Goal: Task Accomplishment & Management: Manage account settings

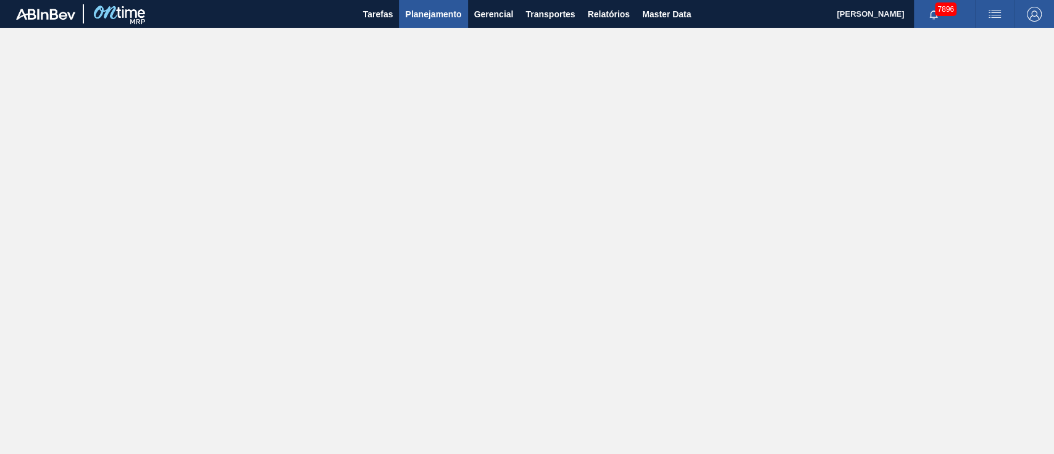
click at [441, 23] on button "Planejamento" at bounding box center [433, 14] width 69 height 28
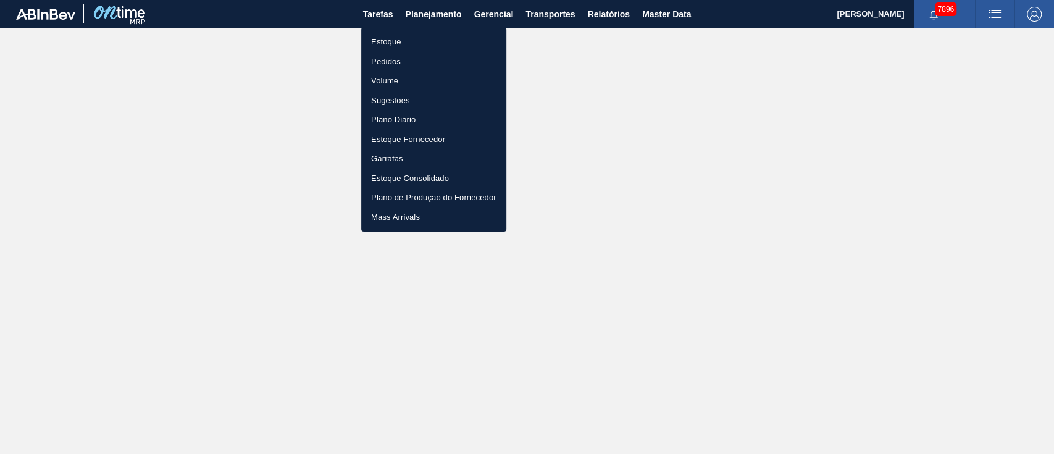
click at [390, 63] on li "Pedidos" at bounding box center [433, 62] width 145 height 20
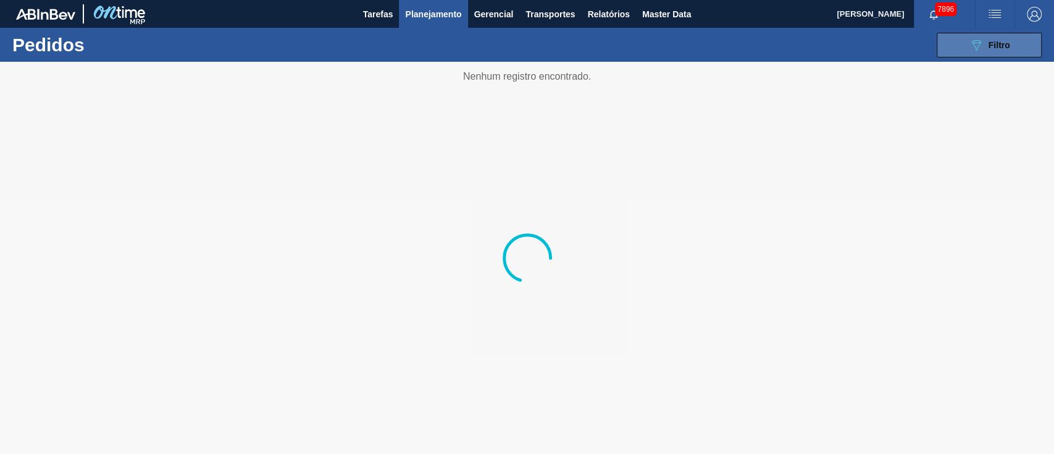
click at [959, 38] on button "089F7B8B-B2A5-4AFE-B5C0-19BA573D28AC Filtro" at bounding box center [988, 45] width 105 height 25
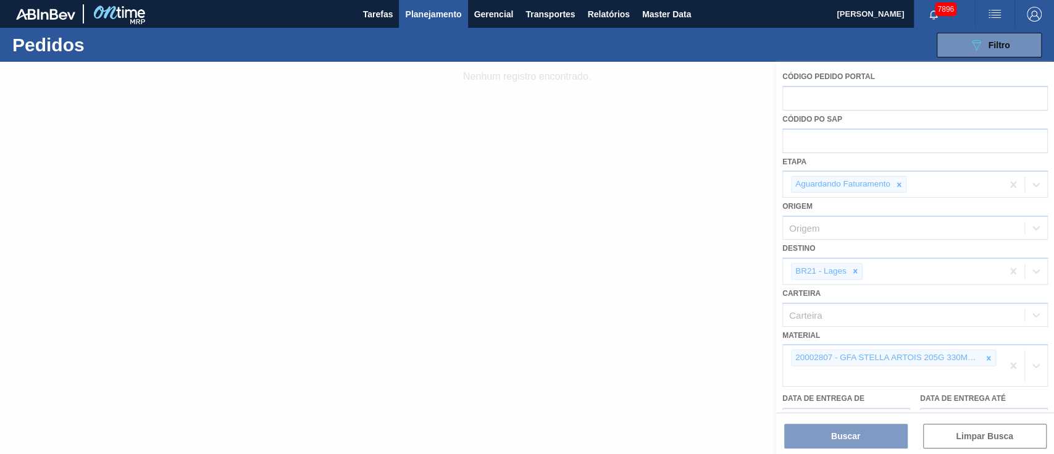
click at [823, 144] on div at bounding box center [527, 258] width 1054 height 392
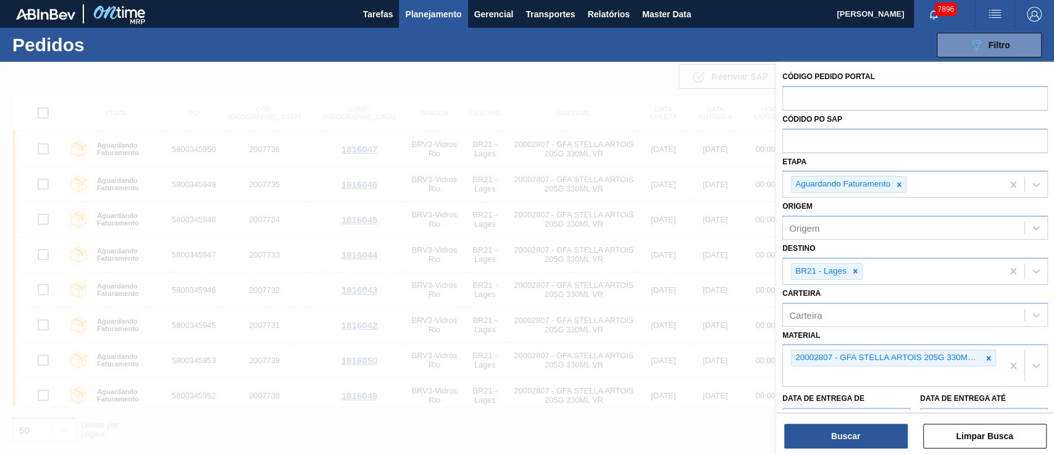
click at [812, 138] on input "text" at bounding box center [914, 139] width 265 height 23
paste input "text"
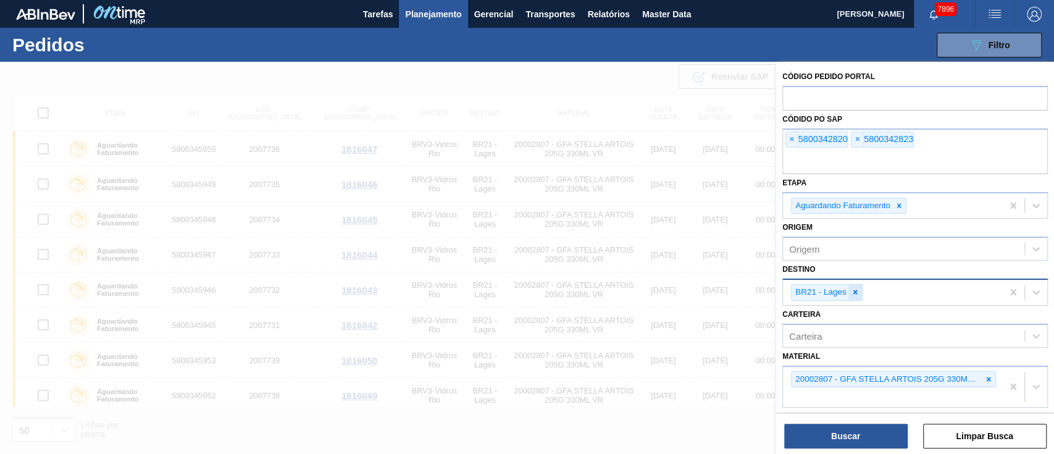
click at [851, 292] on icon at bounding box center [855, 292] width 9 height 9
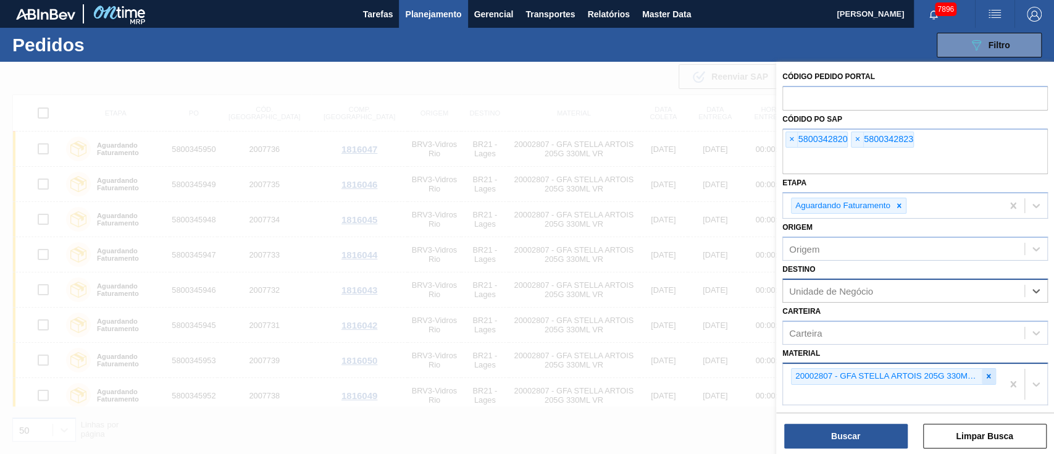
click at [988, 378] on icon at bounding box center [988, 376] width 9 height 9
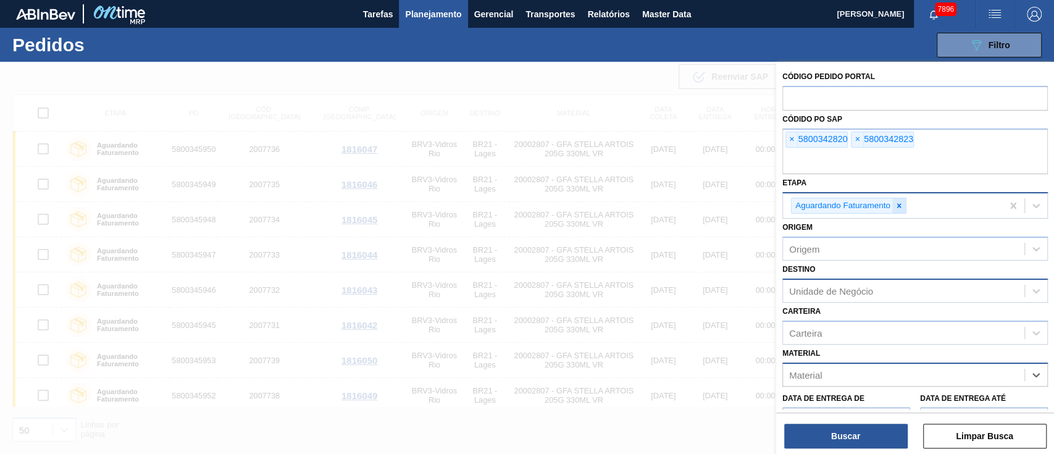
click at [899, 206] on icon at bounding box center [898, 205] width 9 height 9
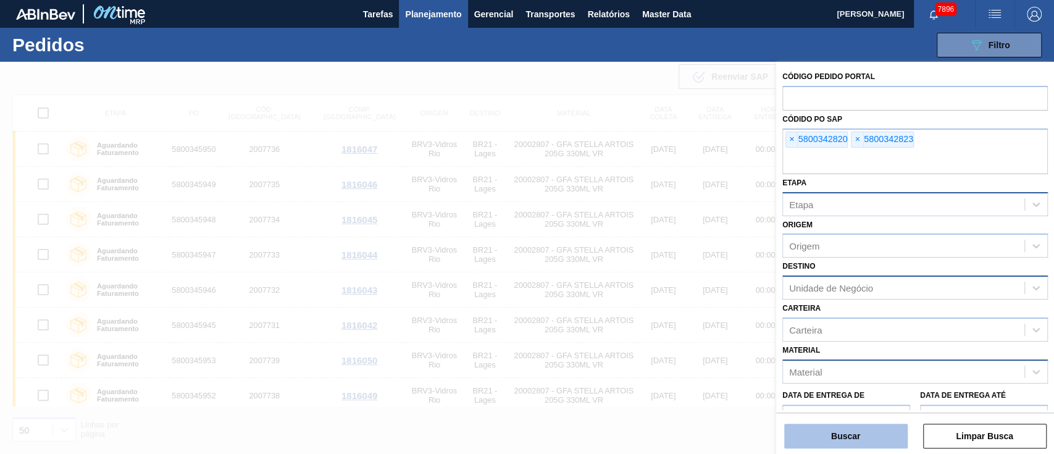
click at [847, 433] on button "Buscar" at bounding box center [845, 435] width 123 height 25
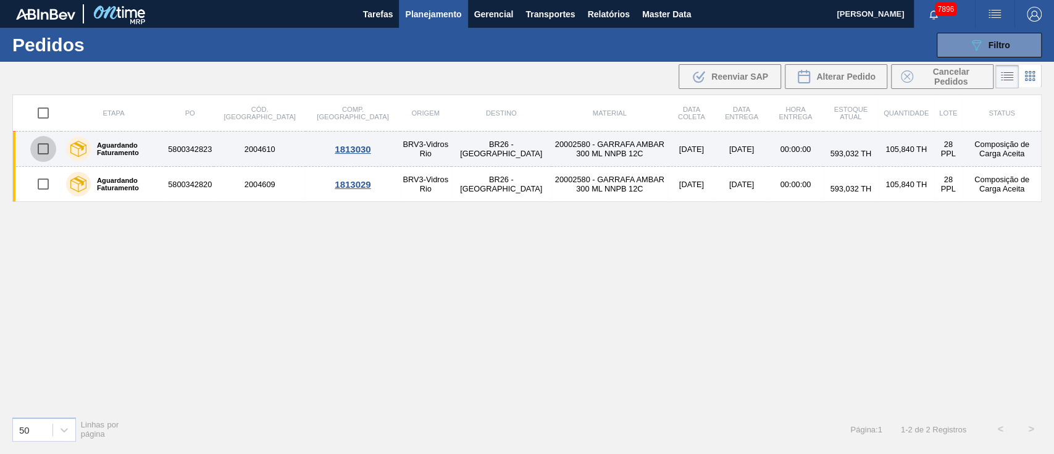
click at [37, 151] on input "checkbox" at bounding box center [43, 149] width 26 height 26
checkbox input "true"
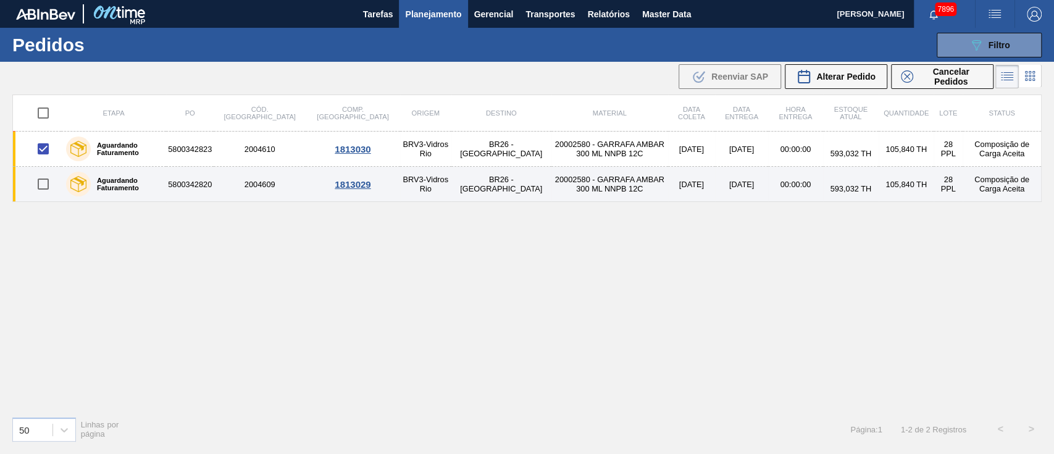
click at [47, 190] on input "checkbox" at bounding box center [43, 184] width 26 height 26
checkbox input "true"
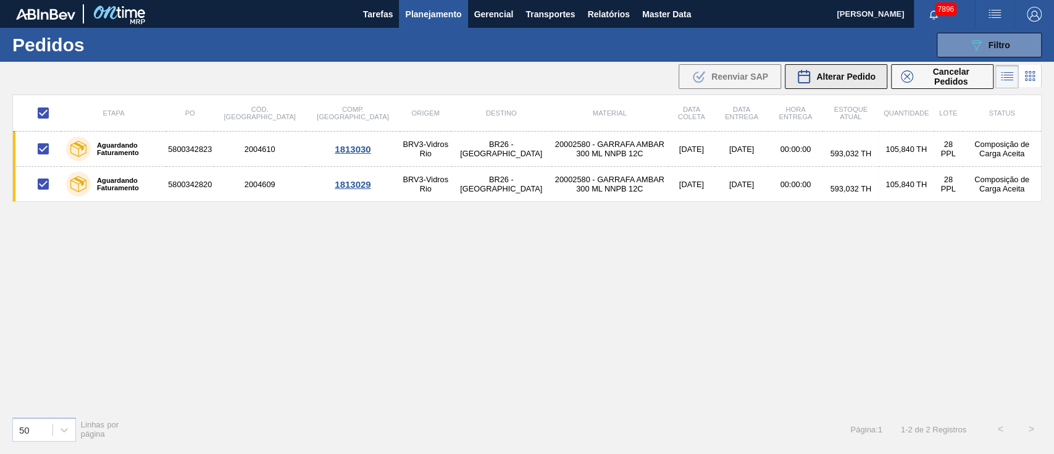
click at [839, 73] on span "Alterar Pedido" at bounding box center [845, 77] width 59 height 10
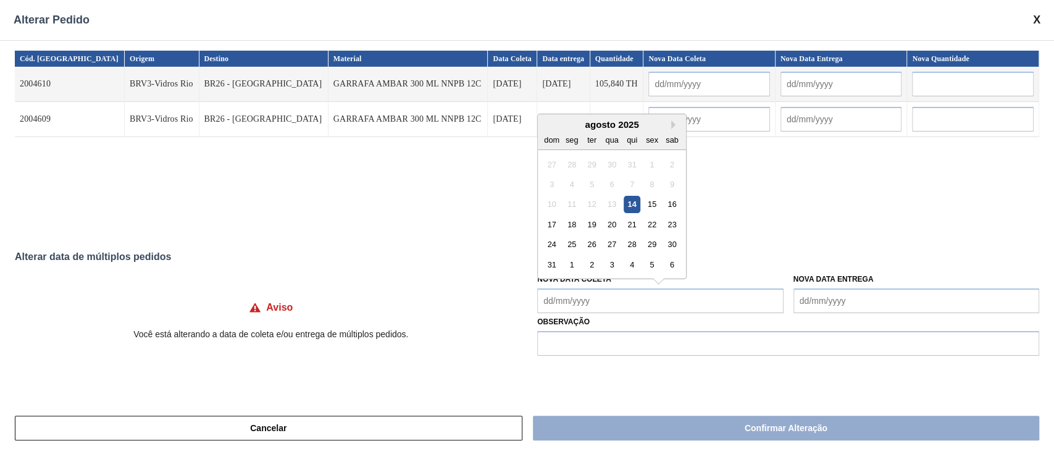
drag, startPoint x: 617, startPoint y: 301, endPoint x: 610, endPoint y: 294, distance: 10.0
click at [617, 301] on Coleta "Nova Data Coleta" at bounding box center [660, 300] width 246 height 25
drag, startPoint x: 570, startPoint y: 230, endPoint x: 577, endPoint y: 238, distance: 11.4
click at [569, 230] on div "18" at bounding box center [572, 224] width 17 height 17
type input "[DATE]"
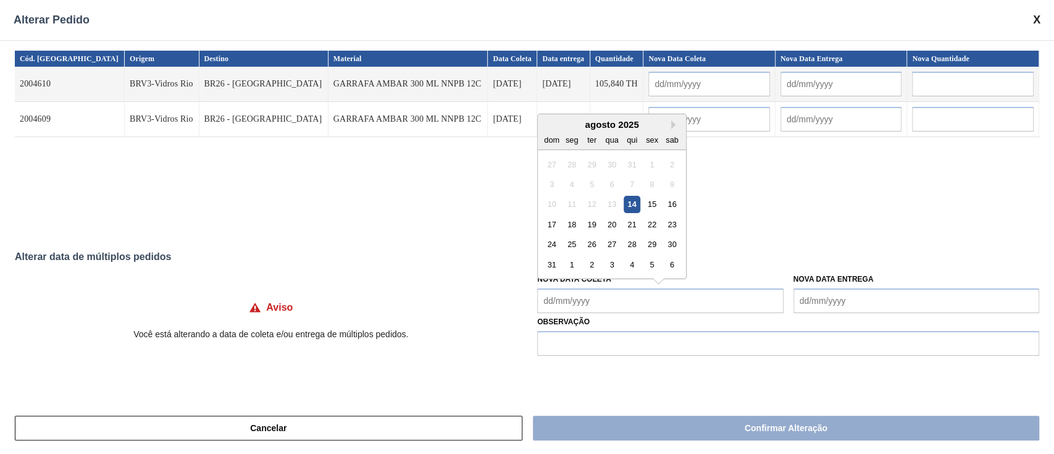
type input "[DATE]"
type Coleta "[DATE]"
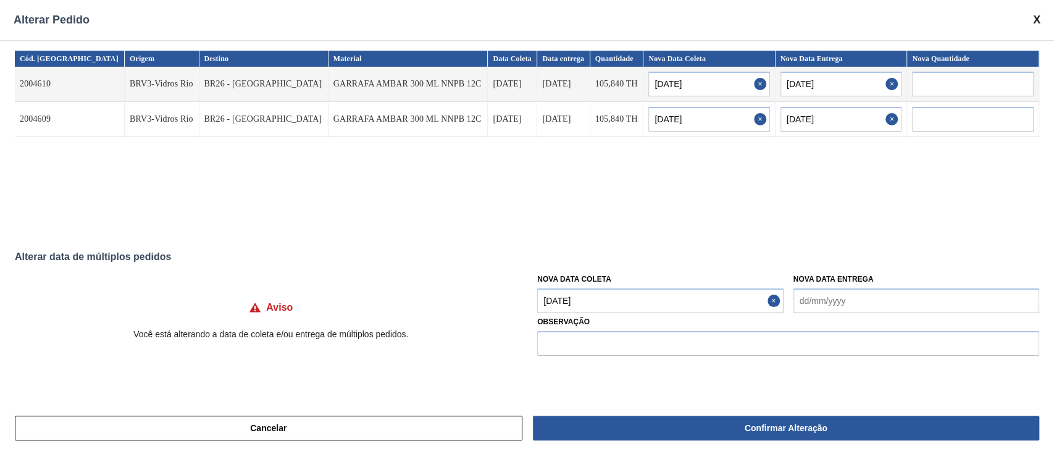
click at [592, 313] on Coleta "[DATE]" at bounding box center [660, 300] width 246 height 25
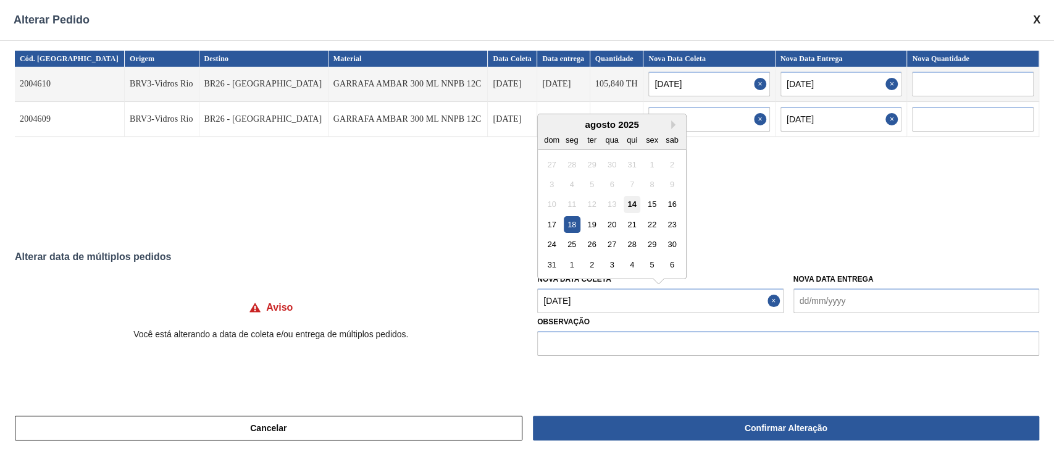
click at [636, 202] on div "14" at bounding box center [631, 204] width 17 height 17
type input "[DATE]"
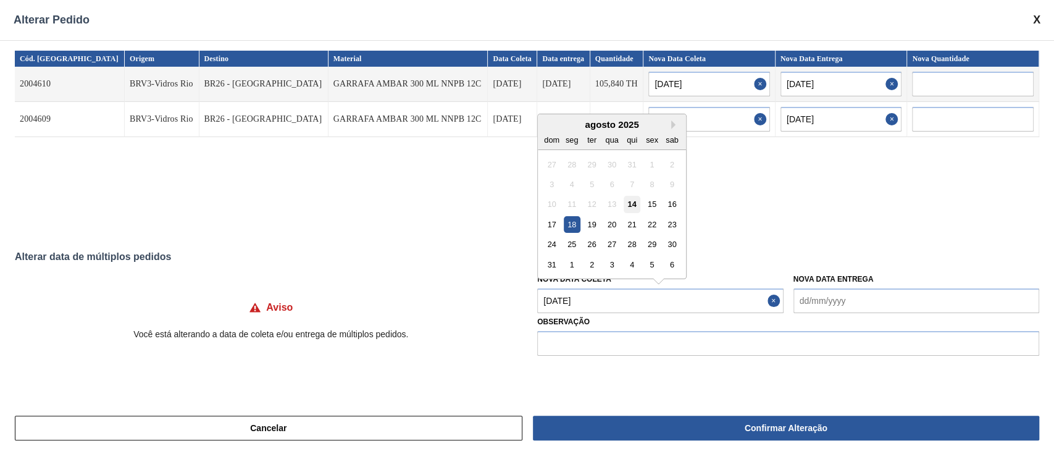
type Coleta "[DATE]"
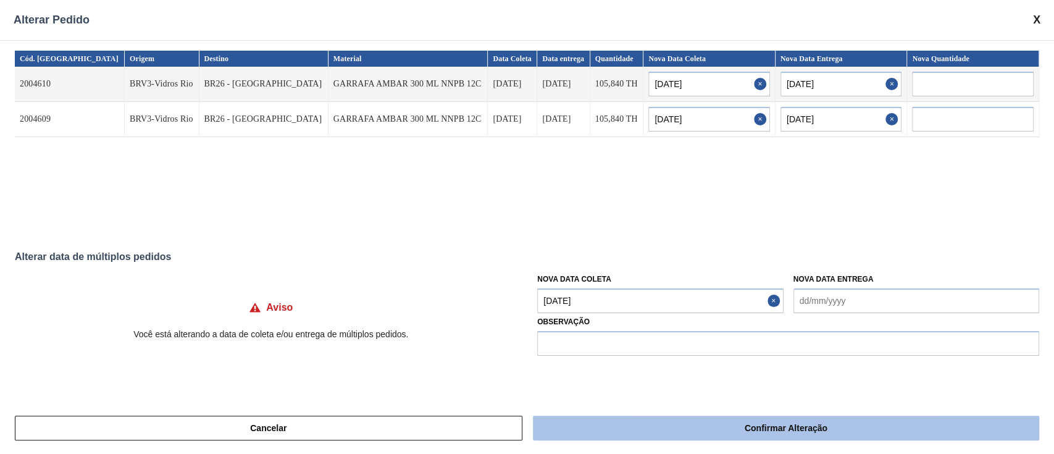
click at [681, 423] on button "Confirmar Alteração" at bounding box center [786, 427] width 506 height 25
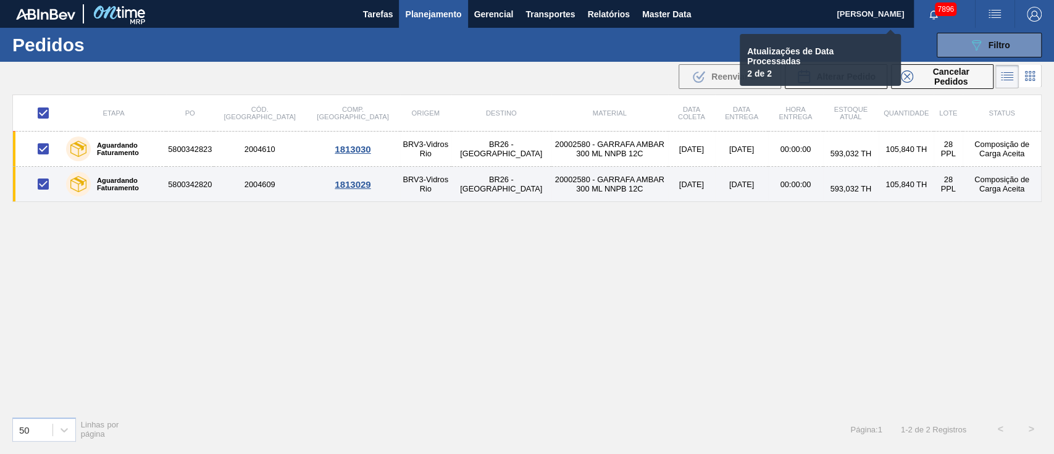
checkbox input "false"
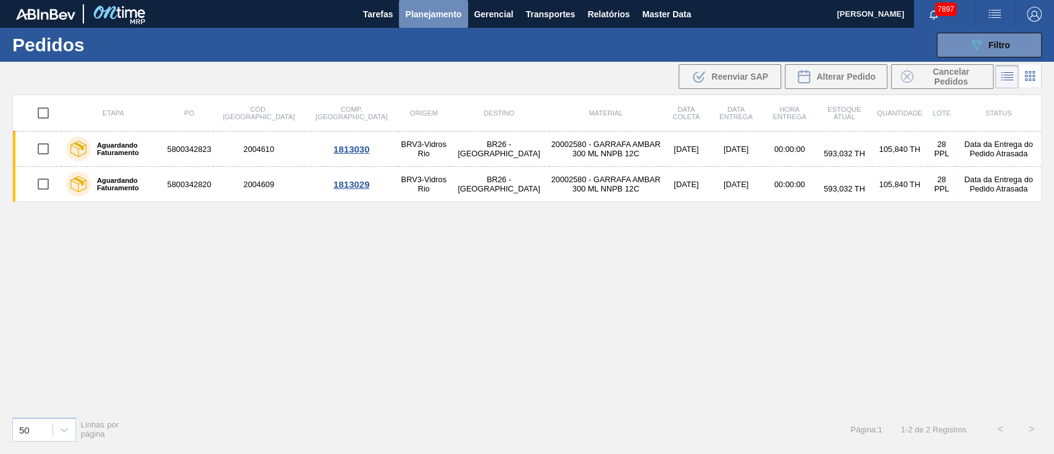
click at [443, 17] on span "Planejamento" at bounding box center [433, 14] width 56 height 15
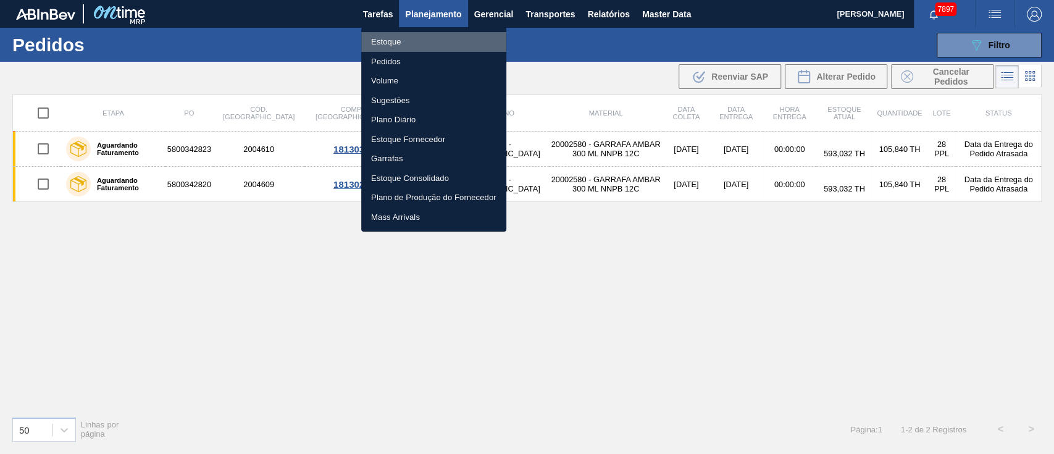
click at [397, 38] on li "Estoque" at bounding box center [433, 42] width 145 height 20
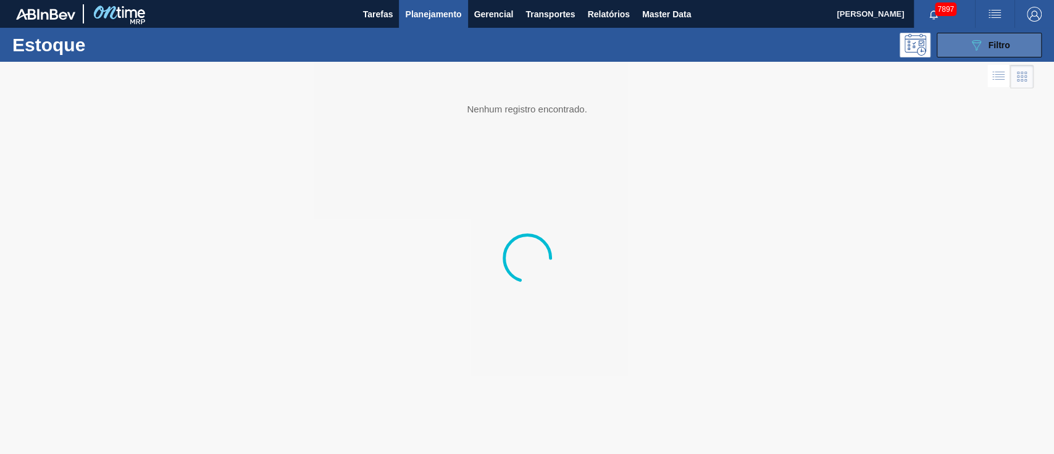
click at [999, 41] on span "Filtro" at bounding box center [999, 45] width 22 height 10
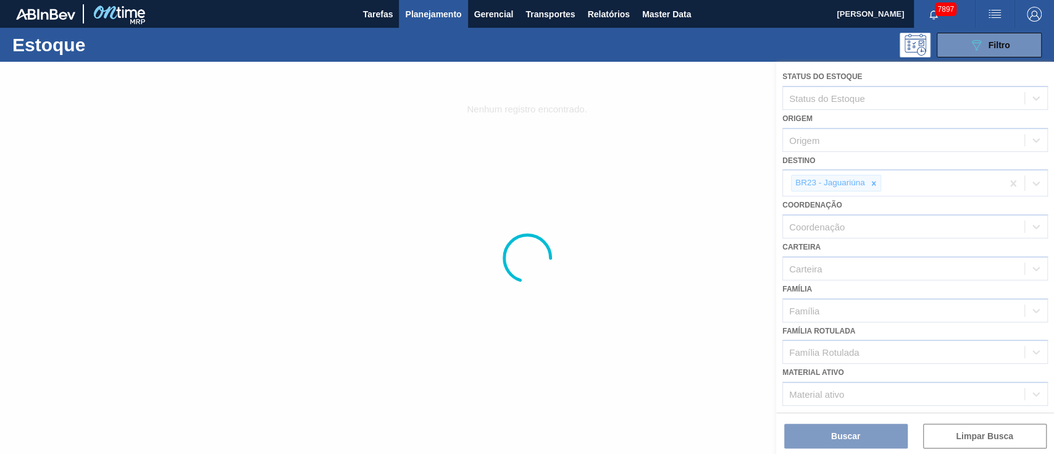
click at [873, 180] on div at bounding box center [527, 258] width 1054 height 392
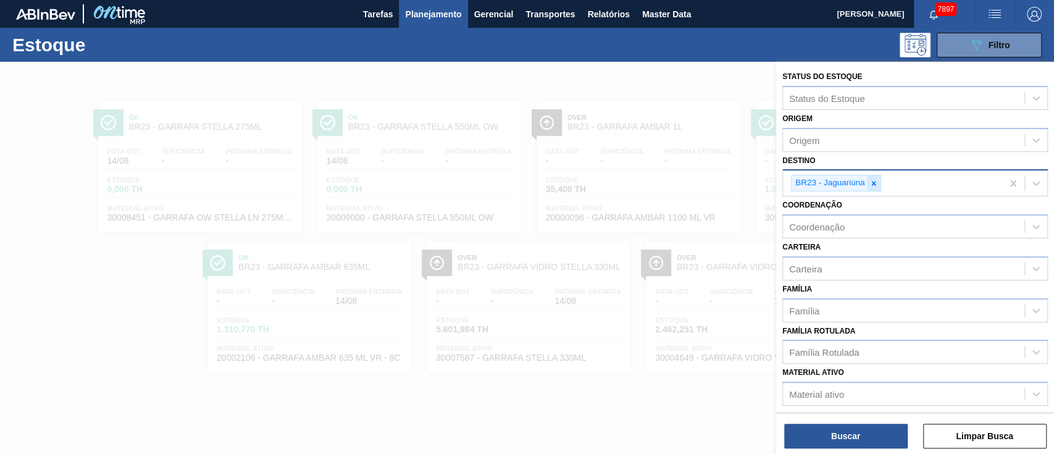
click at [873, 186] on icon at bounding box center [873, 183] width 9 height 9
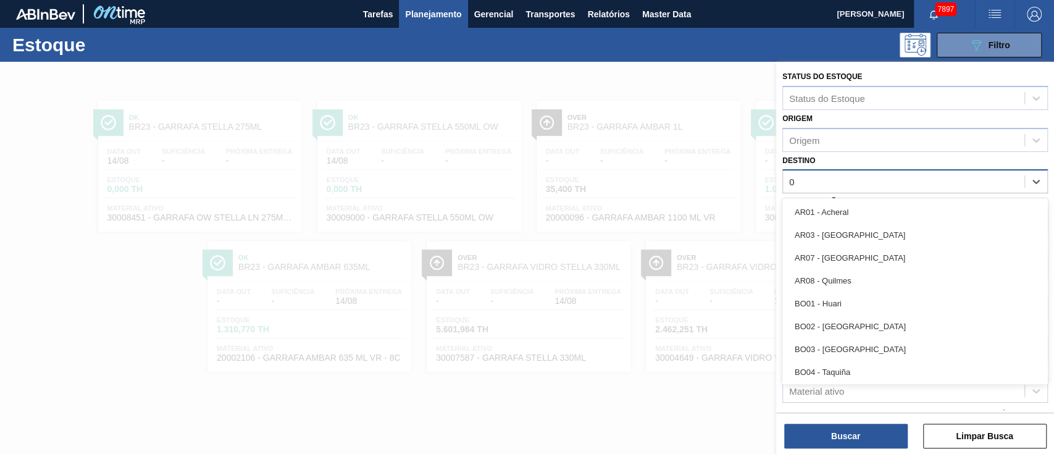
type input "09"
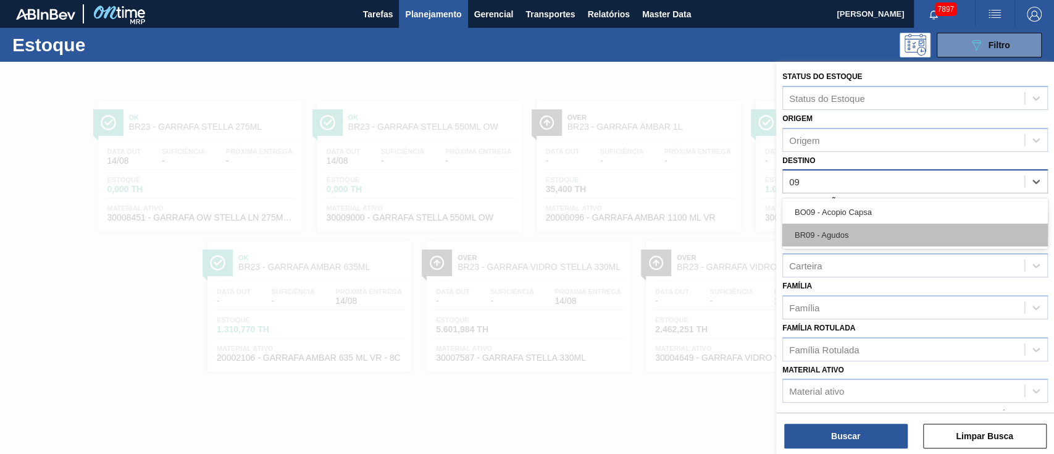
click at [817, 238] on div "BR09 - Agudos" at bounding box center [914, 234] width 265 height 23
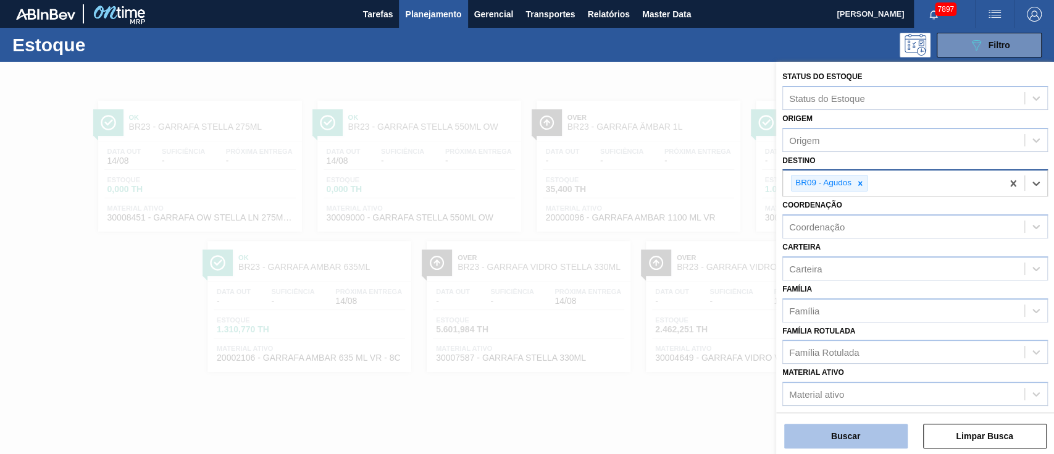
click at [851, 426] on button "Buscar" at bounding box center [845, 435] width 123 height 25
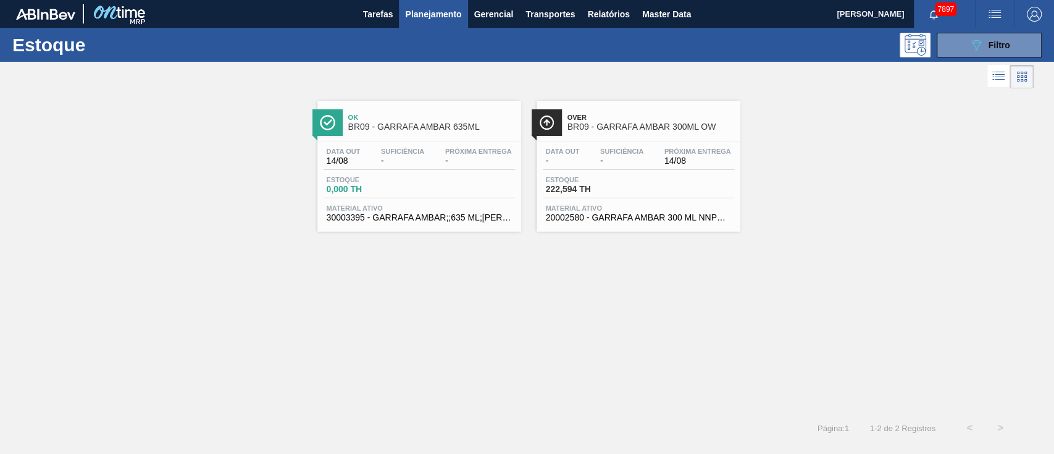
click at [642, 168] on div "Data out - Suficiência - Próxima Entrega 14/08" at bounding box center [638, 159] width 191 height 22
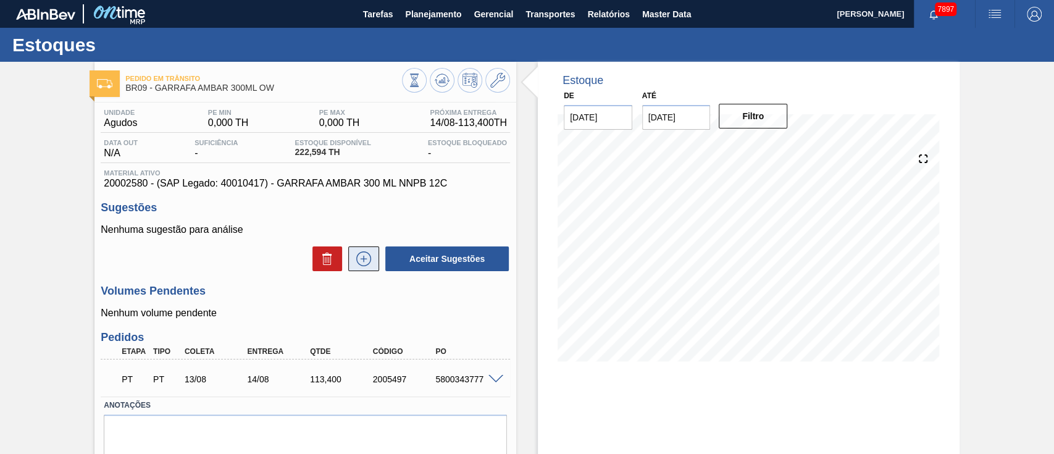
click at [361, 262] on icon at bounding box center [364, 258] width 20 height 15
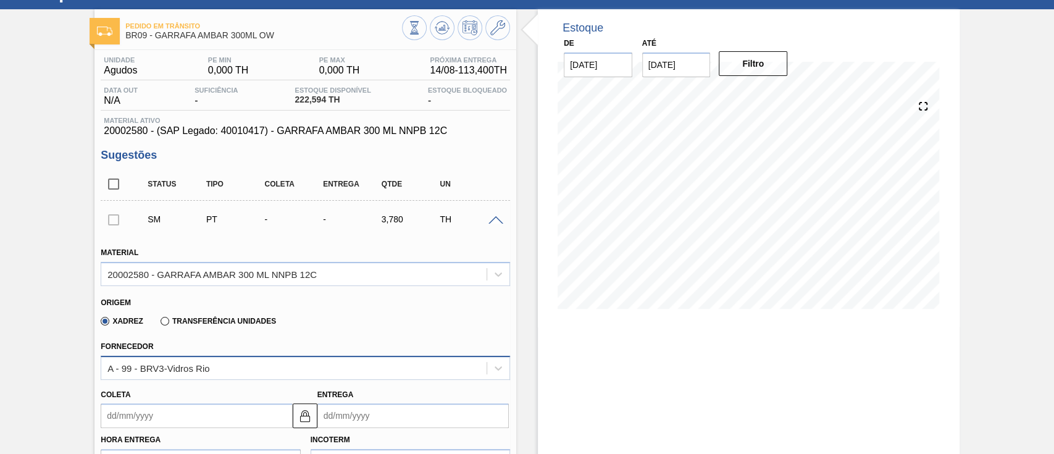
scroll to position [164, 0]
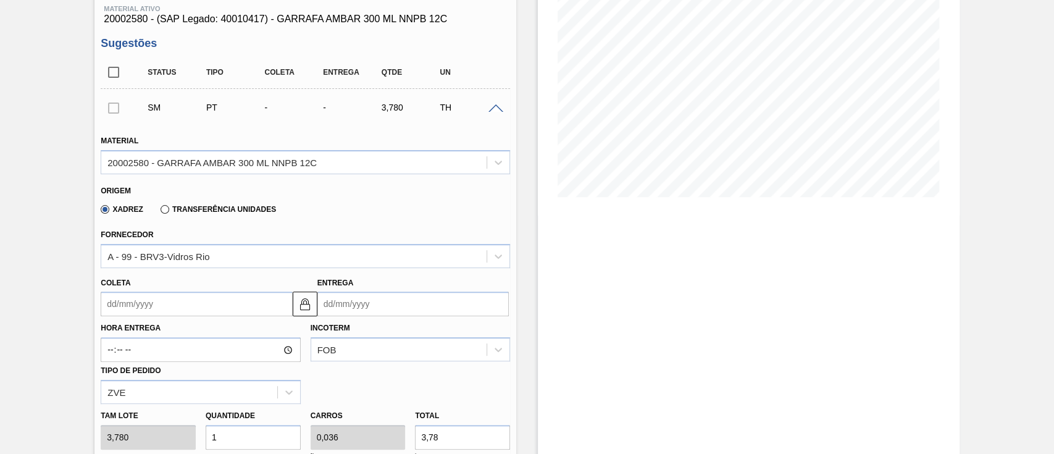
click at [116, 109] on div at bounding box center [114, 107] width 26 height 25
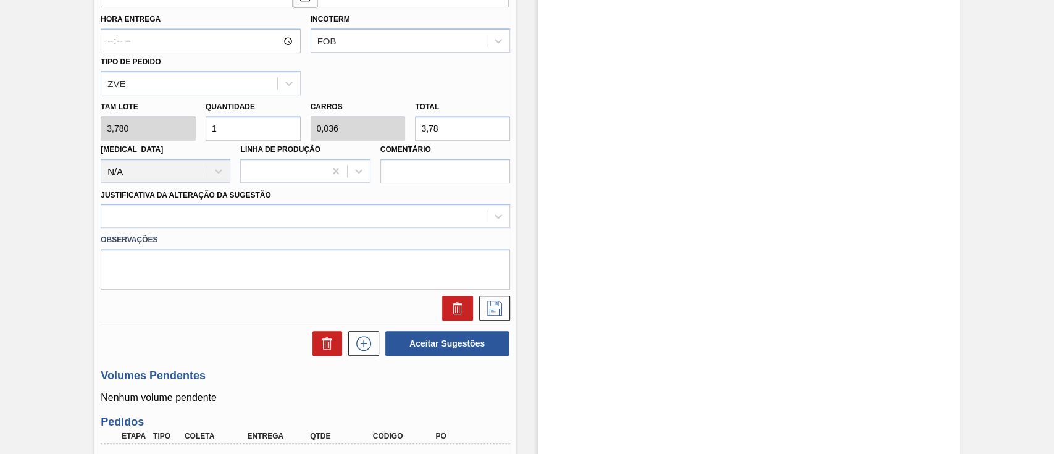
scroll to position [494, 0]
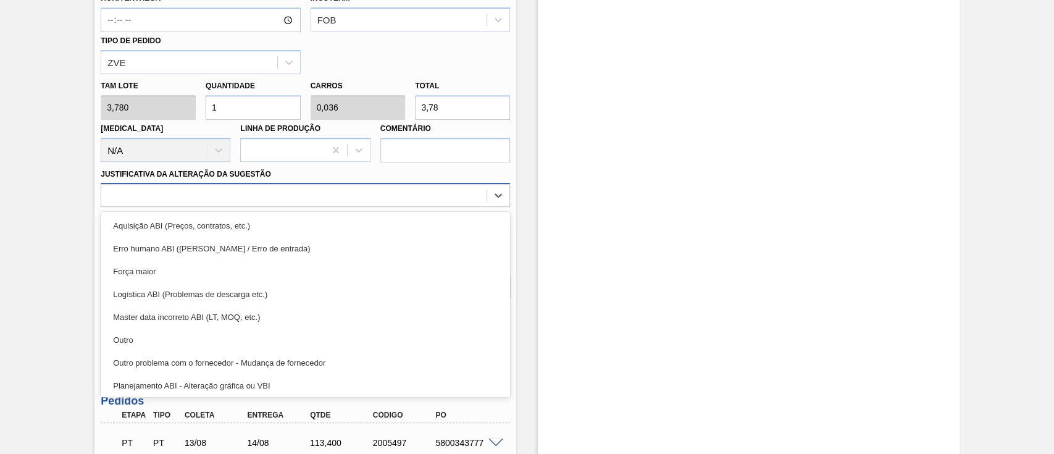
click at [184, 194] on div at bounding box center [293, 195] width 385 height 18
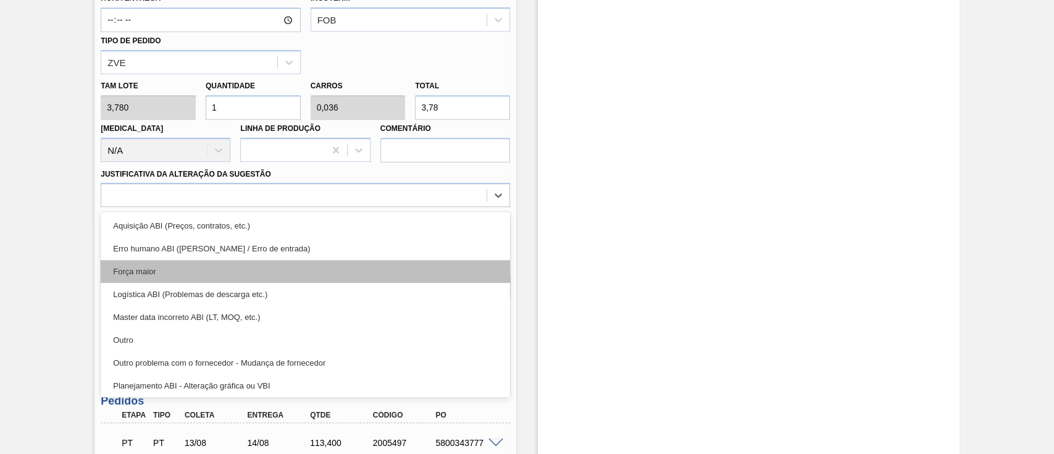
click at [151, 274] on div "Força maior" at bounding box center [305, 271] width 409 height 23
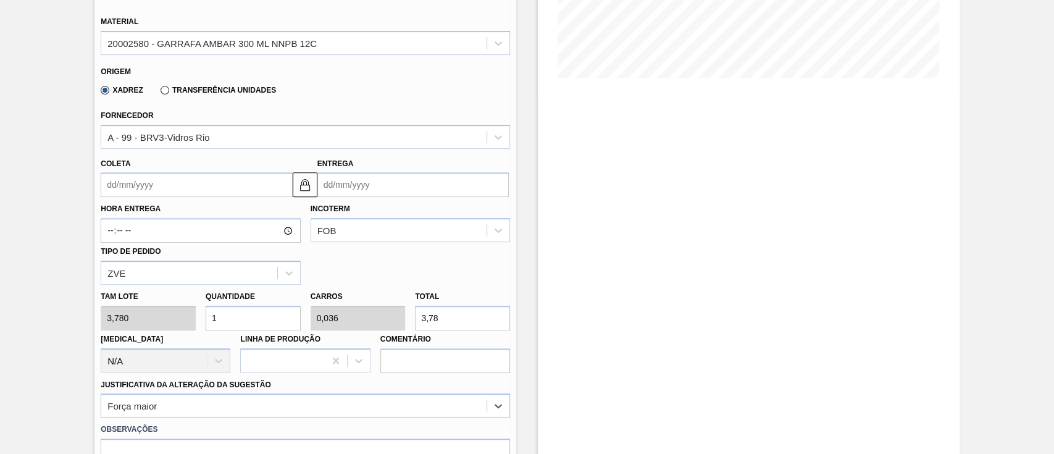
scroll to position [272, 0]
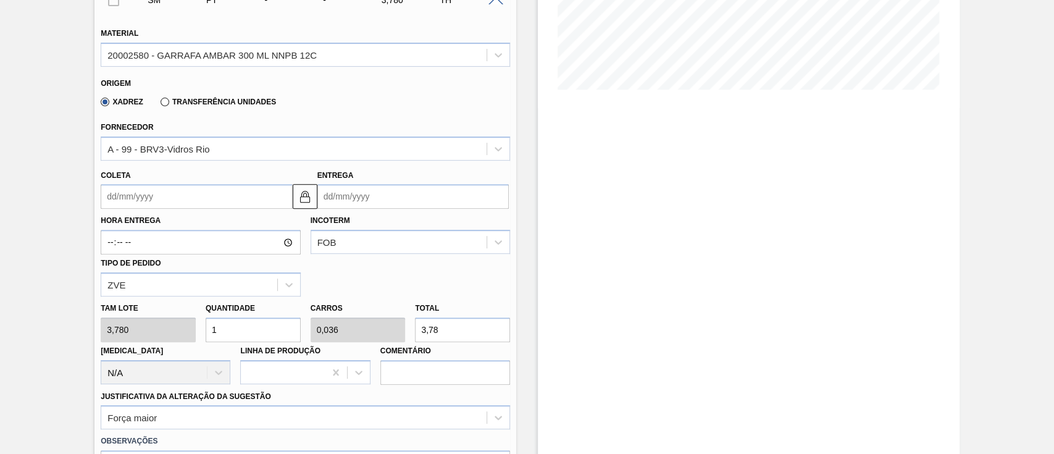
click at [138, 322] on div "Tam lote 3,780 Quantidade 1 Carros 0,036 Total 3,78 [MEDICAL_DATA] N/A Linha de…" at bounding box center [305, 340] width 419 height 88
type input "4"
type input "0,143"
type input "15,12"
type input "48"
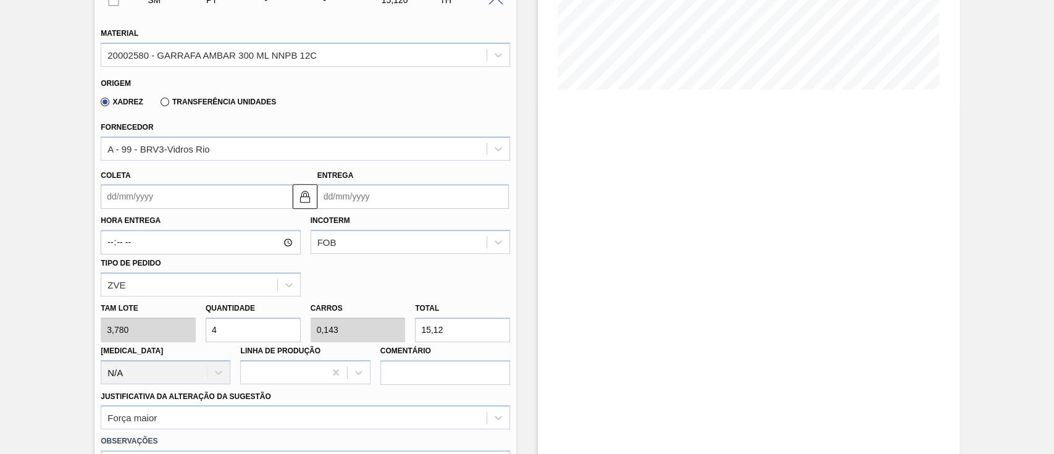
type input "1,714"
type input "181,44"
type input "4"
type input "0,143"
type input "15,12"
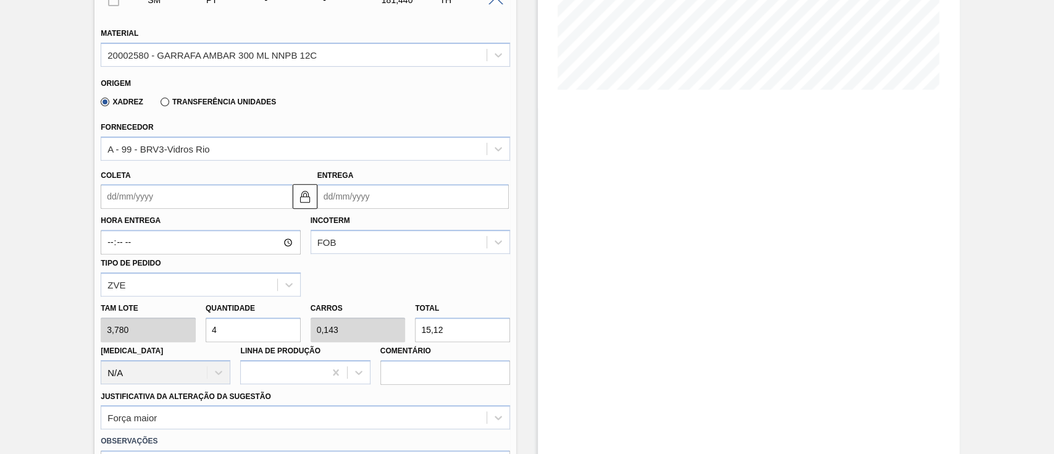
type input "0"
type input "8"
type input "0,286"
type input "30,24"
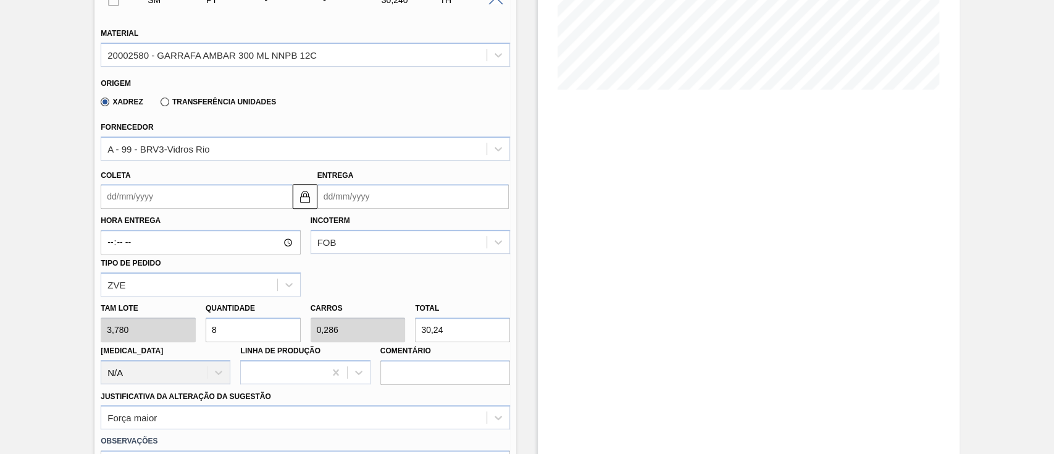
type input "84"
type input "3"
type input "317,52"
type input "8"
type input "0,286"
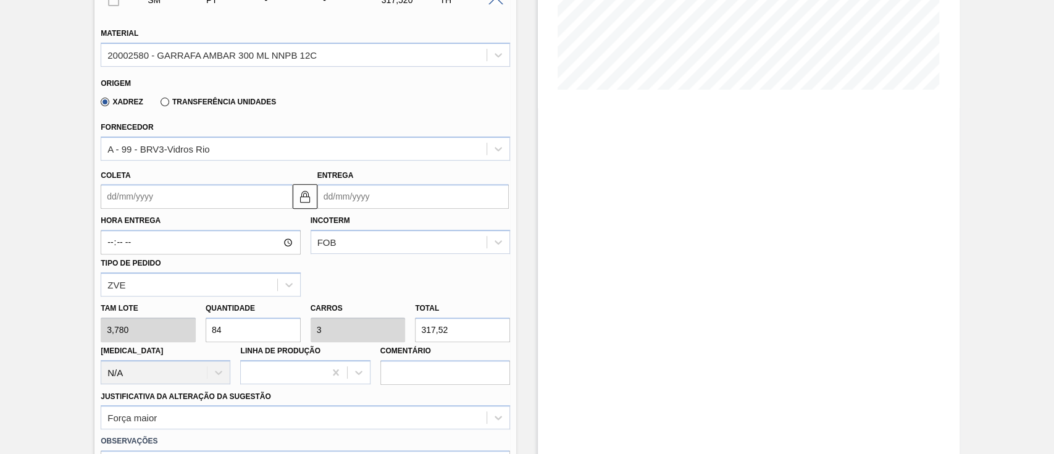
type input "30,24"
type input "0"
type input "5"
type input "0,179"
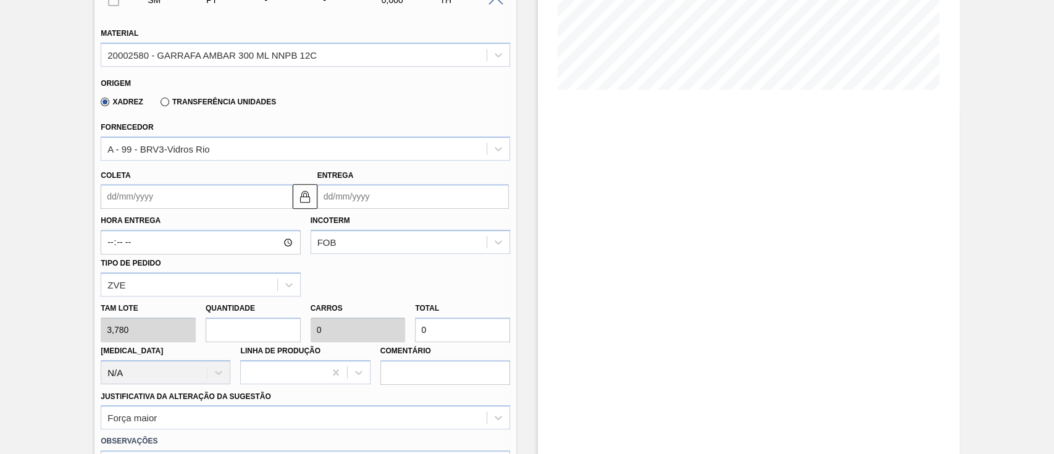
type input "18,9"
type input "56"
type input "2"
type input "211,68"
type input "5"
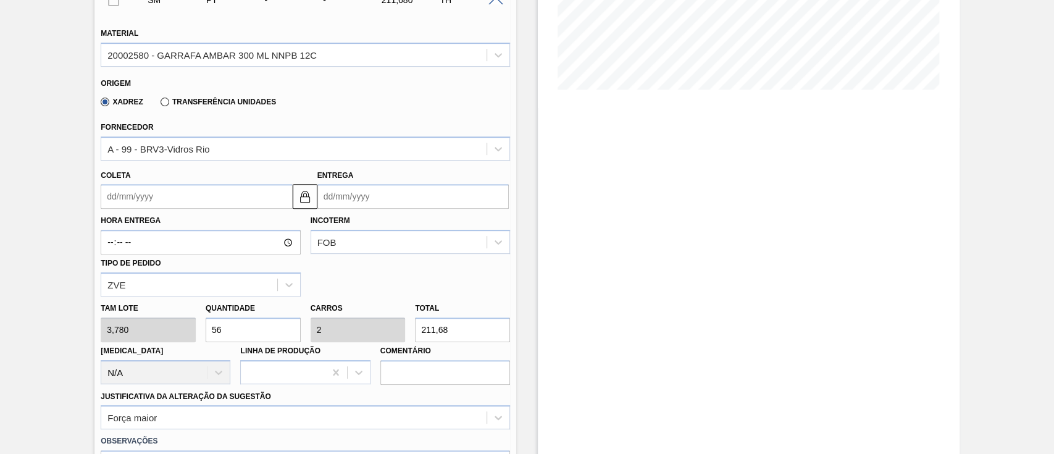
type input "0,179"
type input "18,9"
type input "0"
type input "7"
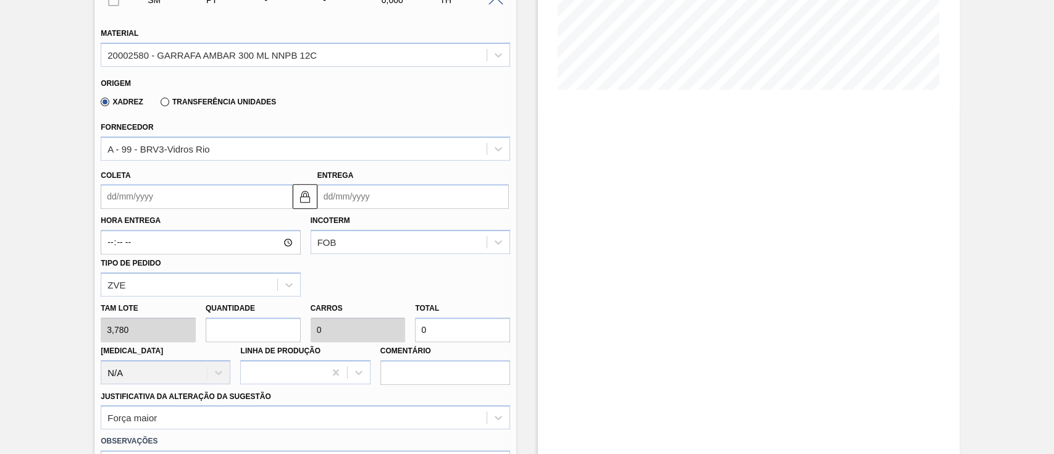
type input "0,25"
type input "26,46"
type input "72"
type input "2,571"
type input "272,16"
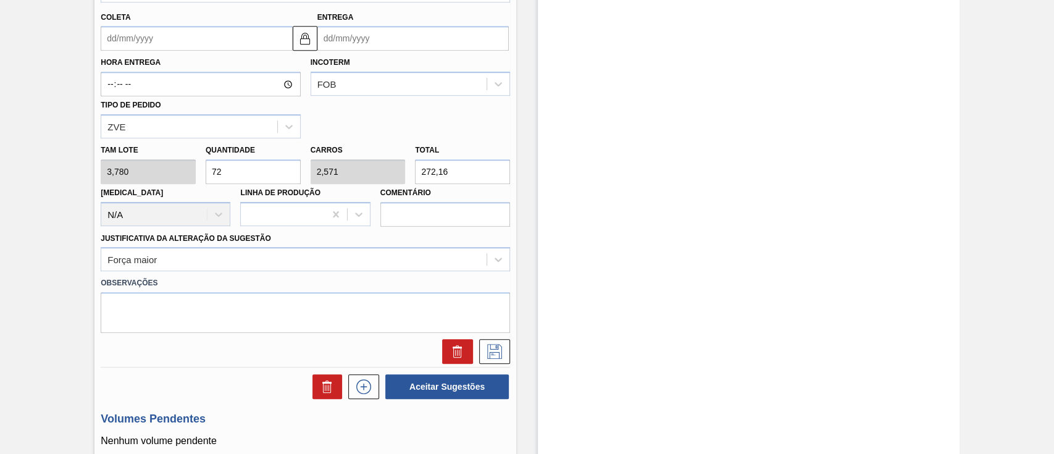
scroll to position [436, 0]
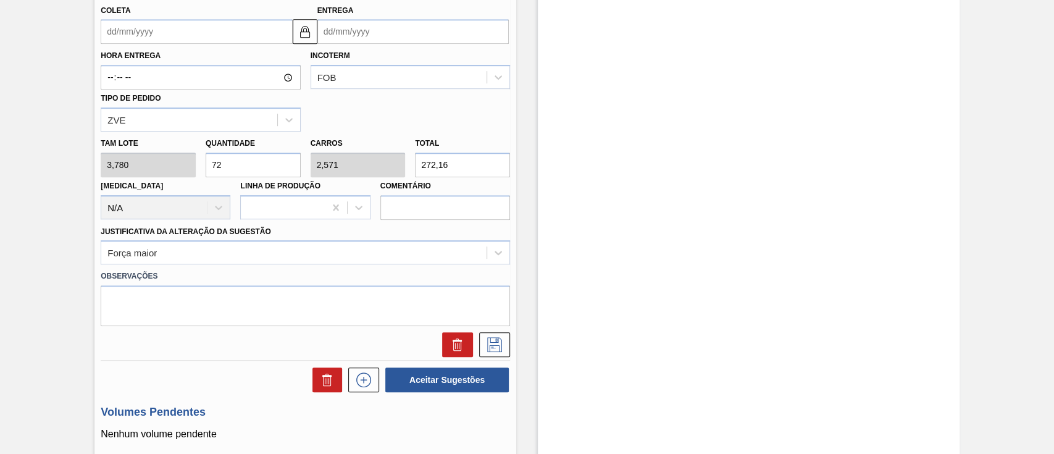
type input "7"
type input "0,25"
type input "26,46"
type input "0"
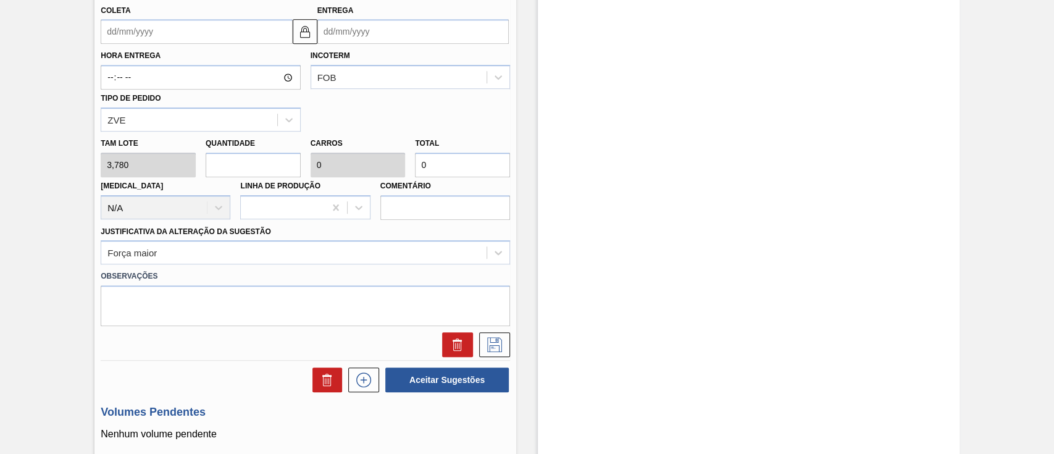
type input "8"
type input "0,286"
type input "30,24"
type input "84"
type input "3"
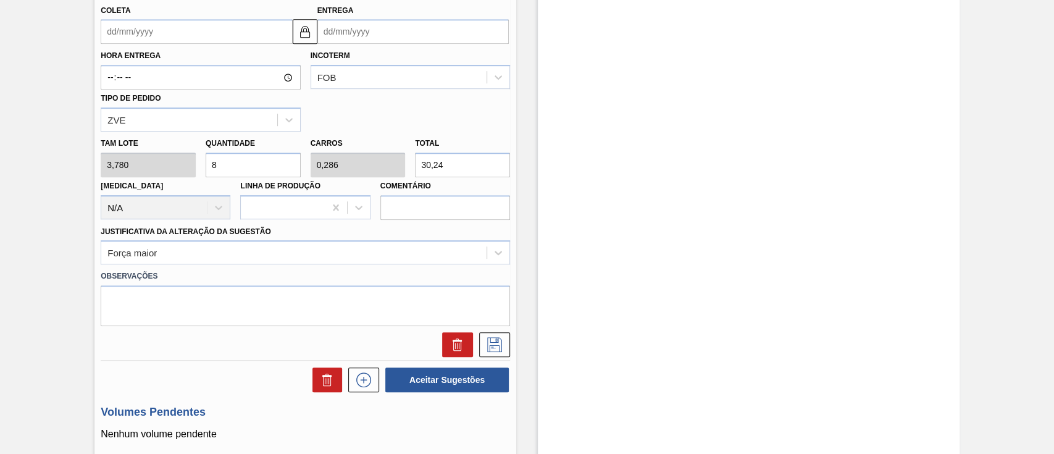
type input "317,52"
type input "84"
click at [489, 349] on icon at bounding box center [495, 344] width 20 height 15
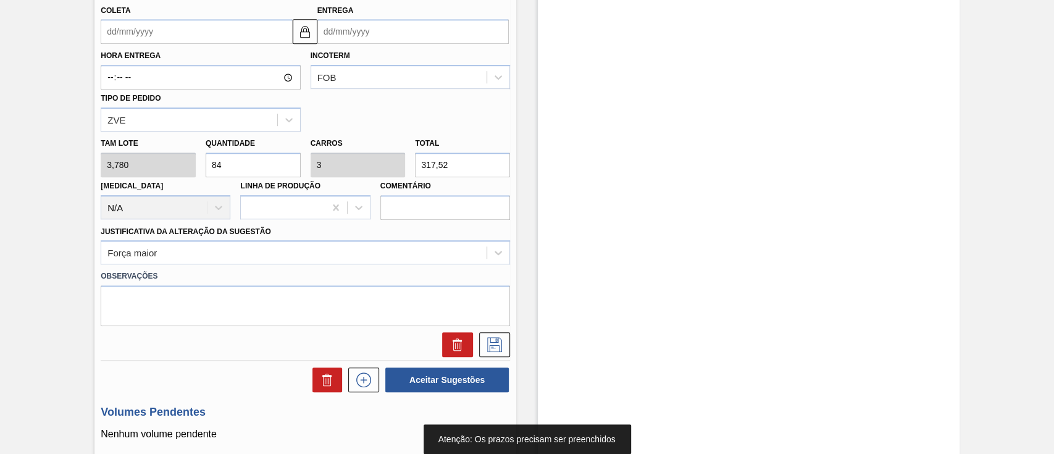
click at [238, 39] on input "Coleta" at bounding box center [196, 31] width 191 height 25
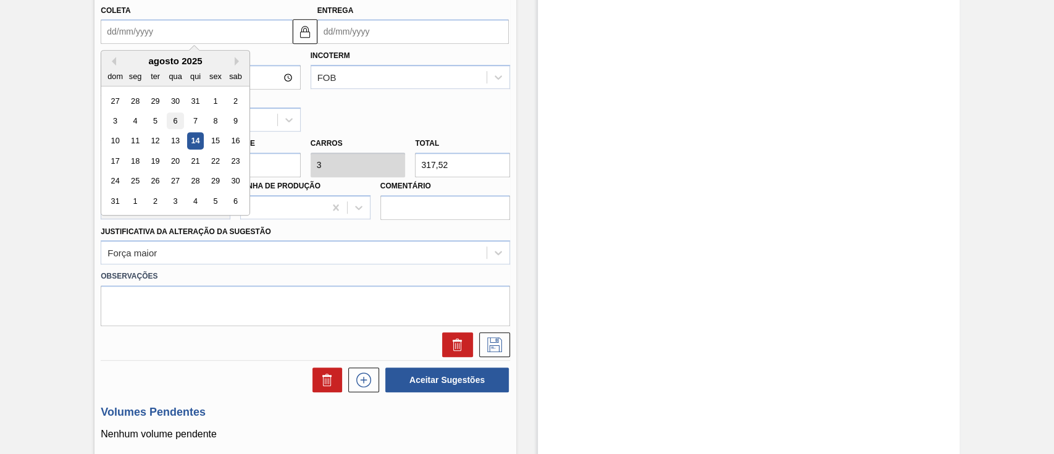
click at [168, 125] on div "6" at bounding box center [175, 120] width 17 height 17
type input "[DATE]"
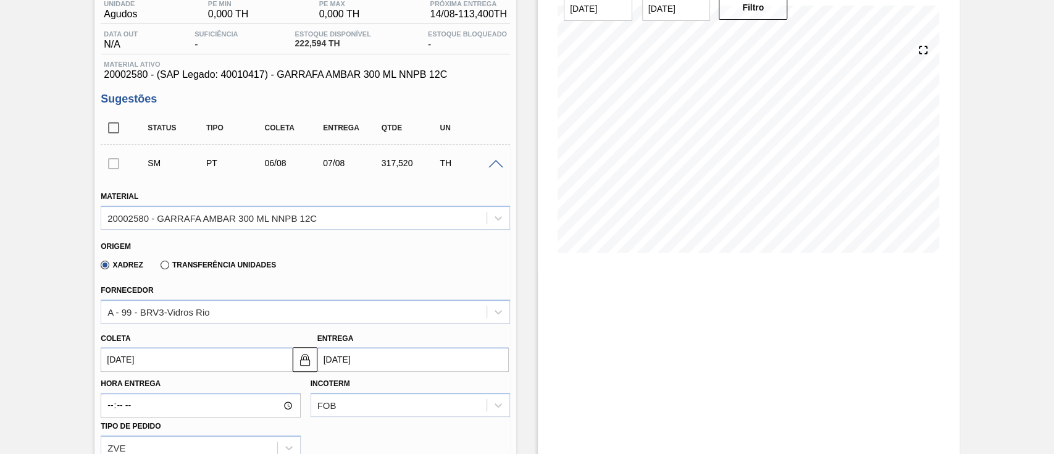
scroll to position [107, 0]
click at [159, 363] on input "[DATE]" at bounding box center [196, 360] width 191 height 25
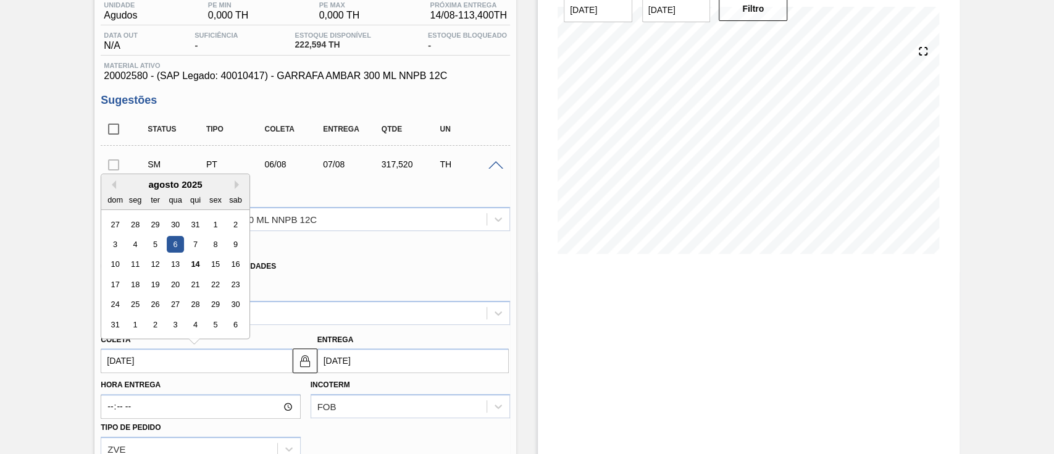
drag, startPoint x: 212, startPoint y: 267, endPoint x: 218, endPoint y: 274, distance: 9.6
click at [212, 267] on div "15" at bounding box center [215, 264] width 17 height 17
type input "[DATE]"
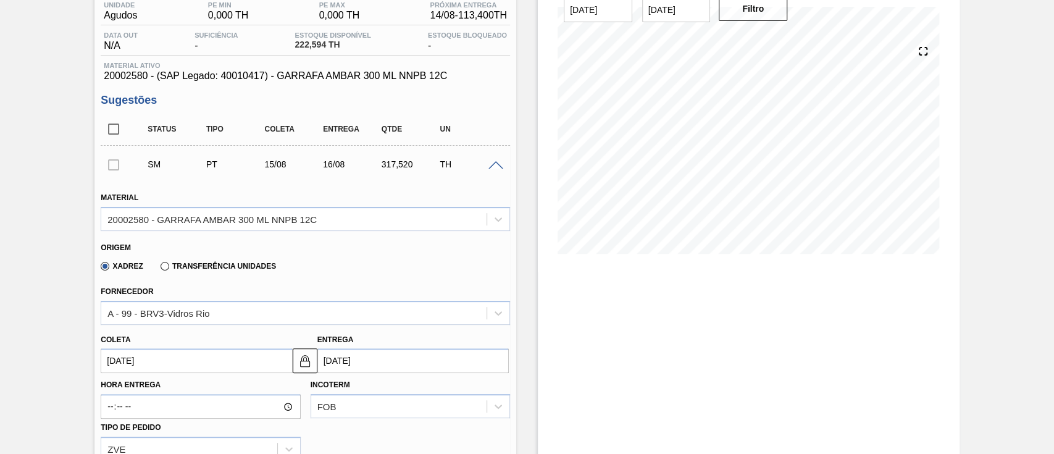
click at [183, 367] on input "[DATE]" at bounding box center [196, 360] width 191 height 25
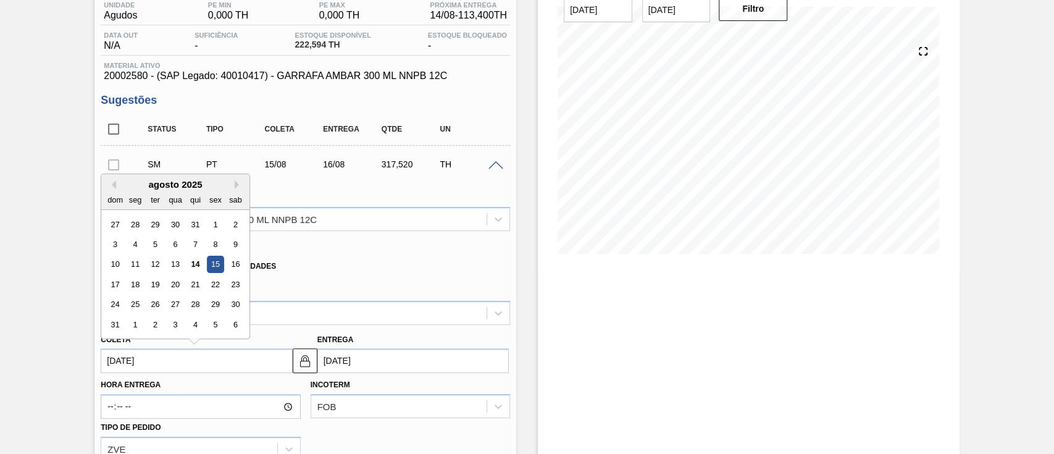
drag, startPoint x: 213, startPoint y: 263, endPoint x: 257, endPoint y: 276, distance: 46.3
click at [213, 266] on div "15" at bounding box center [215, 264] width 17 height 17
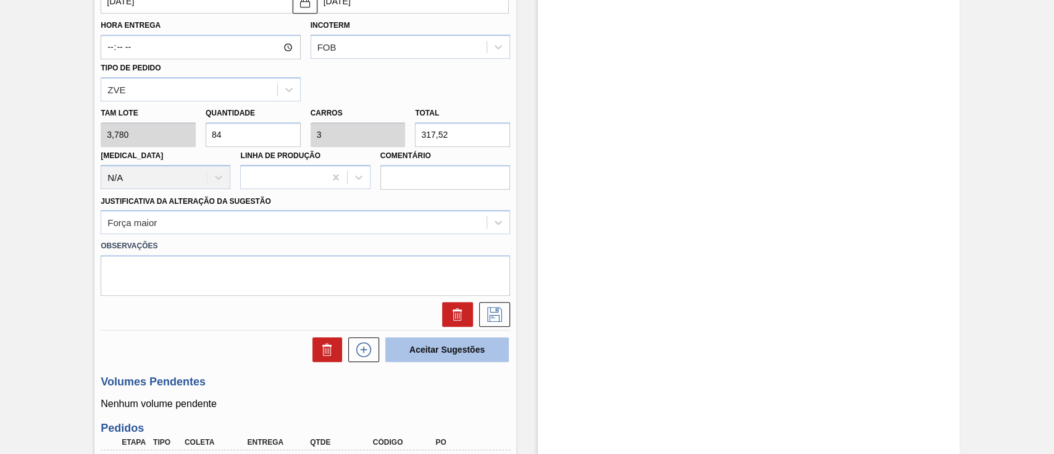
scroll to position [518, 0]
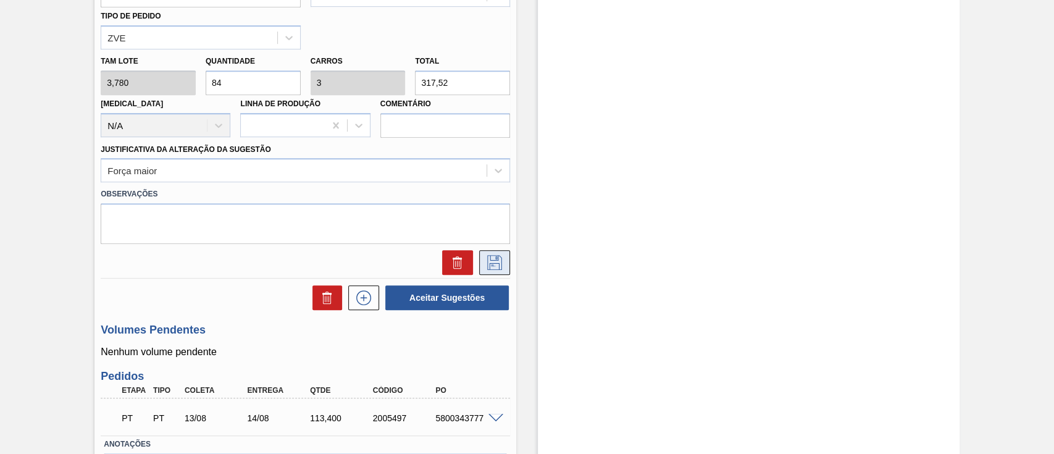
click at [499, 262] on icon at bounding box center [495, 262] width 20 height 15
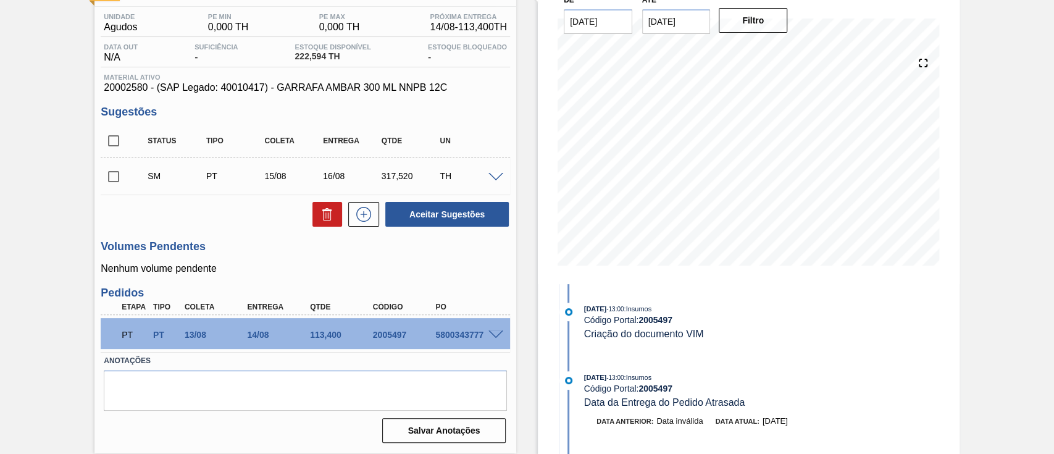
scroll to position [95, 0]
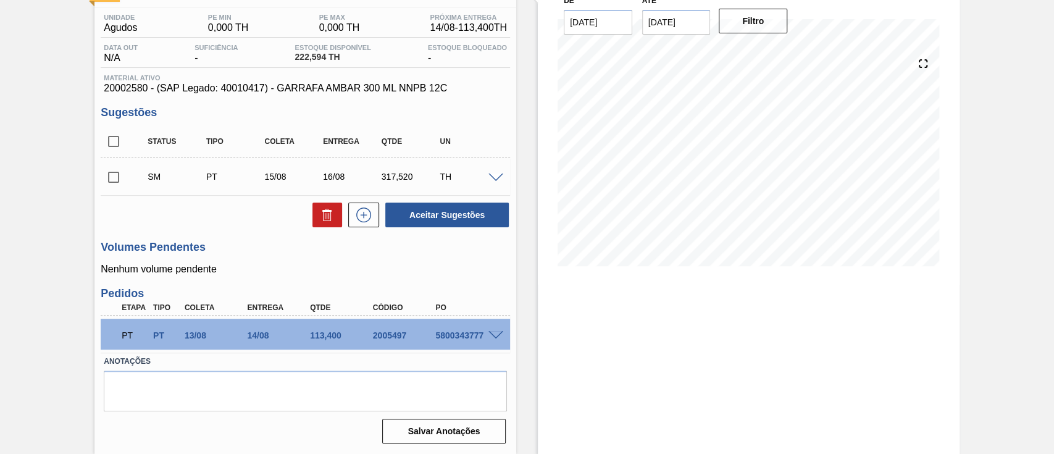
click at [111, 180] on input "checkbox" at bounding box center [114, 177] width 26 height 26
click at [464, 212] on button "Aceitar Sugestões" at bounding box center [446, 214] width 123 height 25
checkbox input "false"
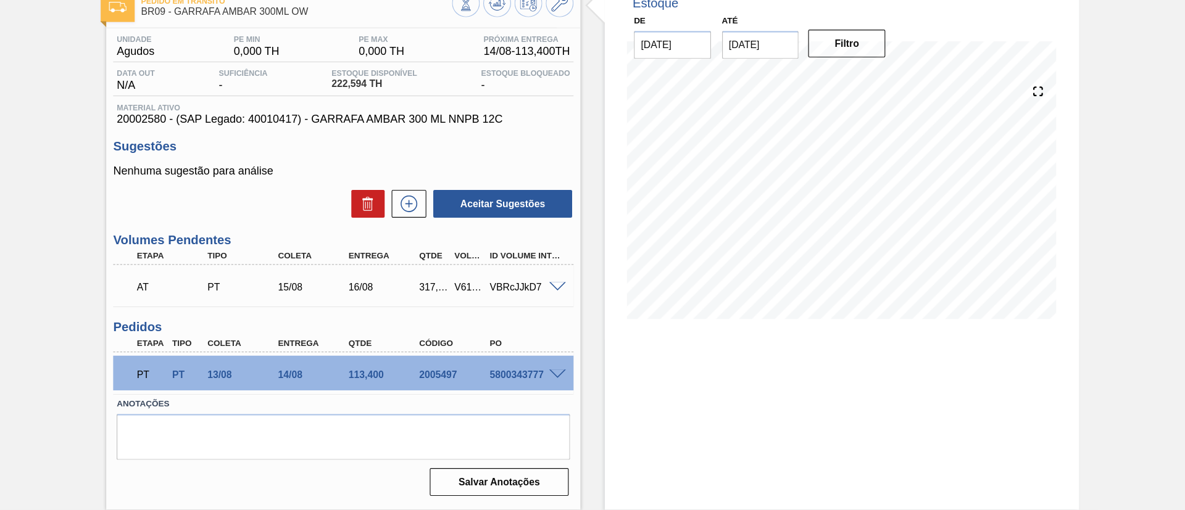
scroll to position [0, 0]
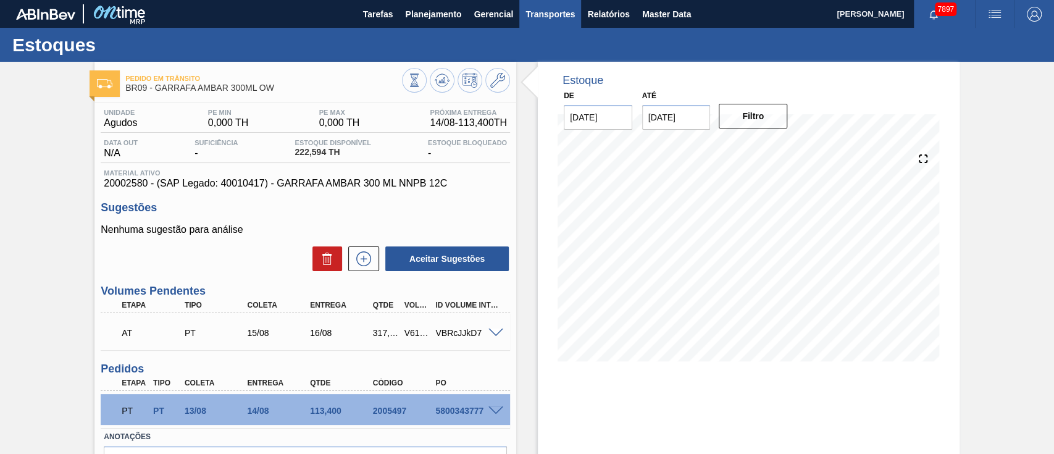
click at [553, 17] on span "Transportes" at bounding box center [549, 14] width 49 height 15
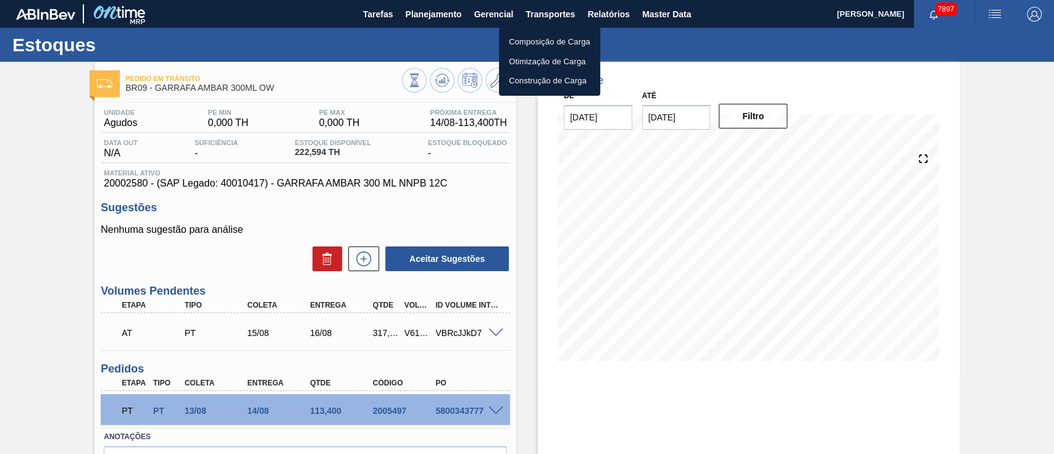
click at [534, 59] on li "Otimização de Carga" at bounding box center [549, 62] width 101 height 20
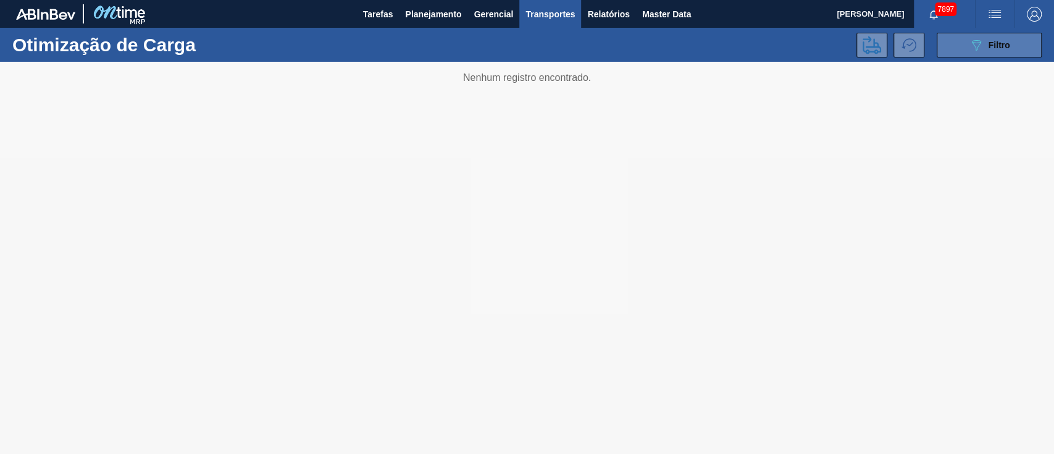
click at [993, 43] on span "Filtro" at bounding box center [999, 45] width 22 height 10
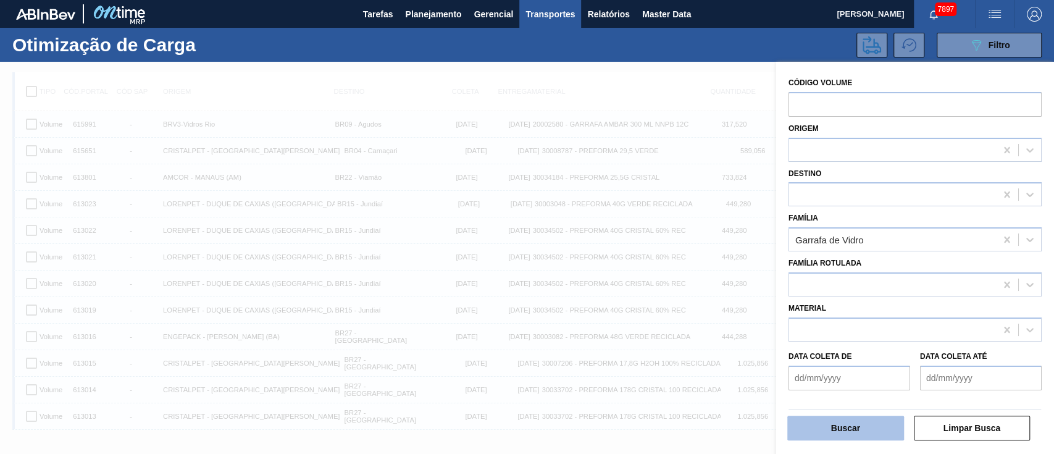
click at [839, 433] on button "Buscar" at bounding box center [845, 427] width 117 height 25
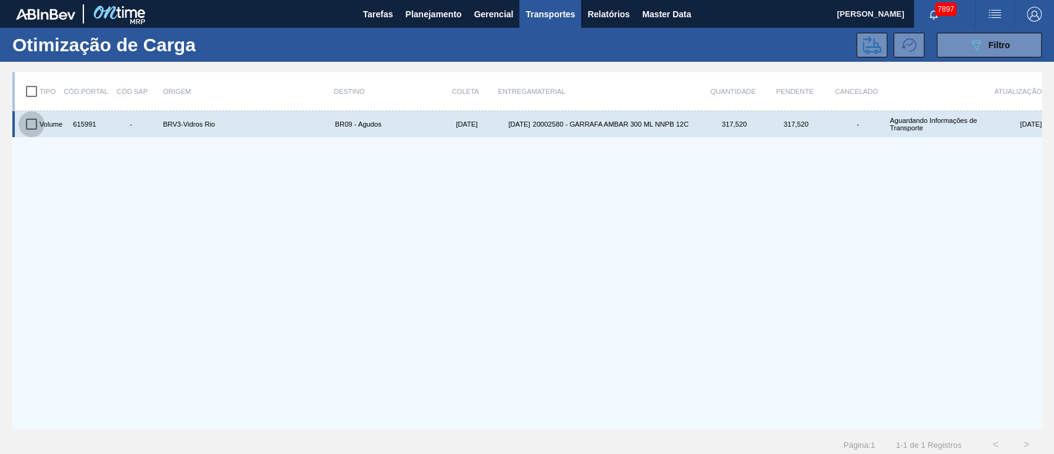
click at [29, 125] on input "checkbox" at bounding box center [32, 124] width 26 height 26
checkbox input "true"
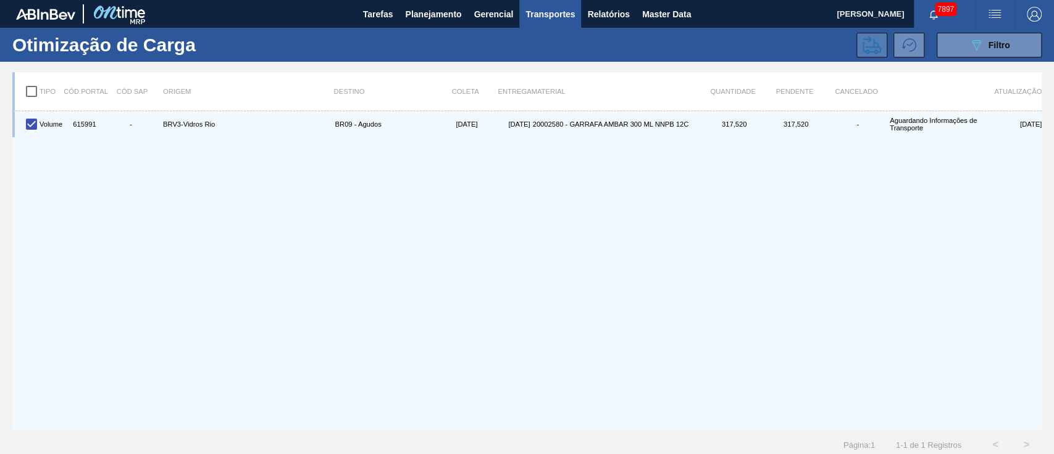
click at [870, 38] on icon at bounding box center [871, 45] width 19 height 19
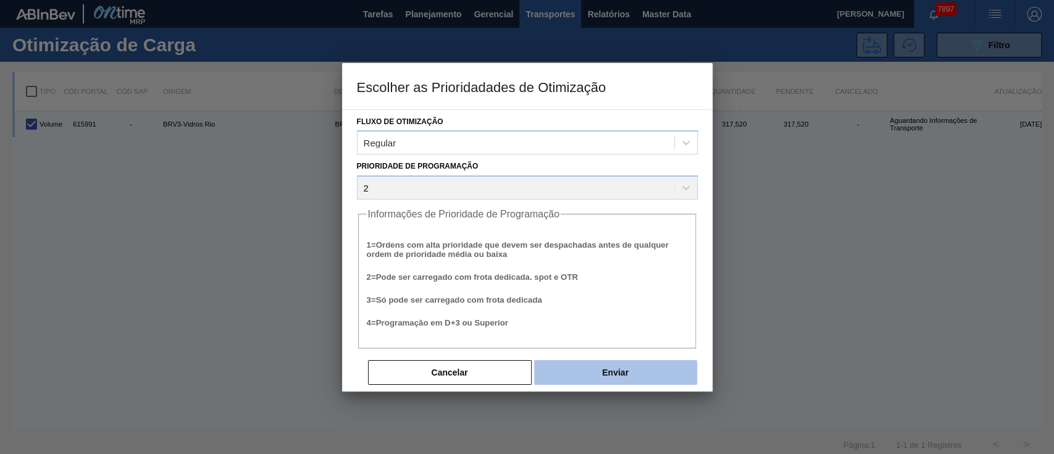
click at [626, 367] on button "Enviar" at bounding box center [615, 372] width 163 height 25
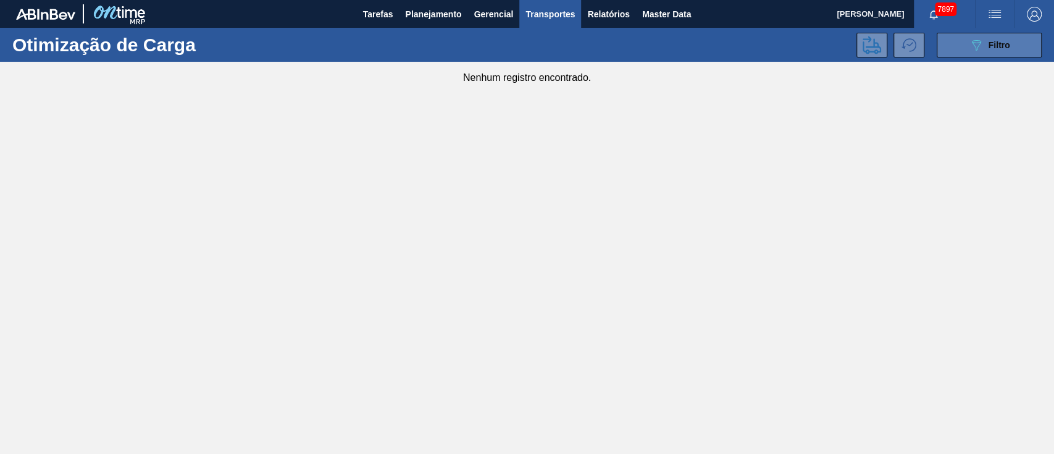
click at [1025, 43] on button "089F7B8B-B2A5-4AFE-B5C0-19BA573D28AC Filtro" at bounding box center [988, 45] width 105 height 25
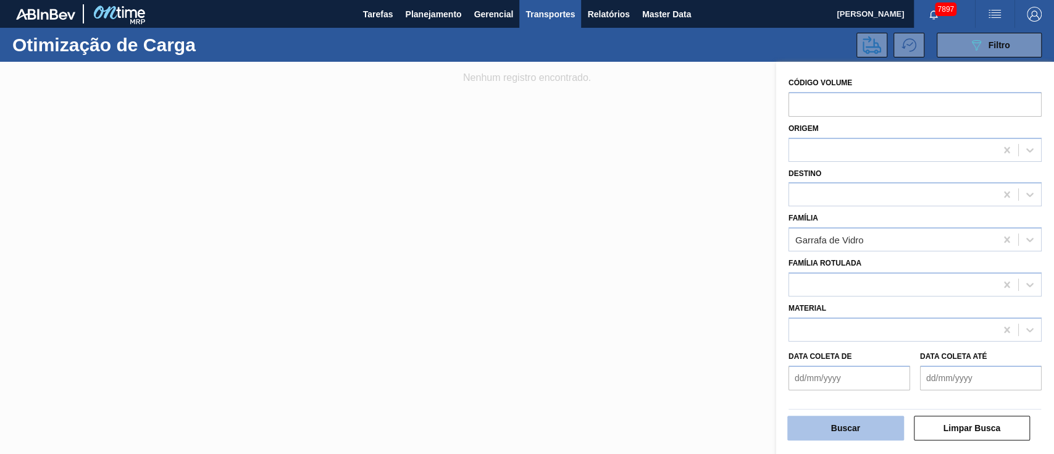
click at [866, 423] on button "Buscar" at bounding box center [845, 427] width 117 height 25
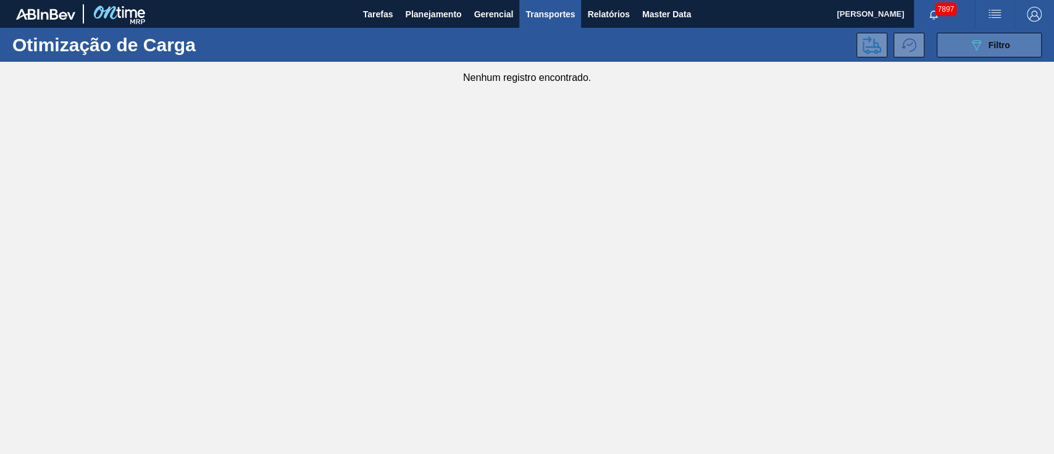
click at [1022, 51] on button "089F7B8B-B2A5-4AFE-B5C0-19BA573D28AC Filtro" at bounding box center [988, 45] width 105 height 25
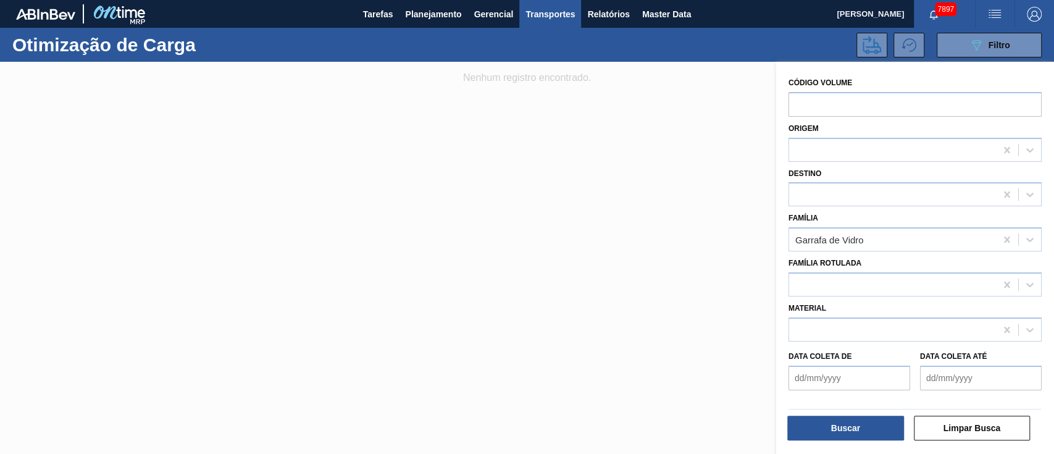
click at [528, 14] on span "Transportes" at bounding box center [549, 14] width 49 height 15
click at [844, 425] on button "Buscar" at bounding box center [845, 427] width 117 height 25
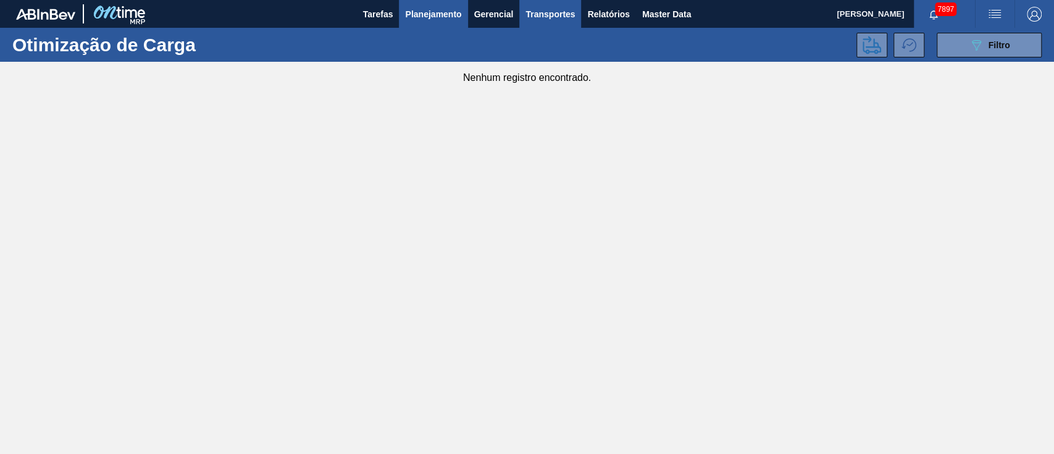
click at [451, 8] on span "Planejamento" at bounding box center [433, 14] width 56 height 15
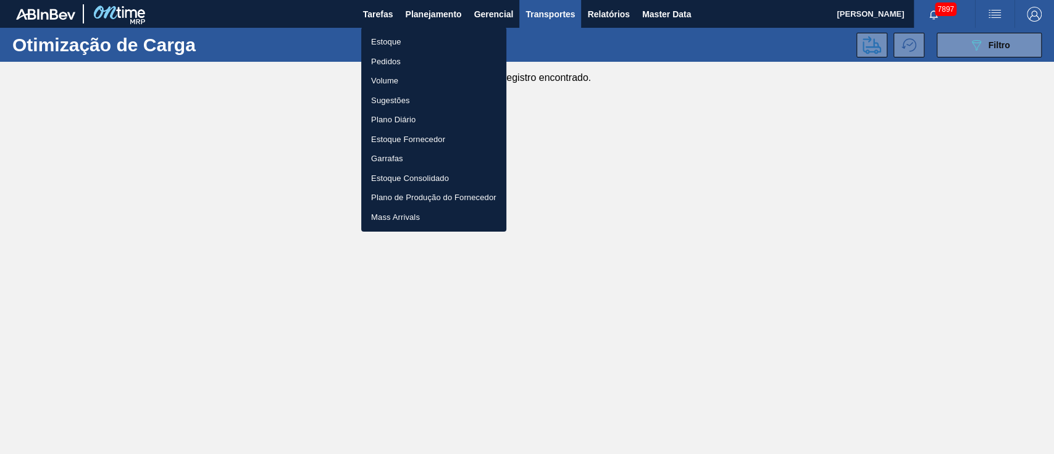
click at [385, 41] on li "Estoque" at bounding box center [433, 42] width 145 height 20
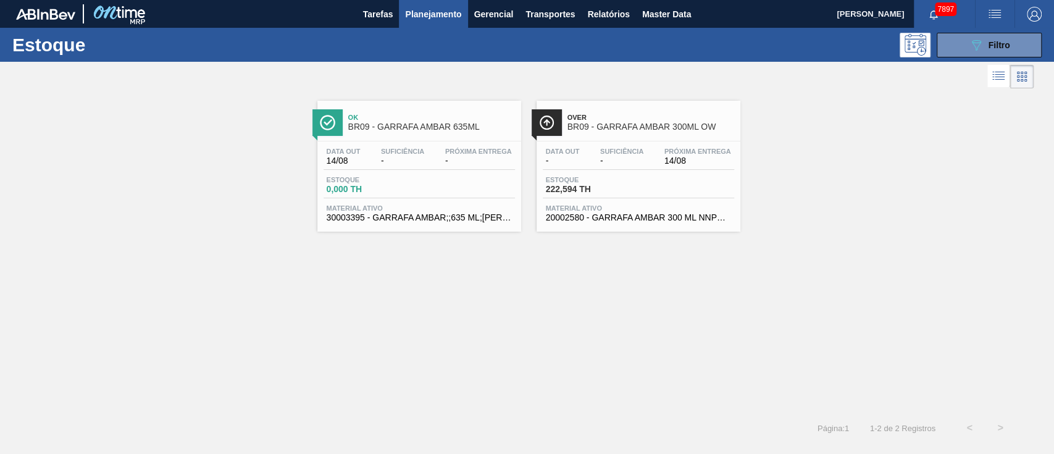
click at [632, 179] on div "Estoque 222,594 TH" at bounding box center [589, 185] width 93 height 18
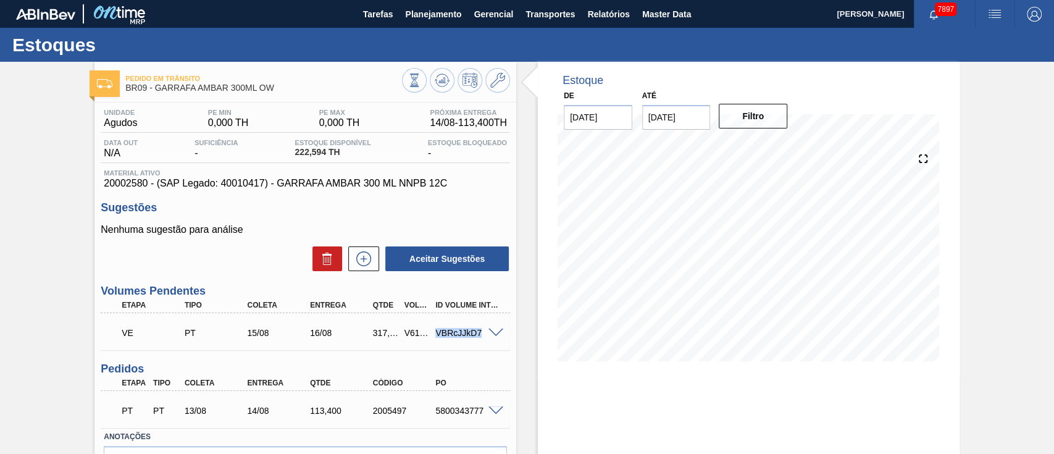
drag, startPoint x: 481, startPoint y: 336, endPoint x: 425, endPoint y: 336, distance: 56.8
click at [425, 336] on div "VE PT 15/08 16/08 317,520 V615991 VBRcJJkD7" at bounding box center [302, 331] width 377 height 25
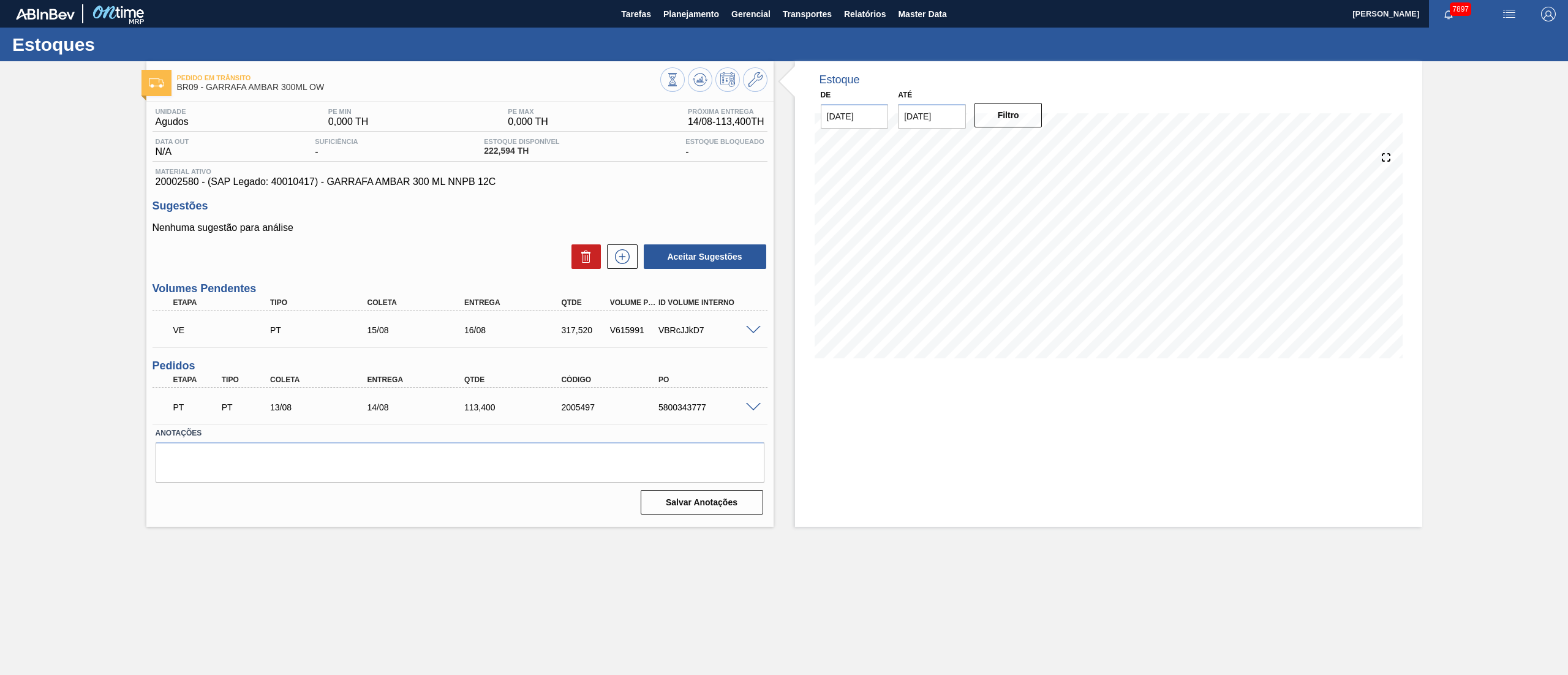
drag, startPoint x: 641, startPoint y: 356, endPoint x: 643, endPoint y: 345, distance: 11.2
click at [641, 356] on div "Unidade Agudos PE MIN 0,000 TH PE MAX 0,000 TH Próxima Entrega 14/08 - 113,400 …" at bounding box center [460, 310] width 627 height 417
drag, startPoint x: 647, startPoint y: 334, endPoint x: 596, endPoint y: 330, distance: 51.2
click at [596, 330] on div "VE PT 15/08 16/08 317,520 V615991 VBRcJJkD7" at bounding box center [457, 329] width 583 height 25
copy div "V615991"
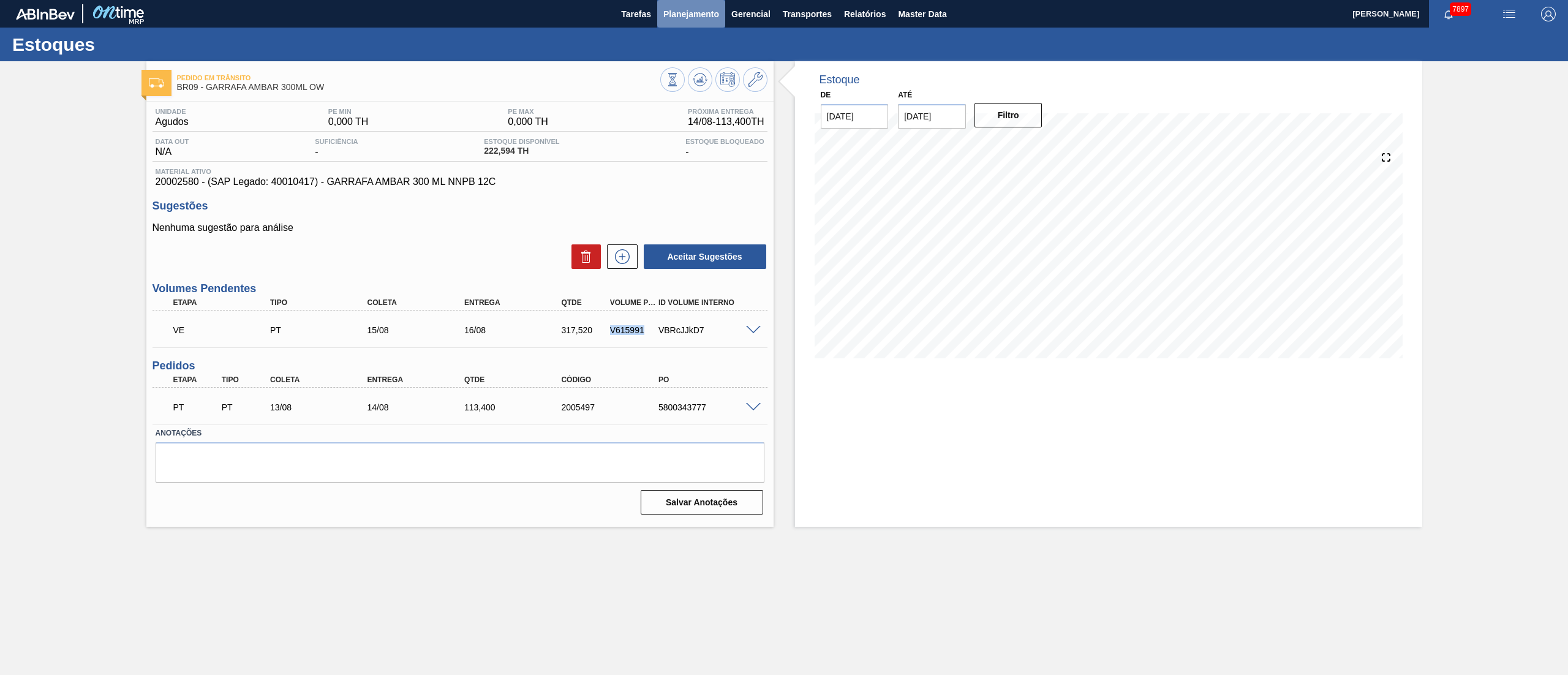
click at [715, 19] on span "Planejamento" at bounding box center [691, 14] width 56 height 15
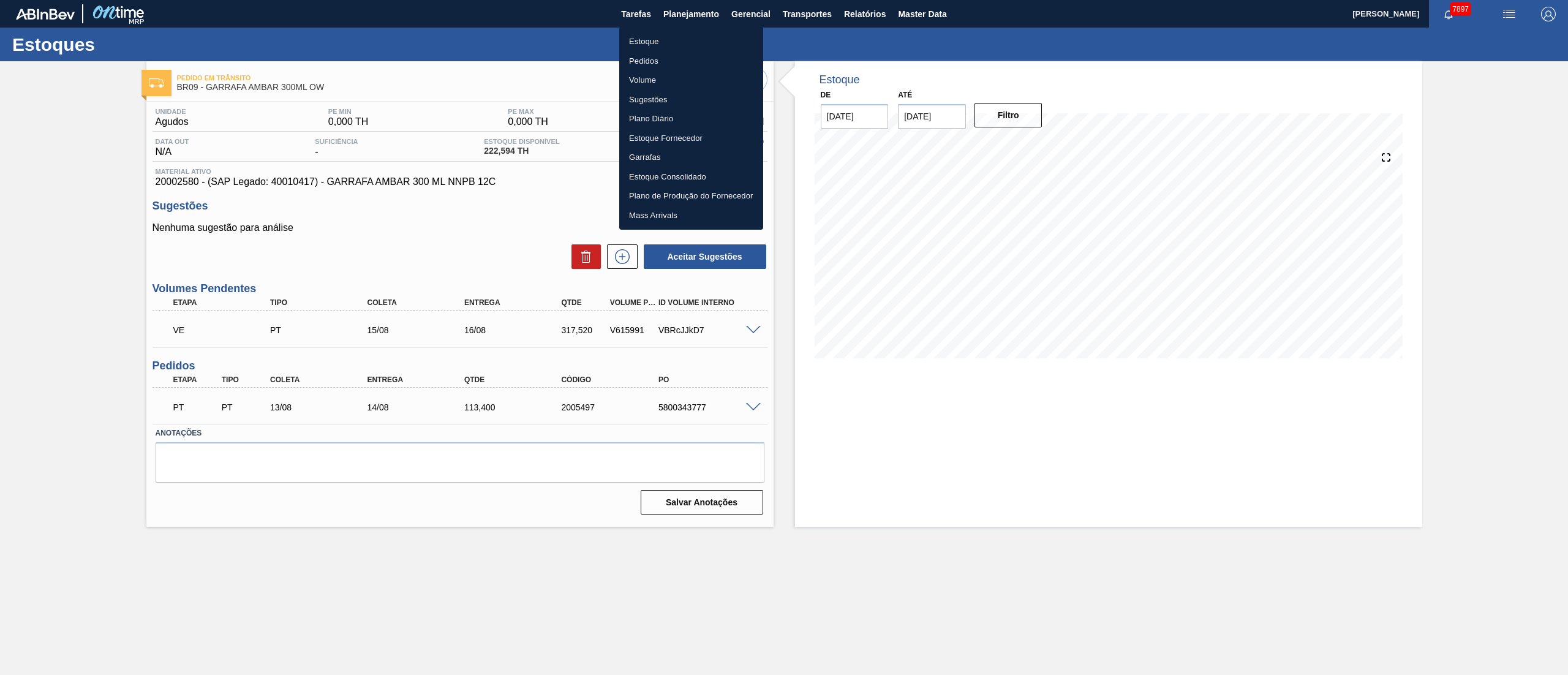
click at [827, 7] on div at bounding box center [784, 338] width 1568 height 675
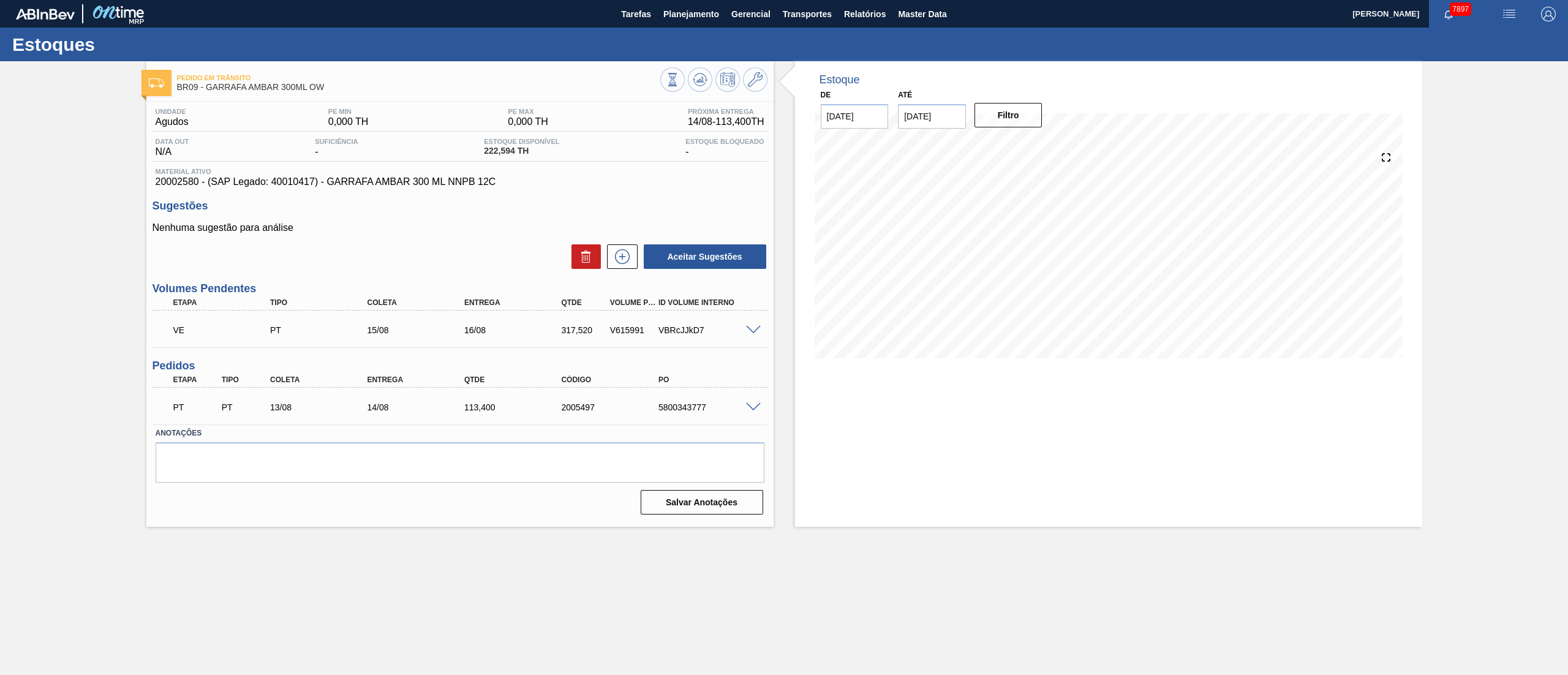
click at [821, 0] on body "Tarefas Planejamento Gerencial Transportes Relatórios Master Data [PERSON_NAME]…" at bounding box center [784, 0] width 1568 height 0
click at [877, 17] on span "Relatórios" at bounding box center [865, 14] width 42 height 15
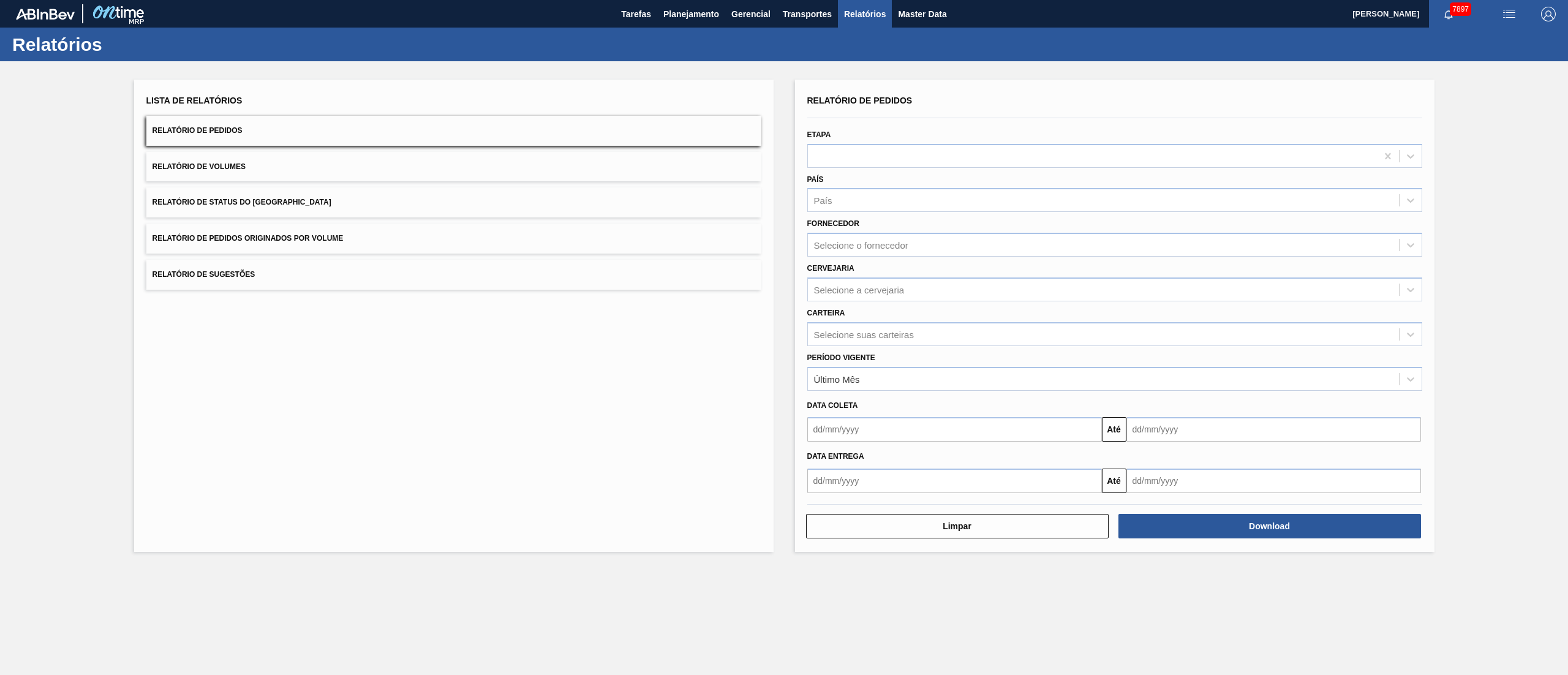
click at [333, 235] on span "Relatório de Pedidos Originados por Volume" at bounding box center [248, 238] width 192 height 9
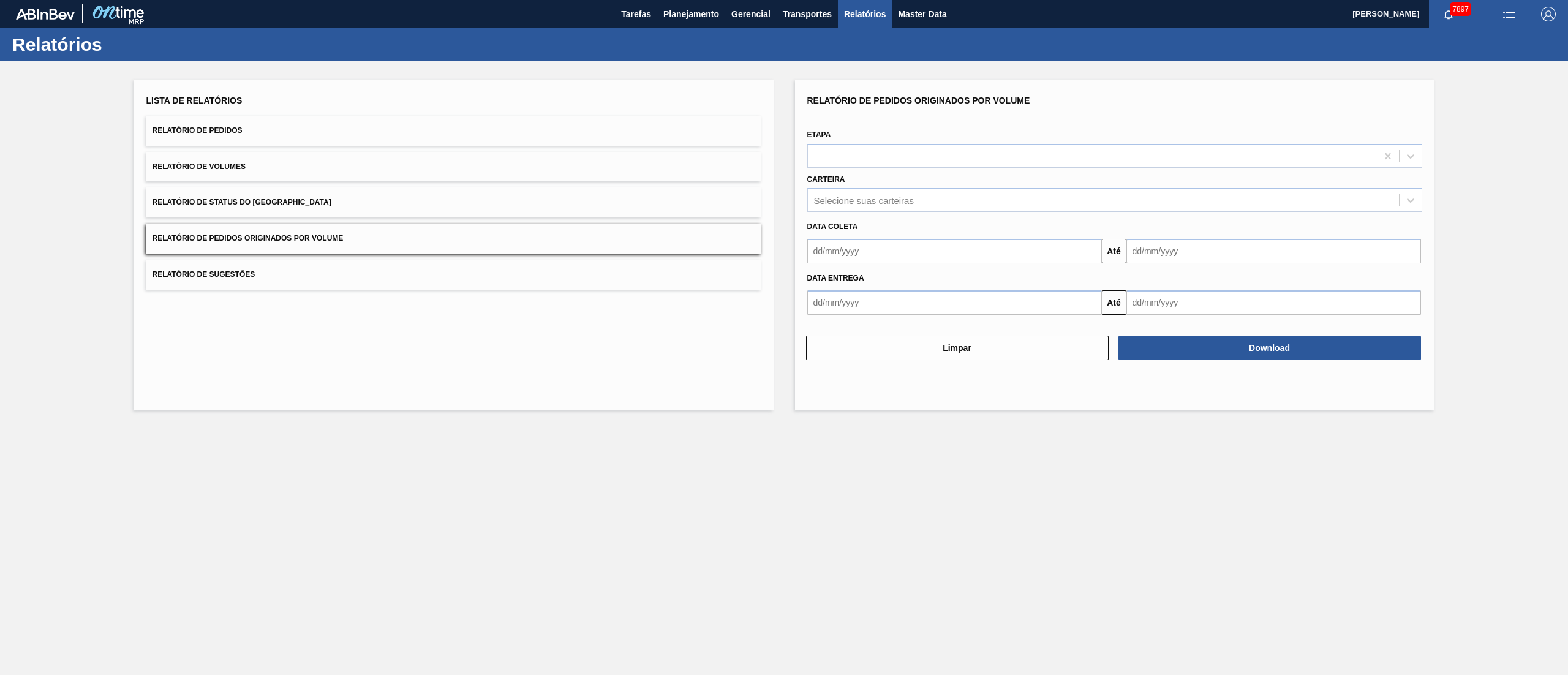
click at [853, 258] on input "text" at bounding box center [954, 251] width 295 height 25
click at [926, 318] on div "1" at bounding box center [921, 320] width 17 height 17
type input "[DATE]"
click at [1045, 304] on input "text" at bounding box center [1273, 303] width 295 height 25
click at [1045, 259] on input "text" at bounding box center [1273, 251] width 295 height 25
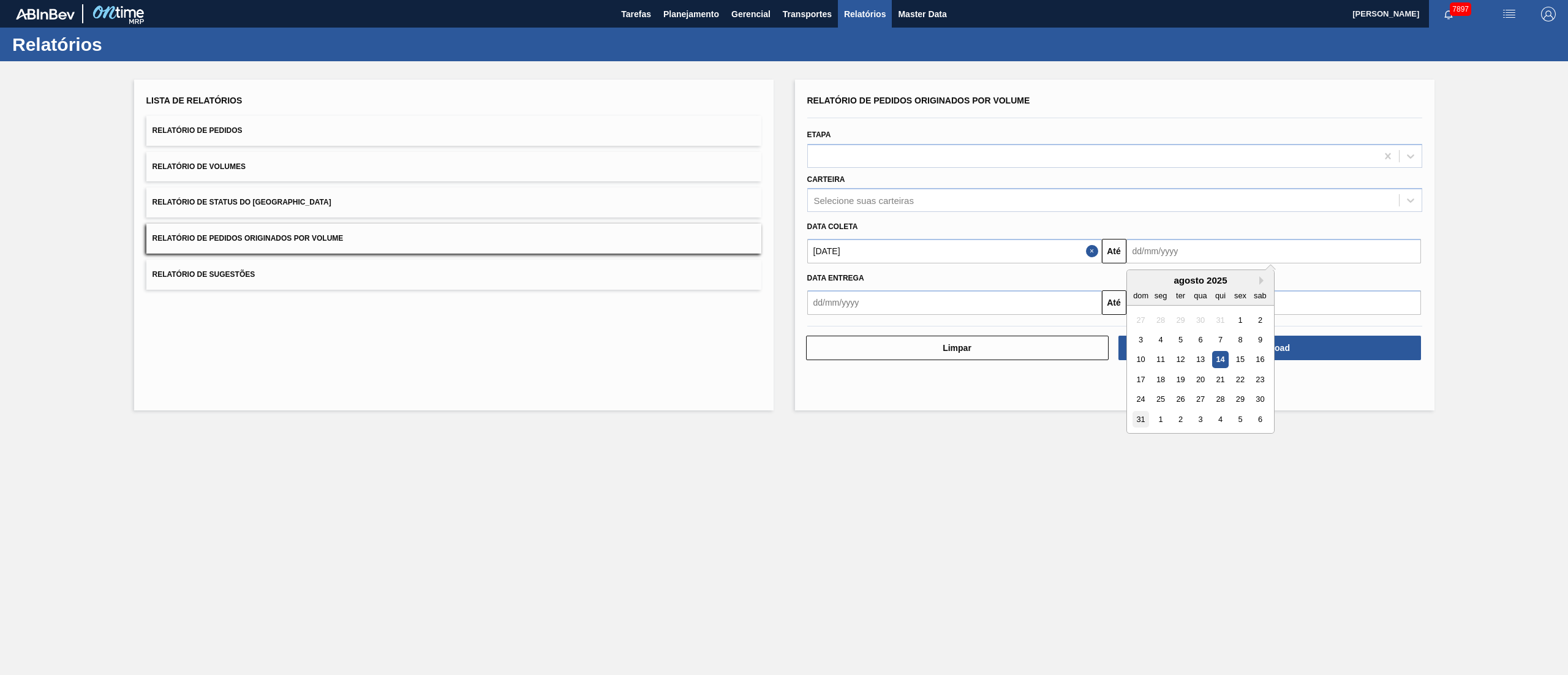
click at [1045, 426] on div "31" at bounding box center [1140, 419] width 17 height 17
type input "[DATE]"
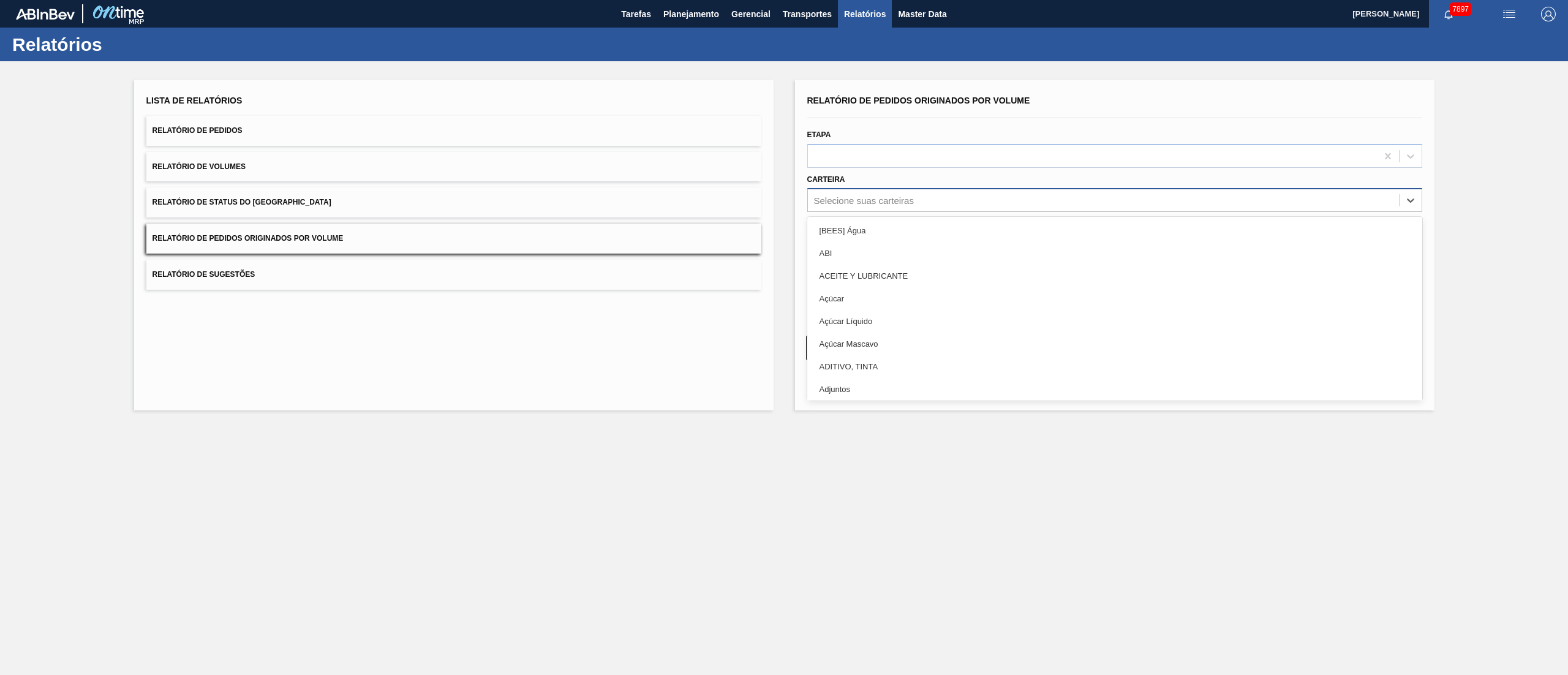
click at [927, 201] on div "Selecione suas carteiras" at bounding box center [1104, 201] width 591 height 18
type input "f"
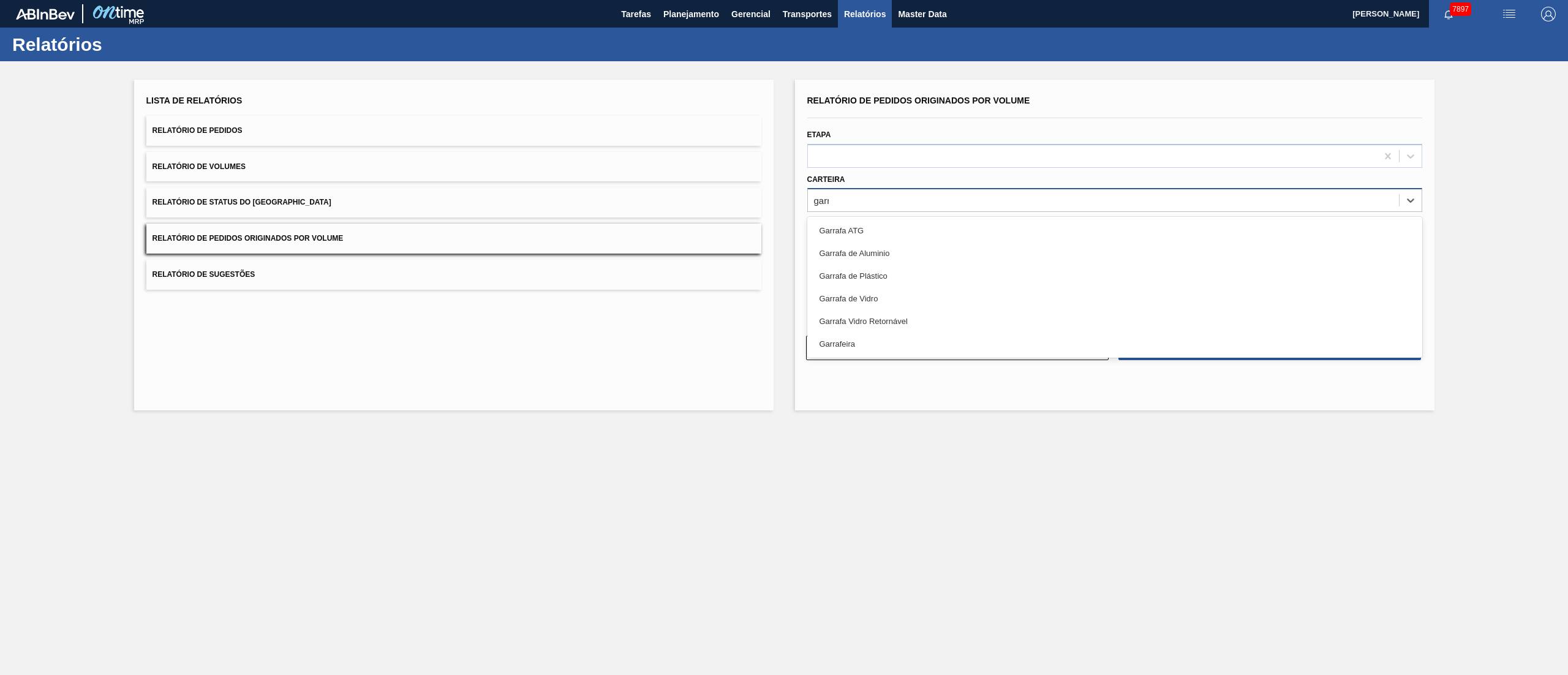
type input "garra"
click at [885, 296] on div "Garrafa de Vidro" at bounding box center [1114, 298] width 615 height 23
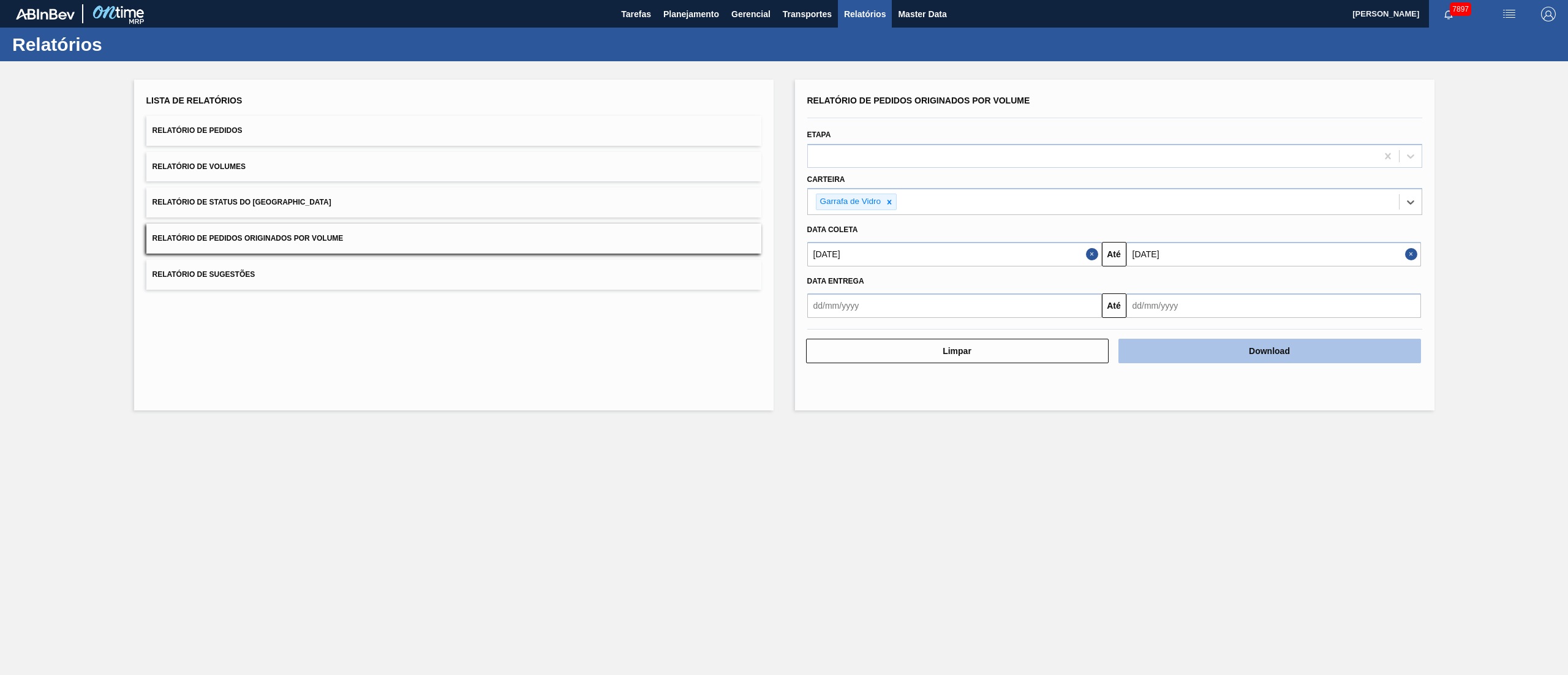
click at [1045, 346] on button "Download" at bounding box center [1269, 350] width 303 height 25
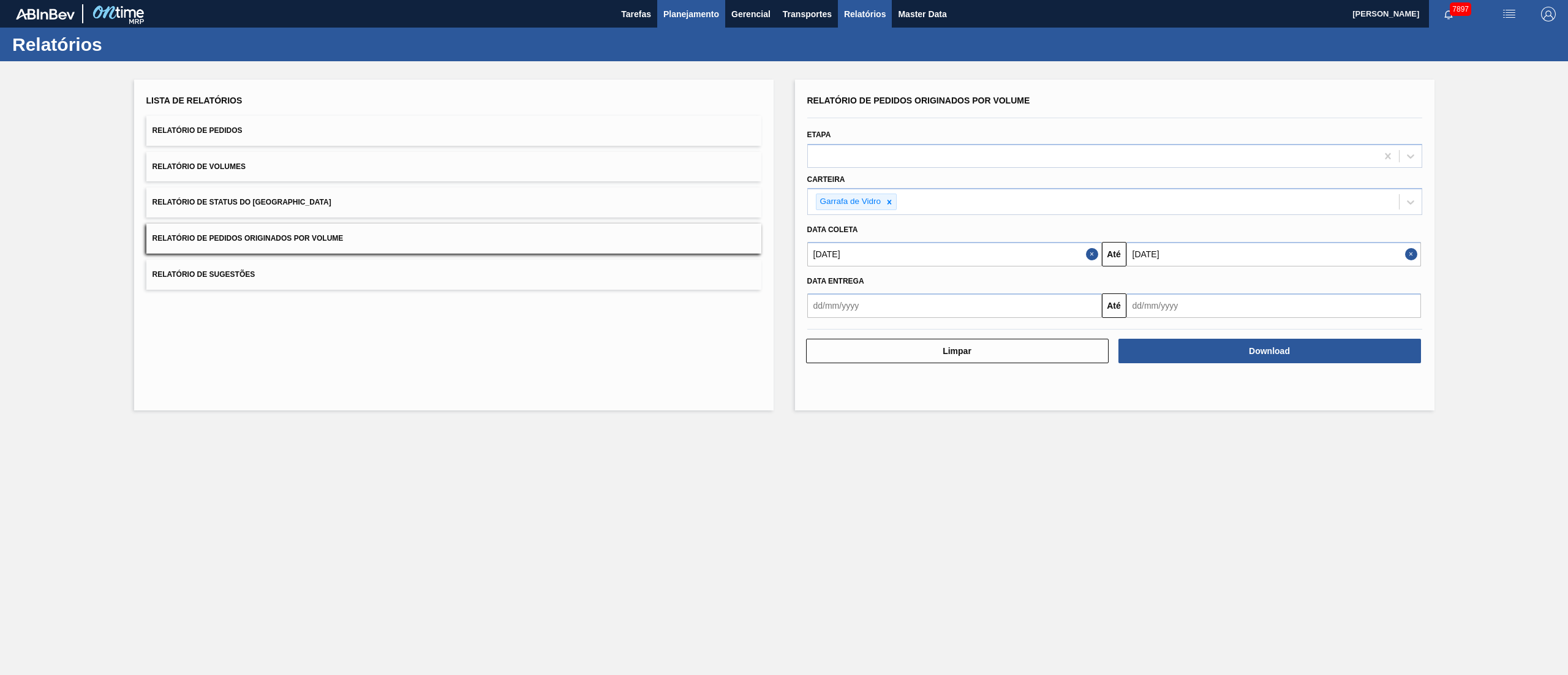
click at [686, 25] on button "Planejamento" at bounding box center [691, 14] width 68 height 28
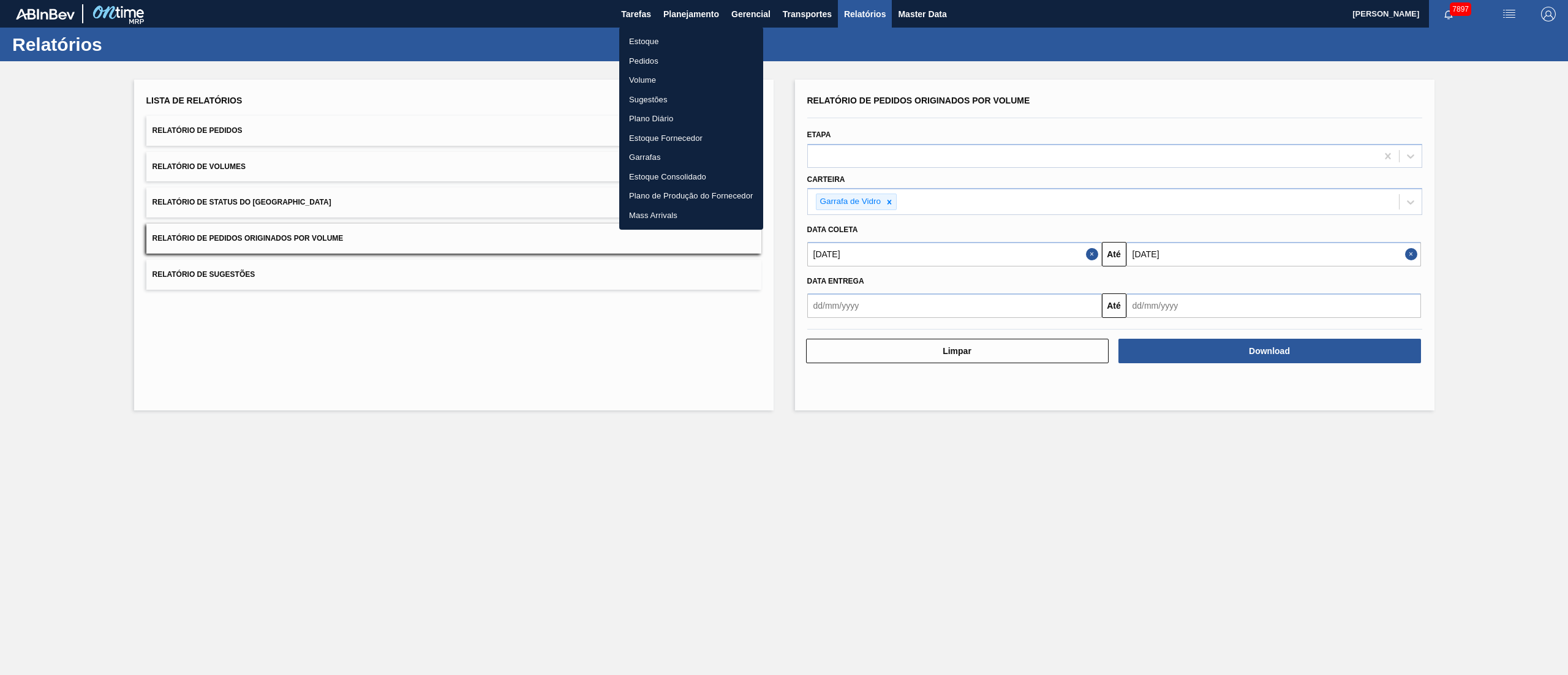
click at [660, 62] on li "Pedidos" at bounding box center [691, 62] width 144 height 20
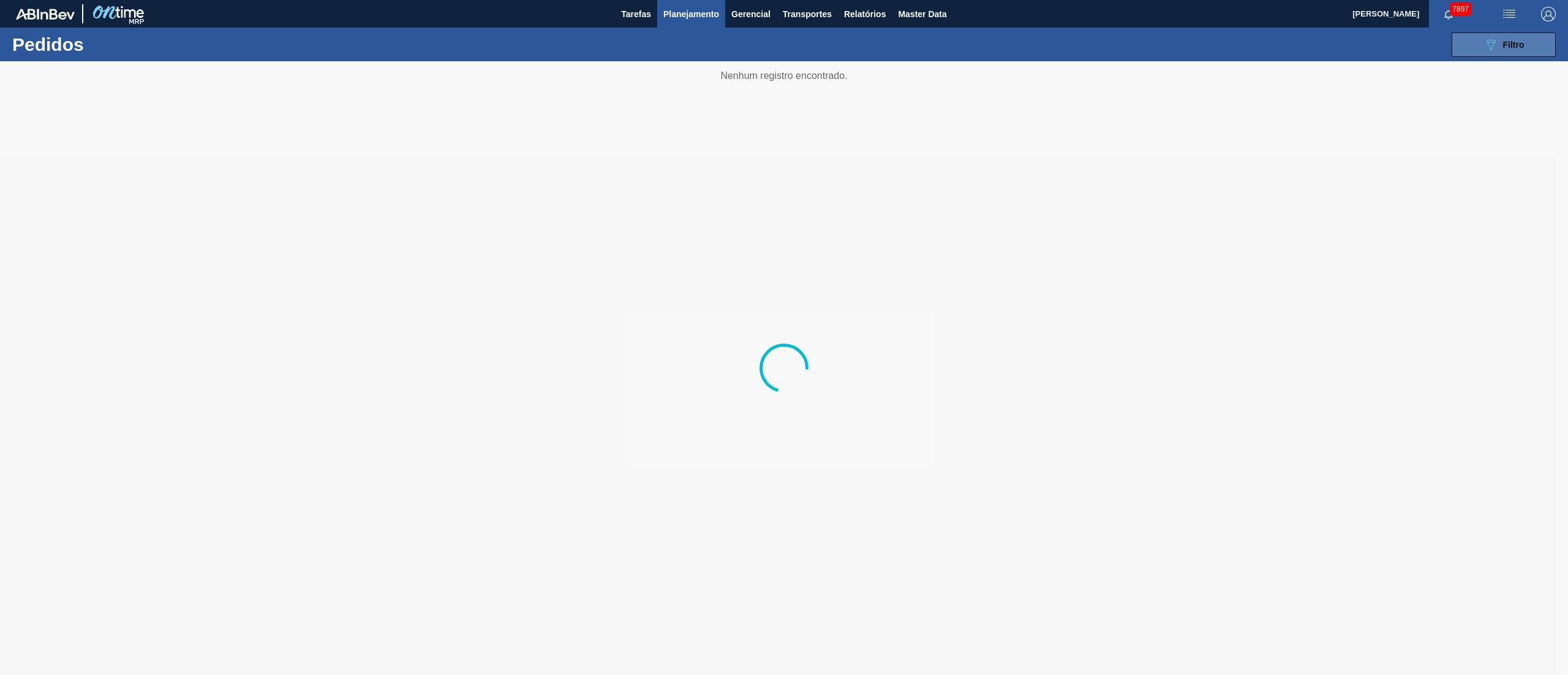
click at [1045, 43] on div "089F7B8B-B2A5-4AFE-B5C0-19BA573D28AC Filtro" at bounding box center [1503, 45] width 41 height 15
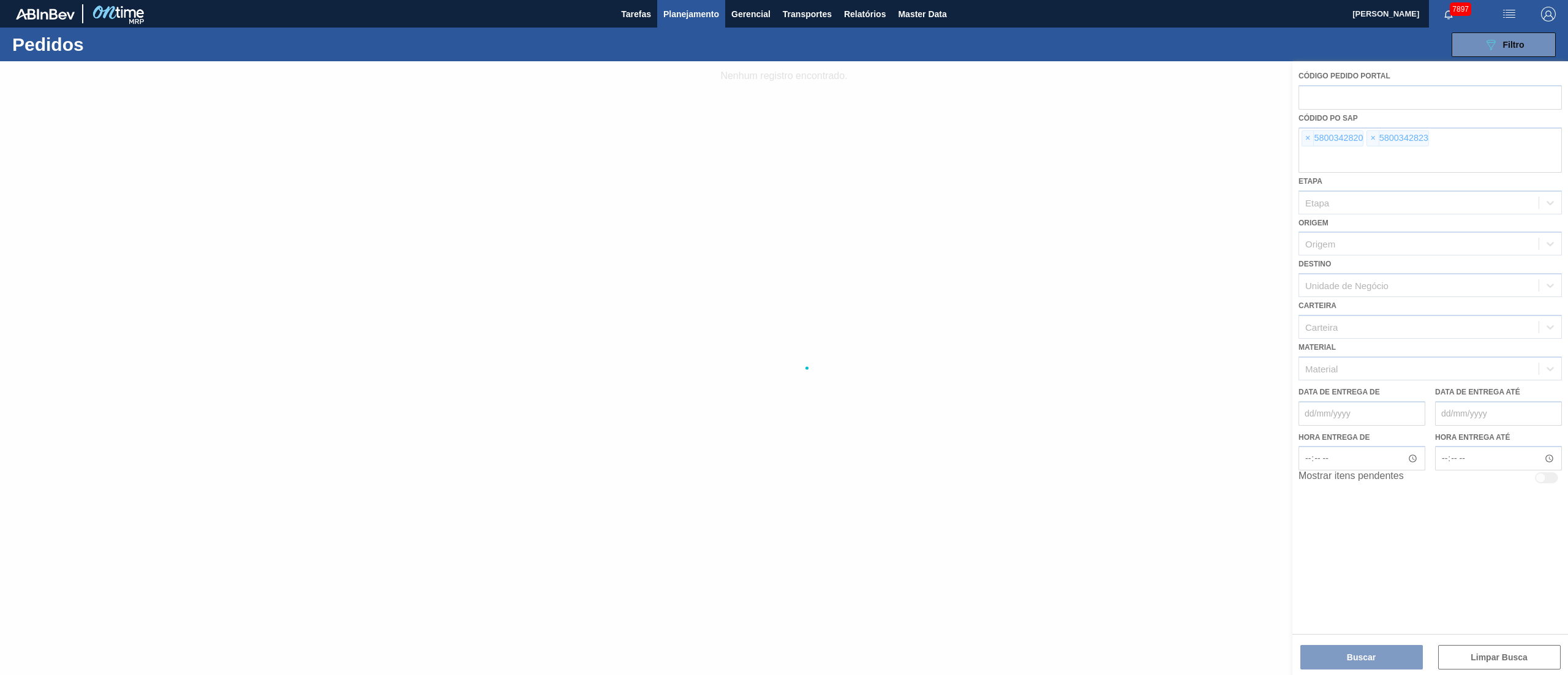
click at [1045, 204] on div at bounding box center [784, 368] width 1568 height 613
click at [1045, 43] on span "Filtro" at bounding box center [1514, 45] width 22 height 10
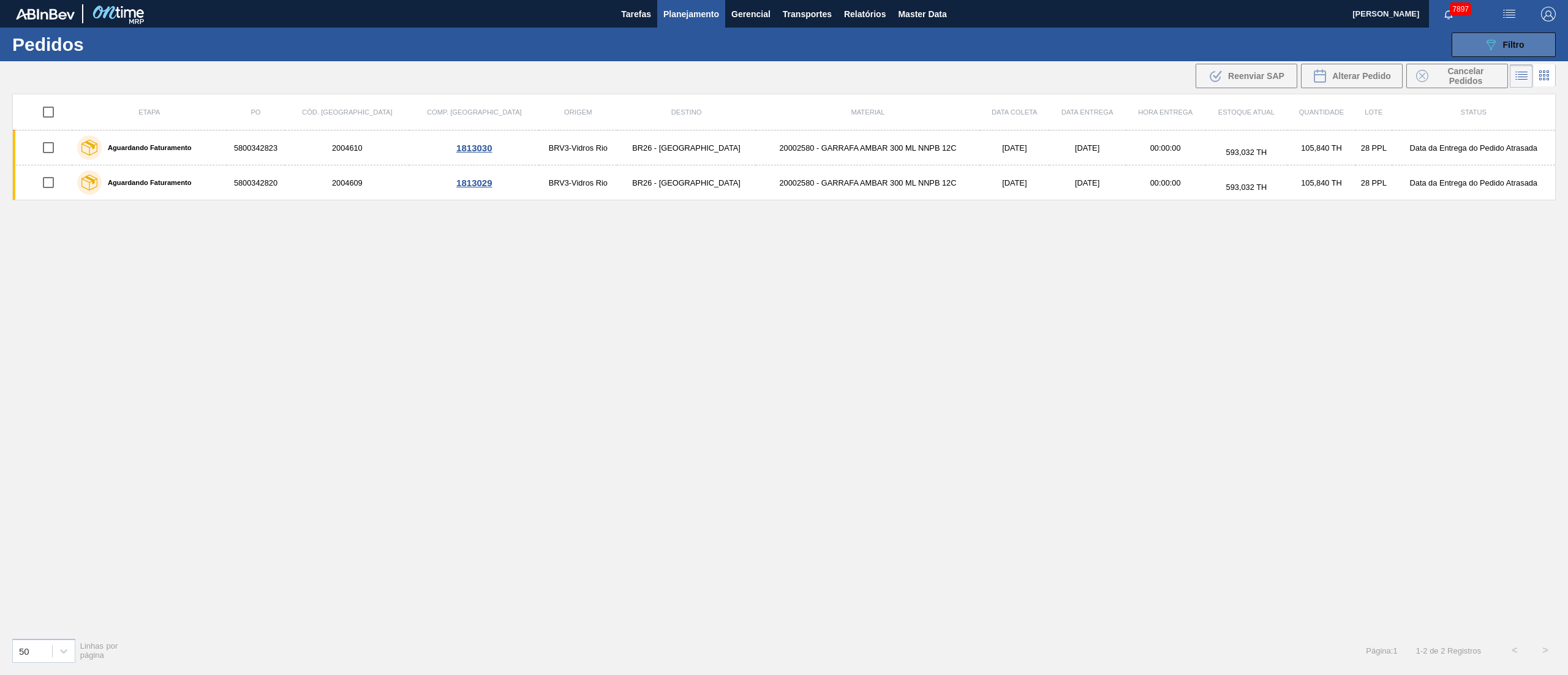
click at [1045, 51] on icon "089F7B8B-B2A5-4AFE-B5C0-19BA573D28AC" at bounding box center [1491, 45] width 15 height 15
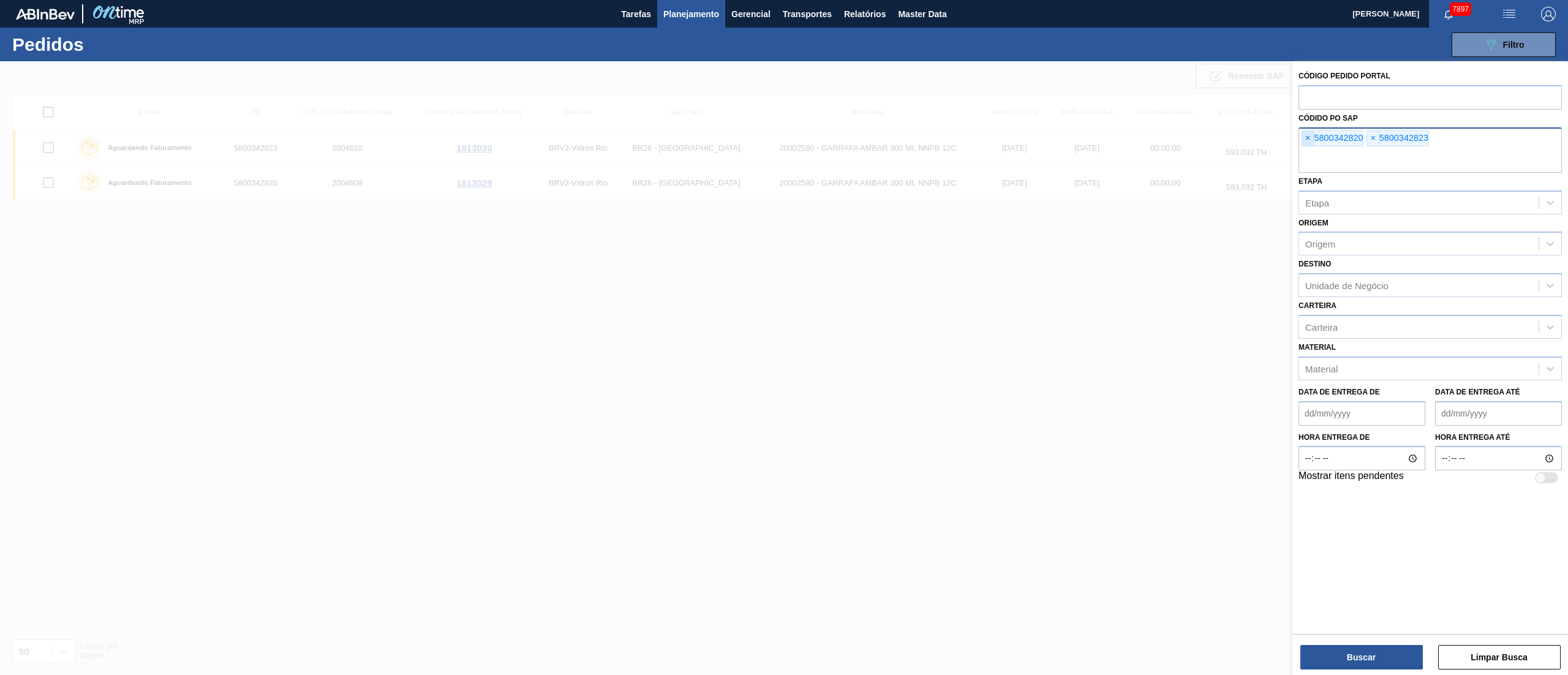
click at [1045, 138] on span "×" at bounding box center [1308, 138] width 12 height 15
click at [1045, 150] on input "text" at bounding box center [1429, 161] width 263 height 23
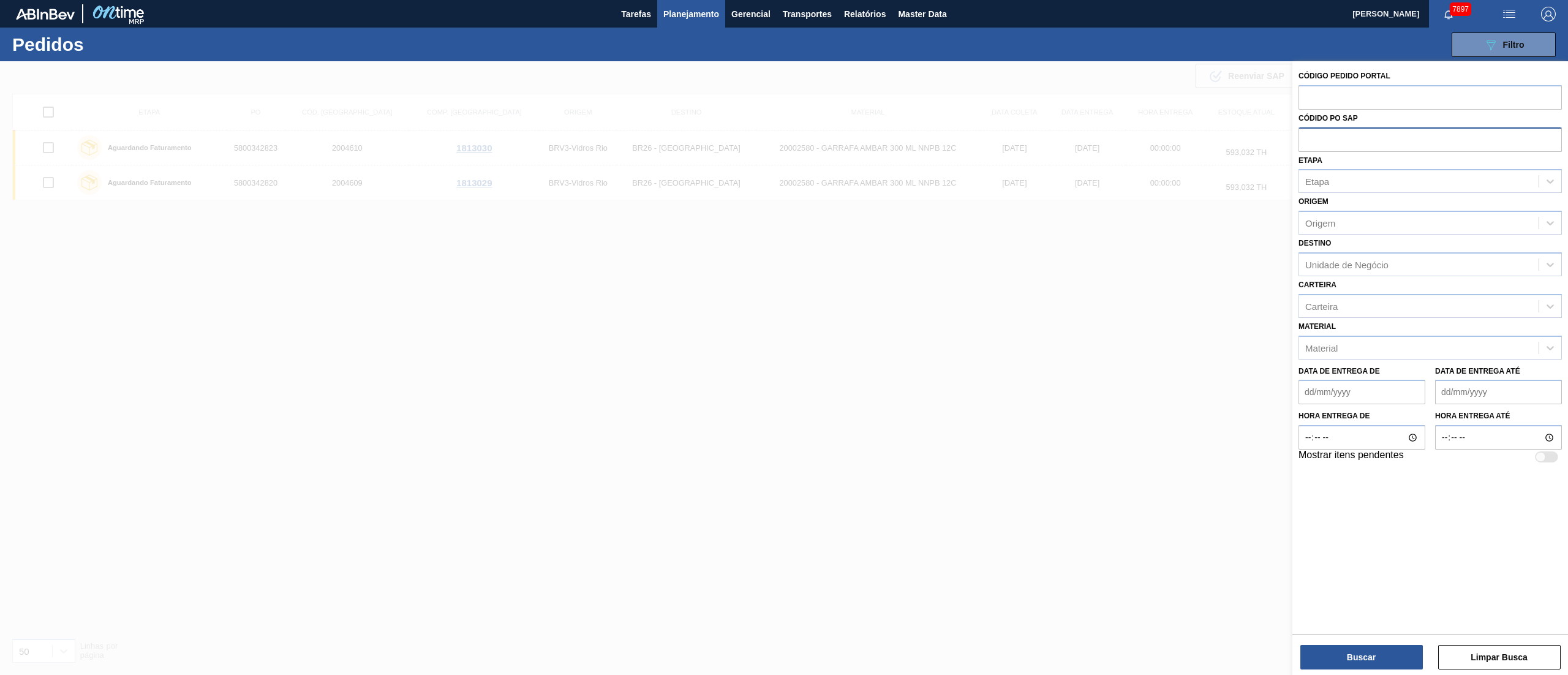
click at [1045, 138] on input "text" at bounding box center [1429, 138] width 263 height 23
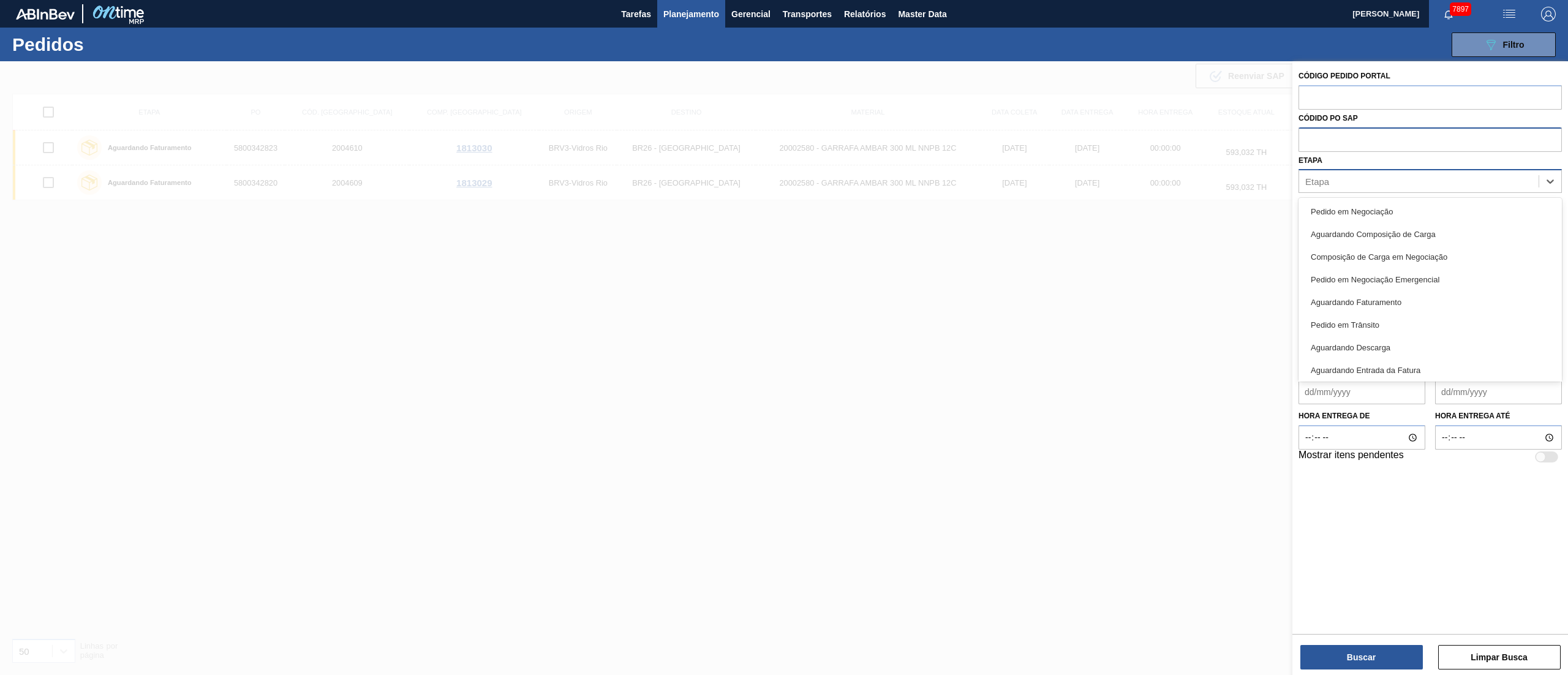
click at [1045, 178] on div "Etapa" at bounding box center [1418, 182] width 239 height 18
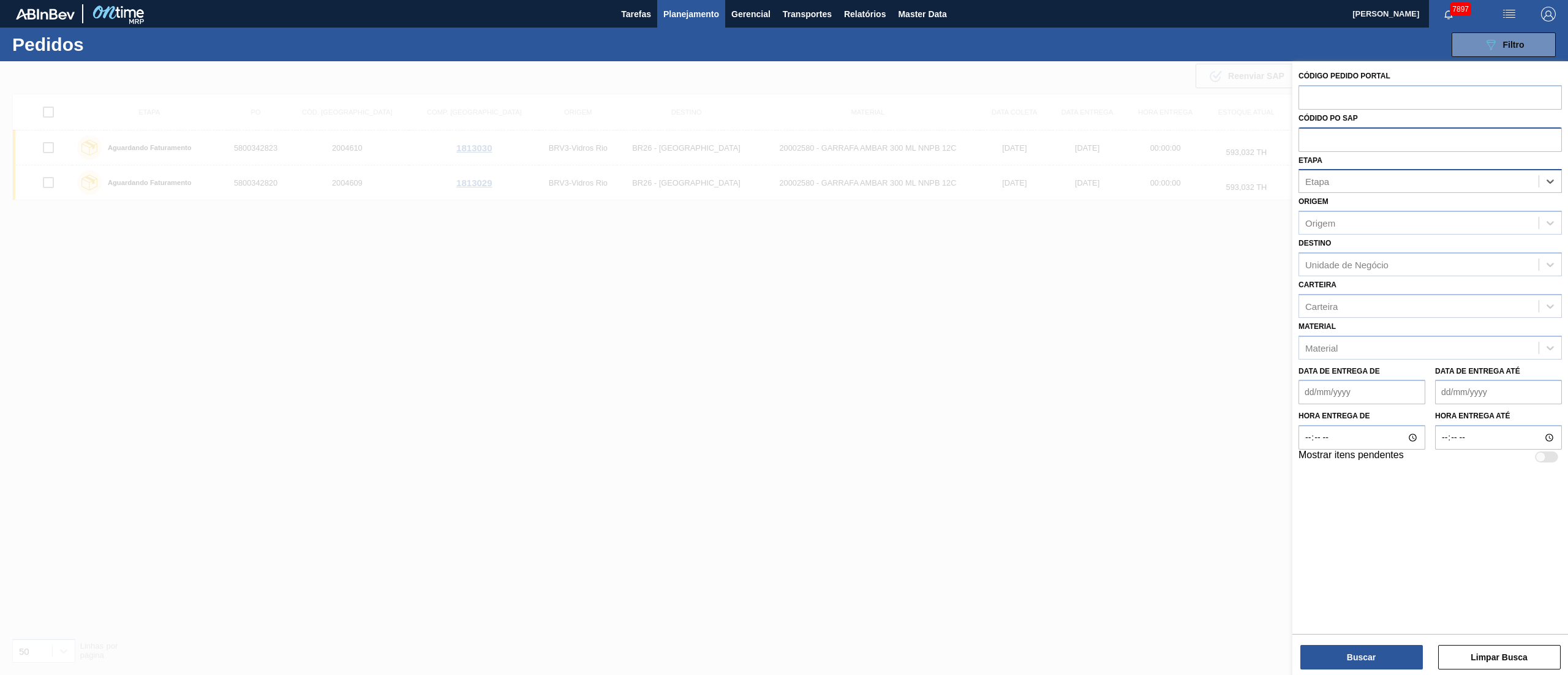
click at [1045, 186] on div "Etapa" at bounding box center [1418, 182] width 239 height 18
type input "a"
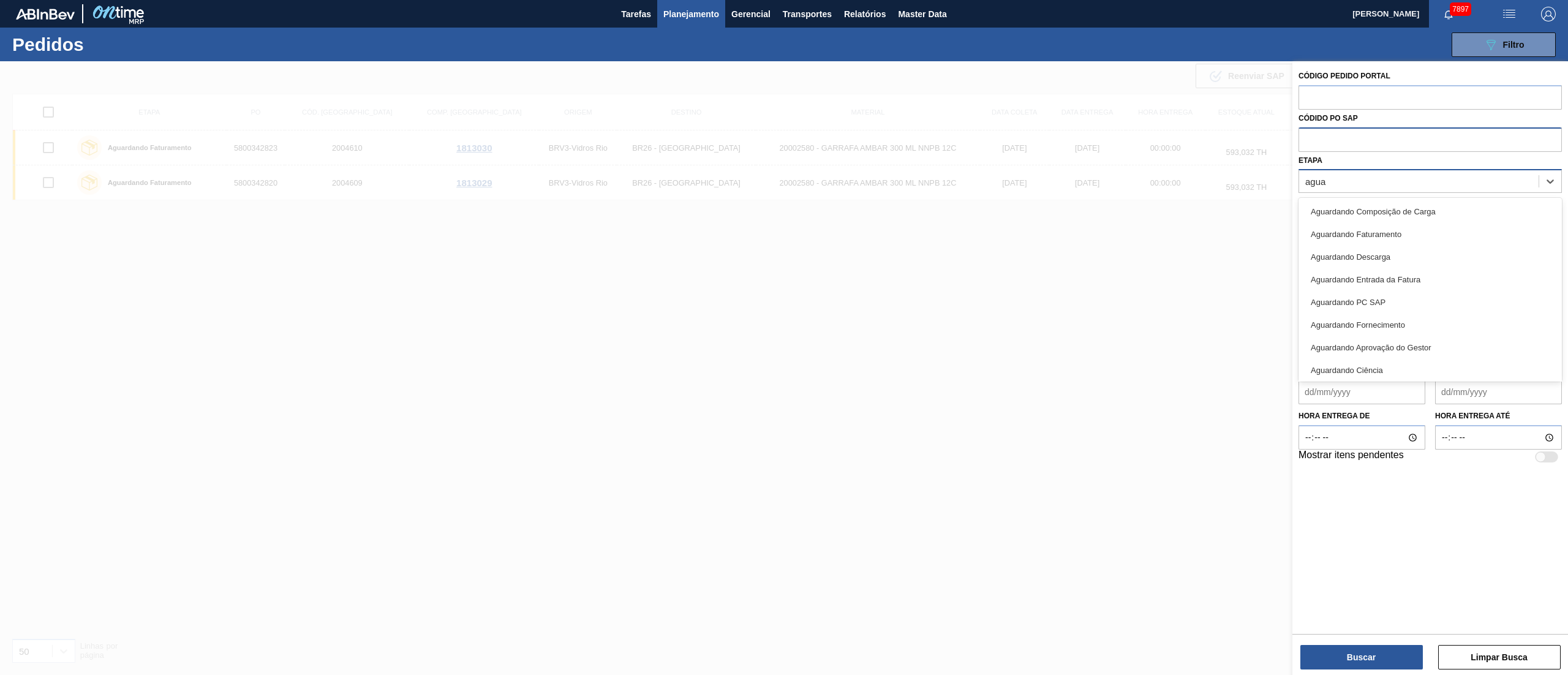
type input "aguar"
click at [1045, 297] on div "Aguardando PC SAP" at bounding box center [1429, 302] width 263 height 23
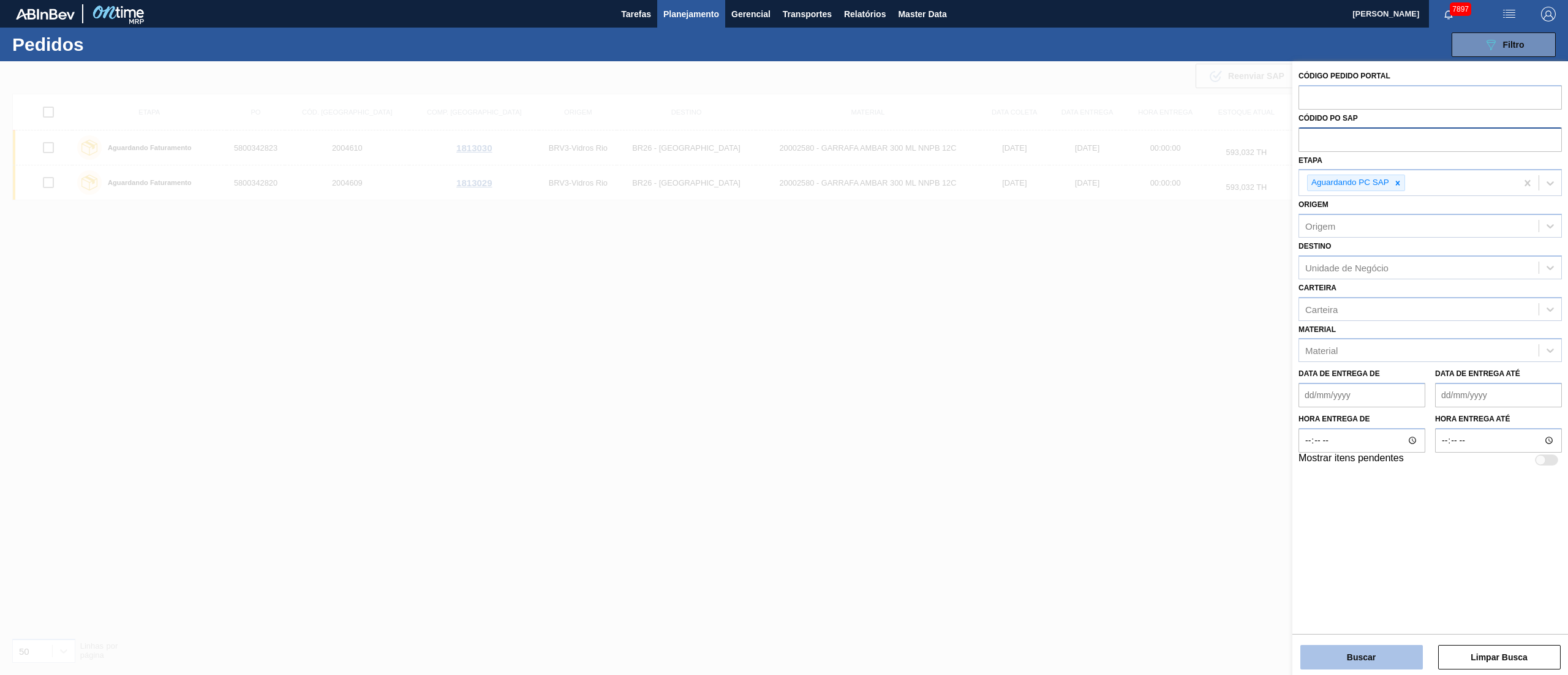
click at [1045, 450] on button "Buscar" at bounding box center [1361, 657] width 122 height 25
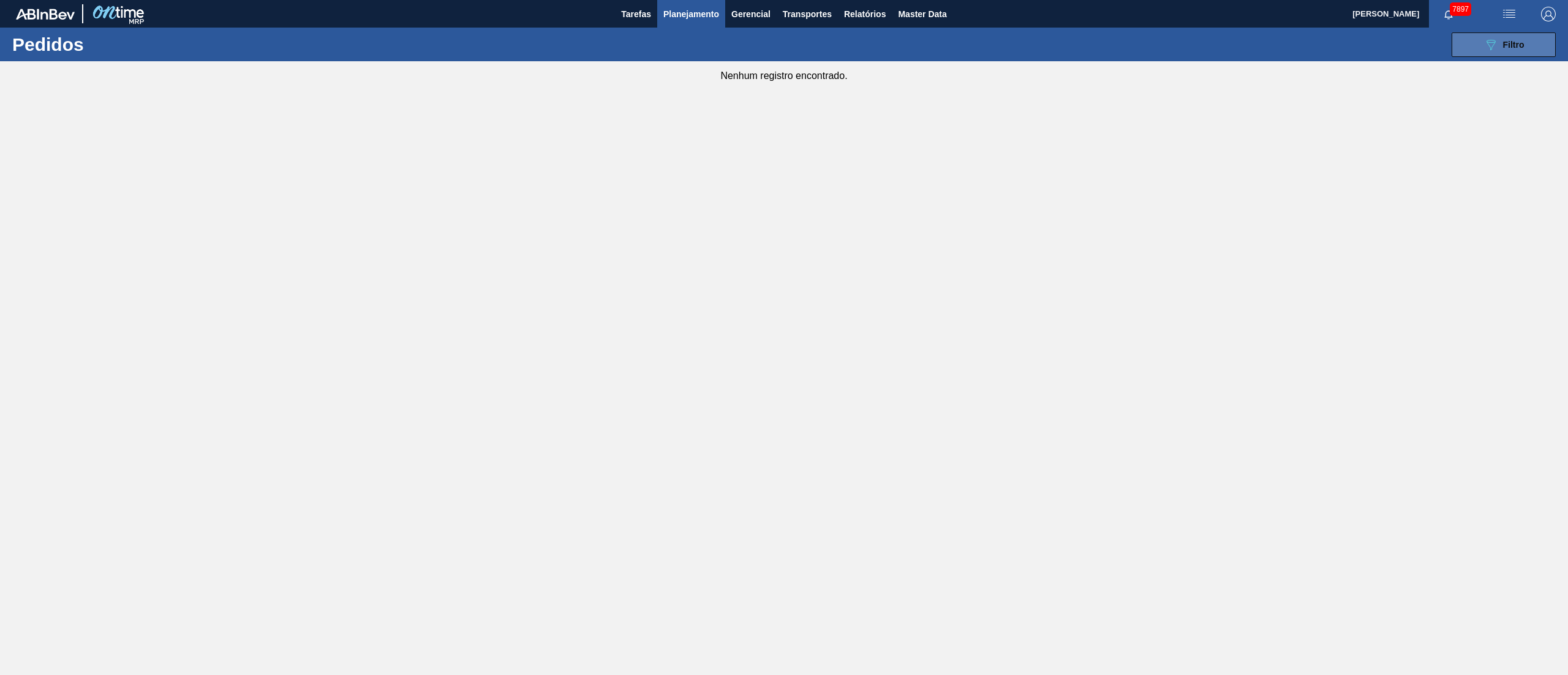
click at [1045, 46] on span "Filtro" at bounding box center [1514, 45] width 22 height 10
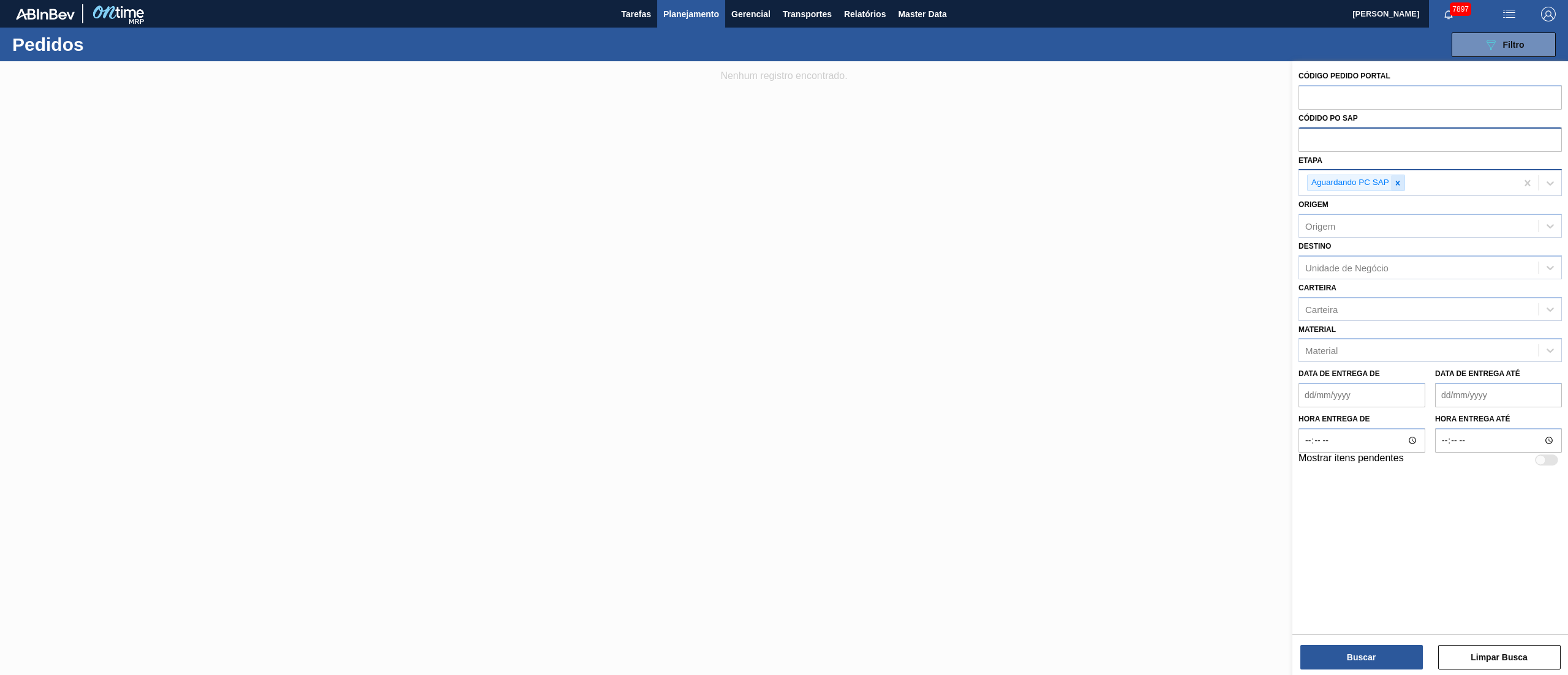
click at [1045, 183] on icon at bounding box center [1398, 183] width 4 height 4
click at [1045, 155] on div "Etapa Etapa" at bounding box center [1429, 173] width 263 height 42
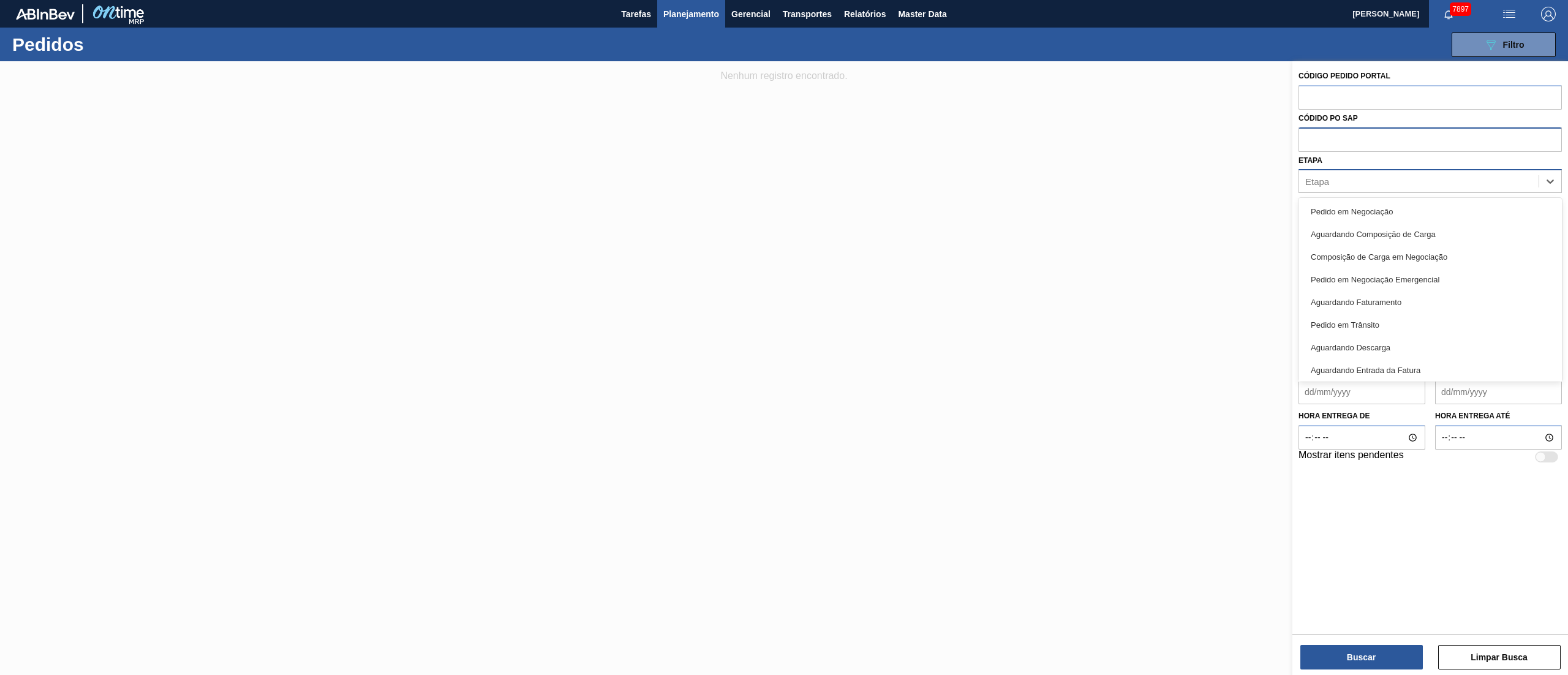
click at [1045, 171] on div "Etapa" at bounding box center [1429, 181] width 263 height 24
type input "fat"
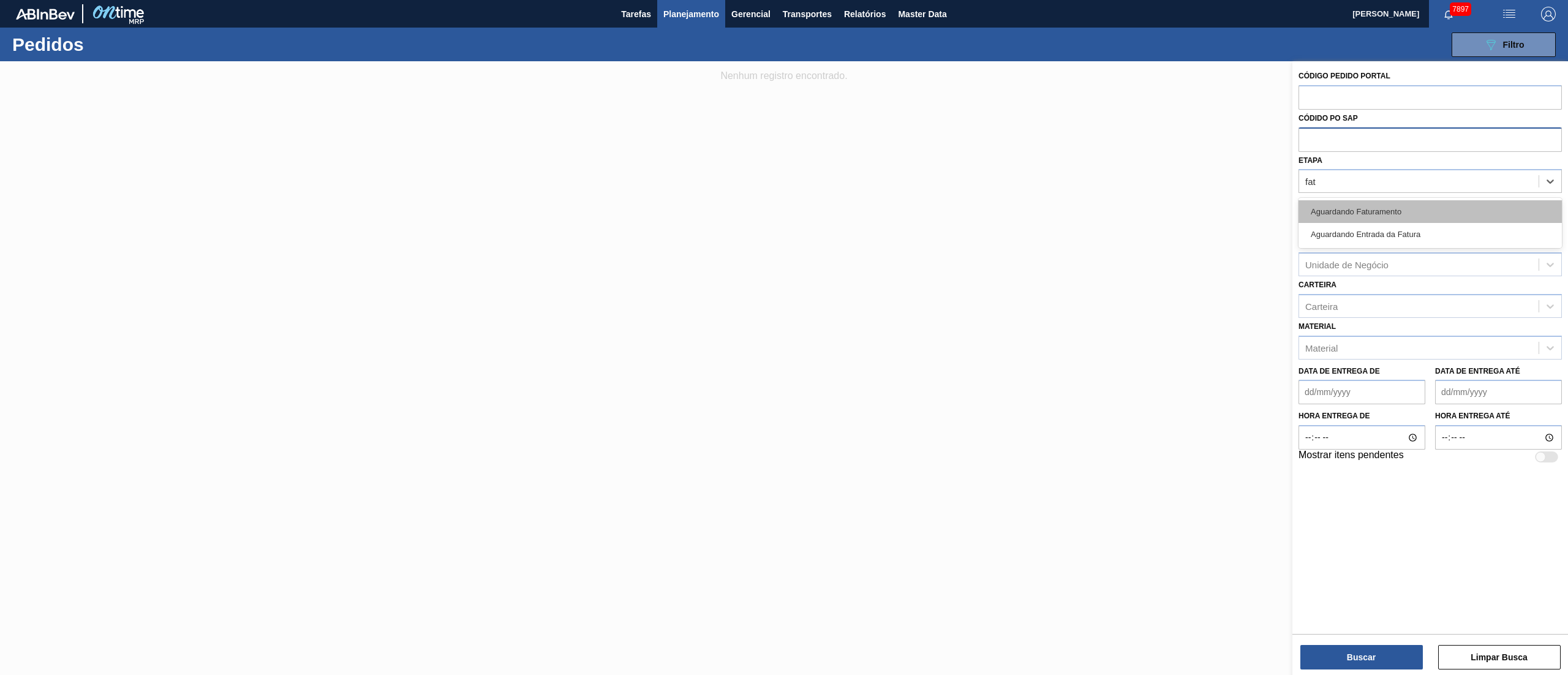
click at [1045, 207] on div "Aguardando Faturamento" at bounding box center [1429, 211] width 263 height 23
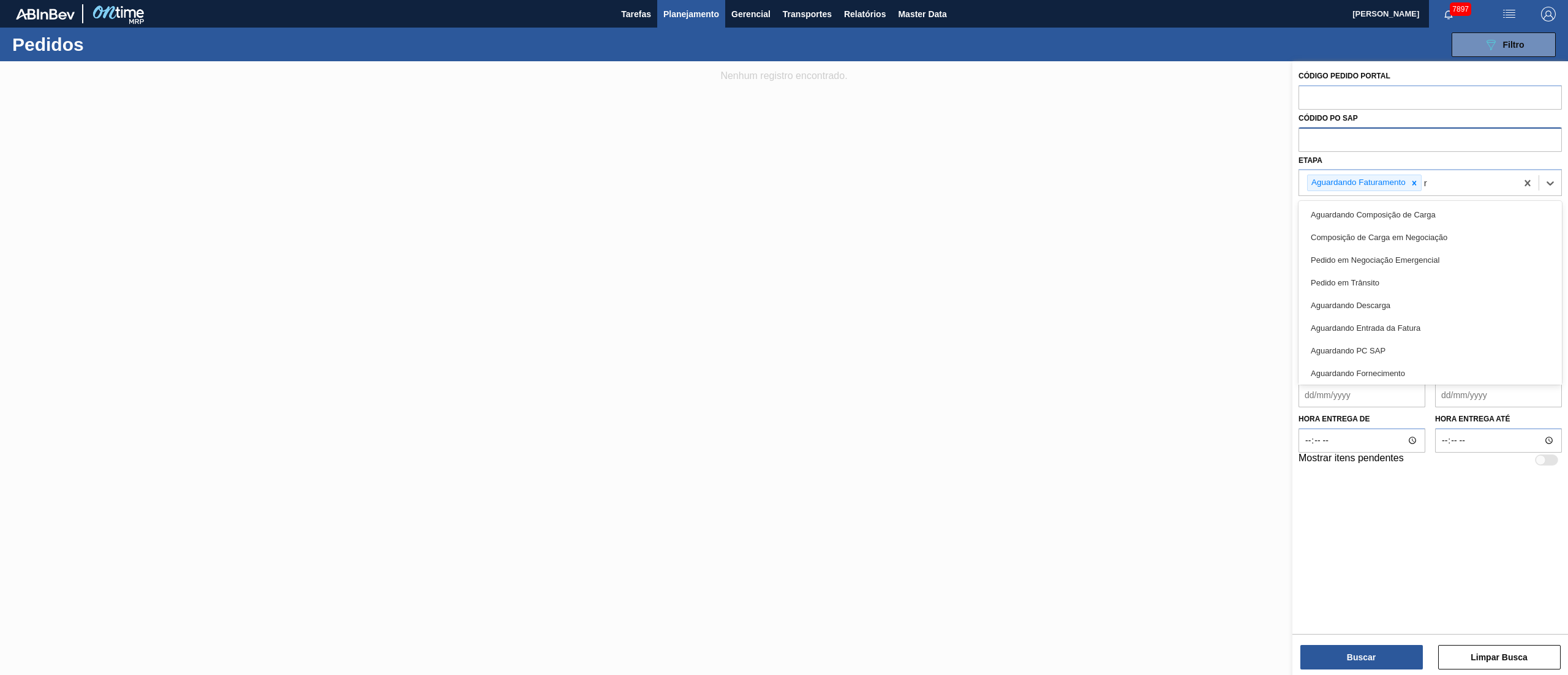
type input "re"
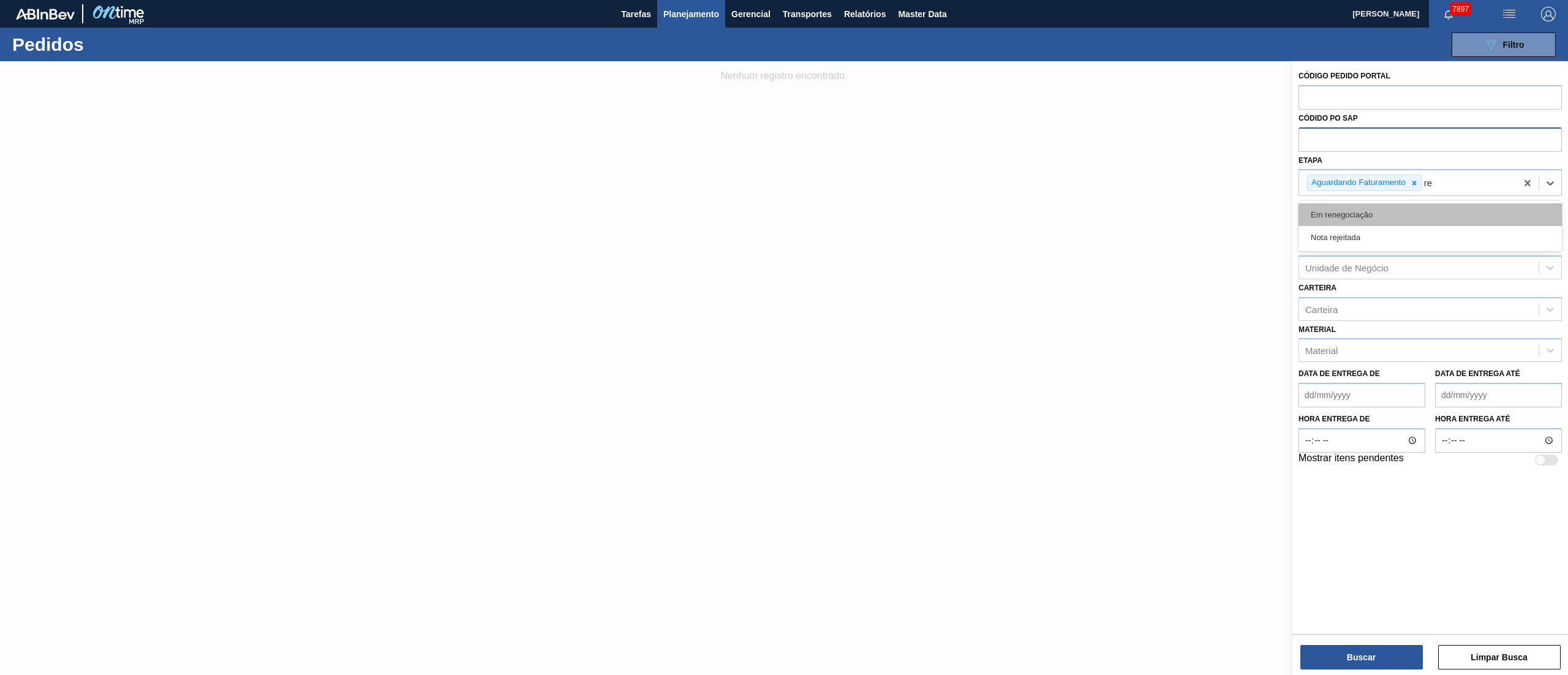
click at [1045, 215] on div "Em renegociação" at bounding box center [1429, 214] width 263 height 23
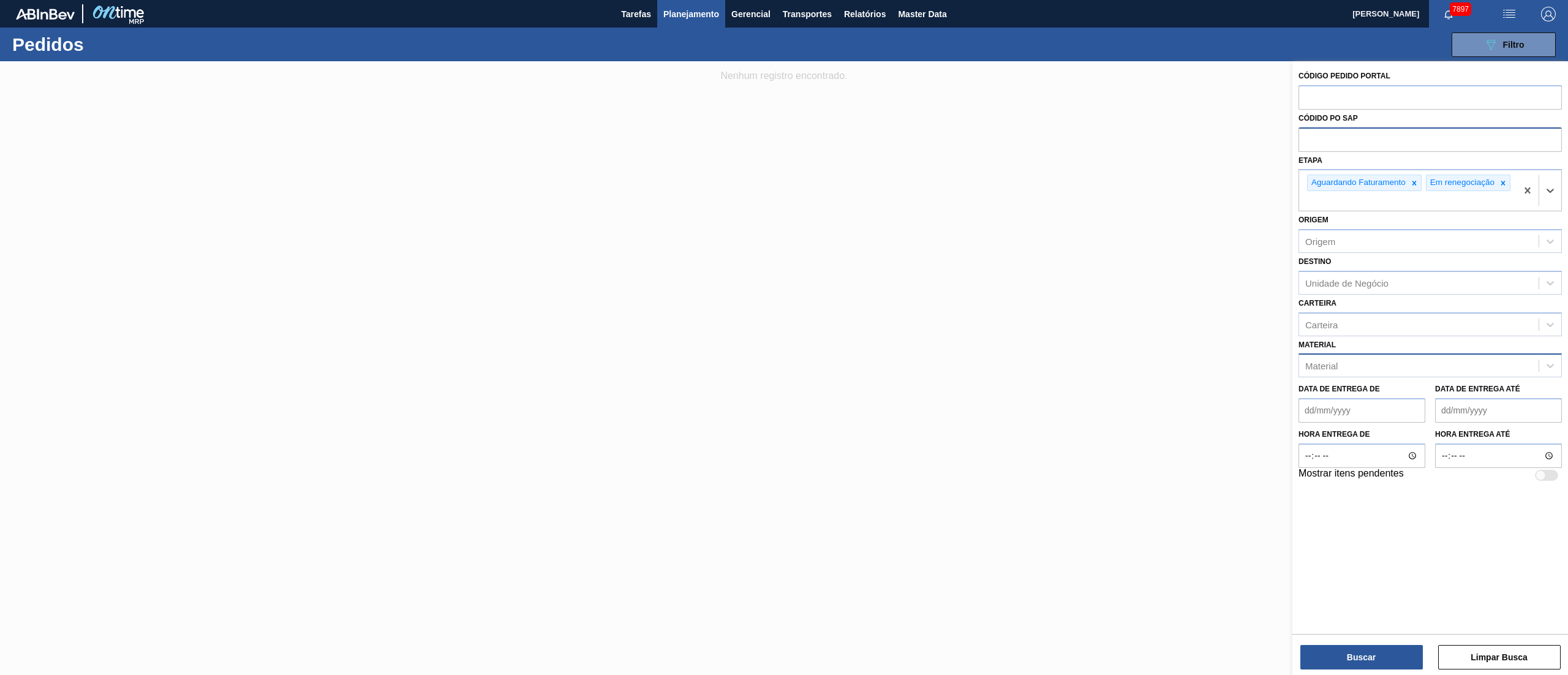
click at [1045, 365] on div "Material" at bounding box center [1418, 366] width 239 height 18
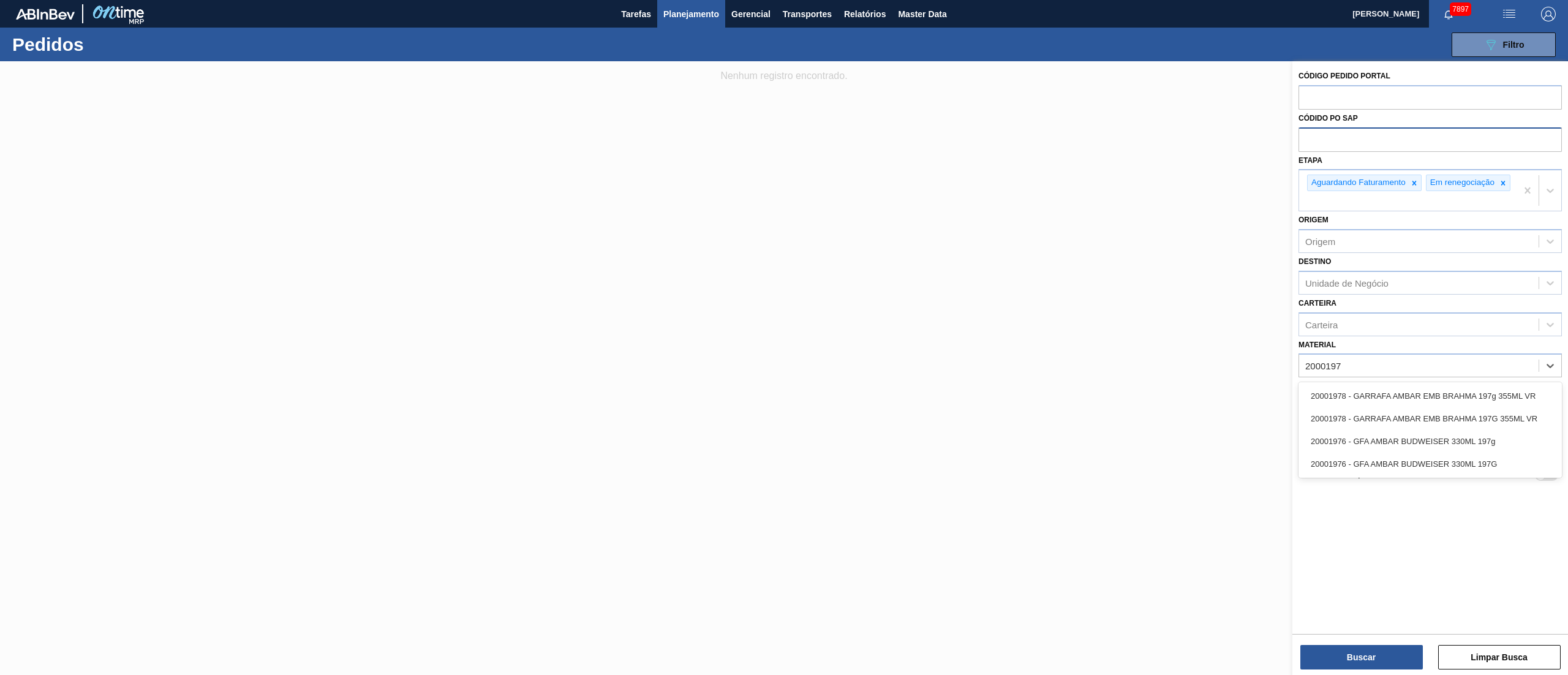
type input "20001976"
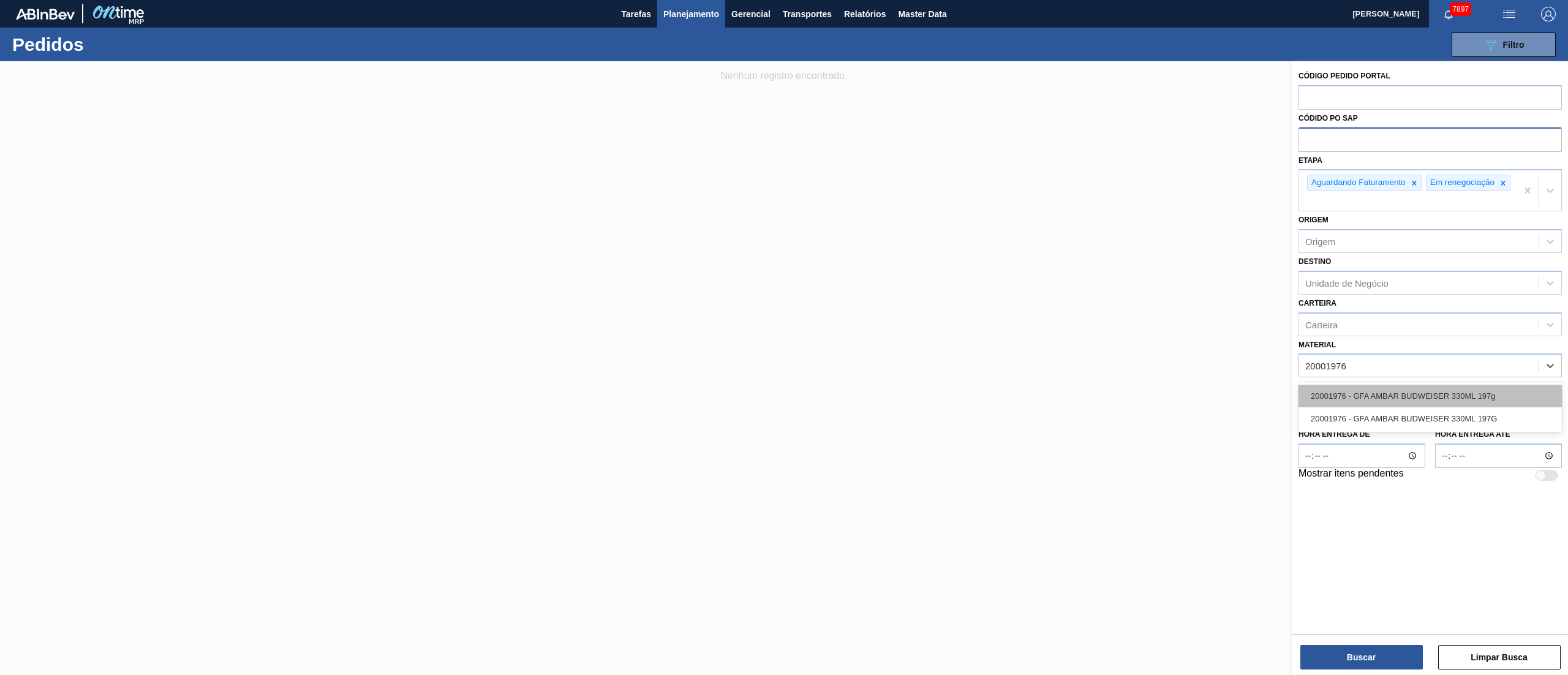
click at [1045, 406] on div "20001976 - GFA AMBAR BUDWEISER 330ML 197g" at bounding box center [1429, 396] width 263 height 23
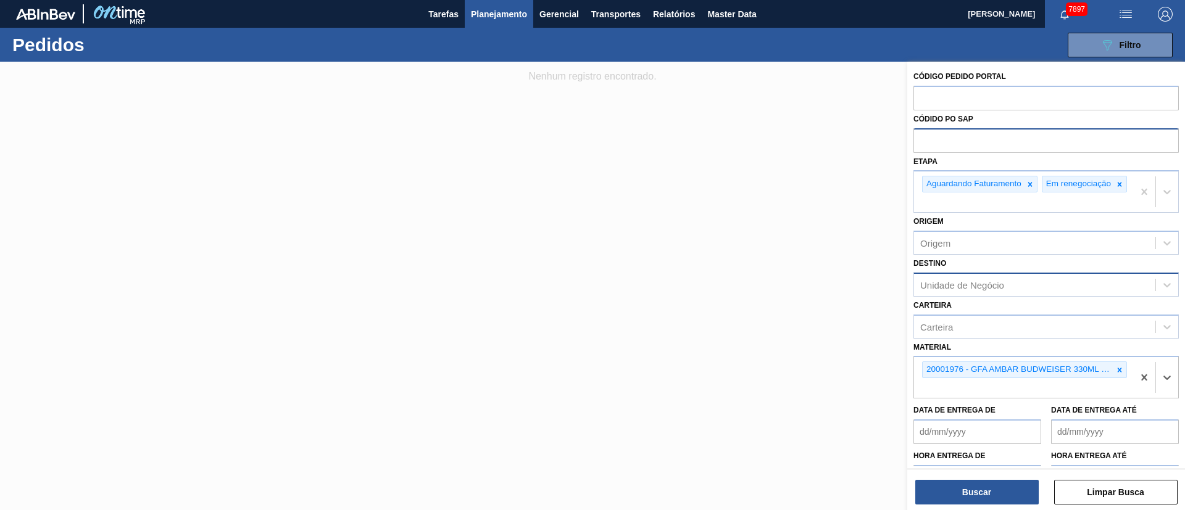
click at [961, 290] on div "Unidade de Negócio" at bounding box center [962, 285] width 84 height 10
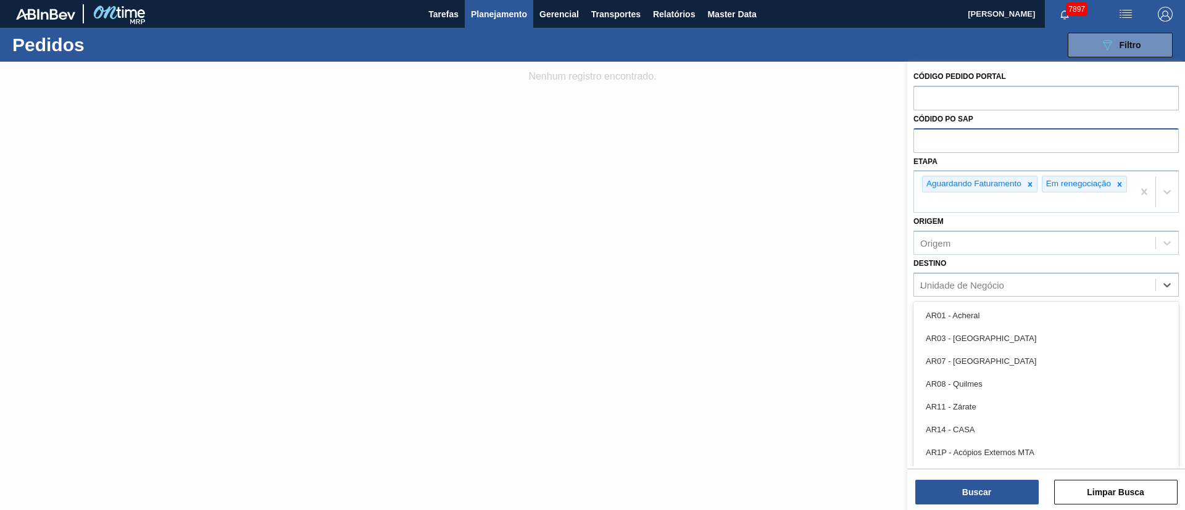
type input "21"
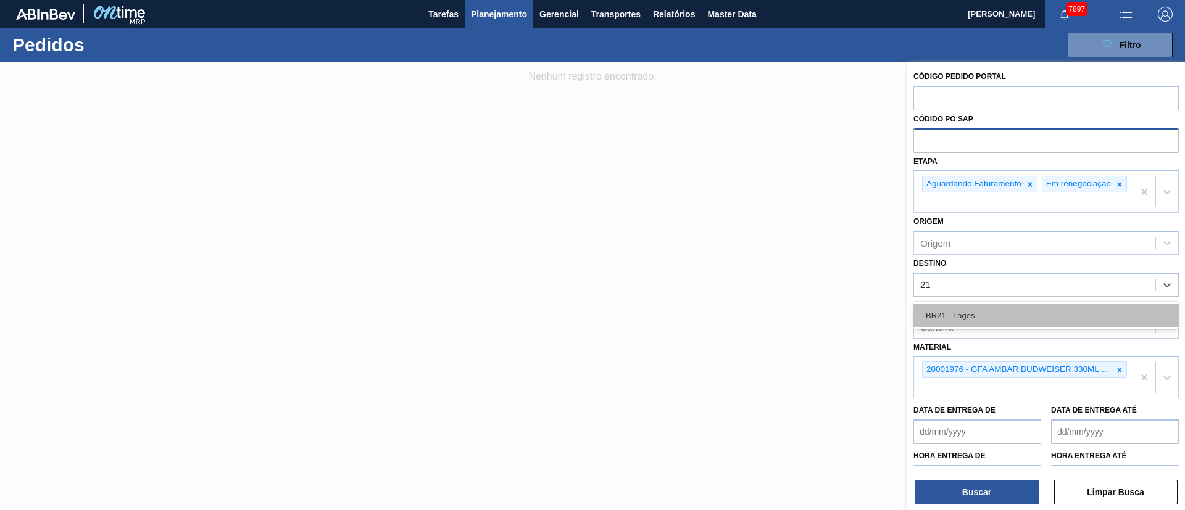
click at [971, 327] on div "BR21 - Lages" at bounding box center [1045, 315] width 265 height 23
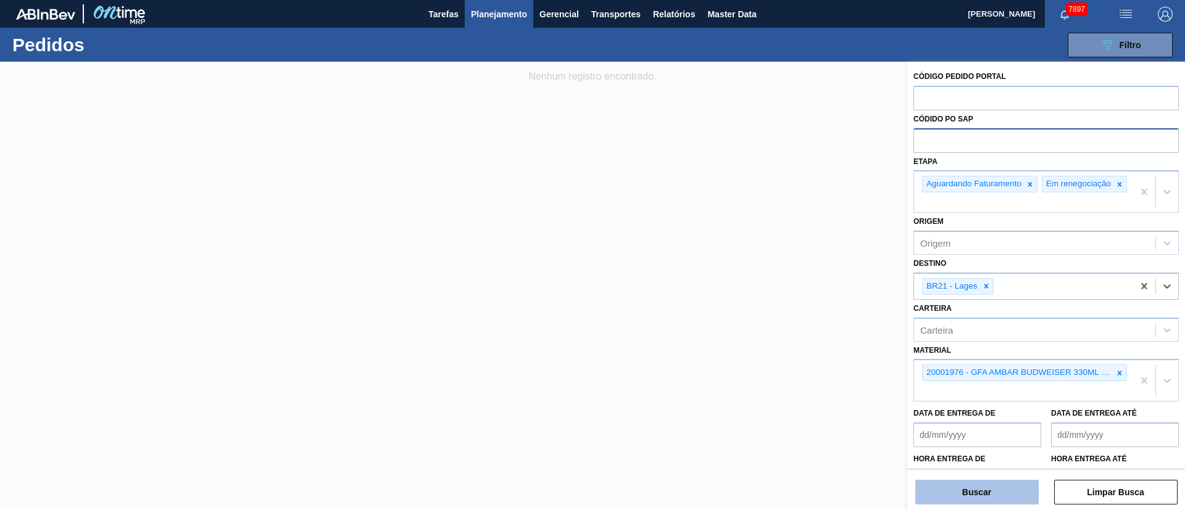
click at [983, 453] on button "Buscar" at bounding box center [976, 492] width 123 height 25
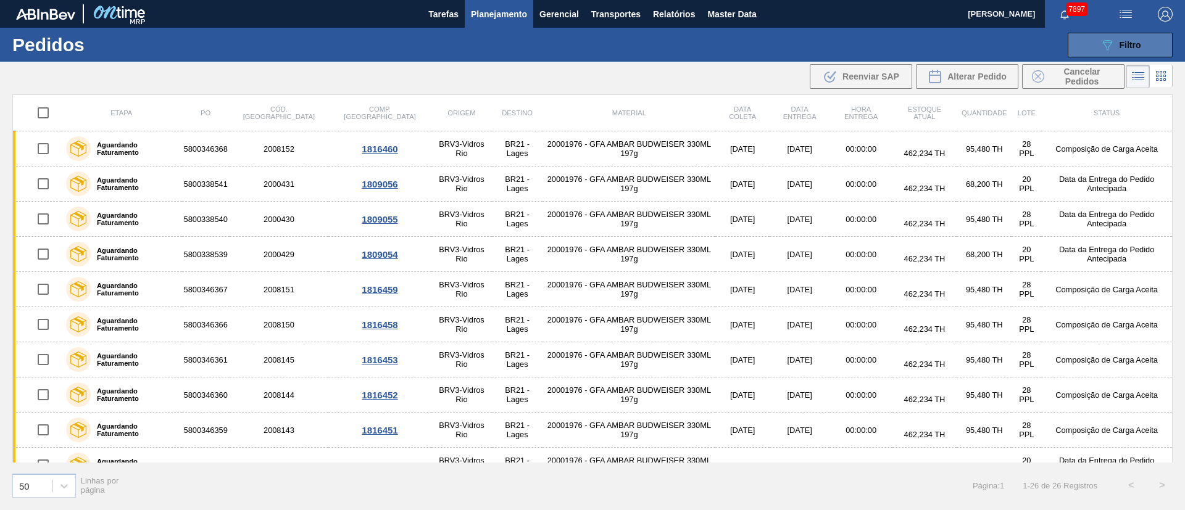
click at [1053, 38] on div "089F7B8B-B2A5-4AFE-B5C0-19BA573D28AC Filtro" at bounding box center [1120, 45] width 41 height 15
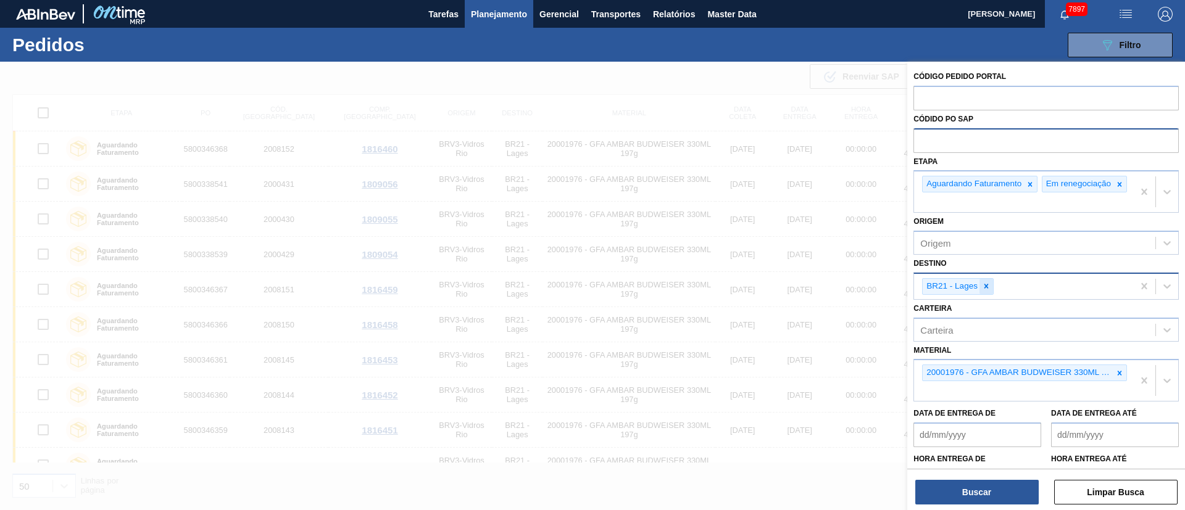
click at [980, 294] on div at bounding box center [987, 286] width 14 height 15
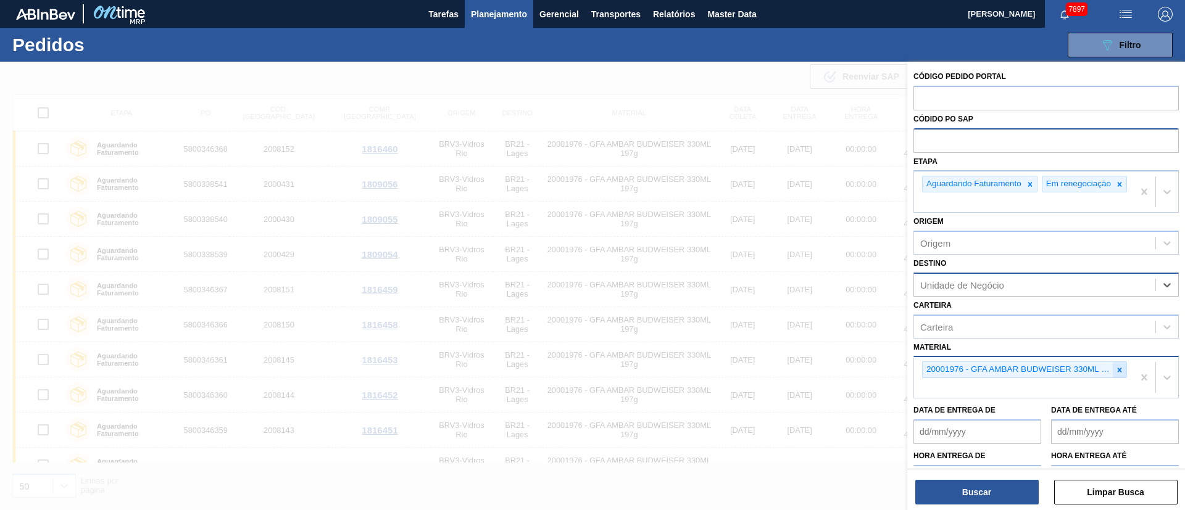
click at [1053, 373] on icon at bounding box center [1119, 370] width 9 height 9
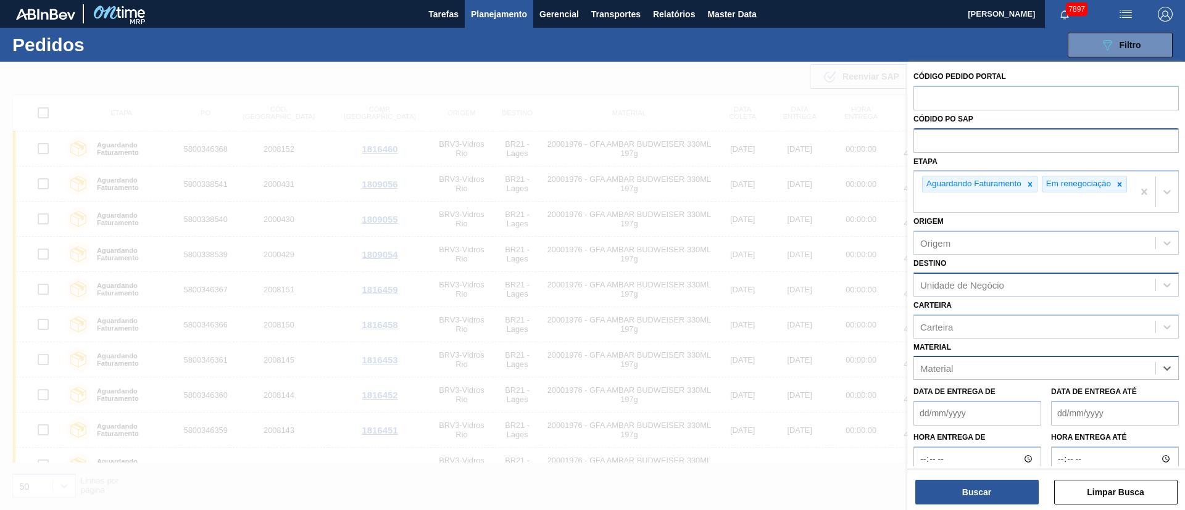
paste input "20002580"
type input "20002580"
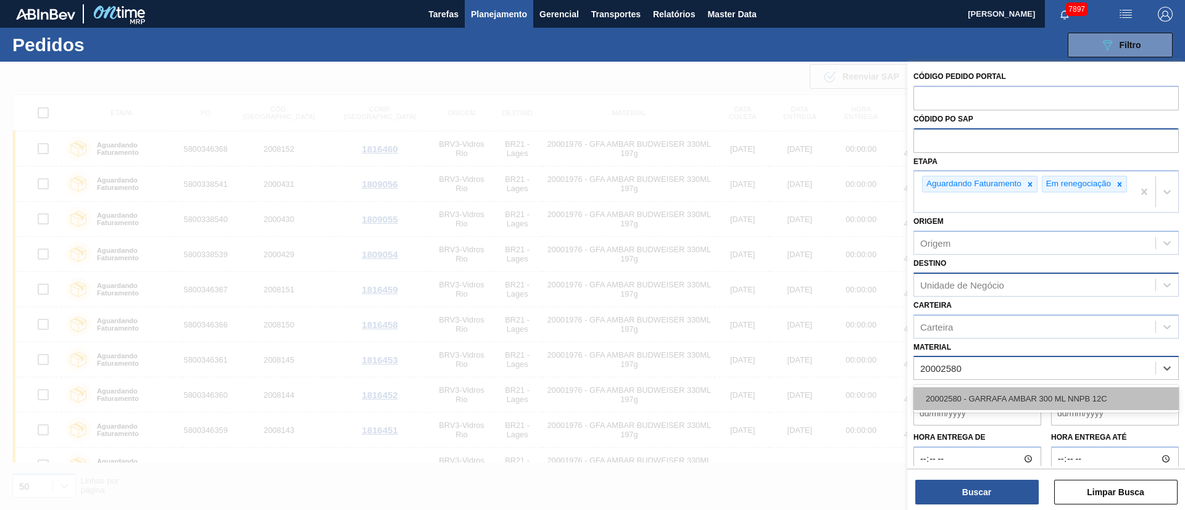
click at [979, 410] on div "20002580 - GARRAFA AMBAR 300 ML NNPB 12C" at bounding box center [1045, 399] width 265 height 23
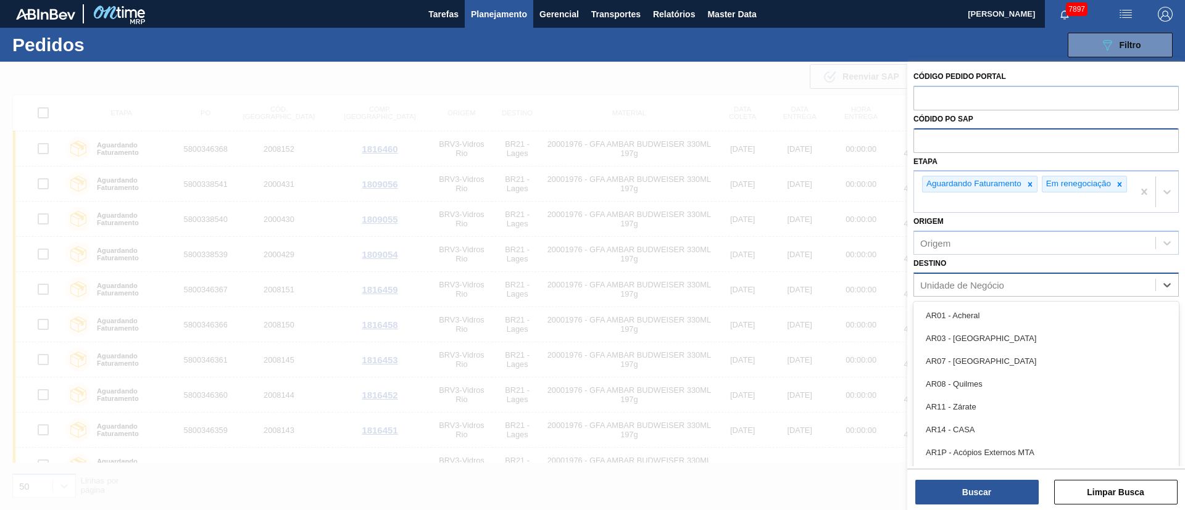
click at [969, 290] on div "Unidade de Negócio" at bounding box center [962, 285] width 84 height 10
type input "16"
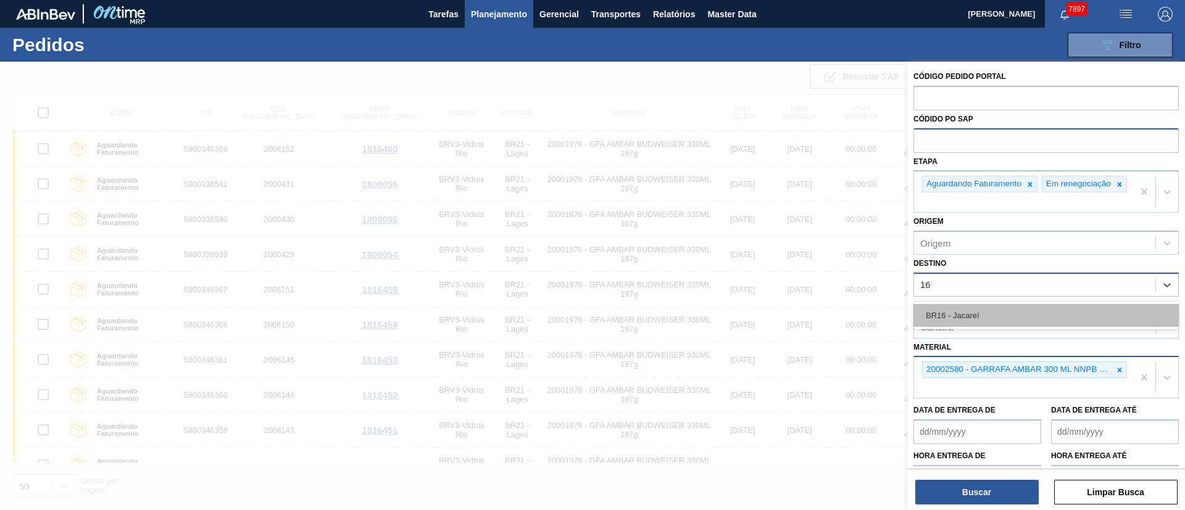
click at [959, 320] on div "BR16 - Jacareí" at bounding box center [1045, 315] width 265 height 23
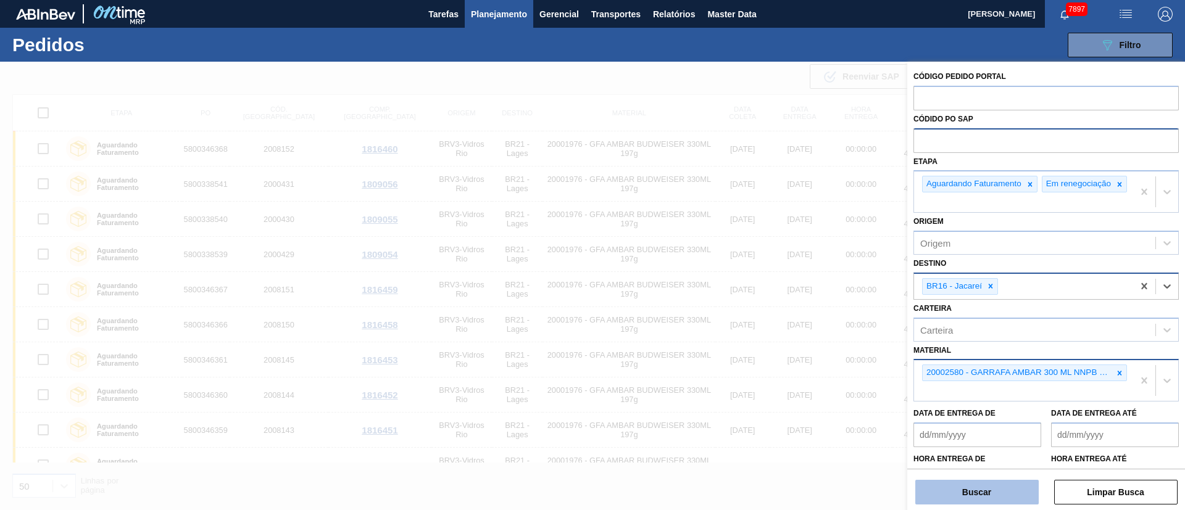
click at [996, 453] on button "Buscar" at bounding box center [976, 492] width 123 height 25
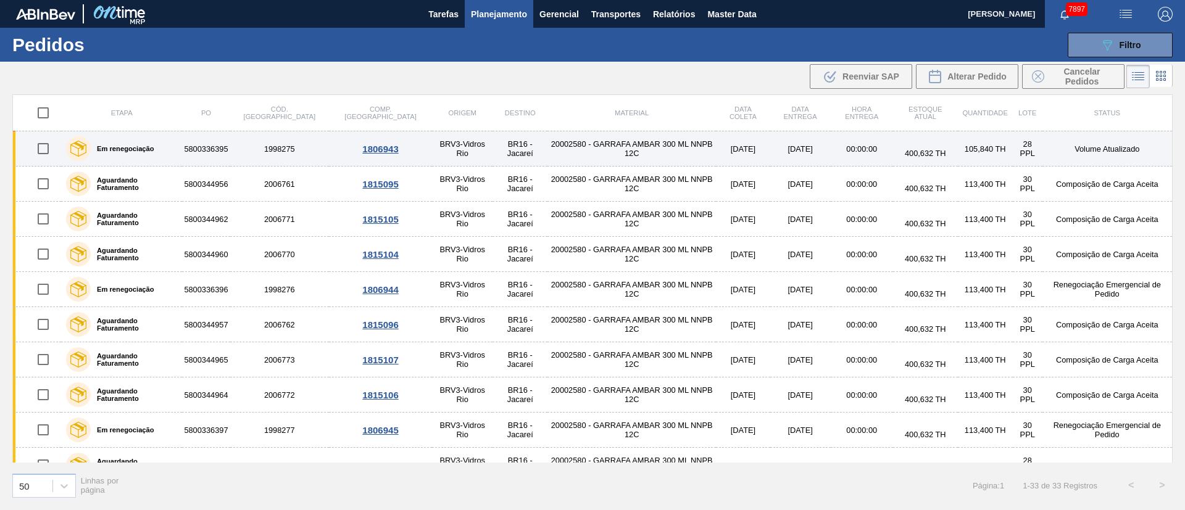
click at [49, 147] on input "checkbox" at bounding box center [43, 149] width 26 height 26
checkbox input "true"
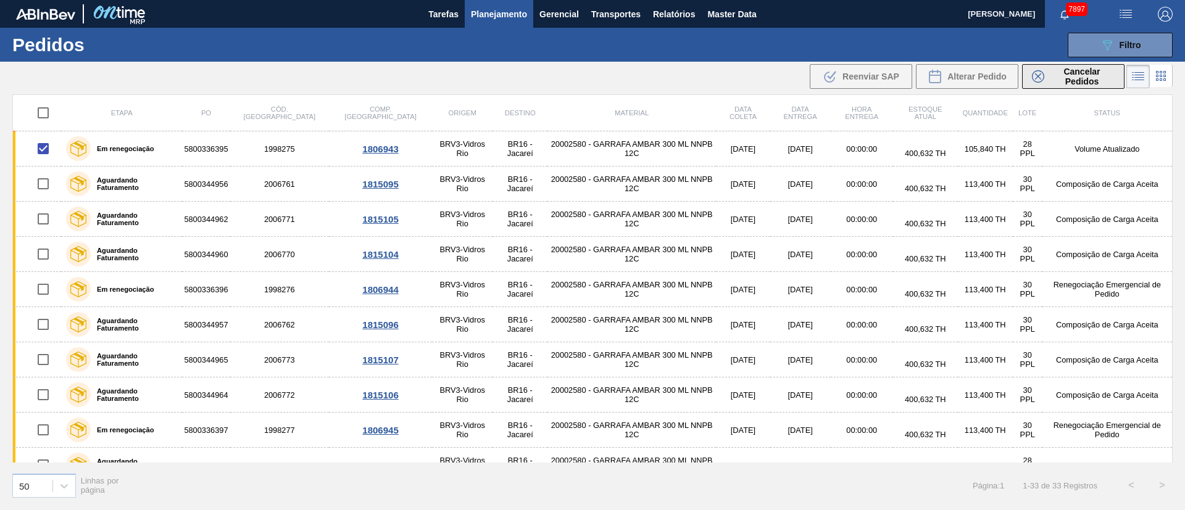
click at [1051, 75] on span "Cancelar Pedidos" at bounding box center [1081, 77] width 65 height 20
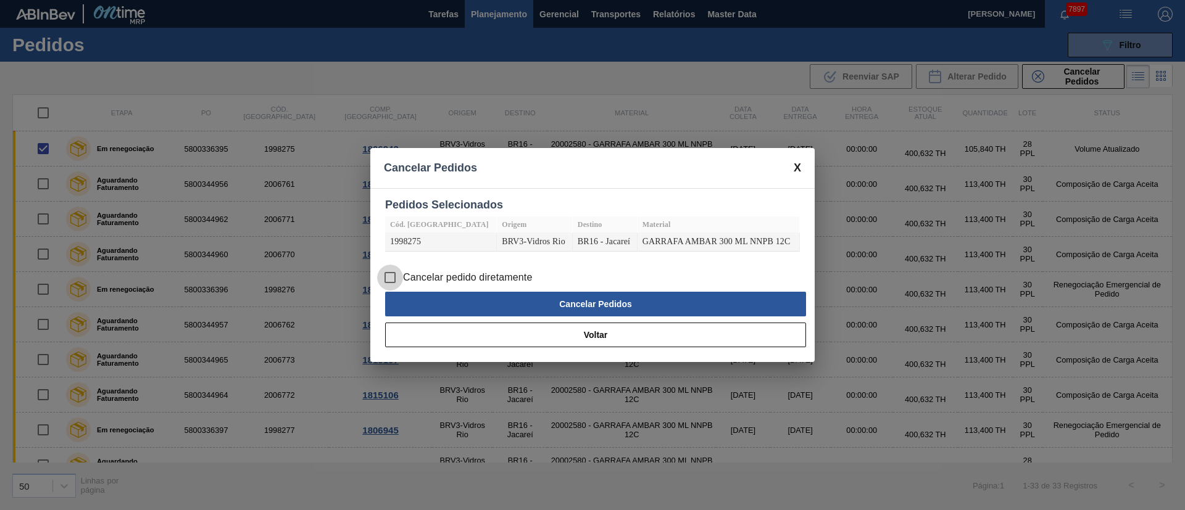
click at [392, 275] on input "Cancelar pedido diretamente" at bounding box center [390, 278] width 26 height 26
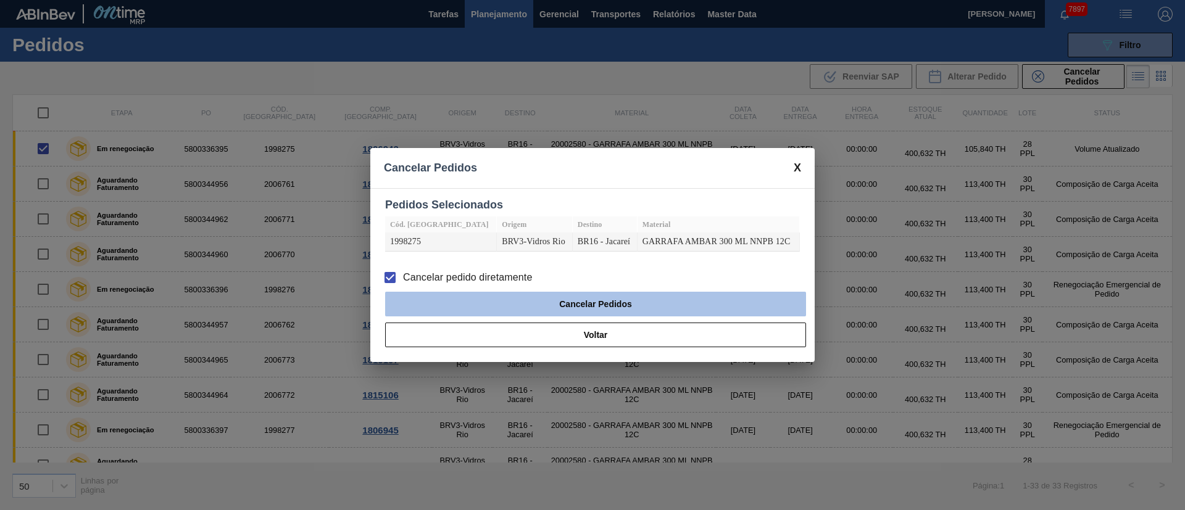
click at [473, 308] on button "Cancelar Pedidos" at bounding box center [595, 304] width 421 height 25
checkbox input "false"
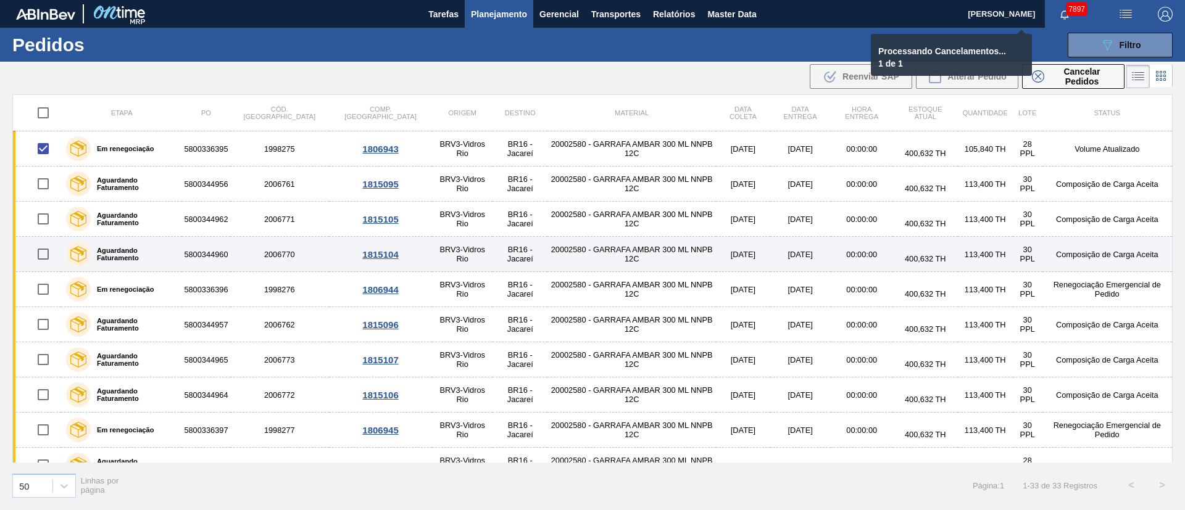
checkbox input "false"
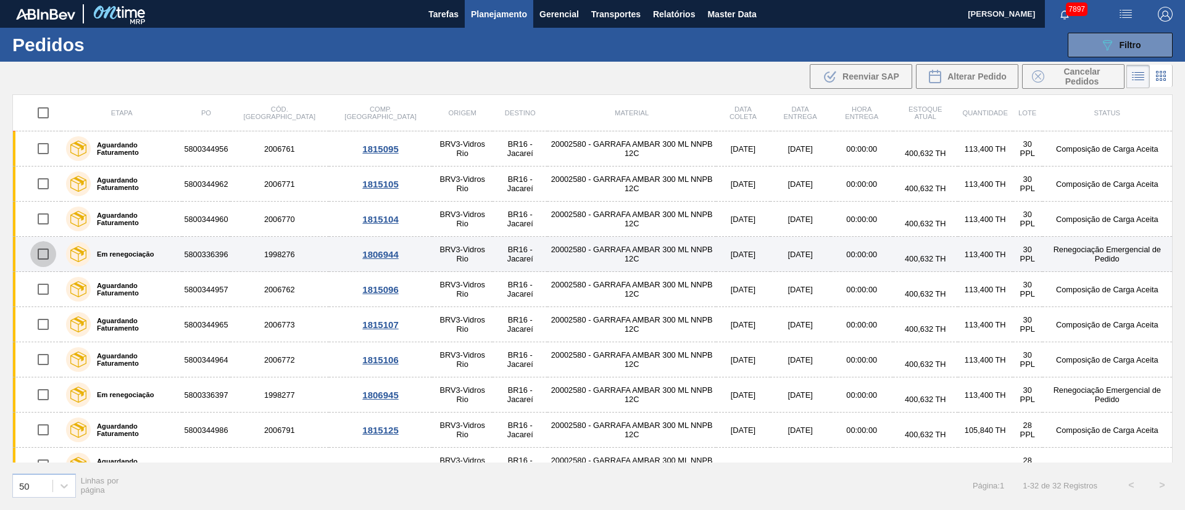
click at [36, 254] on input "checkbox" at bounding box center [43, 254] width 26 height 26
checkbox input "true"
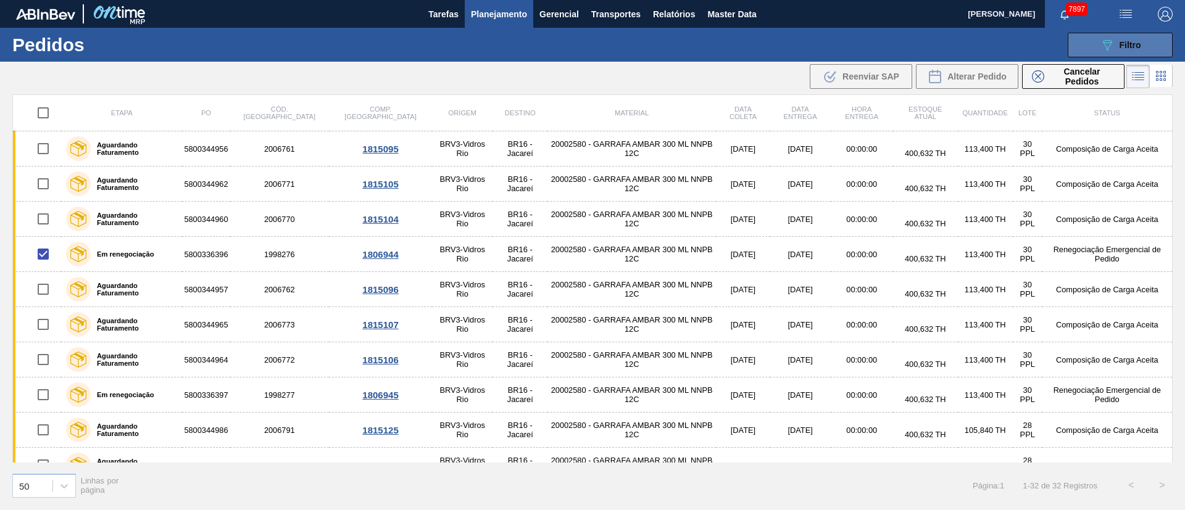
click at [1053, 41] on span "Filtro" at bounding box center [1131, 45] width 22 height 10
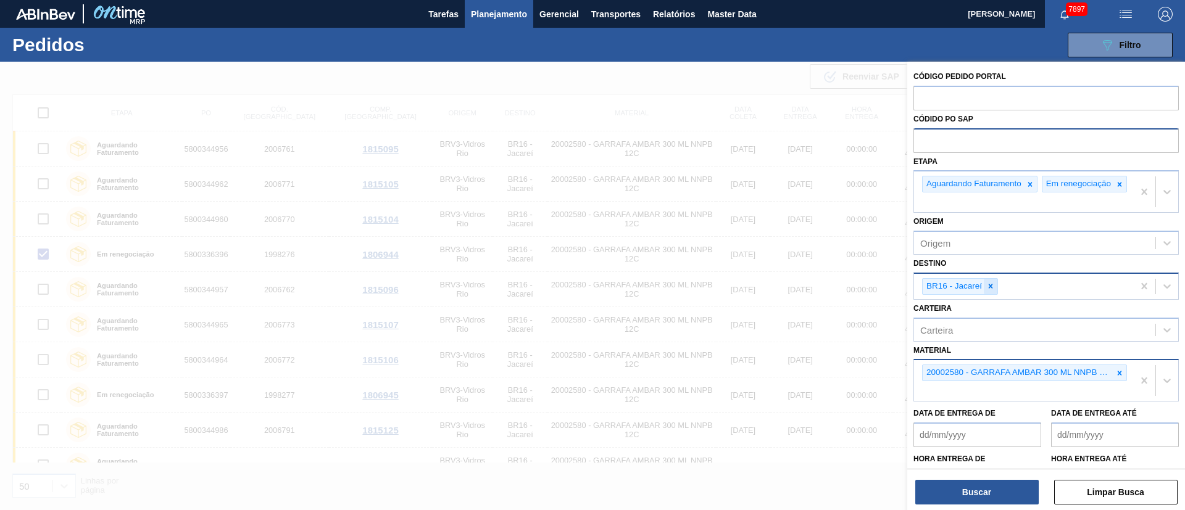
click at [992, 291] on icon at bounding box center [990, 286] width 9 height 9
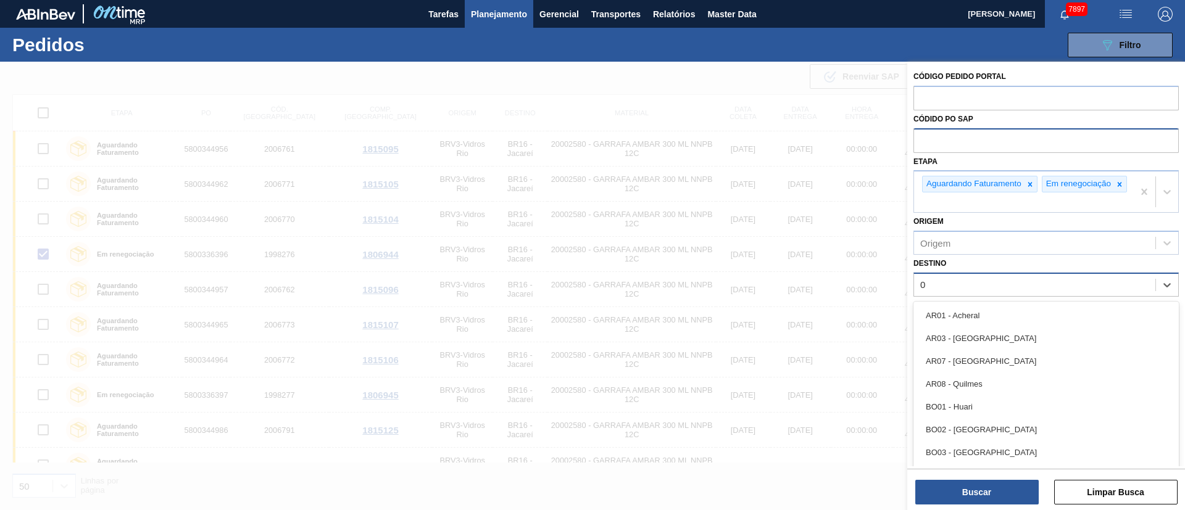
type input "04"
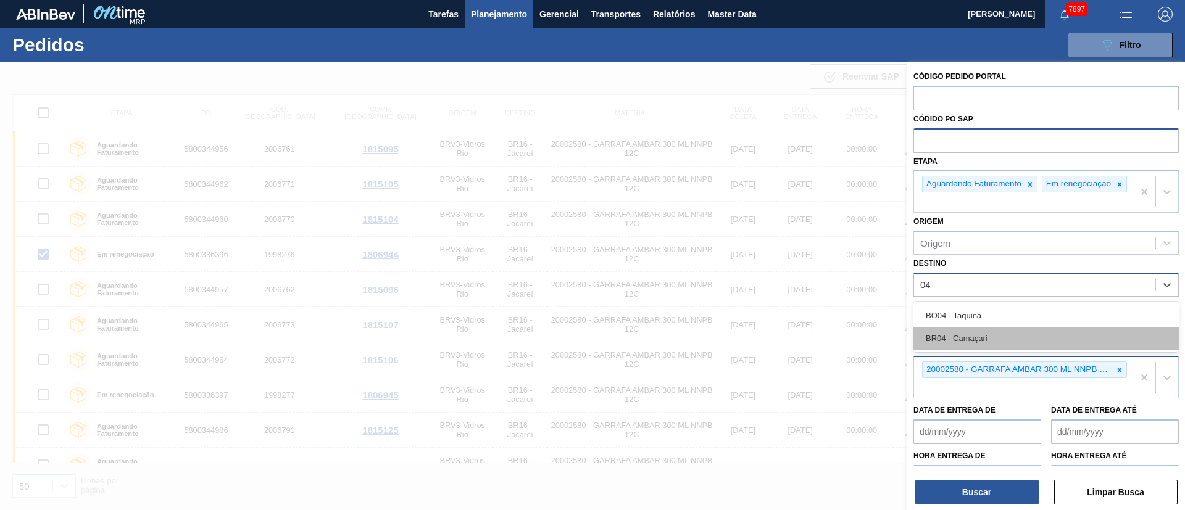
click at [974, 341] on div "BR04 - Camaçari" at bounding box center [1045, 338] width 265 height 23
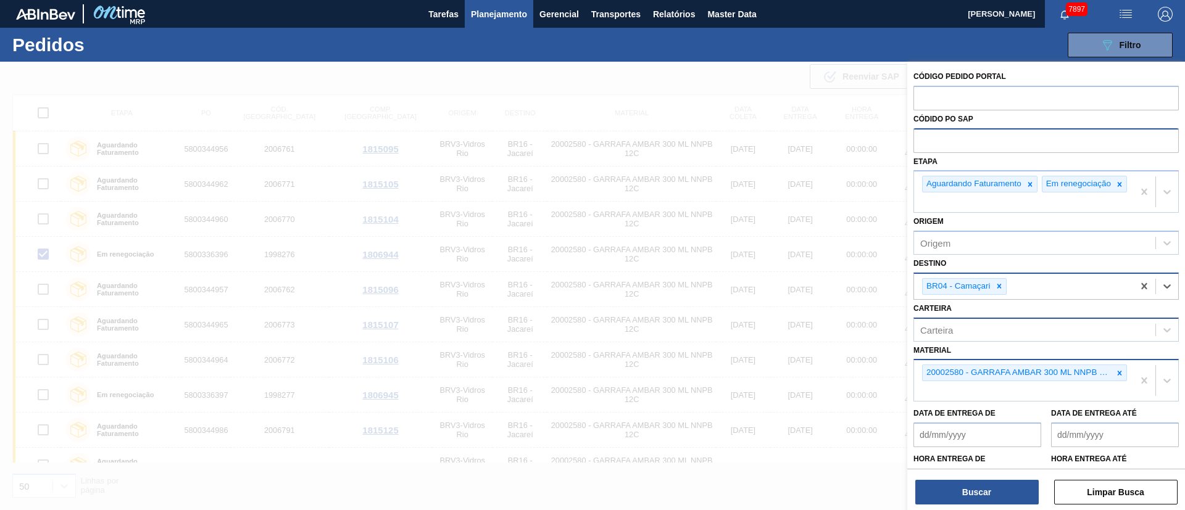
drag, startPoint x: 1117, startPoint y: 376, endPoint x: 1027, endPoint y: 346, distance: 94.3
click at [1053, 328] on div "Código Pedido Portal Códido PO SAP Etapa Aguardando Faturamento Em renegociação…" at bounding box center [1046, 288] width 278 height 452
click at [984, 453] on button "Buscar" at bounding box center [976, 492] width 123 height 25
checkbox input "false"
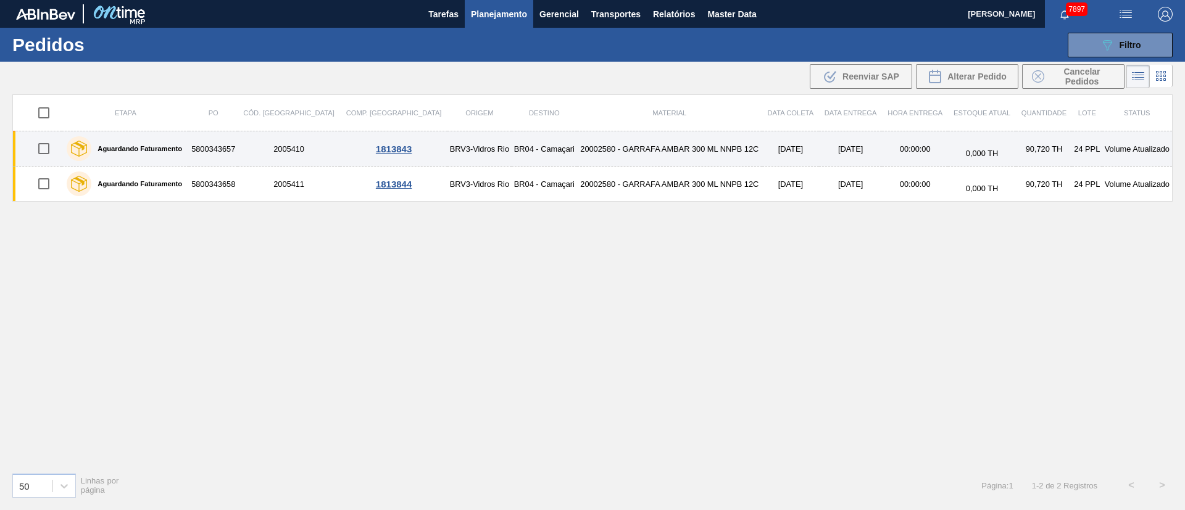
click at [57, 152] on input "checkbox" at bounding box center [44, 149] width 26 height 26
checkbox input "true"
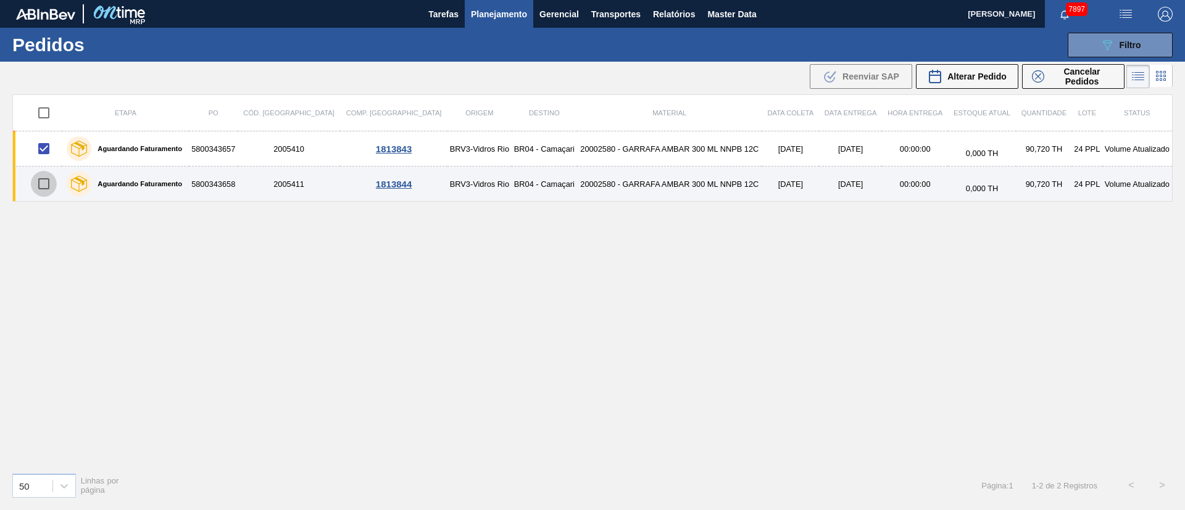
click at [44, 178] on input "checkbox" at bounding box center [44, 184] width 26 height 26
checkbox input "true"
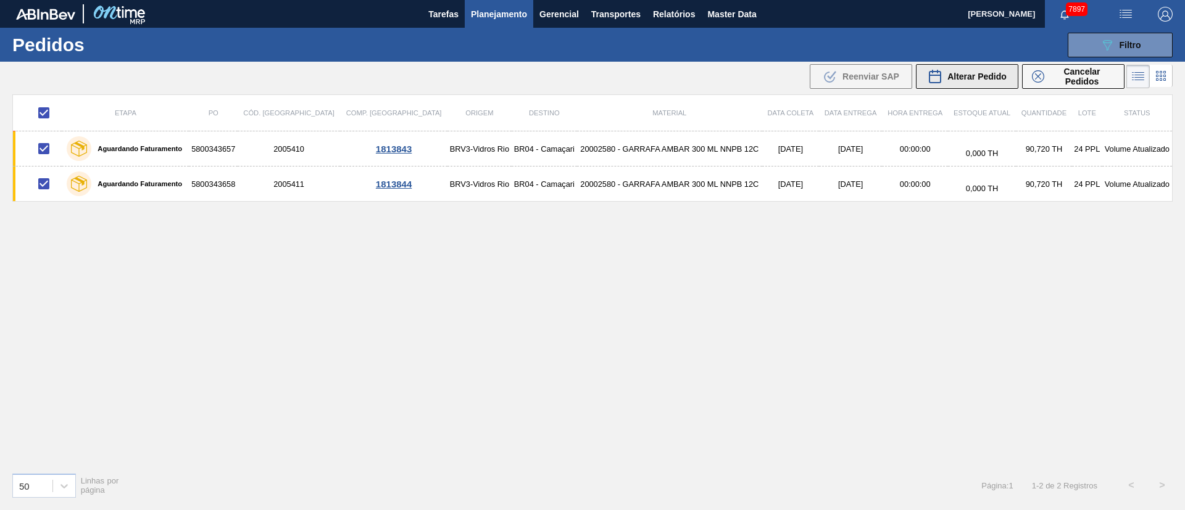
click at [966, 75] on span "Alterar Pedido" at bounding box center [976, 77] width 59 height 10
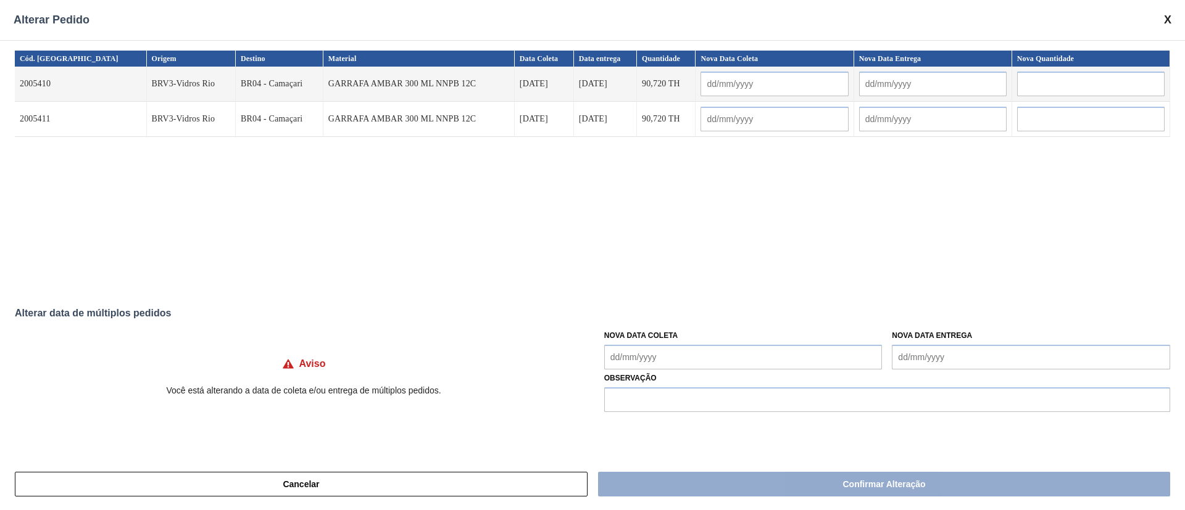
click at [665, 362] on Coleta "Nova Data Coleta" at bounding box center [743, 357] width 278 height 25
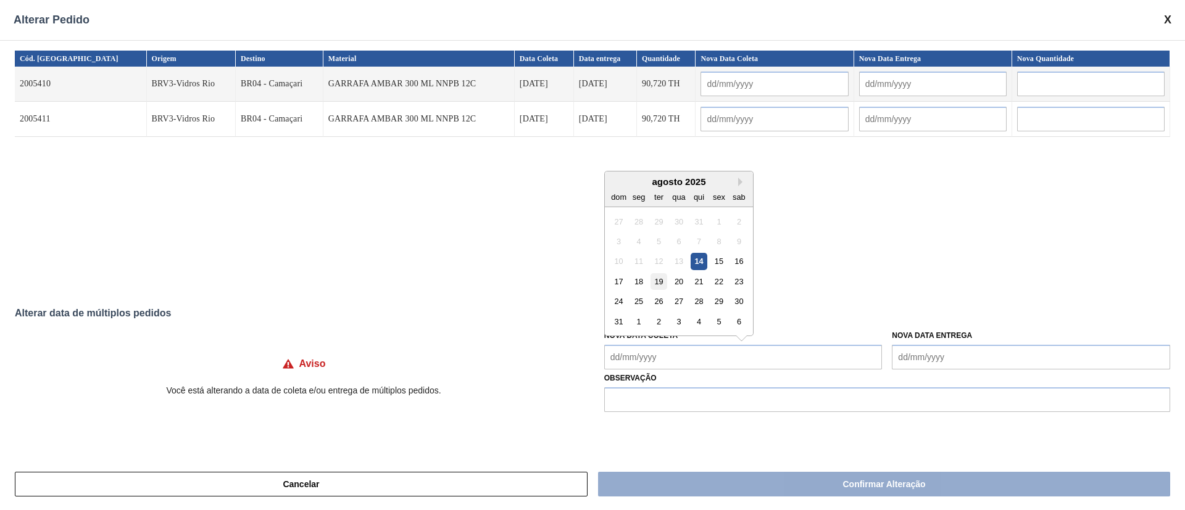
click at [659, 279] on div "19" at bounding box center [659, 281] width 17 height 17
type input "[DATE]"
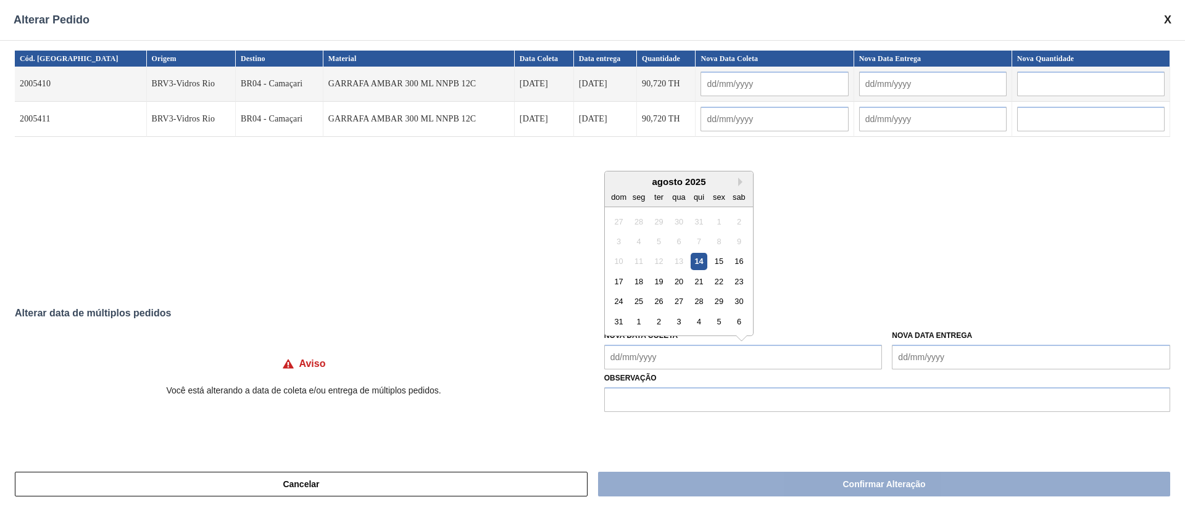
type Coleta "[DATE]"
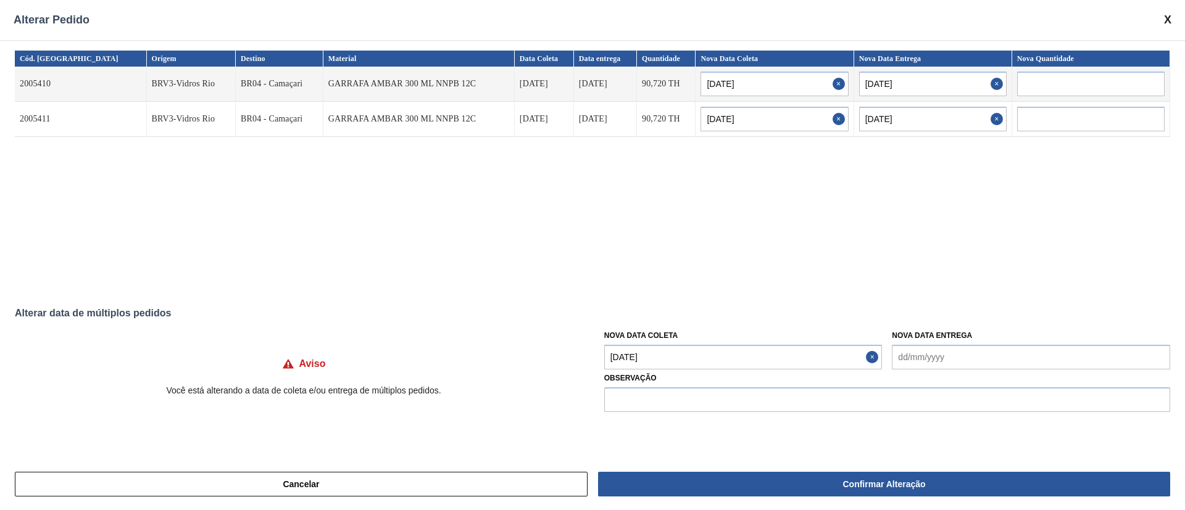
click at [667, 352] on Coleta "[DATE]" at bounding box center [743, 357] width 278 height 25
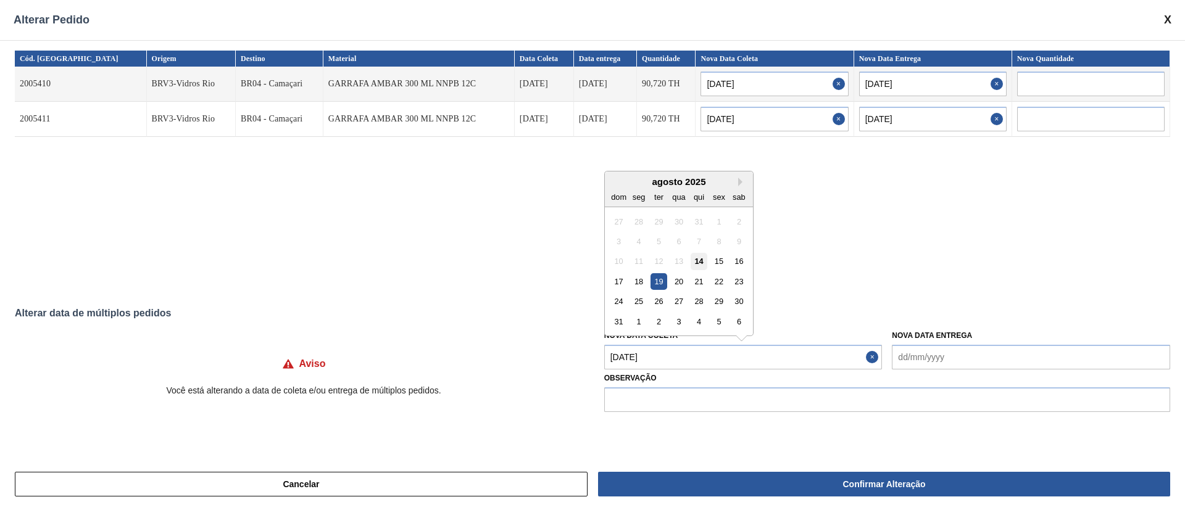
click at [701, 261] on div "14" at bounding box center [699, 261] width 17 height 17
type input "[DATE]"
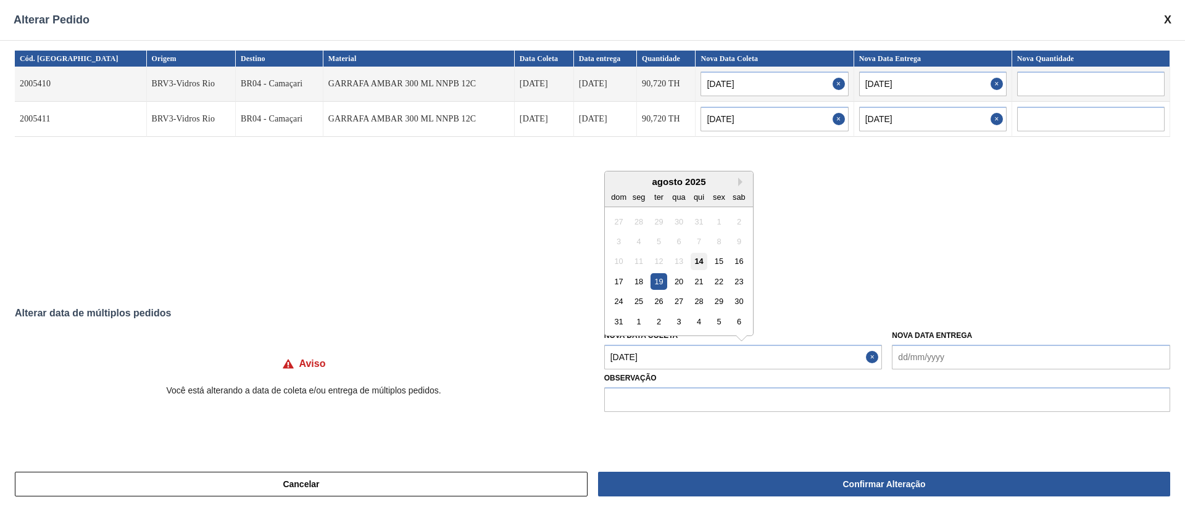
type Coleta "[DATE]"
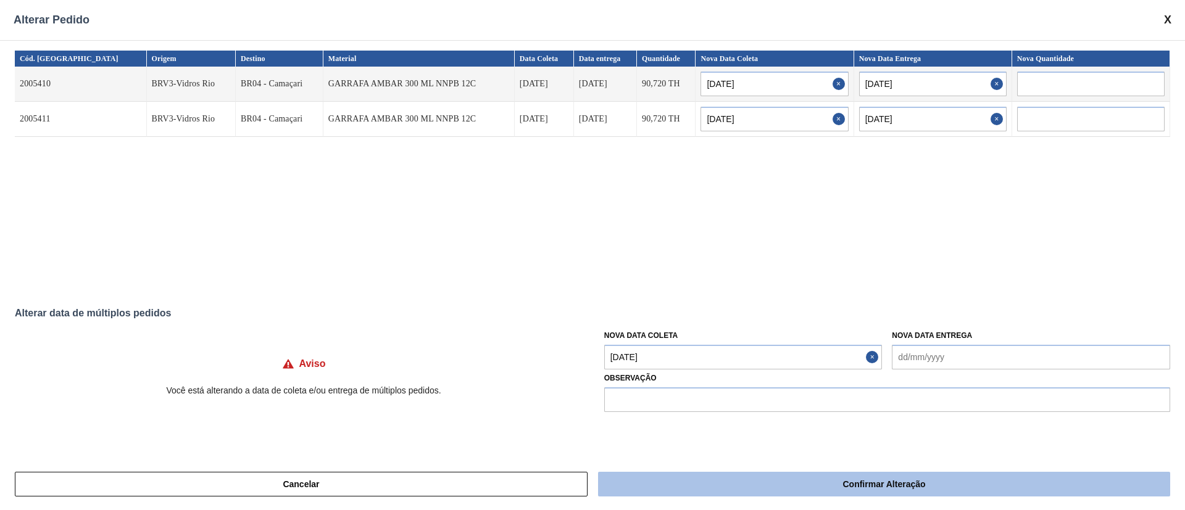
click at [718, 453] on button "Confirmar Alteração" at bounding box center [884, 484] width 572 height 25
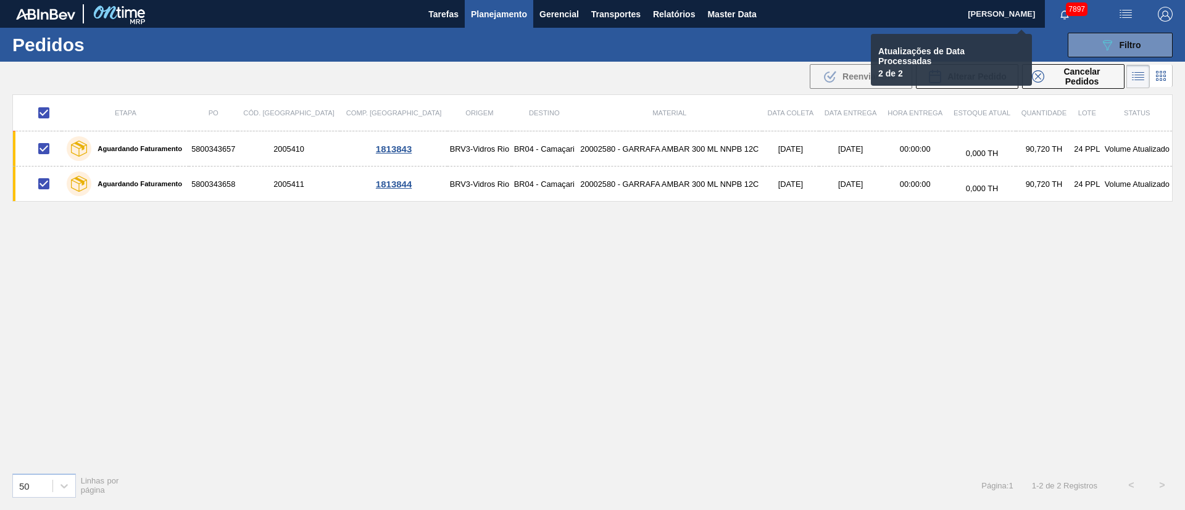
checkbox input "false"
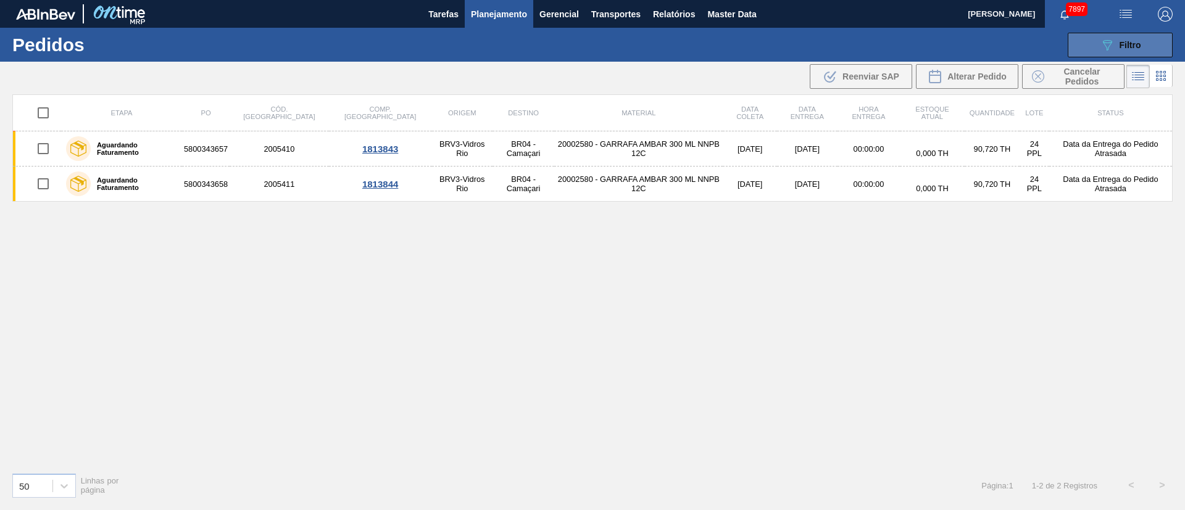
click at [1053, 44] on span "Filtro" at bounding box center [1131, 45] width 22 height 10
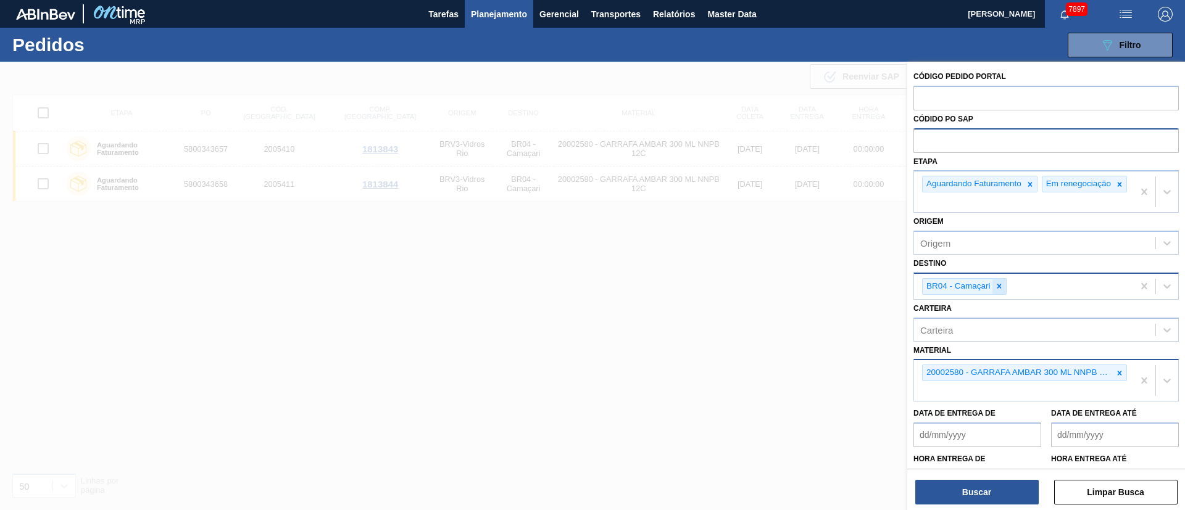
click at [1002, 291] on icon at bounding box center [999, 286] width 9 height 9
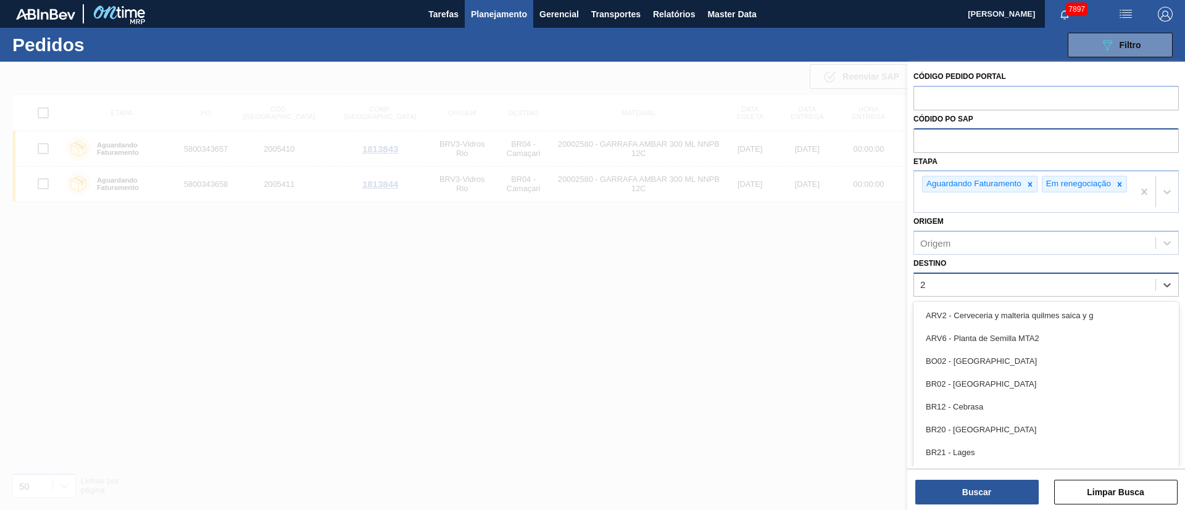
type input "26"
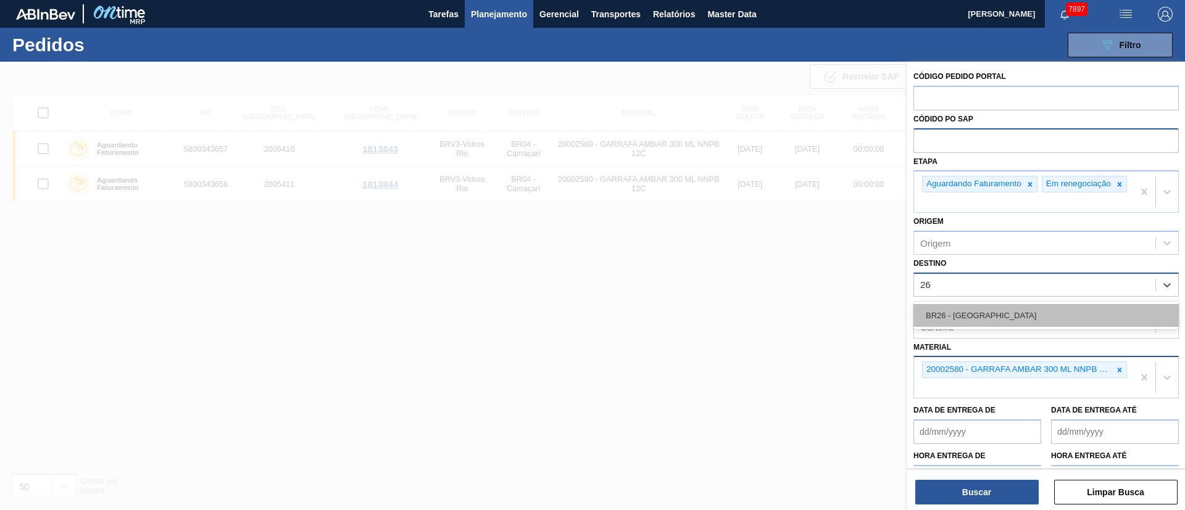
click at [964, 315] on div "BR26 - [GEOGRAPHIC_DATA]" at bounding box center [1045, 315] width 265 height 23
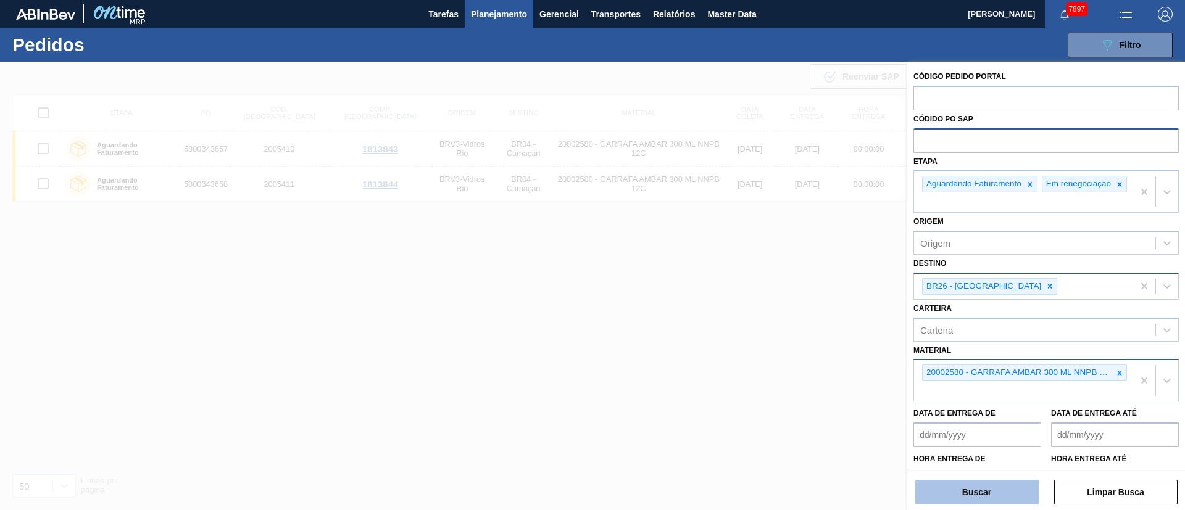
click at [955, 453] on button "Buscar" at bounding box center [976, 492] width 123 height 25
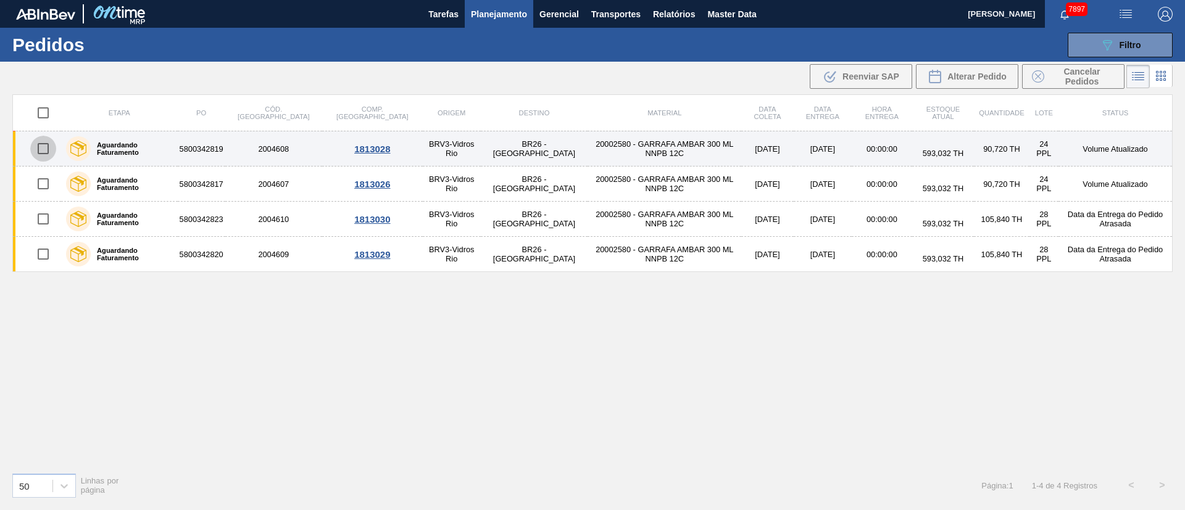
click at [49, 158] on input "checkbox" at bounding box center [43, 149] width 26 height 26
checkbox input "true"
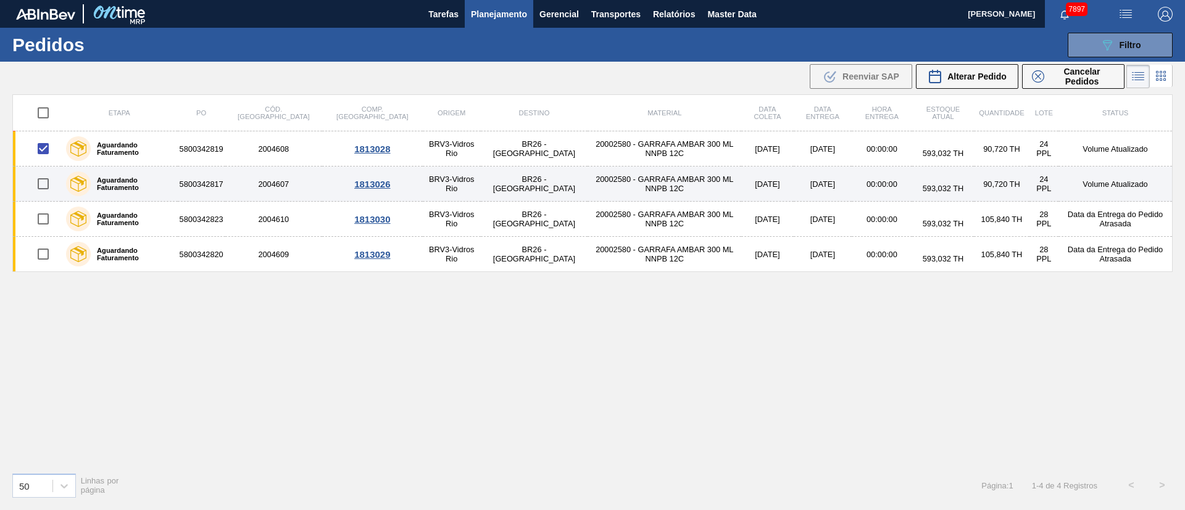
click at [41, 182] on input "checkbox" at bounding box center [43, 184] width 26 height 26
checkbox input "true"
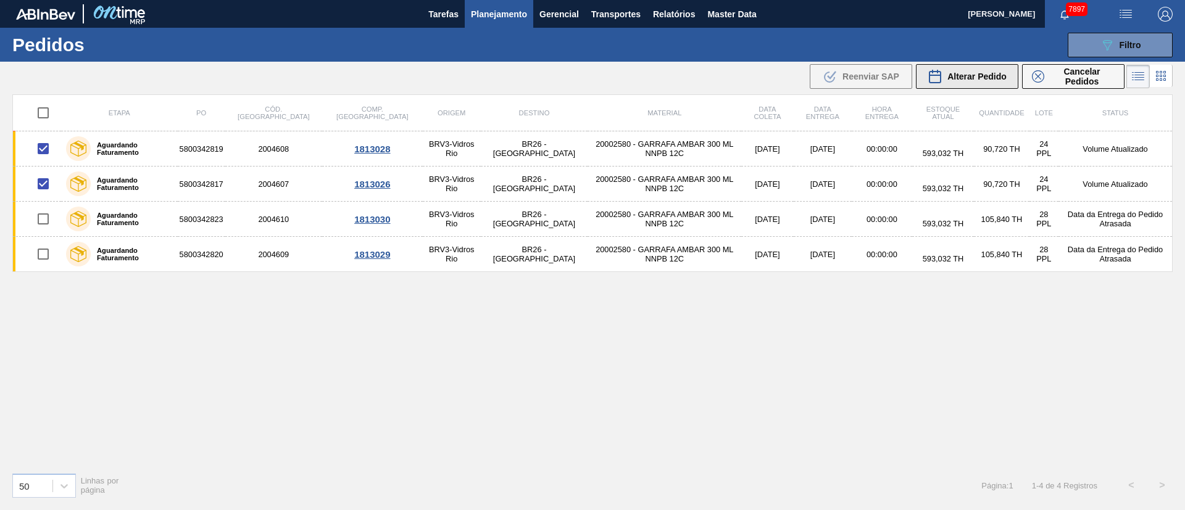
click at [984, 72] on span "Alterar Pedido" at bounding box center [976, 77] width 59 height 10
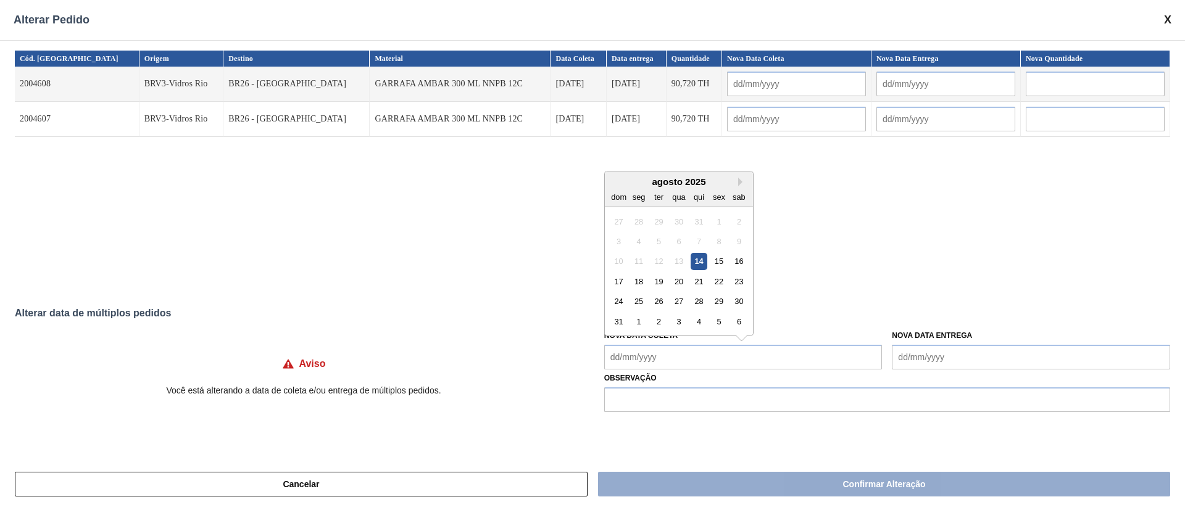
click at [662, 359] on Coleta "Nova Data Coleta" at bounding box center [743, 357] width 278 height 25
click at [645, 283] on div "18" at bounding box center [638, 281] width 17 height 17
type input "[DATE]"
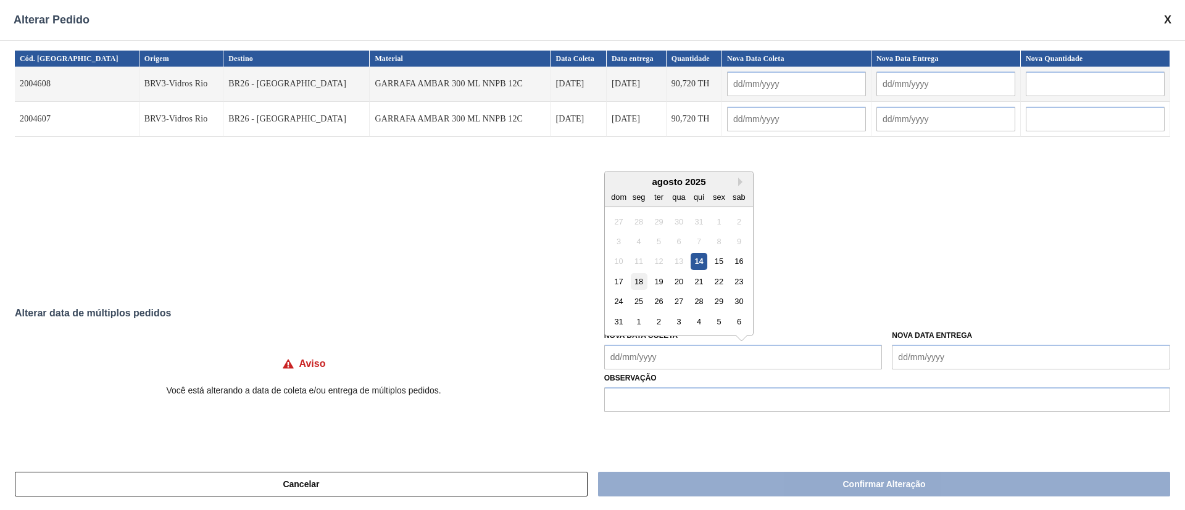
type input "[DATE]"
type Coleta "[DATE]"
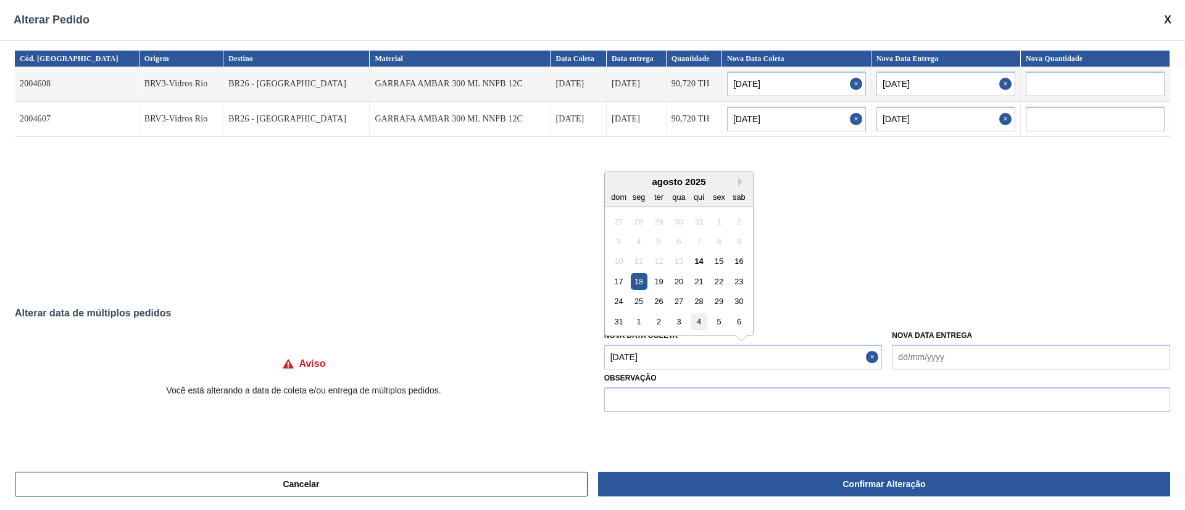
drag, startPoint x: 638, startPoint y: 363, endPoint x: 696, endPoint y: 322, distance: 70.4
click at [639, 363] on Coleta "[DATE]" at bounding box center [743, 357] width 278 height 25
click at [721, 262] on div "15" at bounding box center [718, 261] width 17 height 17
type input "[DATE]"
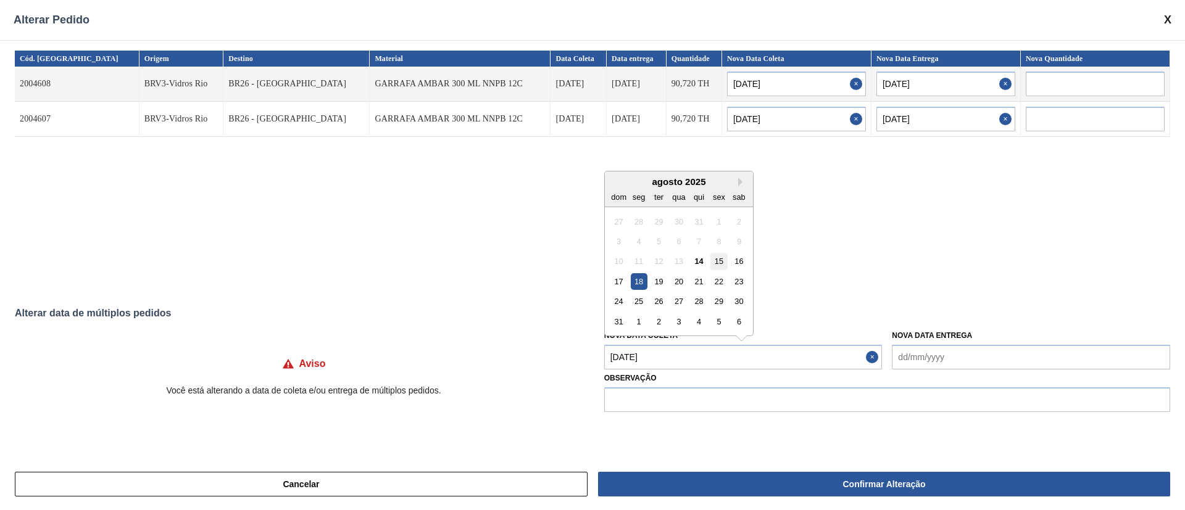
type input "[DATE]"
type Coleta "[DATE]"
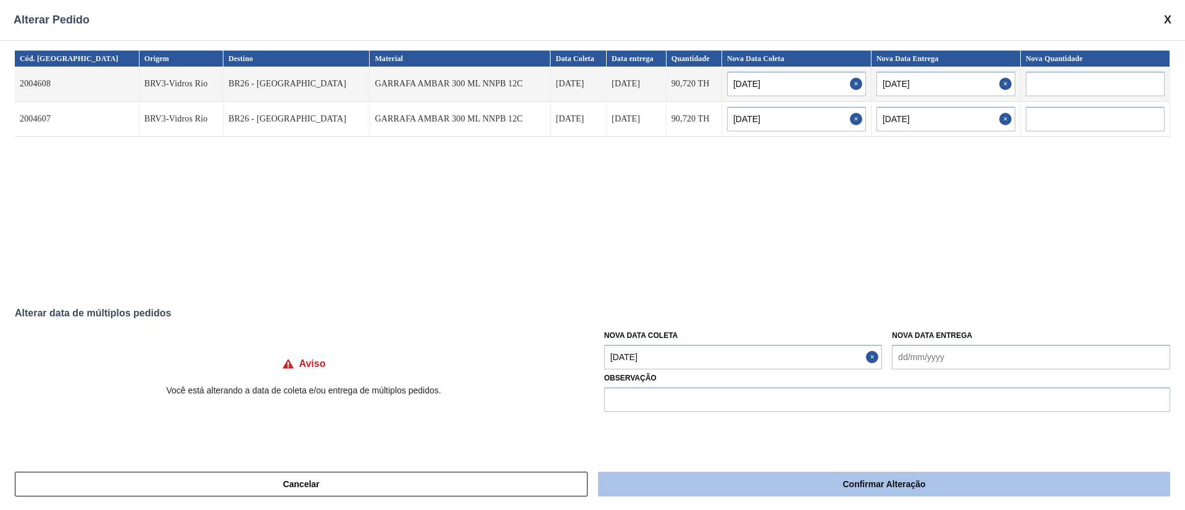
click at [698, 453] on button "Confirmar Alteração" at bounding box center [884, 484] width 572 height 25
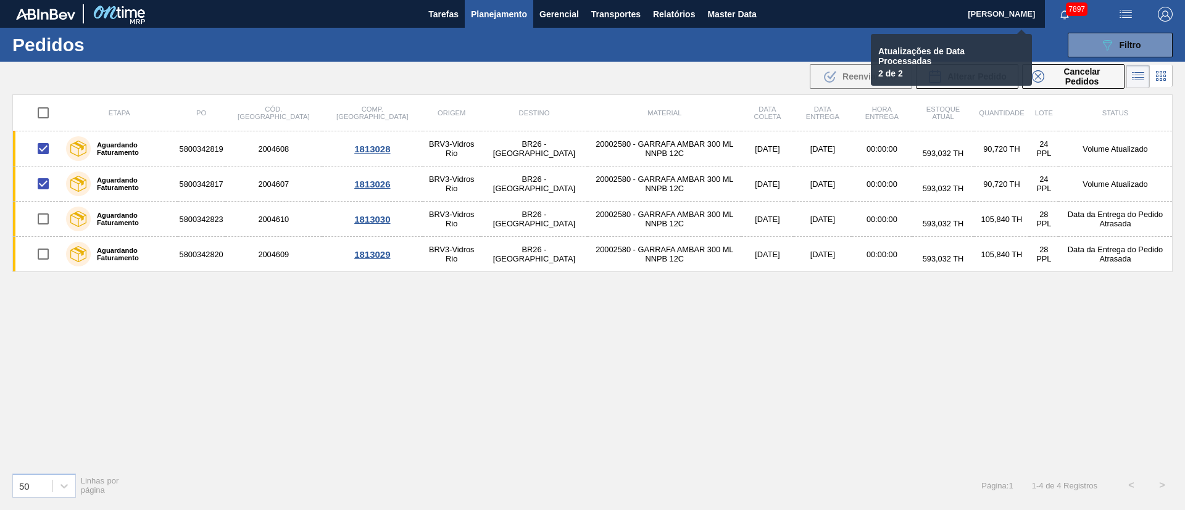
checkbox input "false"
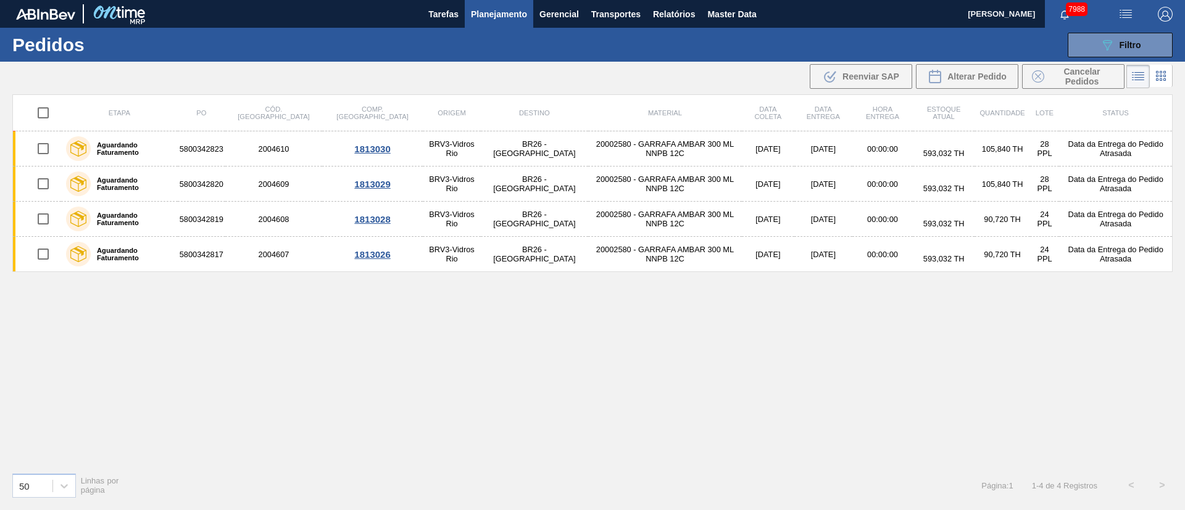
drag, startPoint x: 894, startPoint y: 314, endPoint x: 907, endPoint y: 305, distance: 16.4
click at [894, 314] on div "Etapa PO Cód. Pedido Comp. Carga Origem Destino Material Data coleta Data entre…" at bounding box center [592, 278] width 1160 height 368
click at [1053, 46] on span "Filtro" at bounding box center [1131, 45] width 22 height 10
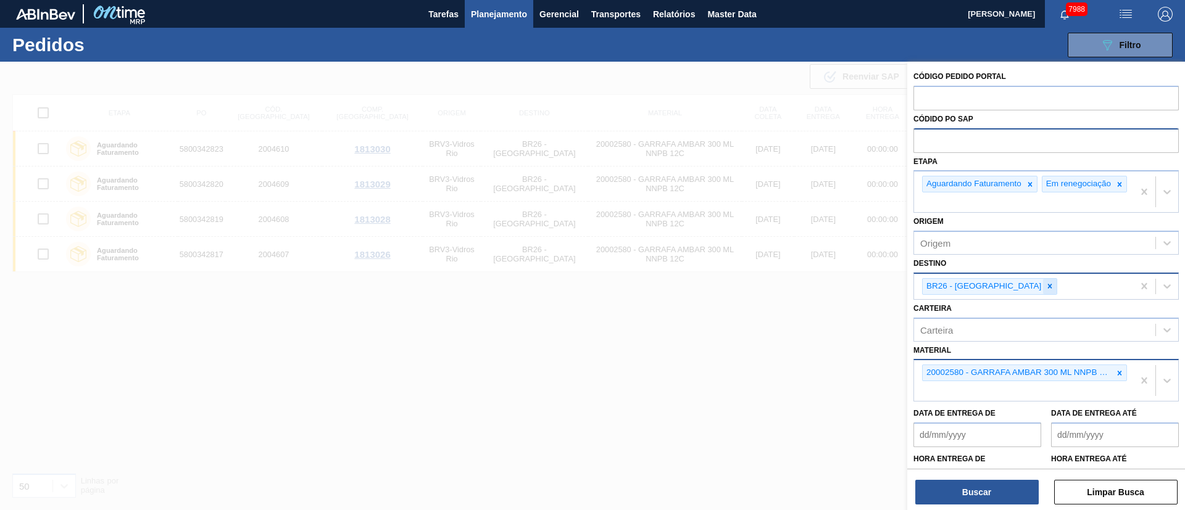
click at [1046, 290] on icon at bounding box center [1050, 286] width 9 height 9
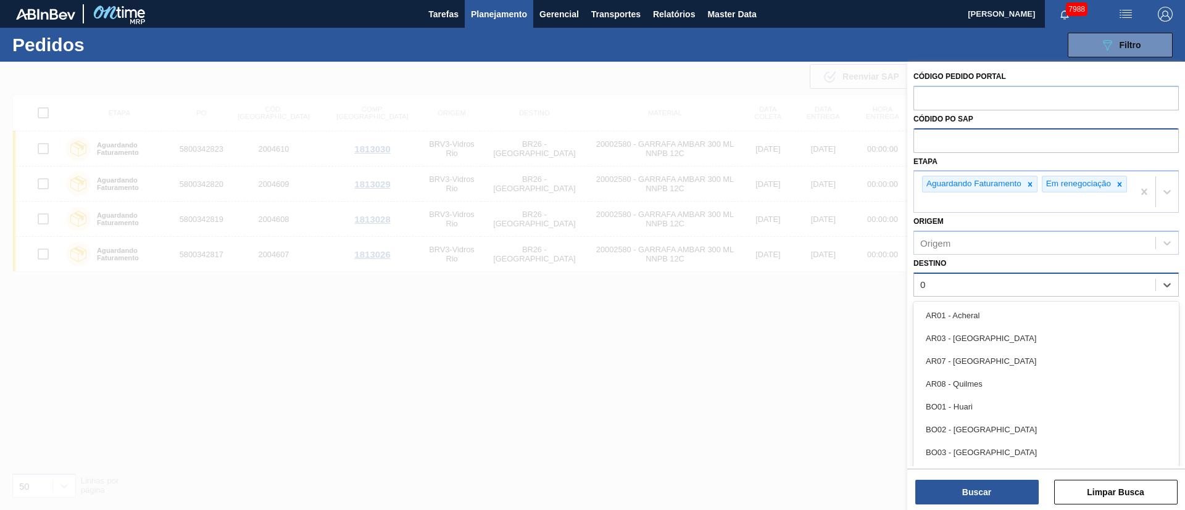
type input "04"
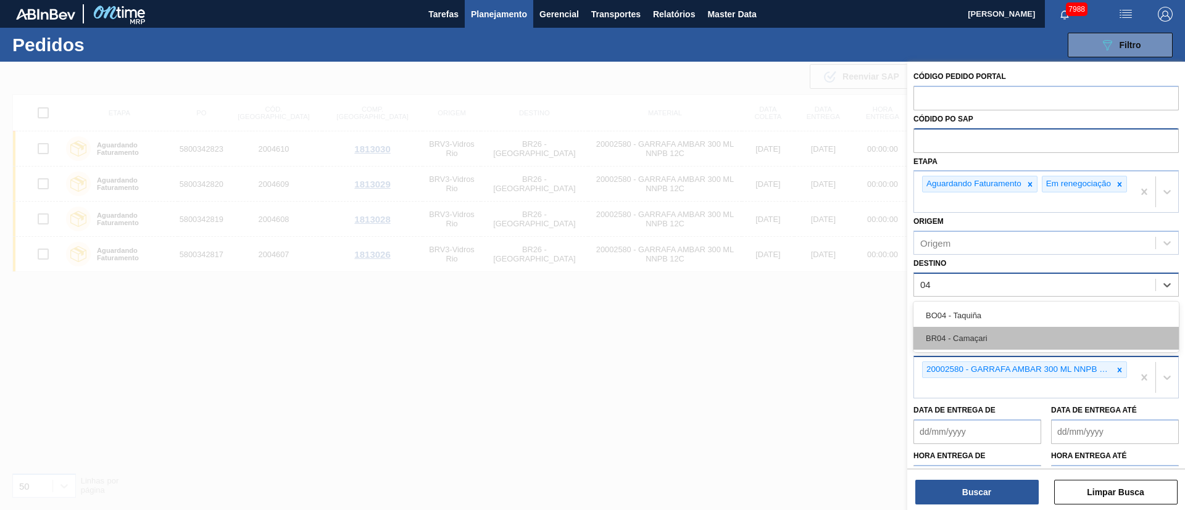
click at [972, 349] on div "BR04 - Camaçari" at bounding box center [1045, 338] width 265 height 23
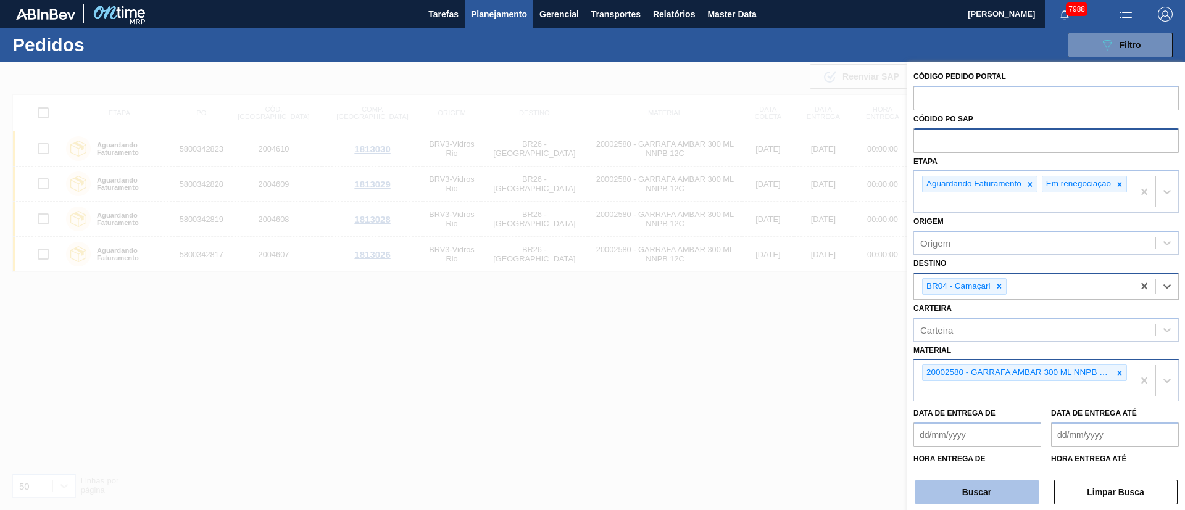
click at [963, 453] on button "Buscar" at bounding box center [976, 492] width 123 height 25
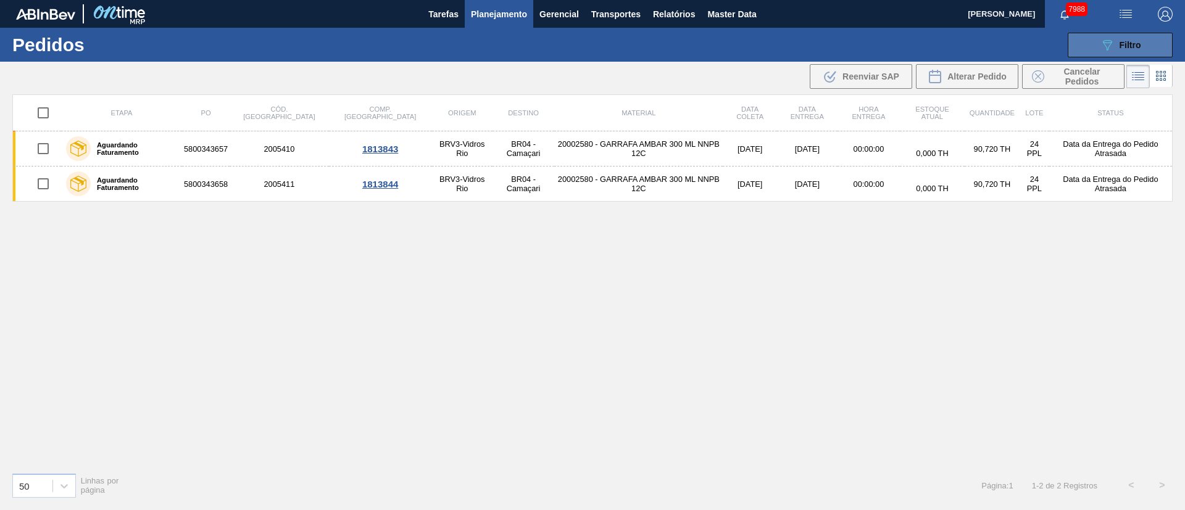
click at [1053, 35] on button "089F7B8B-B2A5-4AFE-B5C0-19BA573D28AC Filtro" at bounding box center [1120, 45] width 105 height 25
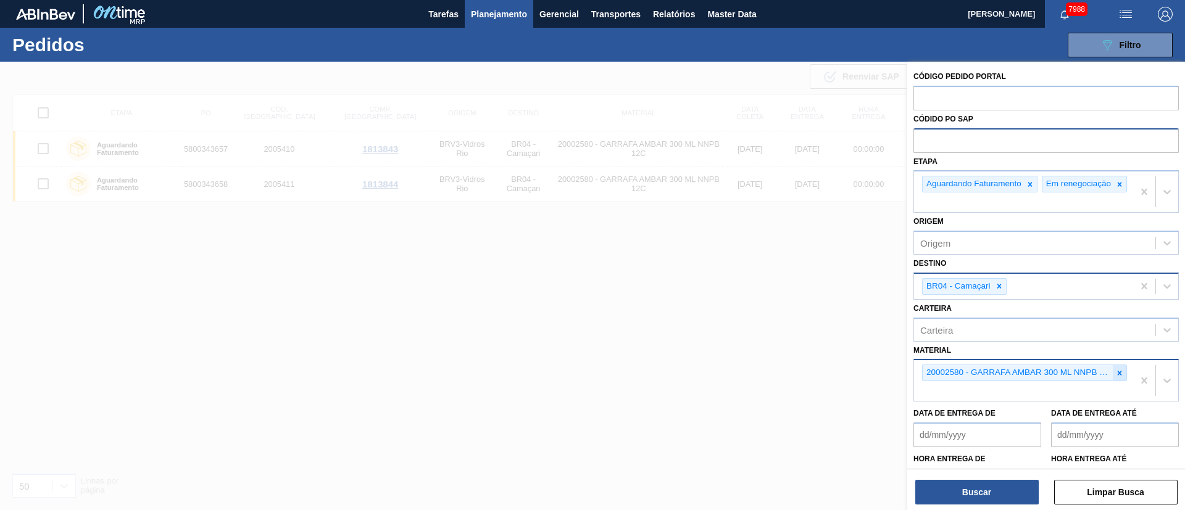
click at [1053, 378] on icon at bounding box center [1119, 373] width 9 height 9
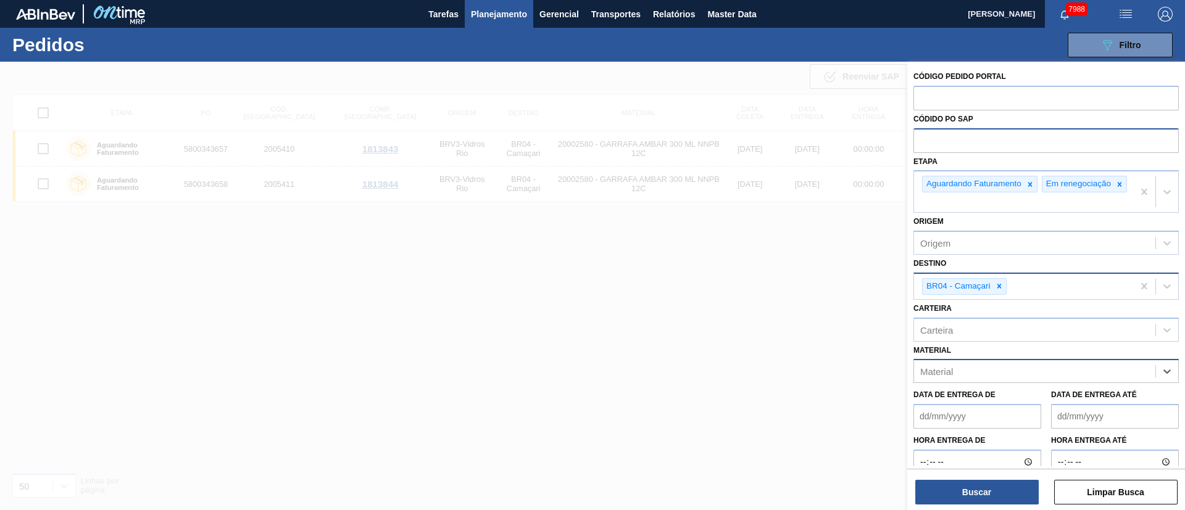
paste input "30008247"
type input "30008247"
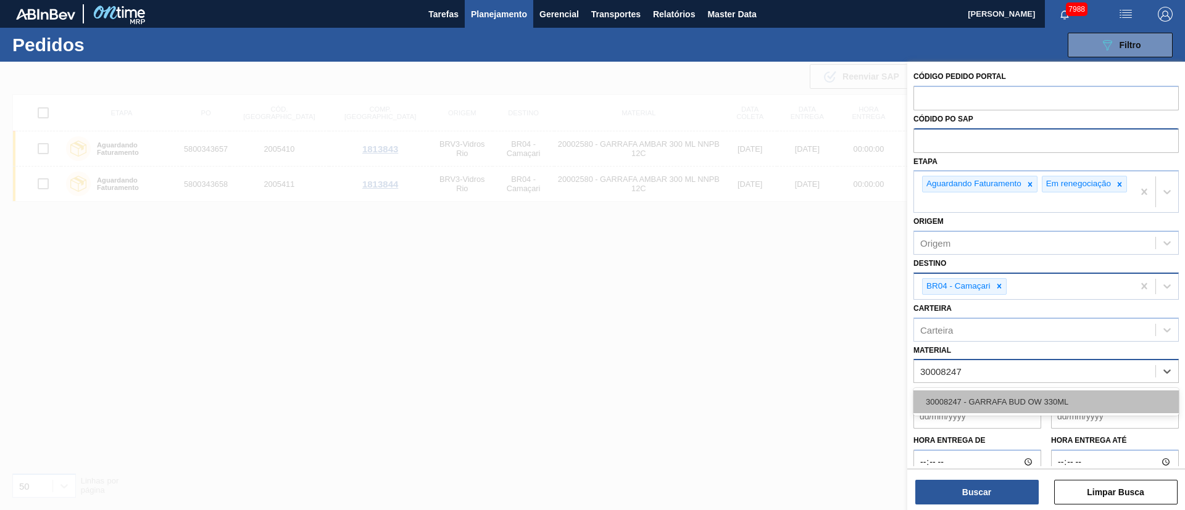
click at [1053, 406] on div "30008247 - GARRAFA BUD OW 330ML" at bounding box center [1045, 402] width 265 height 23
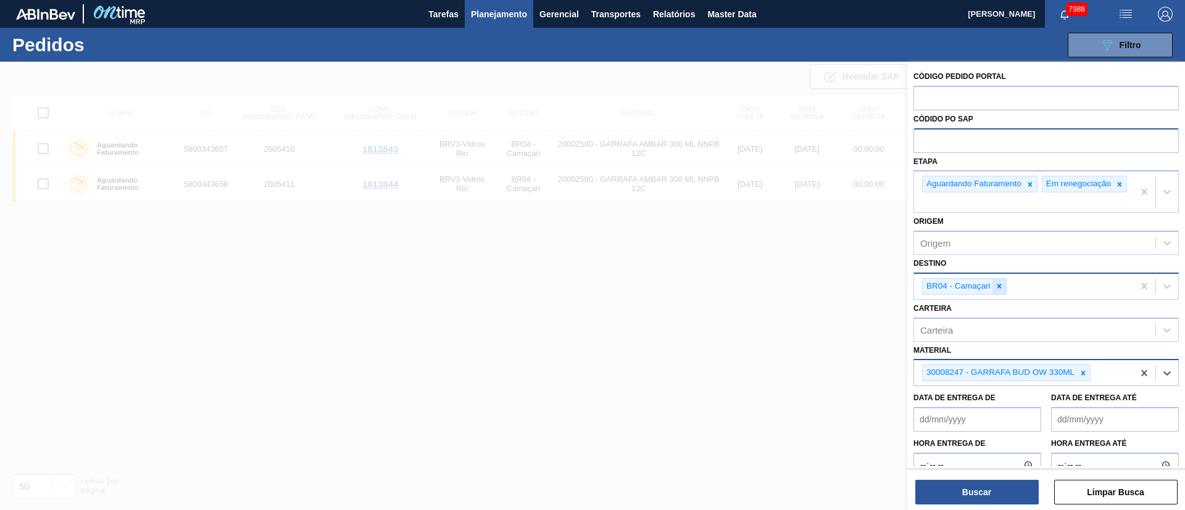
click at [999, 289] on icon at bounding box center [999, 287] width 4 height 4
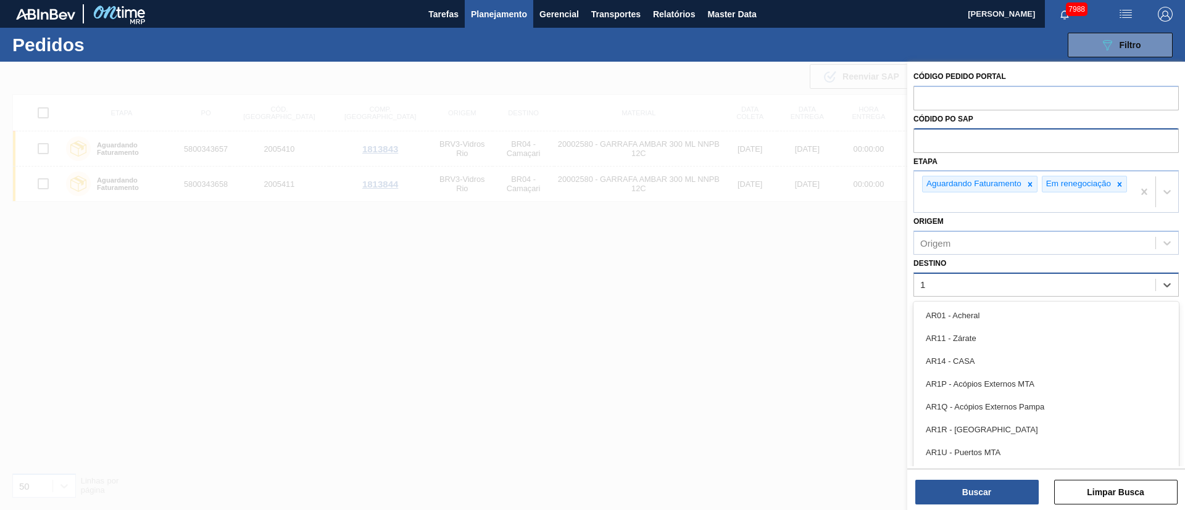
type input "18"
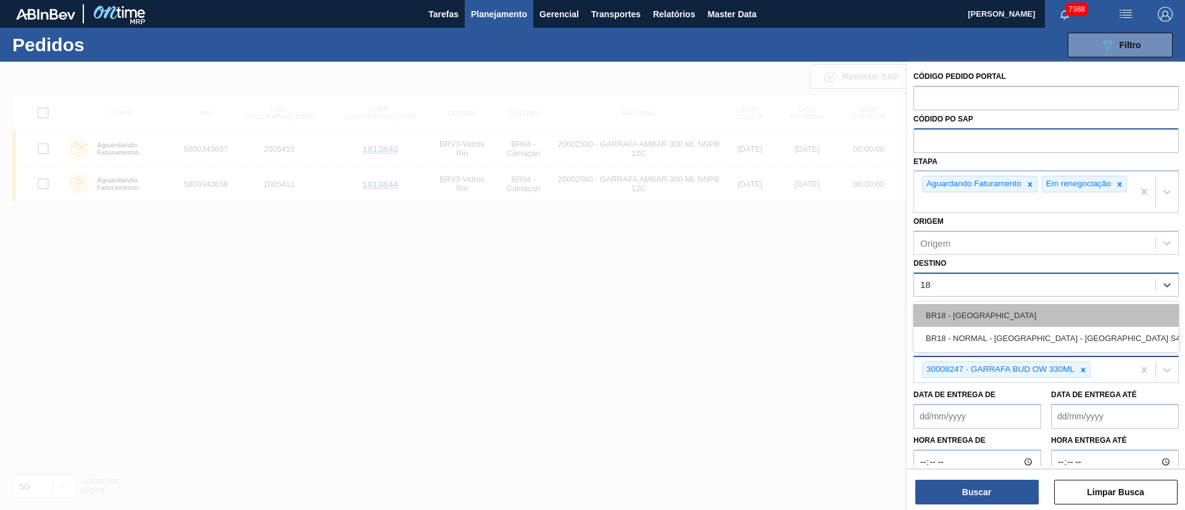
click at [989, 323] on div "BR18 - [GEOGRAPHIC_DATA]" at bounding box center [1045, 315] width 265 height 23
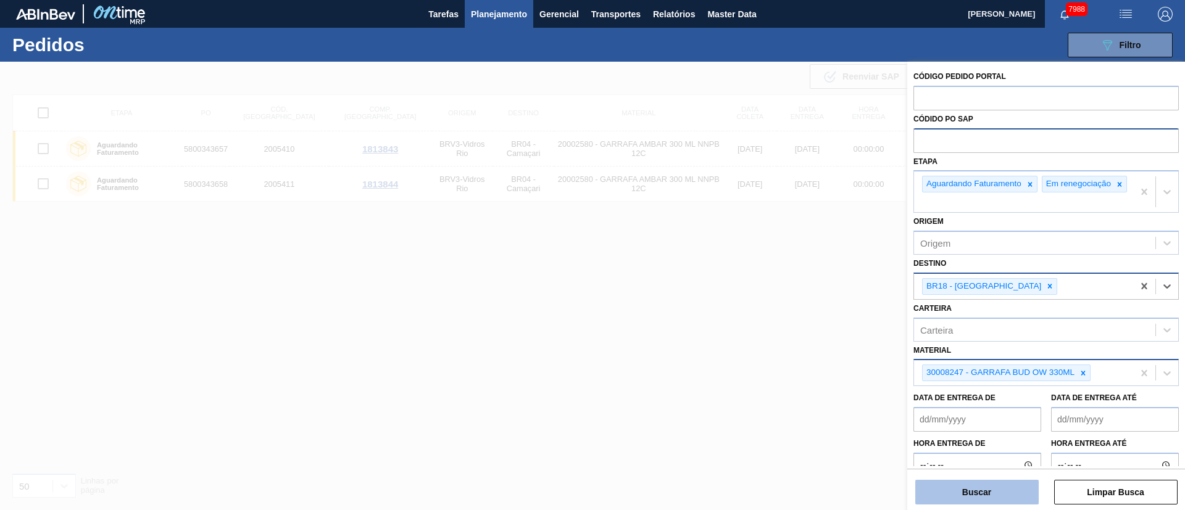
click at [973, 453] on button "Buscar" at bounding box center [976, 492] width 123 height 25
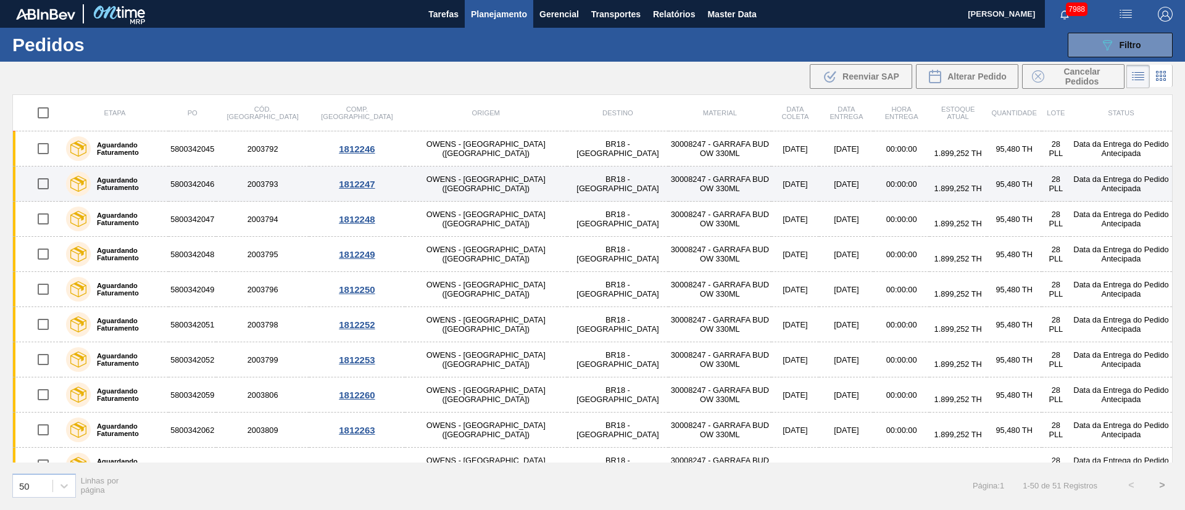
drag, startPoint x: 46, startPoint y: 151, endPoint x: 46, endPoint y: 168, distance: 16.7
click at [46, 151] on input "checkbox" at bounding box center [43, 149] width 26 height 26
checkbox input "true"
click at [46, 184] on input "checkbox" at bounding box center [43, 184] width 26 height 26
checkbox input "true"
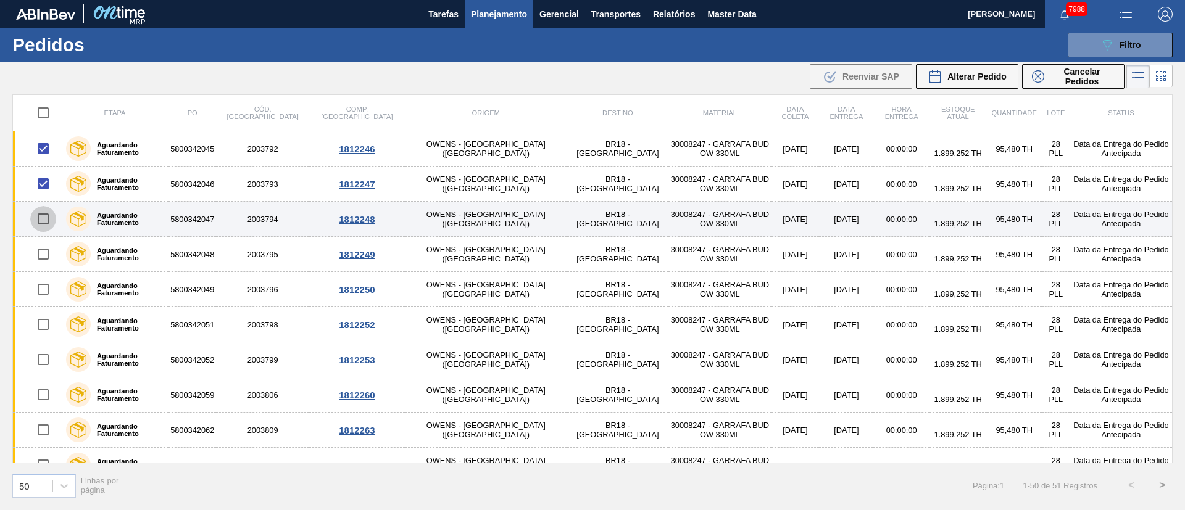
click at [48, 220] on input "checkbox" at bounding box center [43, 219] width 26 height 26
checkbox input "true"
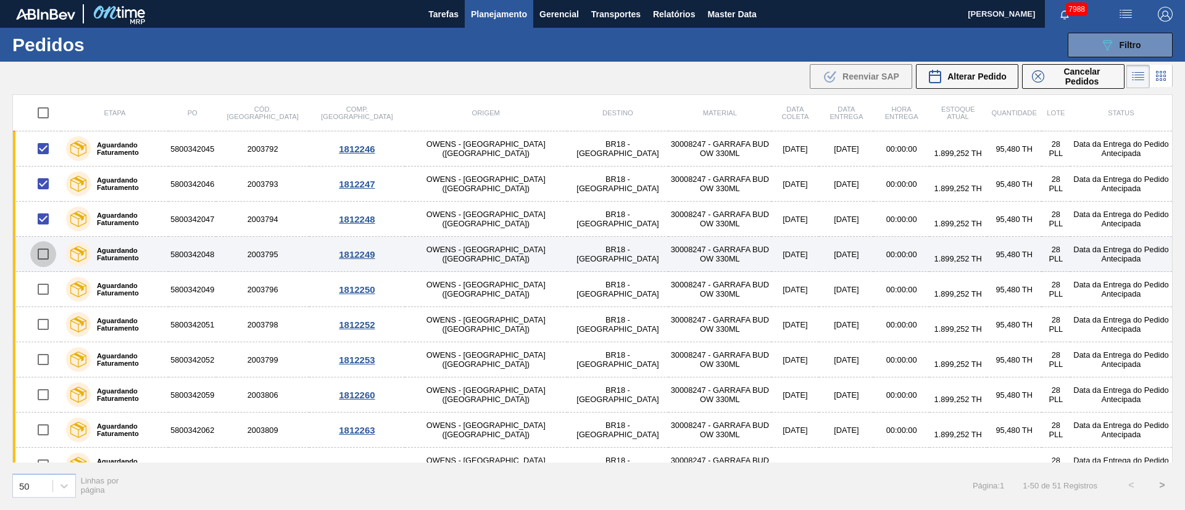
click at [43, 246] on input "checkbox" at bounding box center [43, 254] width 26 height 26
checkbox input "true"
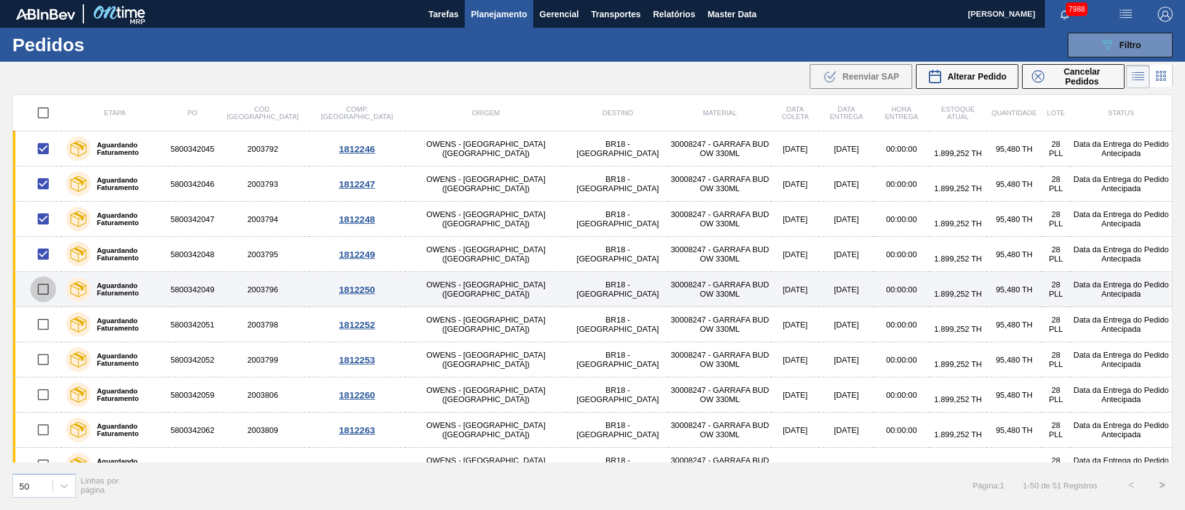
click at [43, 286] on input "checkbox" at bounding box center [43, 290] width 26 height 26
checkbox input "true"
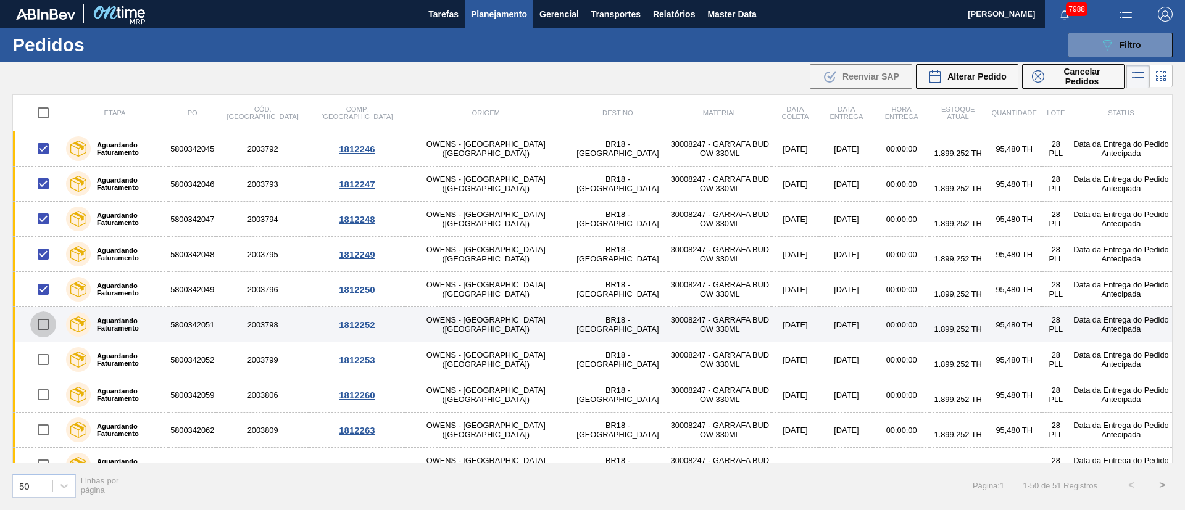
click at [41, 325] on input "checkbox" at bounding box center [43, 325] width 26 height 26
checkbox input "true"
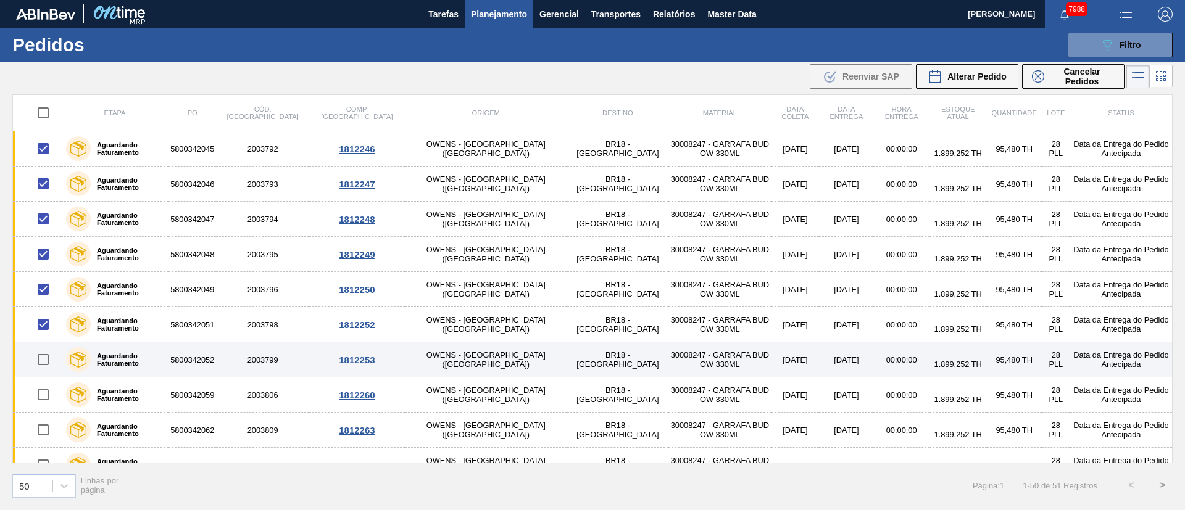
click at [48, 363] on input "checkbox" at bounding box center [43, 360] width 26 height 26
checkbox input "true"
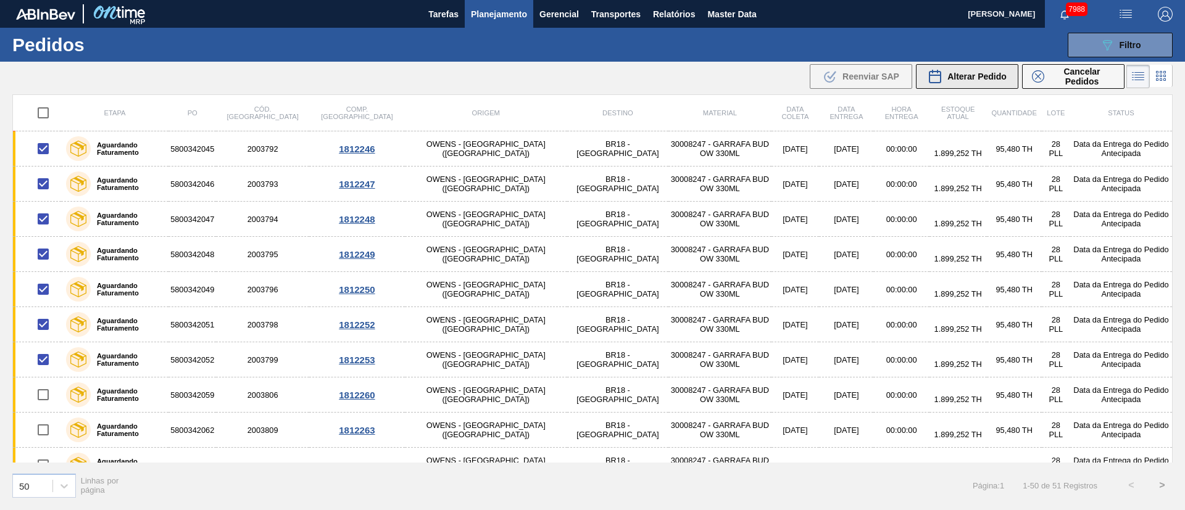
click at [984, 70] on div "Alterar Pedido" at bounding box center [967, 76] width 79 height 15
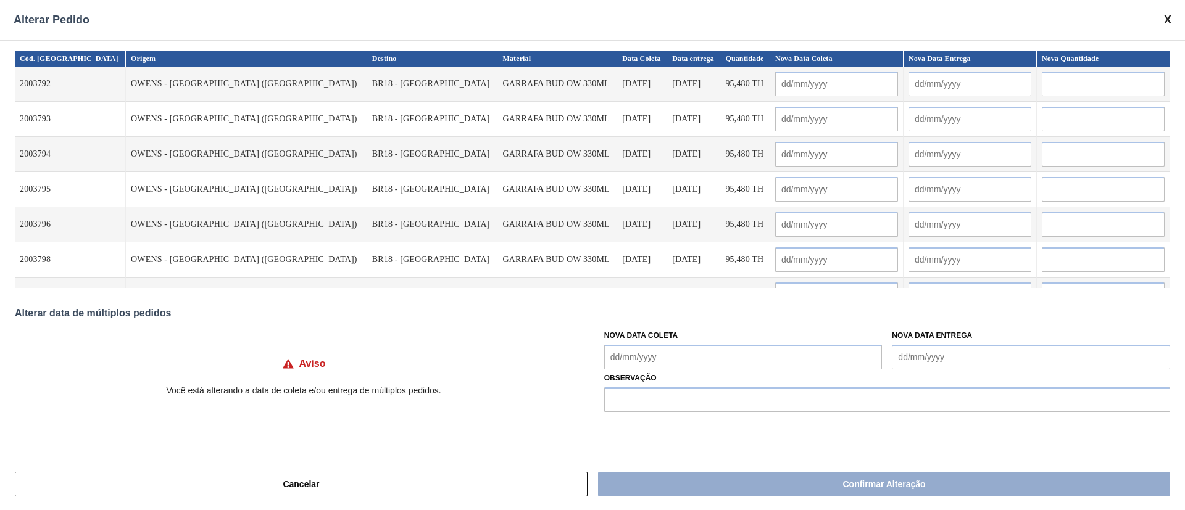
click at [651, 358] on Coleta "Nova Data Coleta" at bounding box center [743, 357] width 278 height 25
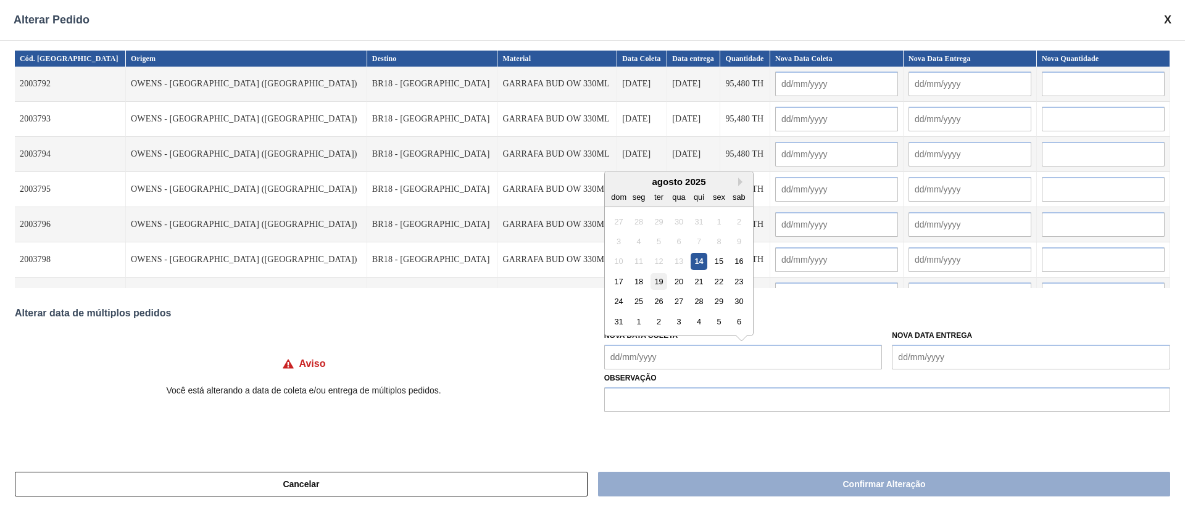
click at [659, 289] on div "19" at bounding box center [659, 281] width 17 height 17
type Coleta "[DATE]"
type input "[DATE]"
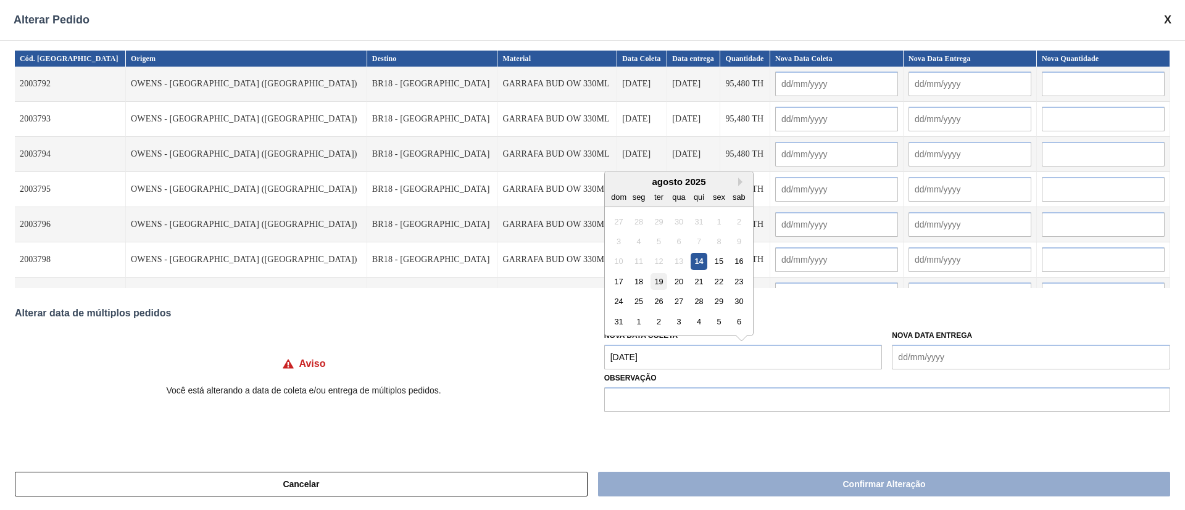
type input "[DATE]"
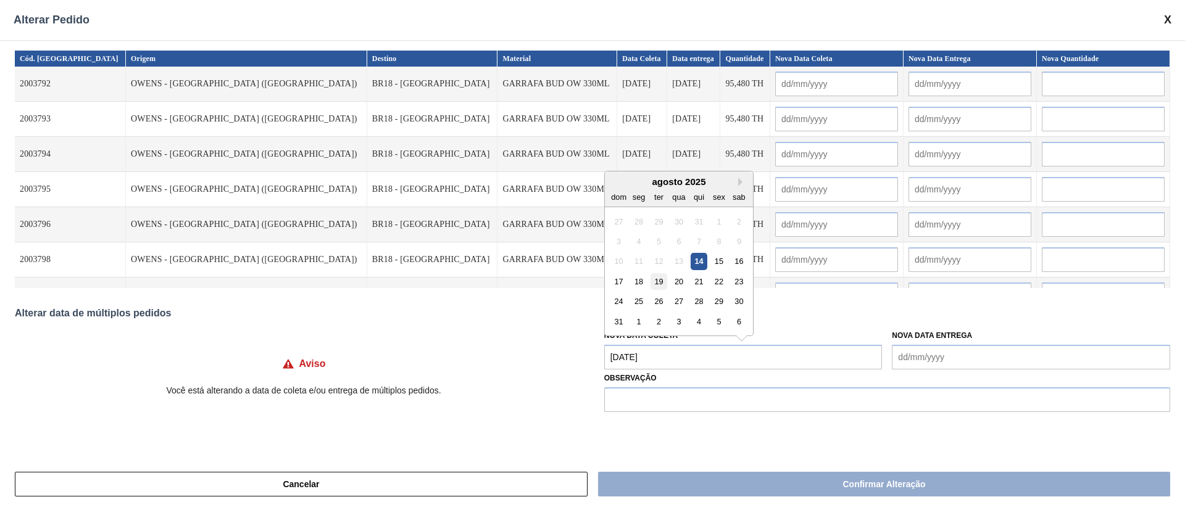
type input "[DATE]"
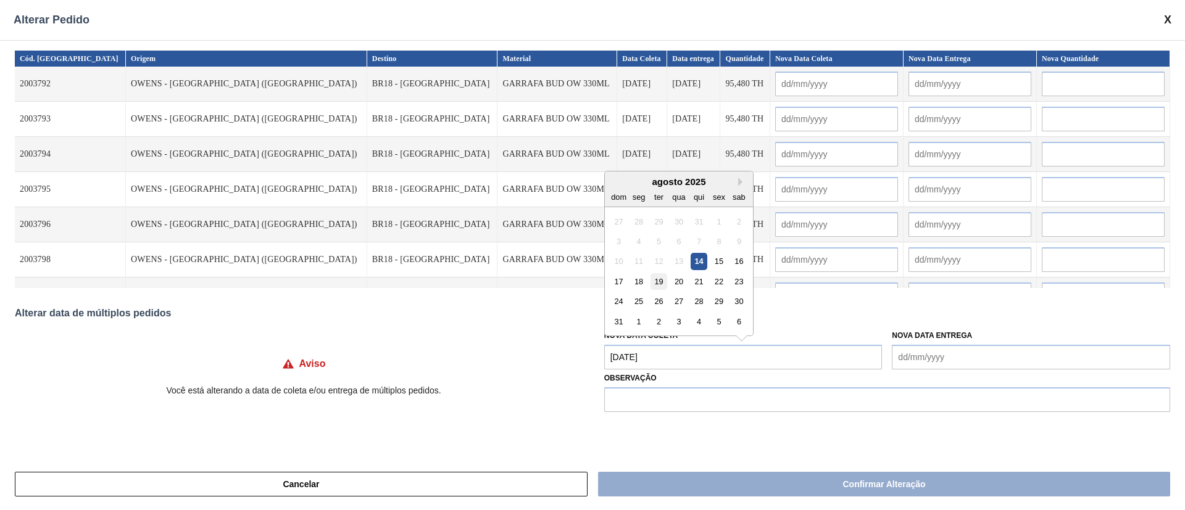
type input "[DATE]"
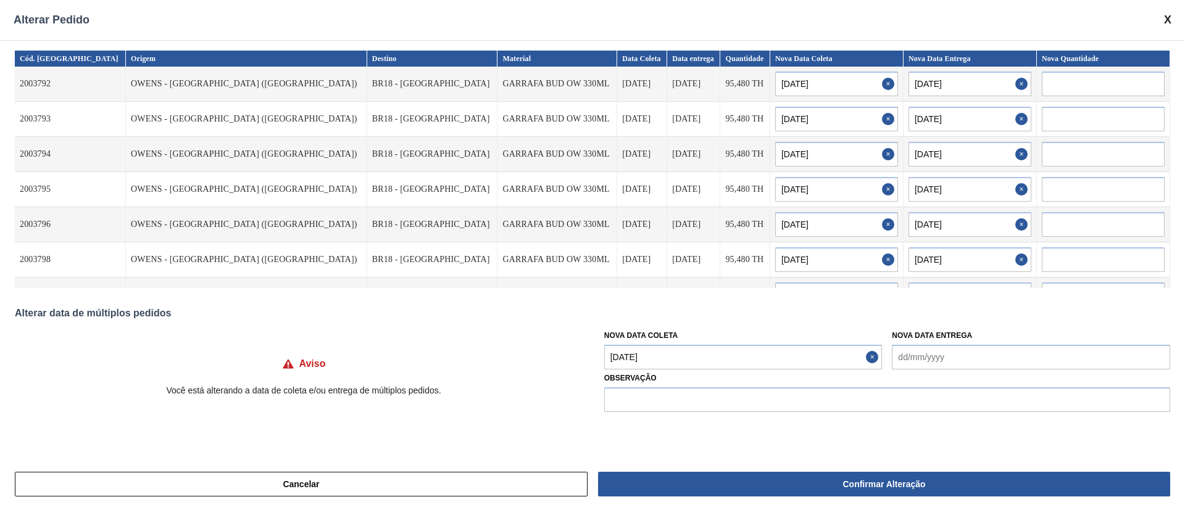
click at [673, 360] on Coleta "[DATE]" at bounding box center [743, 357] width 278 height 25
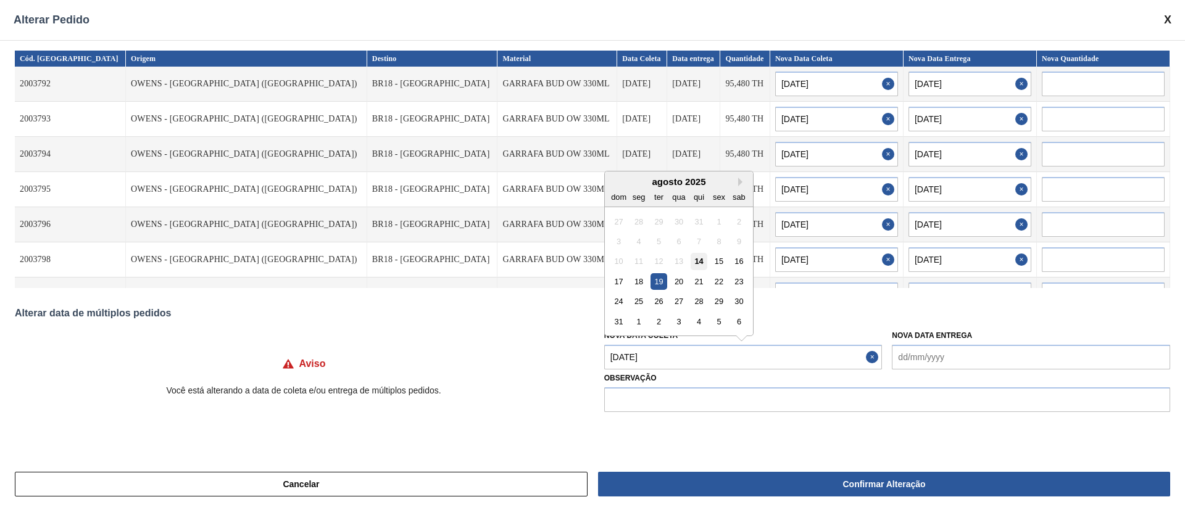
click at [702, 257] on div "14" at bounding box center [699, 261] width 17 height 17
type Coleta "[DATE]"
type input "[DATE]"
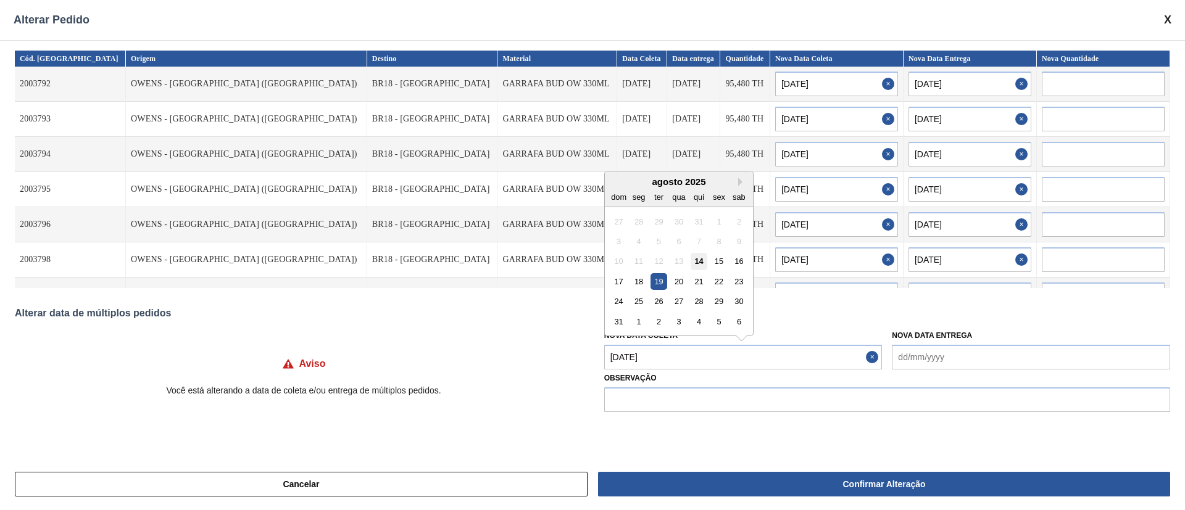
type input "[DATE]"
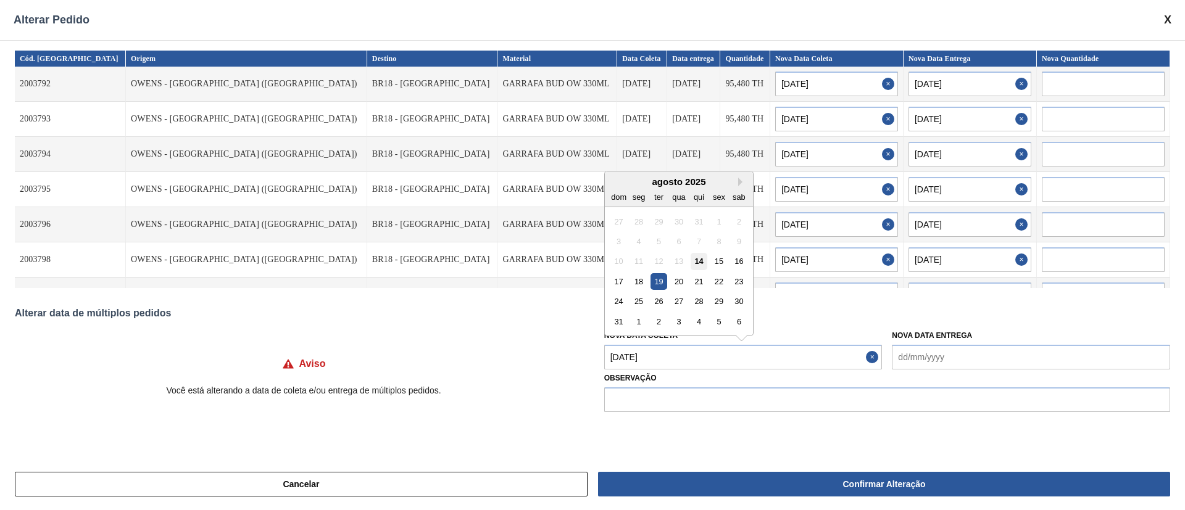
type input "[DATE]"
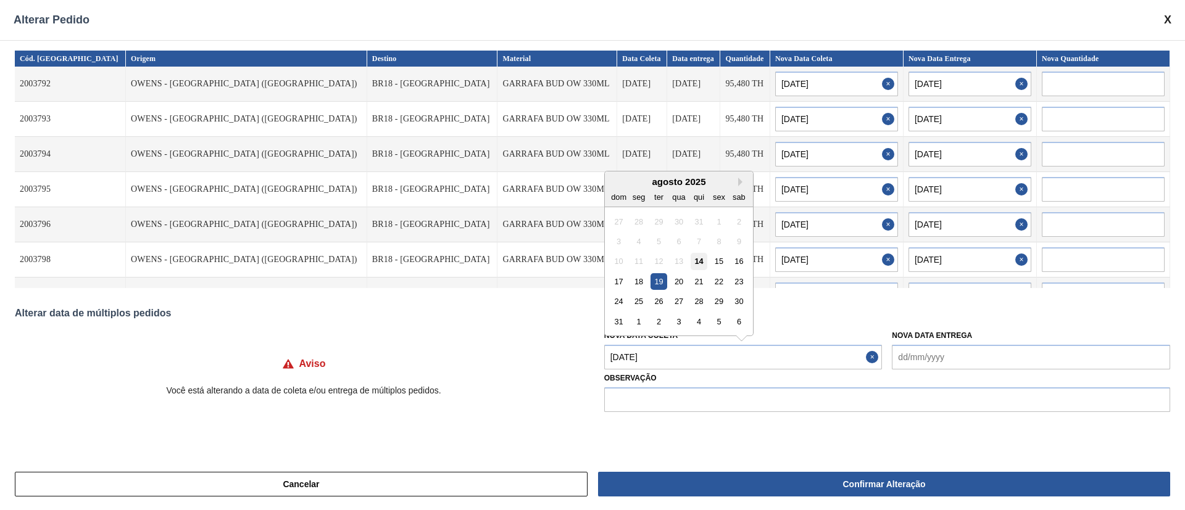
type input "[DATE]"
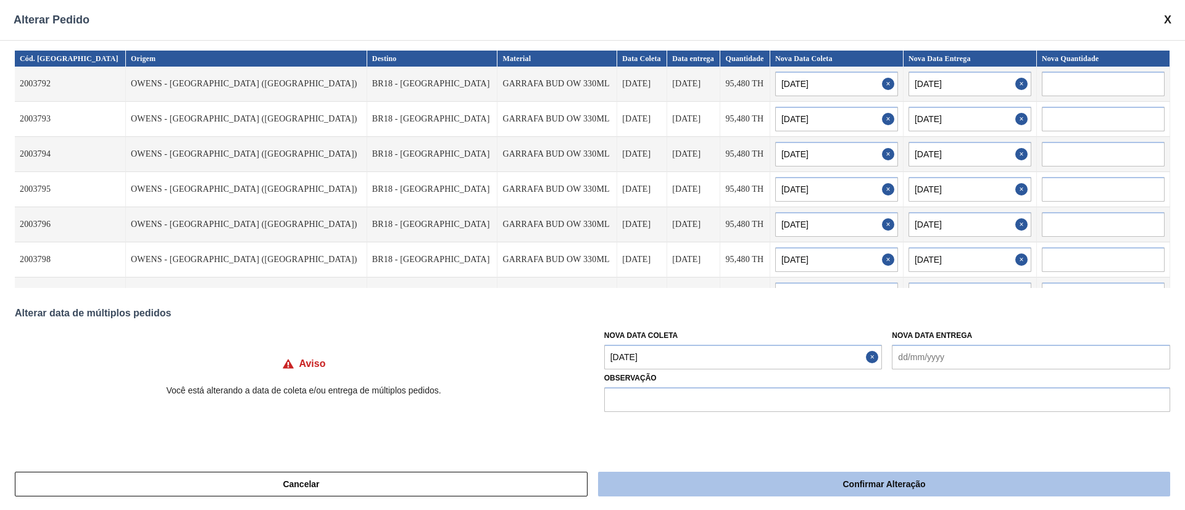
click at [741, 453] on button "Confirmar Alteração" at bounding box center [884, 484] width 572 height 25
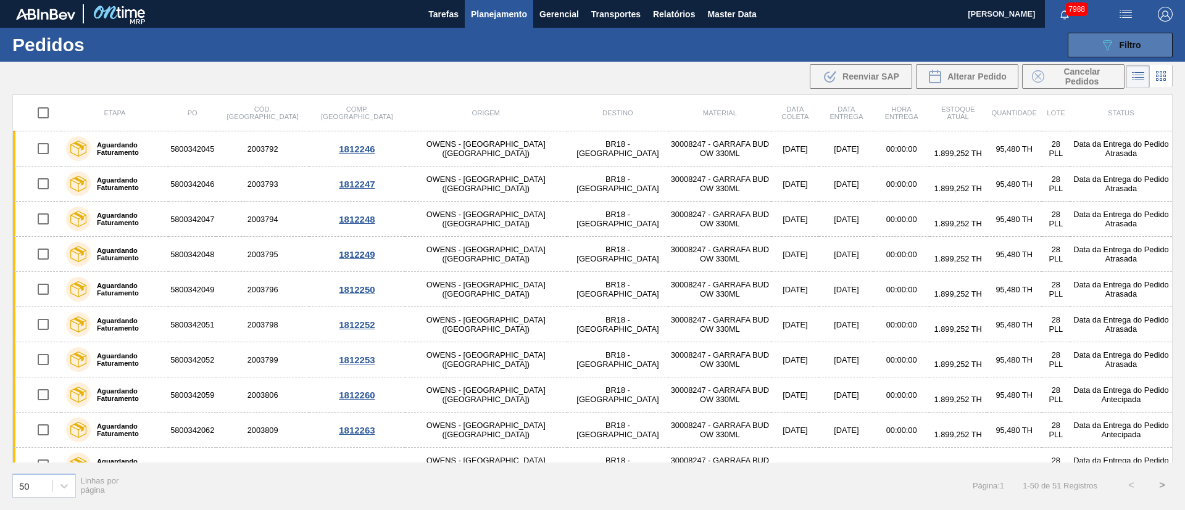
click at [1053, 50] on icon "089F7B8B-B2A5-4AFE-B5C0-19BA573D28AC" at bounding box center [1107, 45] width 15 height 15
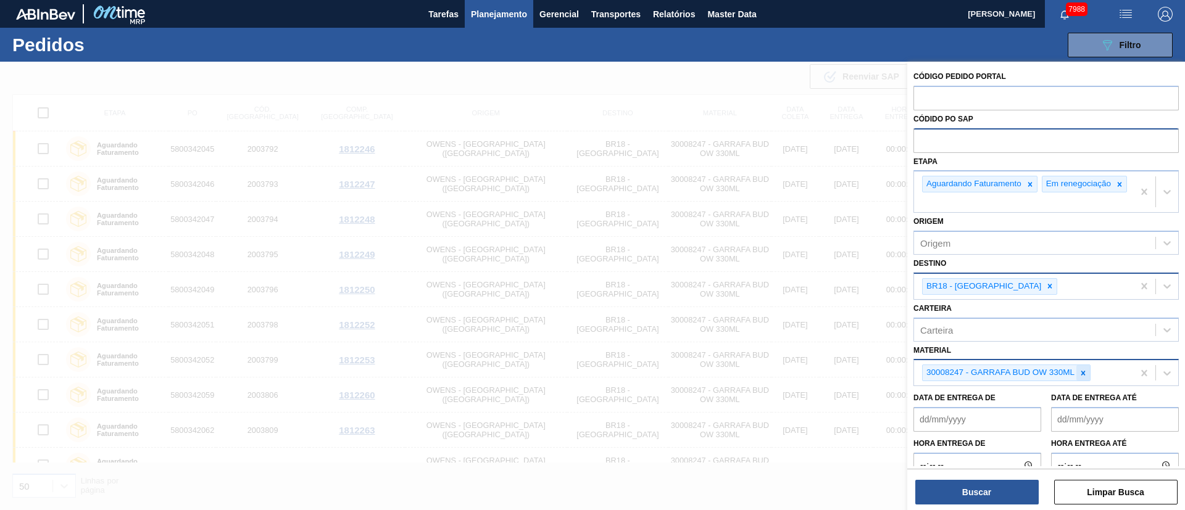
click at [1053, 376] on icon at bounding box center [1083, 373] width 9 height 9
paste input "30007587"
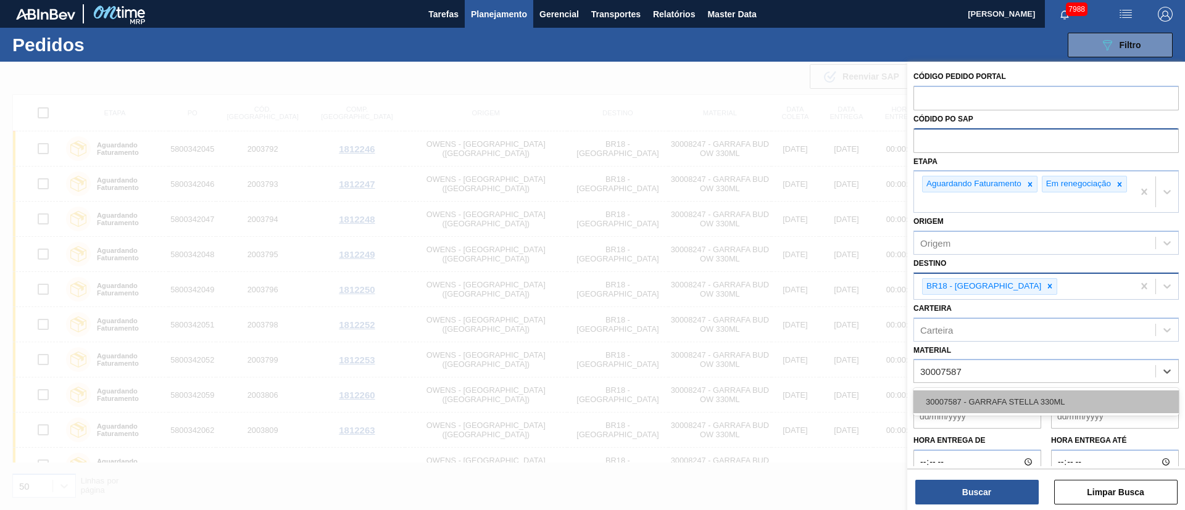
click at [992, 407] on div "30007587 - GARRAFA STELLA 330ML" at bounding box center [1045, 402] width 265 height 23
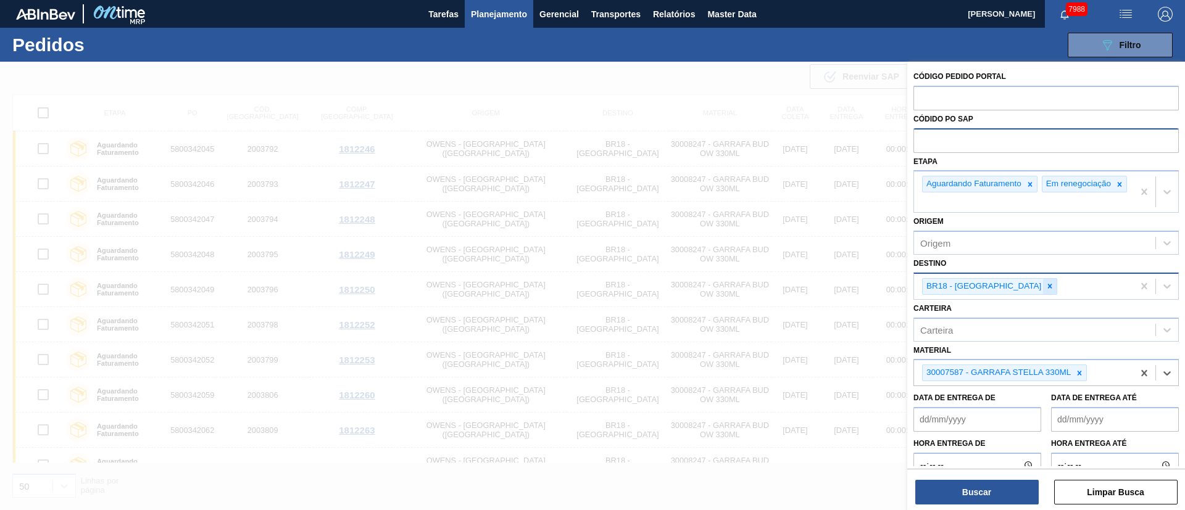
click at [1048, 289] on icon at bounding box center [1050, 287] width 4 height 4
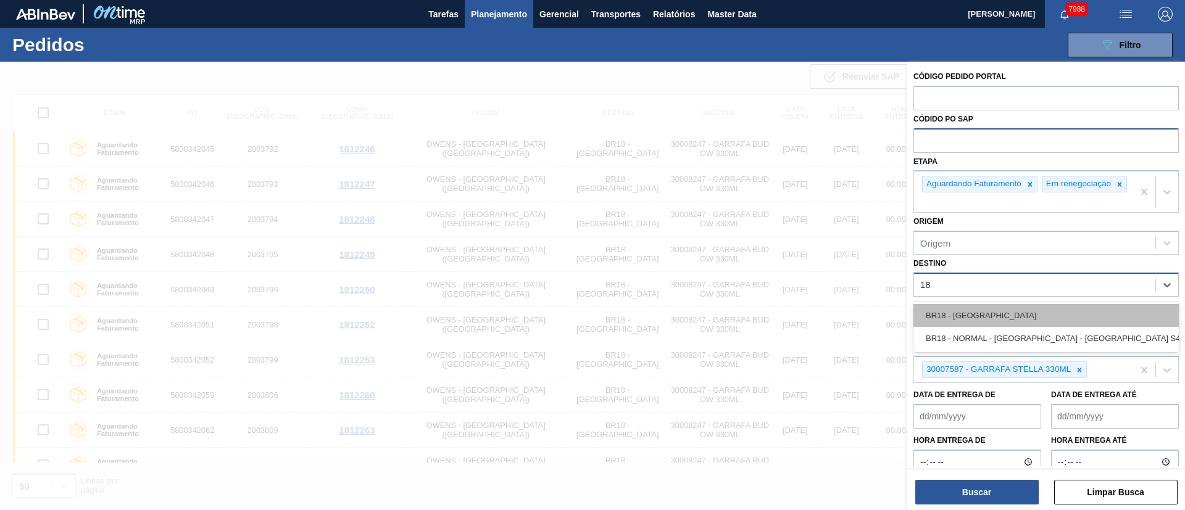
click at [988, 320] on div "BR18 - [GEOGRAPHIC_DATA]" at bounding box center [1045, 315] width 265 height 23
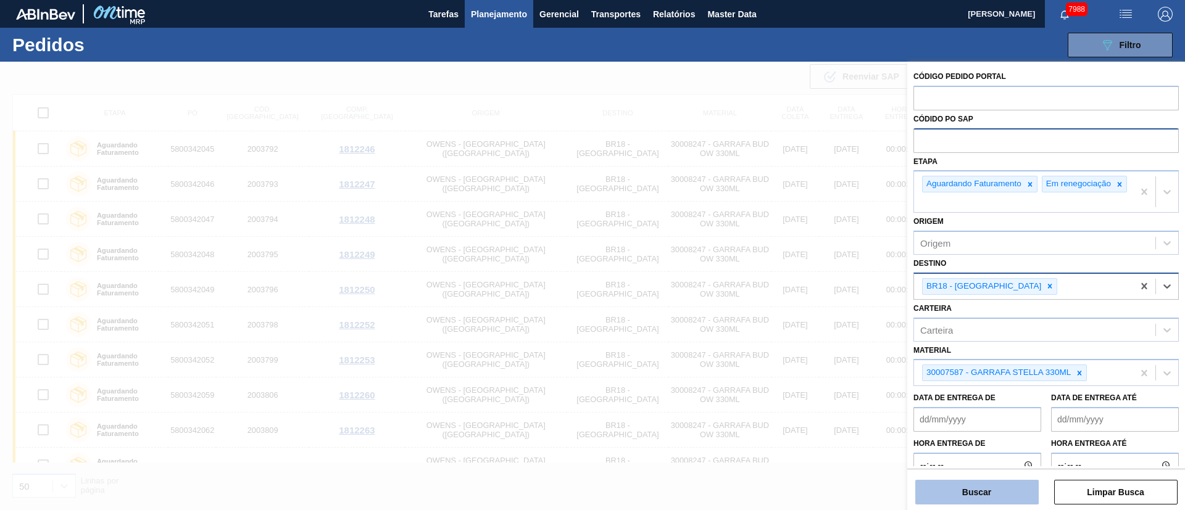
click at [962, 453] on button "Buscar" at bounding box center [976, 492] width 123 height 25
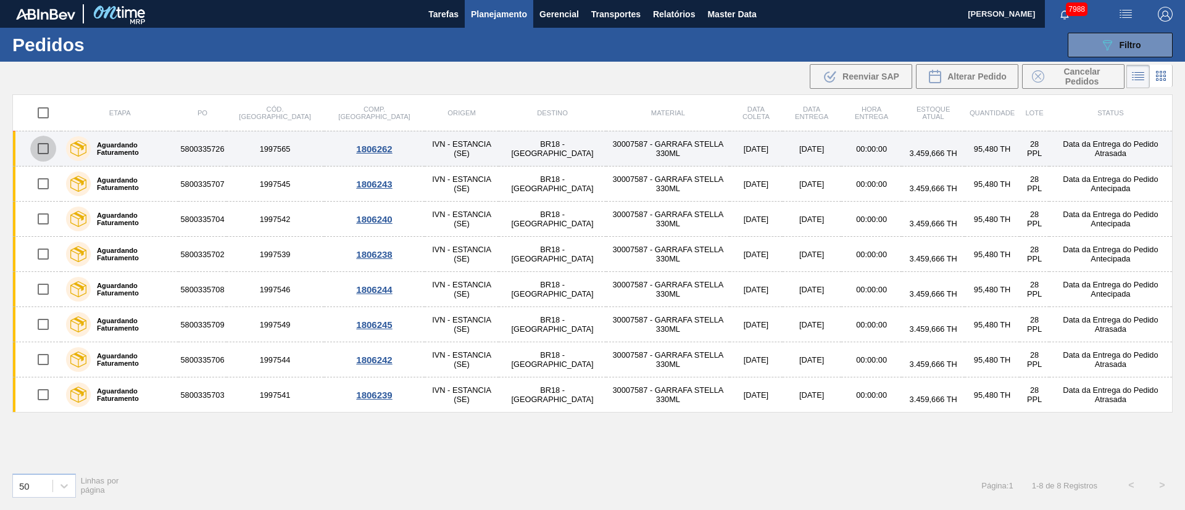
click at [43, 149] on input "checkbox" at bounding box center [43, 149] width 26 height 26
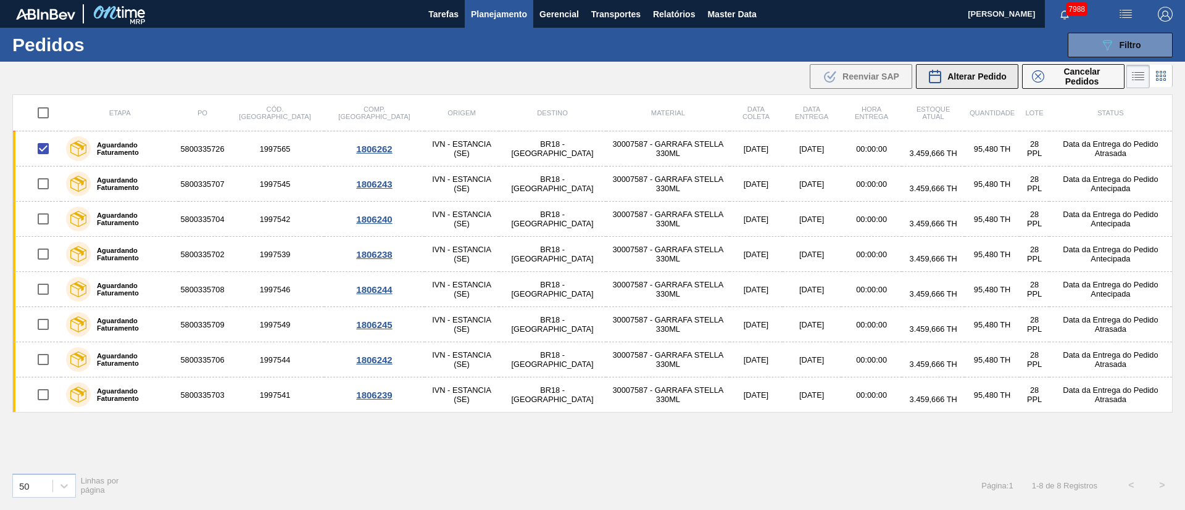
click at [981, 73] on span "Alterar Pedido" at bounding box center [976, 77] width 59 height 10
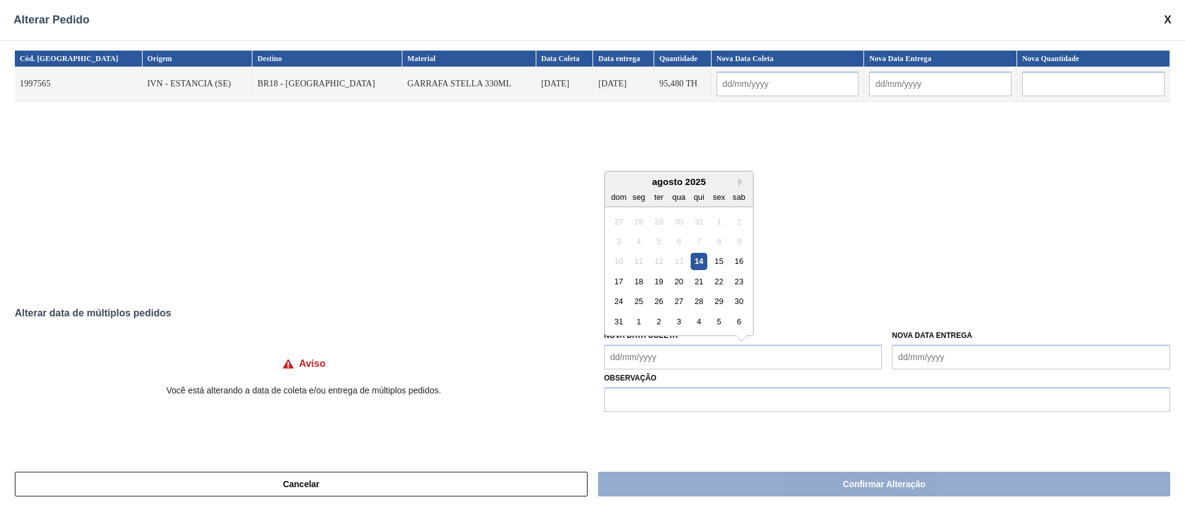
click at [681, 357] on Coleta "Nova Data Coleta" at bounding box center [743, 357] width 278 height 25
click at [649, 287] on div "17 18 19 20 21 22 23" at bounding box center [679, 282] width 140 height 20
click at [736, 263] on div "16" at bounding box center [739, 261] width 17 height 17
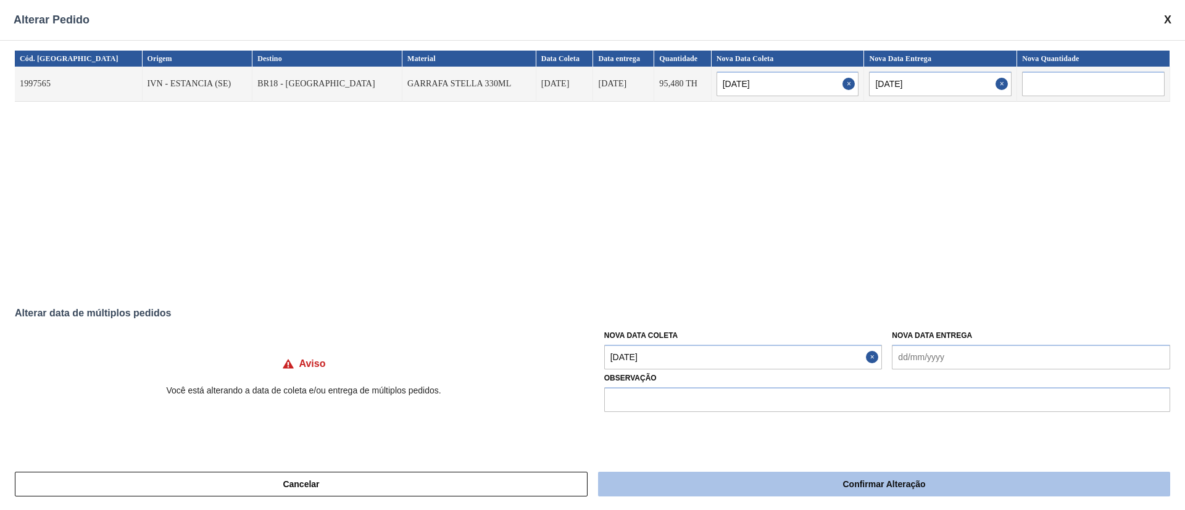
click at [824, 453] on button "Confirmar Alteração" at bounding box center [884, 484] width 572 height 25
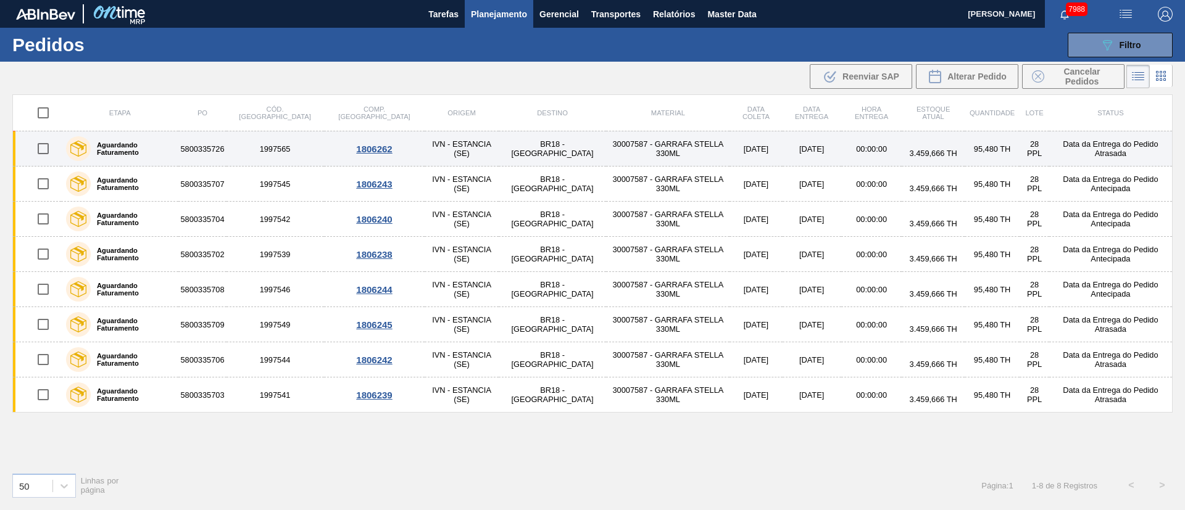
click at [50, 149] on input "checkbox" at bounding box center [43, 149] width 26 height 26
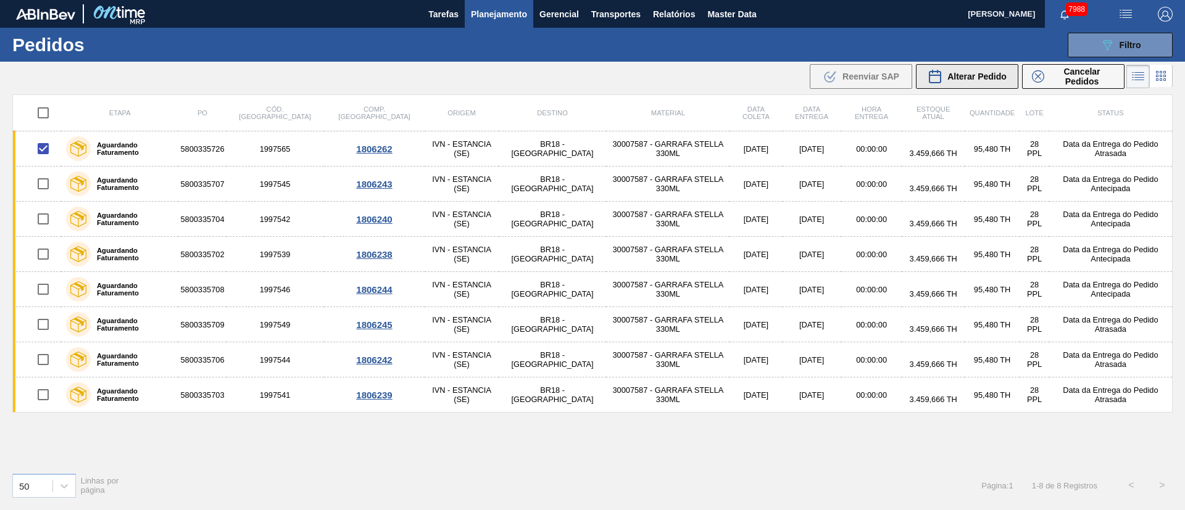
click at [975, 72] on span "Alterar Pedido" at bounding box center [976, 77] width 59 height 10
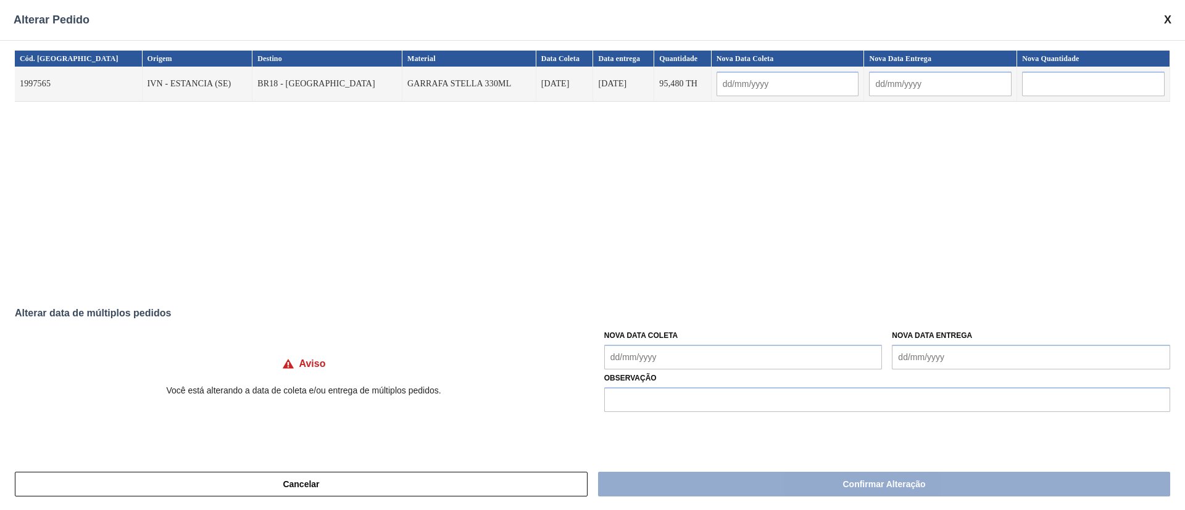
click at [712, 357] on Coleta "Nova Data Coleta" at bounding box center [743, 357] width 278 height 25
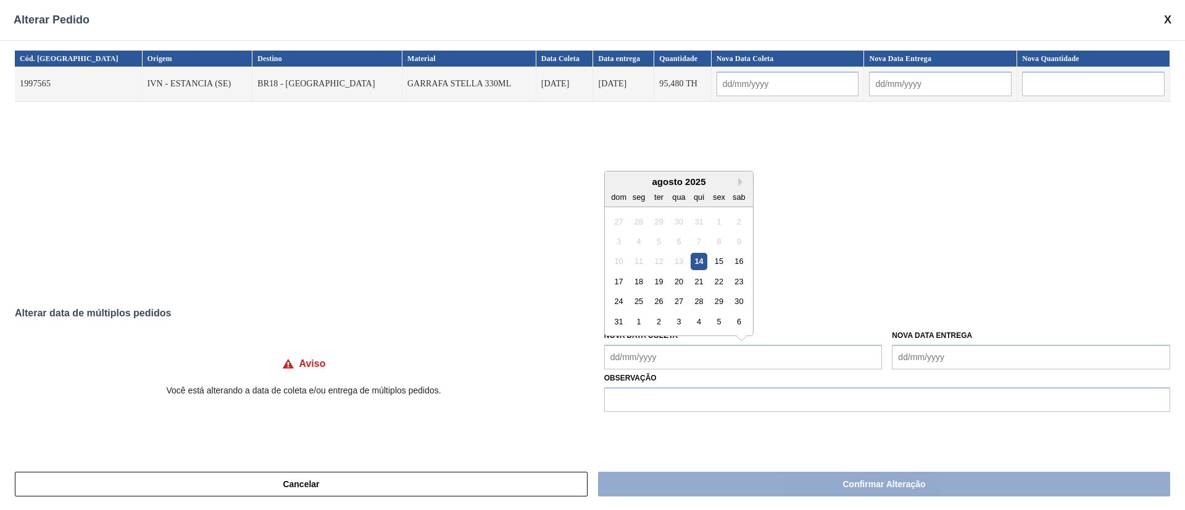
click at [676, 272] on div "17 18 19 20 21 22 23" at bounding box center [679, 282] width 140 height 20
click at [716, 281] on div "22" at bounding box center [718, 281] width 17 height 17
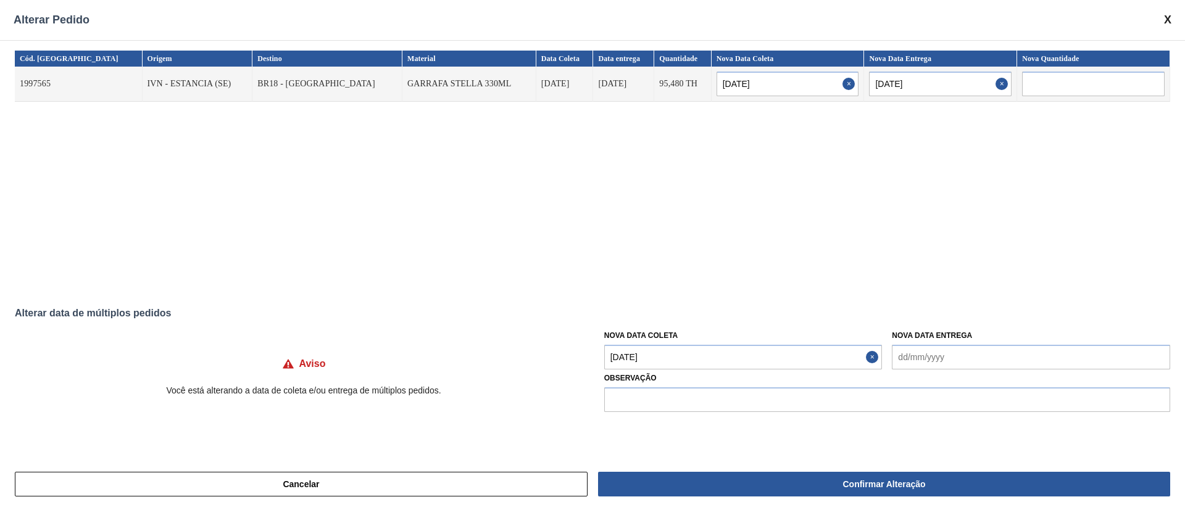
click at [773, 453] on button "Confirmar Alteração" at bounding box center [884, 484] width 572 height 25
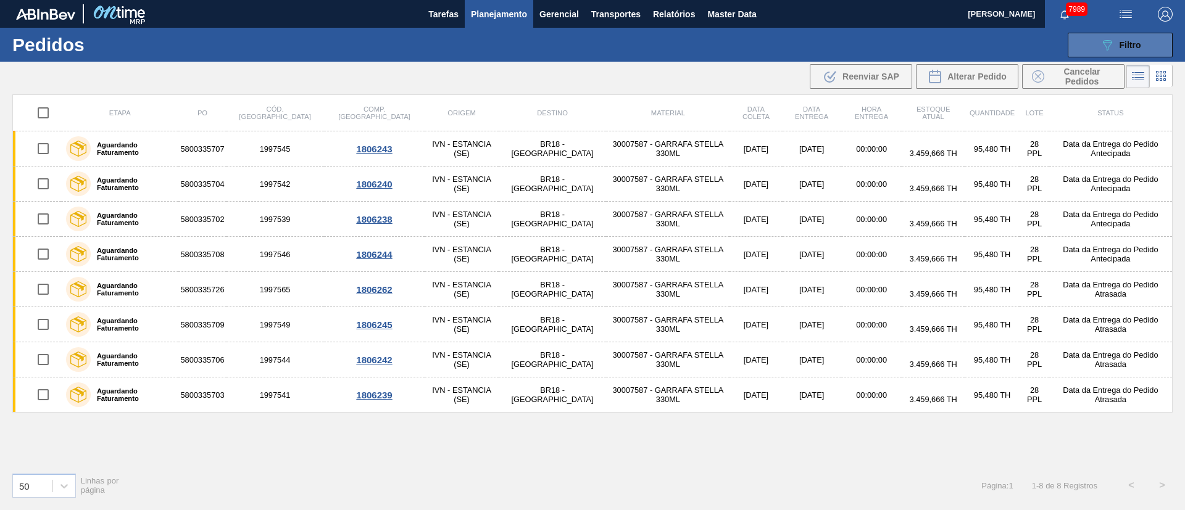
click at [1053, 40] on button "089F7B8B-B2A5-4AFE-B5C0-19BA573D28AC Filtro" at bounding box center [1120, 45] width 105 height 25
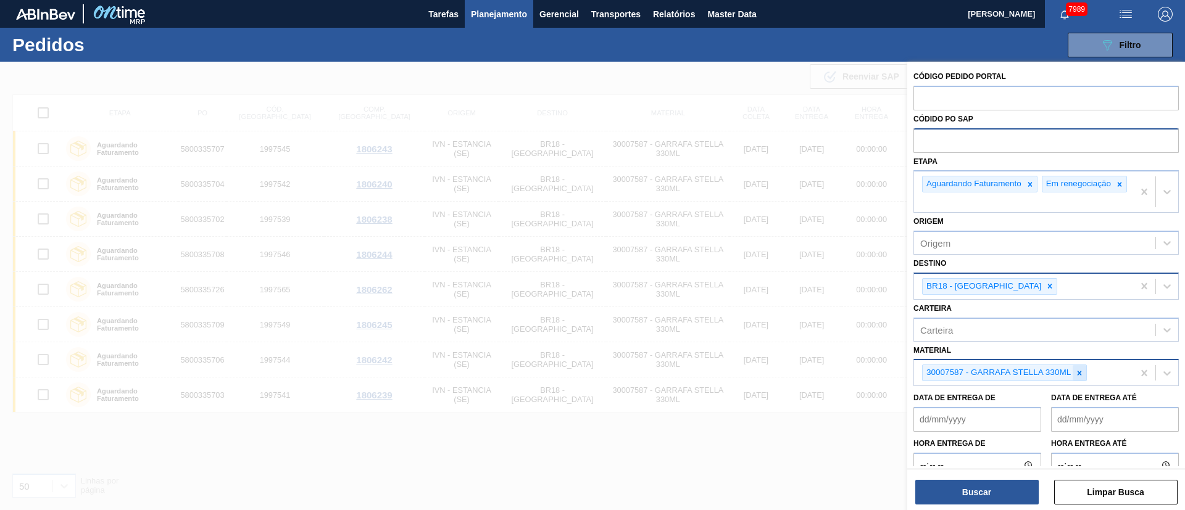
click at [1053, 378] on icon at bounding box center [1079, 373] width 9 height 9
paste input "20002807"
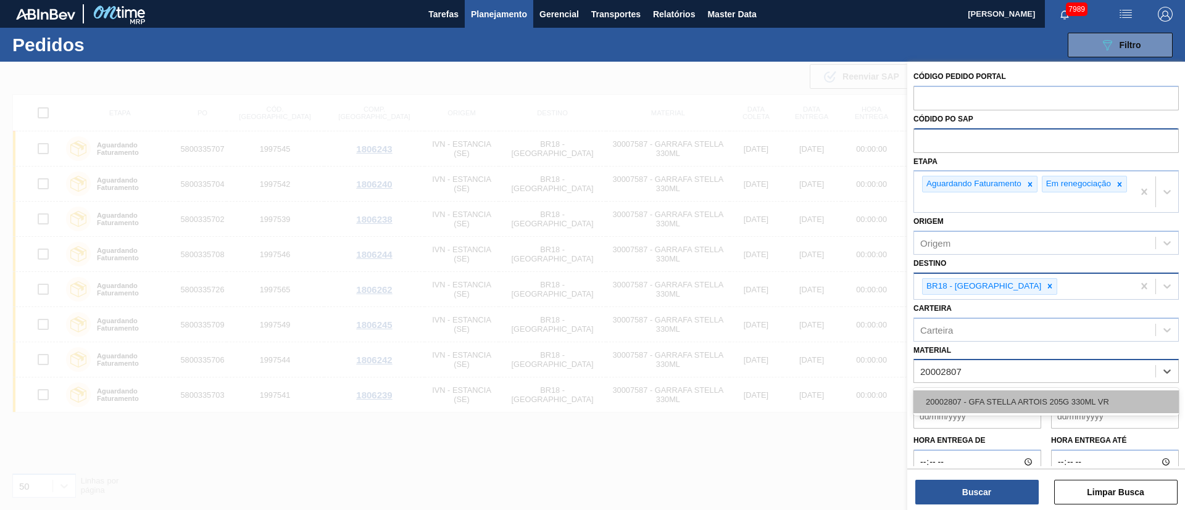
click at [983, 409] on div "20002807 - GFA STELLA ARTOIS 205G 330ML VR" at bounding box center [1045, 402] width 265 height 23
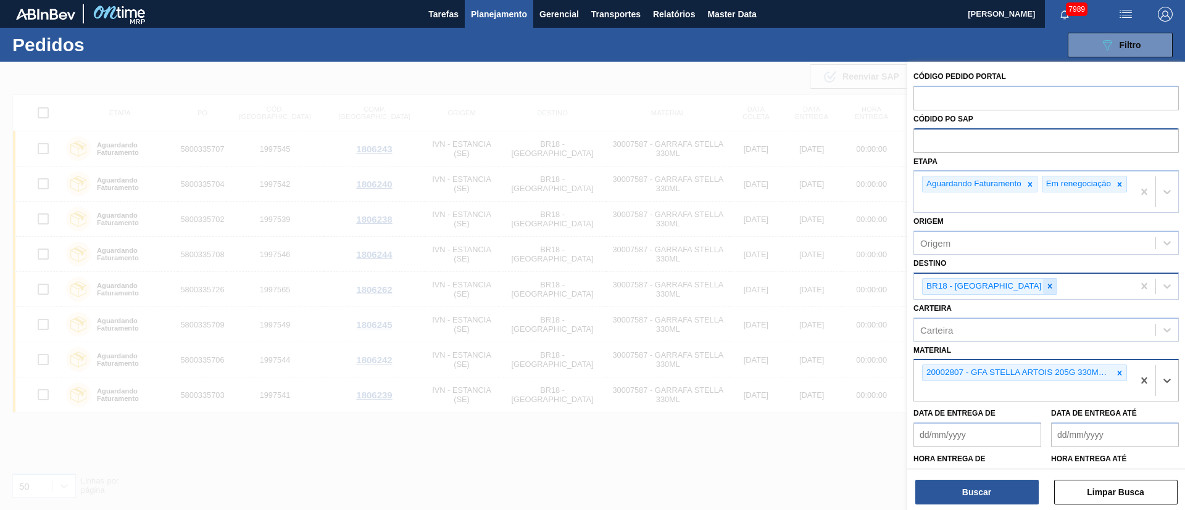
click at [1046, 290] on icon at bounding box center [1050, 286] width 9 height 9
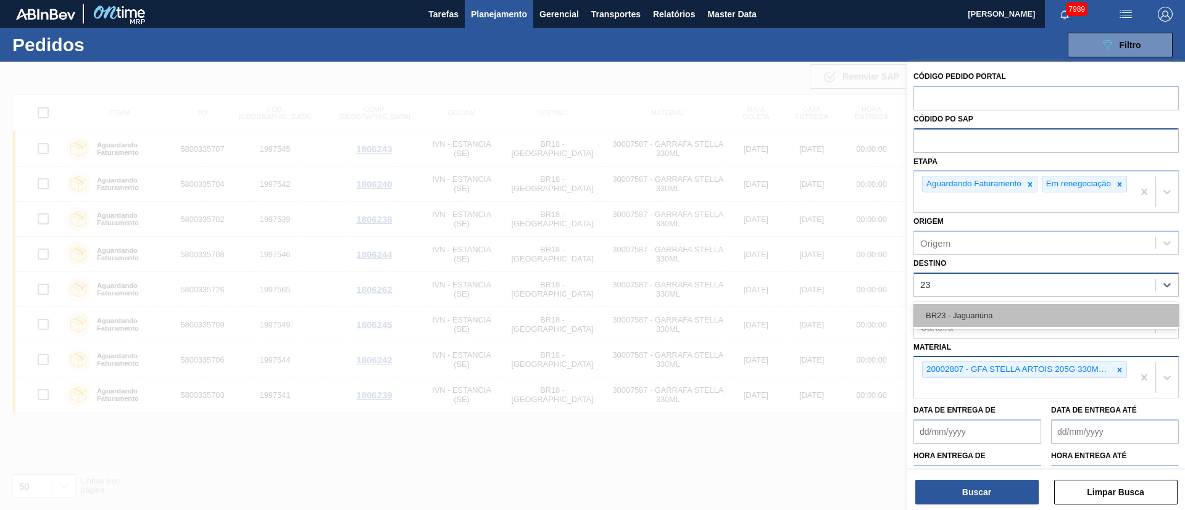
click at [991, 318] on div "BR23 - Jaguariúna" at bounding box center [1045, 315] width 265 height 23
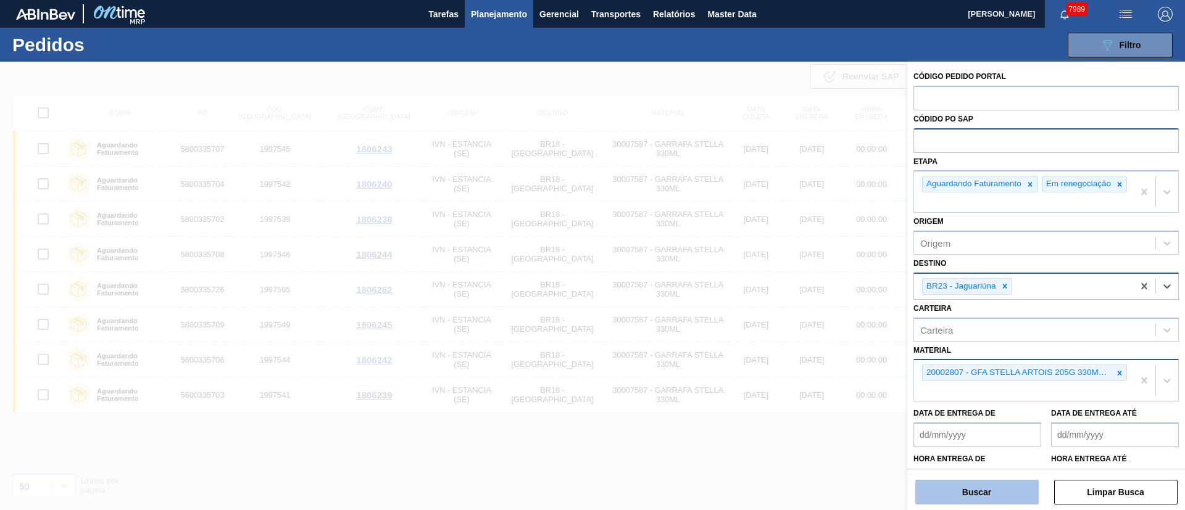
click at [978, 453] on button "Buscar" at bounding box center [976, 492] width 123 height 25
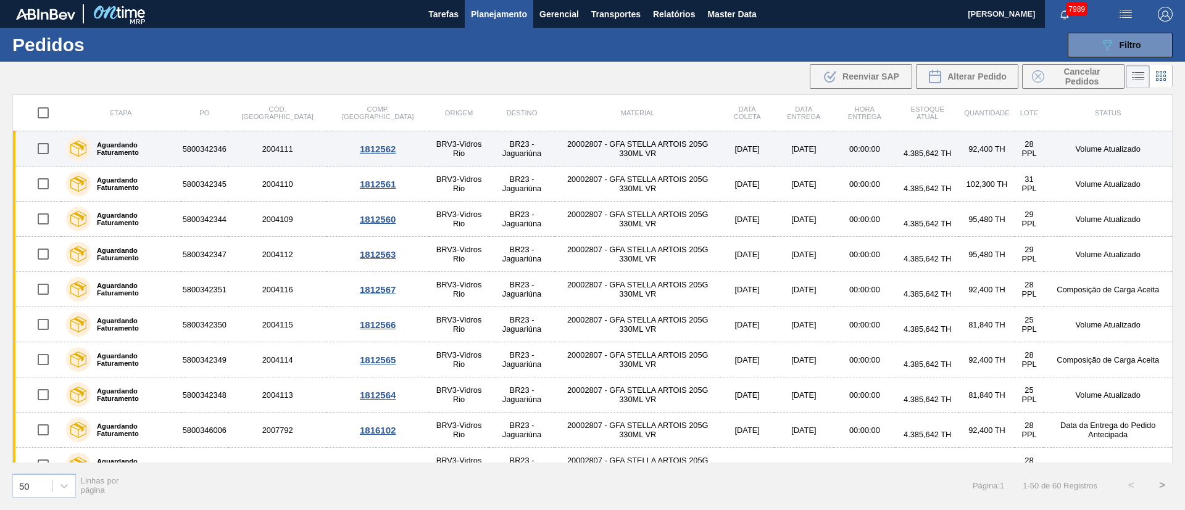
click at [41, 152] on input "checkbox" at bounding box center [43, 149] width 26 height 26
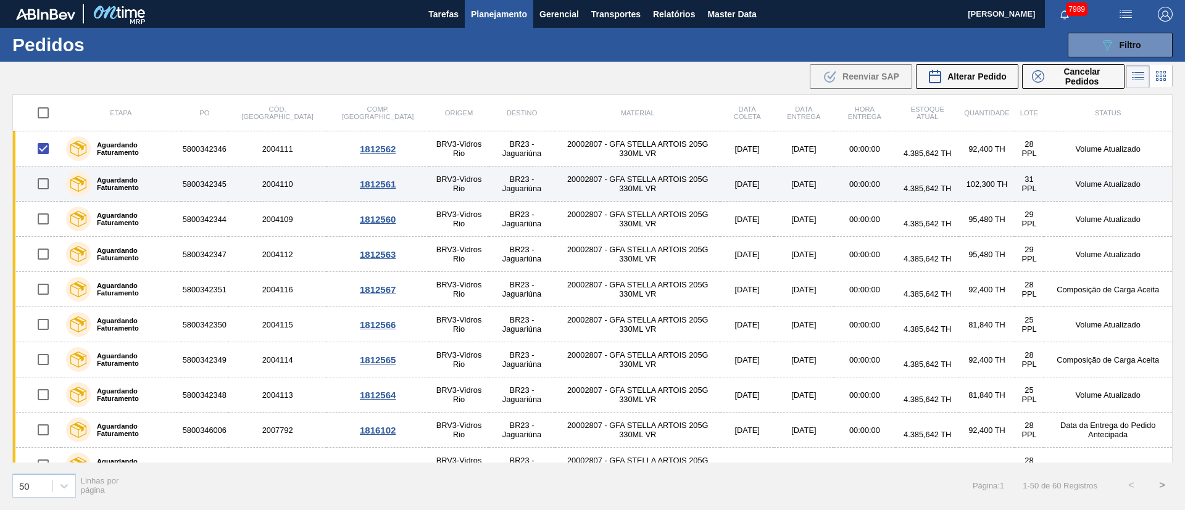
click at [41, 183] on input "checkbox" at bounding box center [43, 184] width 26 height 26
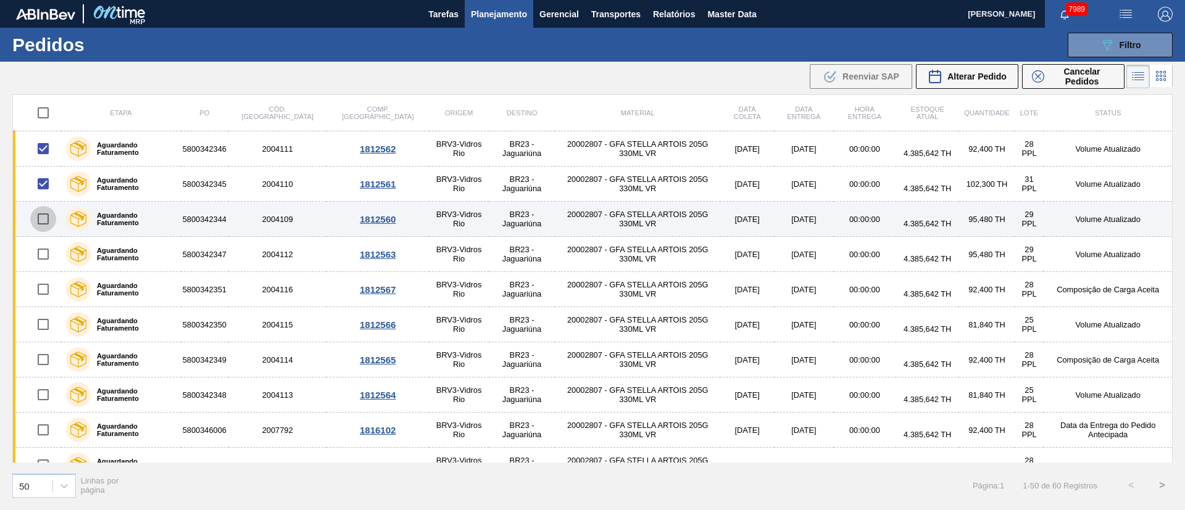
click at [43, 218] on input "checkbox" at bounding box center [43, 219] width 26 height 26
click at [46, 217] on input "checkbox" at bounding box center [43, 219] width 26 height 26
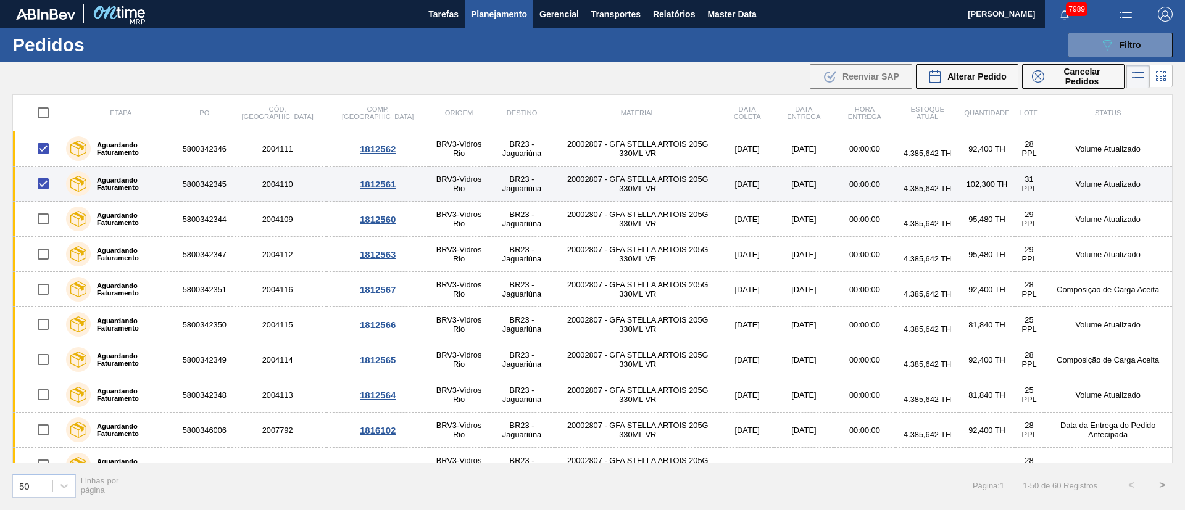
click at [42, 190] on input "checkbox" at bounding box center [43, 184] width 26 height 26
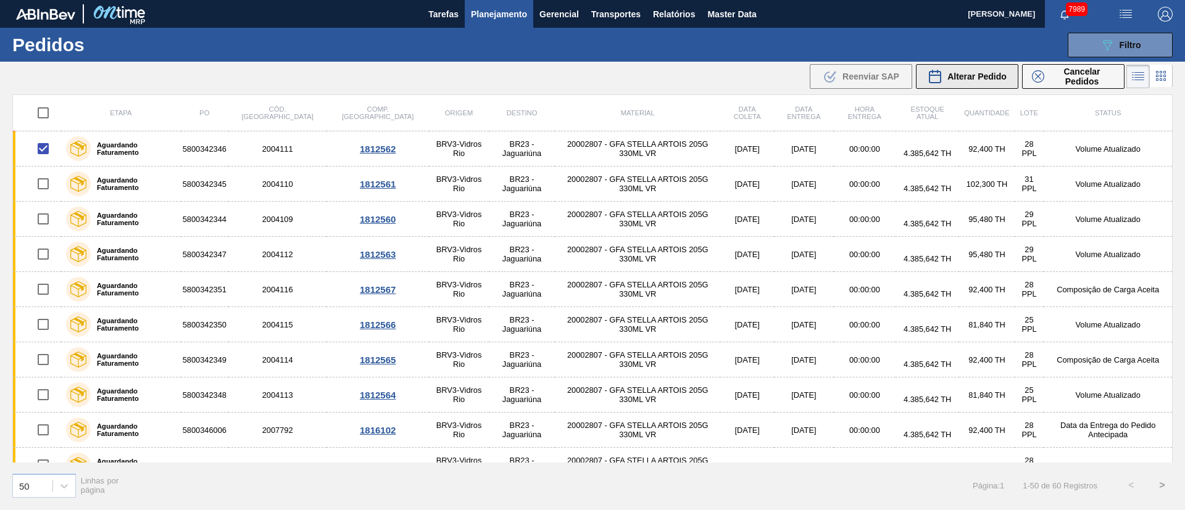
click at [976, 77] on span "Alterar Pedido" at bounding box center [976, 77] width 59 height 10
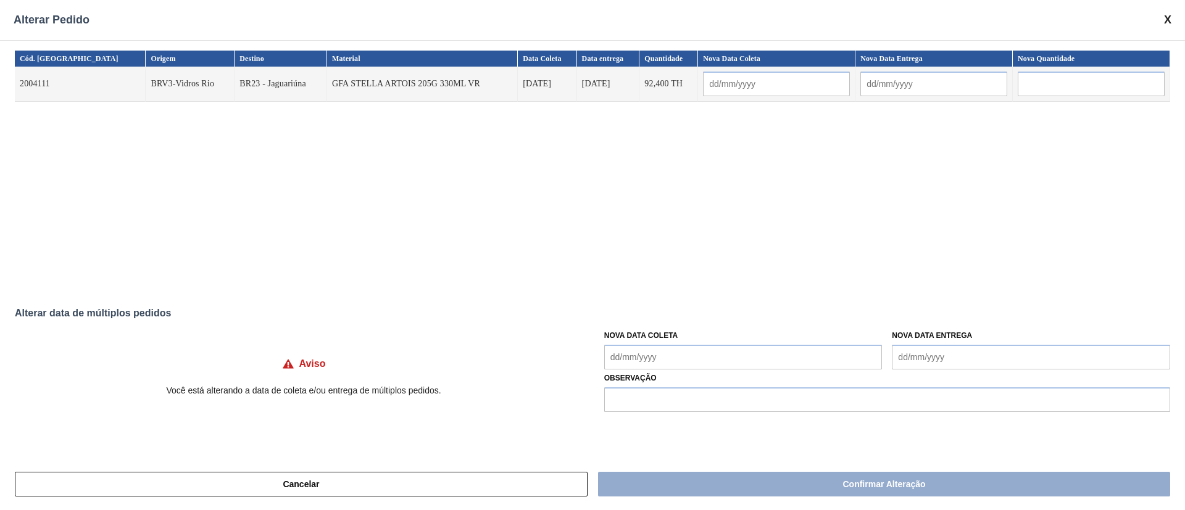
click at [638, 361] on Coleta "Nova Data Coleta" at bounding box center [743, 357] width 278 height 25
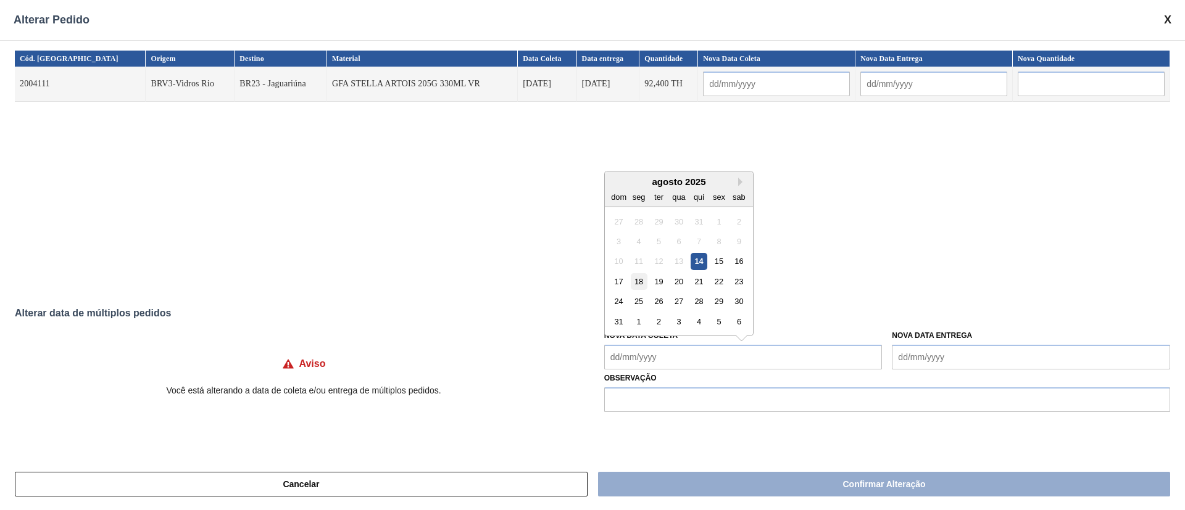
click at [645, 281] on div "18" at bounding box center [638, 281] width 17 height 17
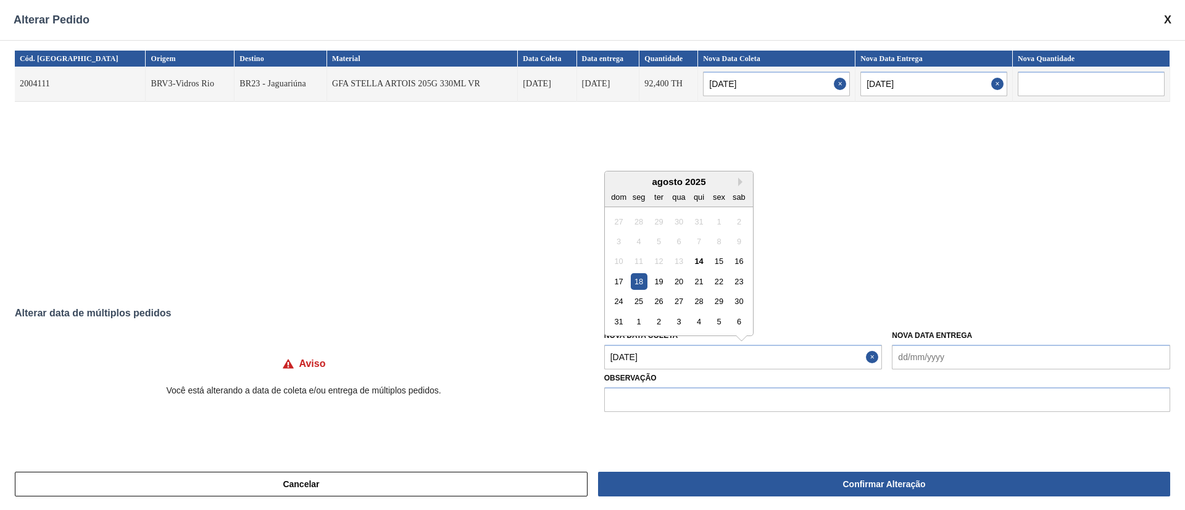
click at [681, 351] on Coleta "[DATE]" at bounding box center [743, 357] width 278 height 25
click at [724, 260] on div "15" at bounding box center [718, 261] width 17 height 17
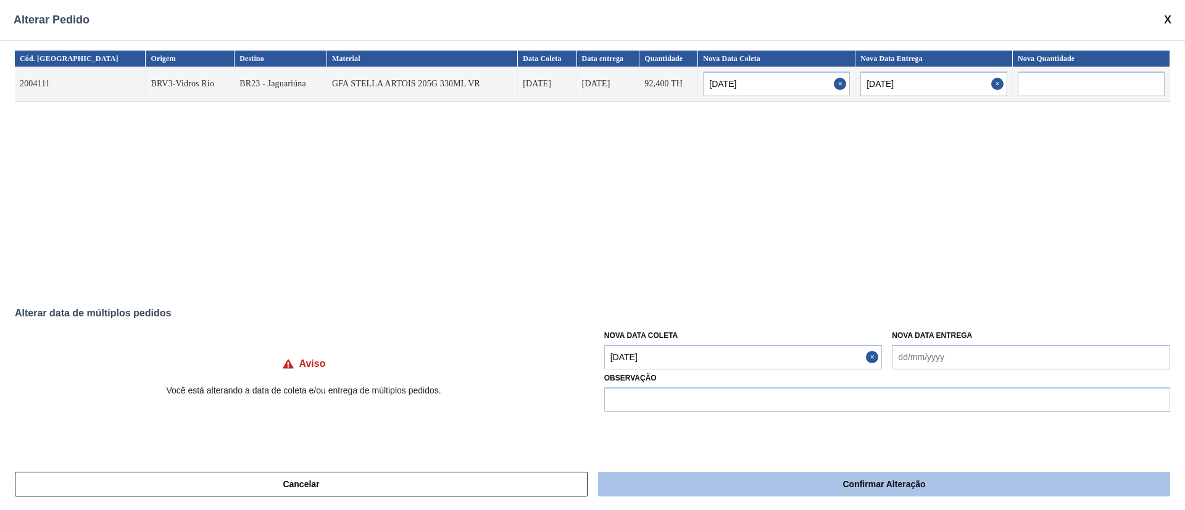
click at [691, 453] on button "Confirmar Alteração" at bounding box center [884, 484] width 572 height 25
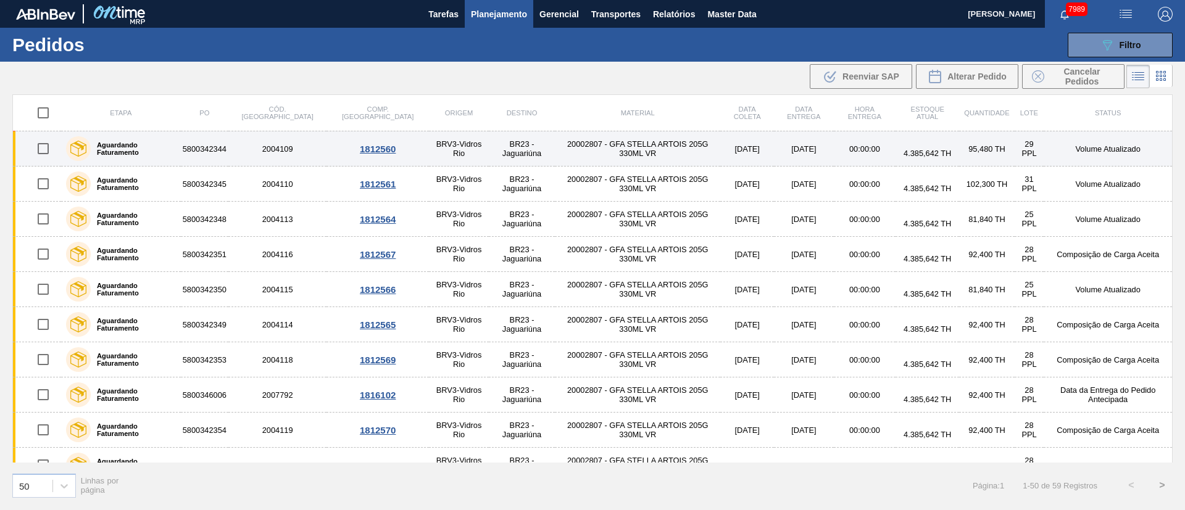
click at [42, 151] on input "checkbox" at bounding box center [43, 149] width 26 height 26
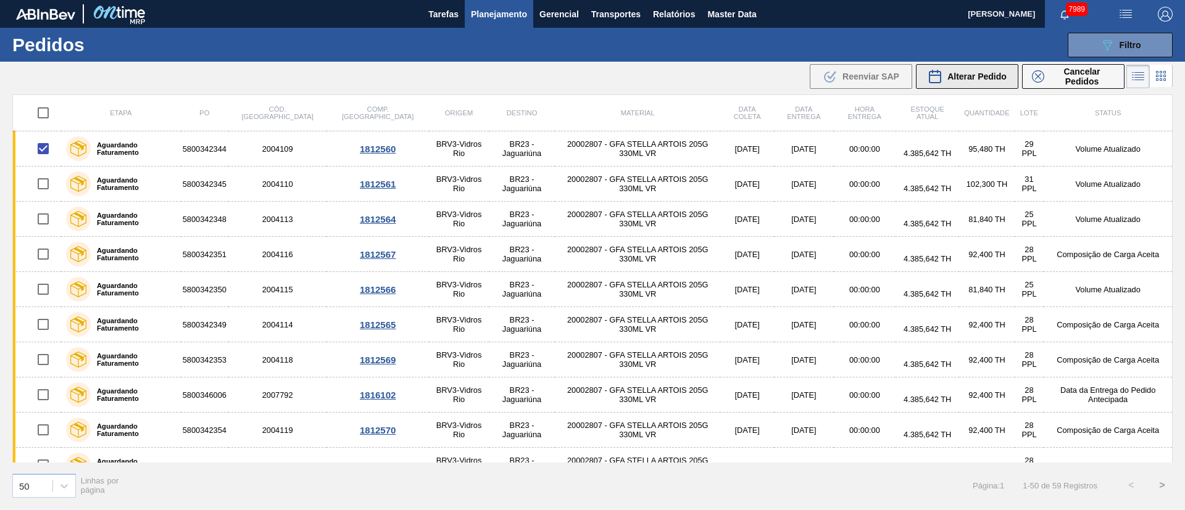
click at [987, 75] on span "Alterar Pedido" at bounding box center [976, 77] width 59 height 10
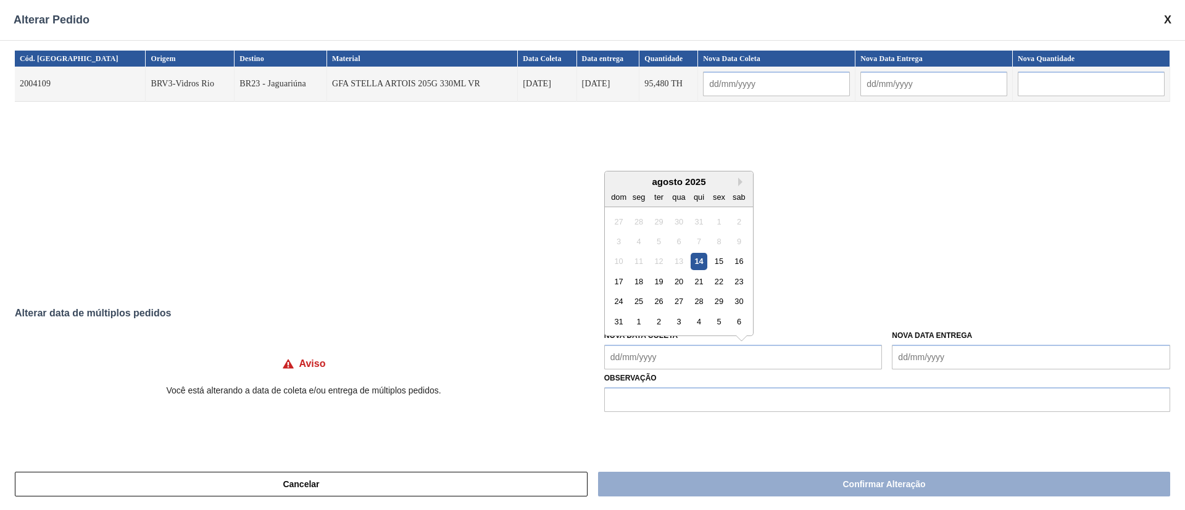
click at [696, 363] on Coleta "Nova Data Coleta" at bounding box center [743, 357] width 278 height 25
click at [640, 284] on div "18" at bounding box center [638, 281] width 17 height 17
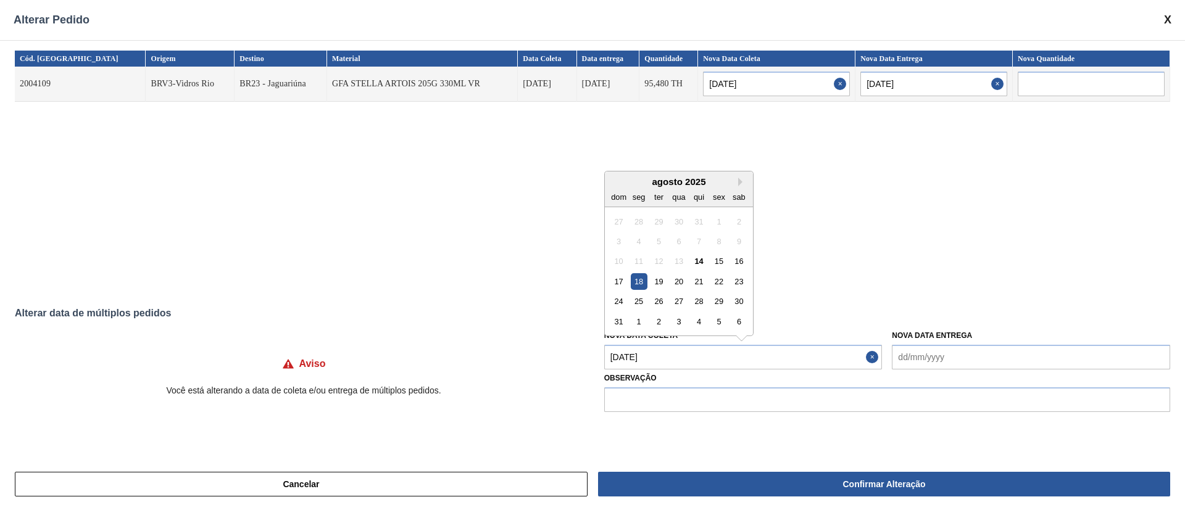
click at [665, 355] on Coleta "[DATE]" at bounding box center [743, 357] width 278 height 25
click at [743, 262] on div "16" at bounding box center [739, 261] width 17 height 17
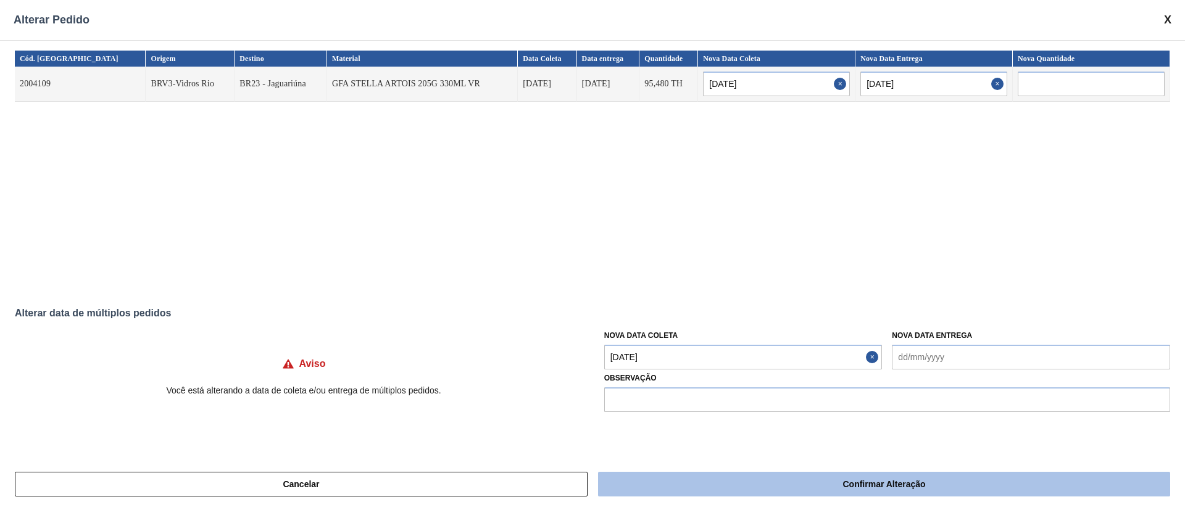
click at [720, 453] on button "Confirmar Alteração" at bounding box center [884, 484] width 572 height 25
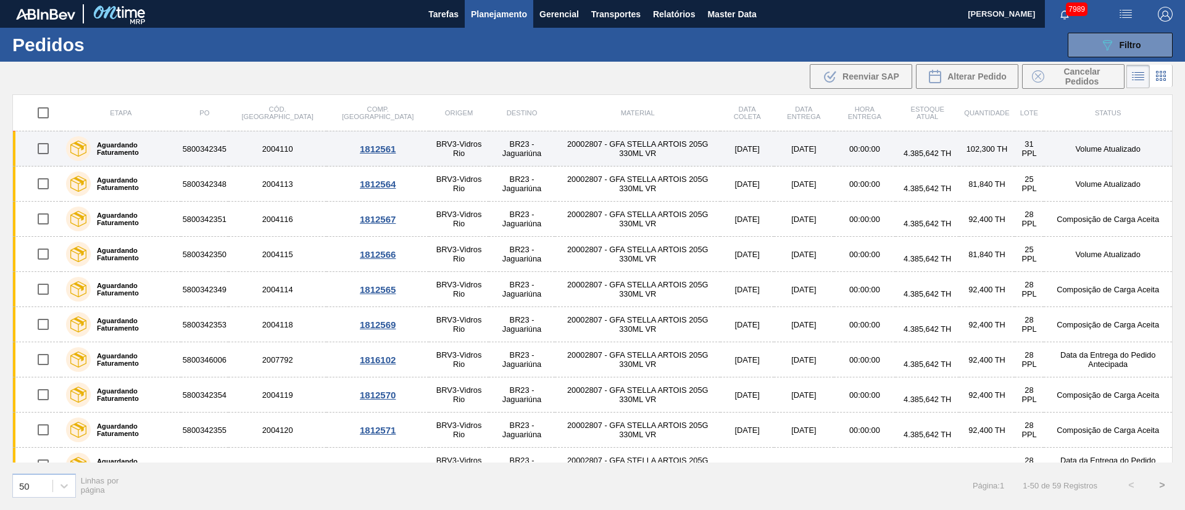
click at [38, 154] on input "checkbox" at bounding box center [43, 149] width 26 height 26
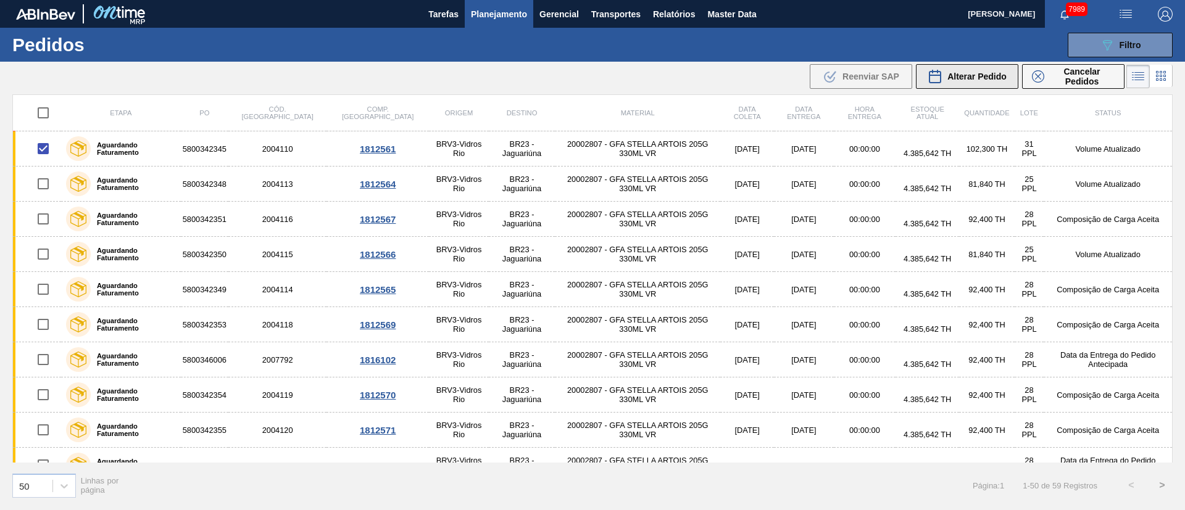
click at [970, 82] on div "Alterar Pedido" at bounding box center [967, 76] width 79 height 15
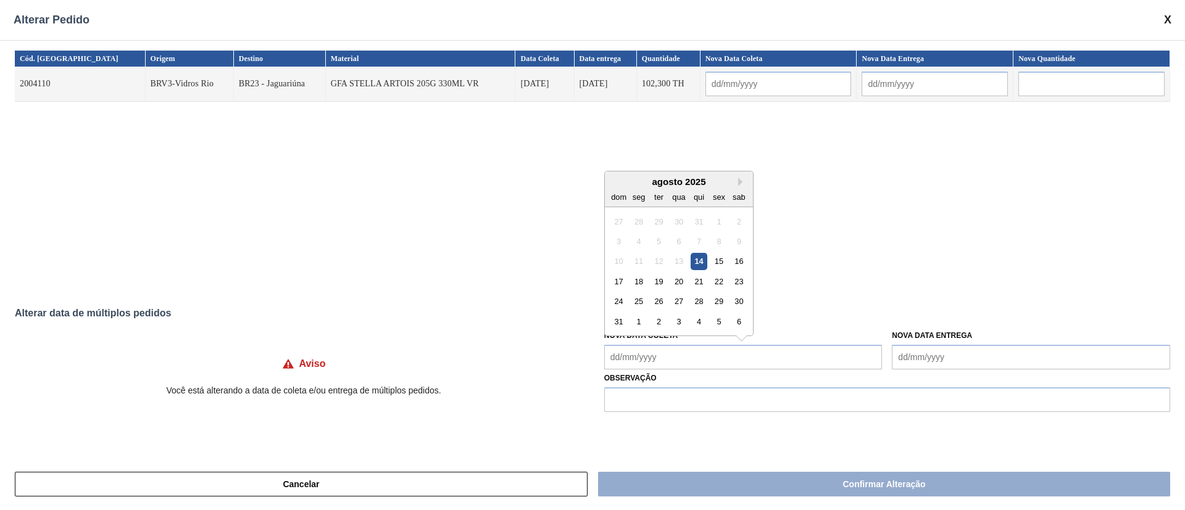
click at [636, 348] on Coleta "Nova Data Coleta" at bounding box center [743, 357] width 278 height 25
click at [640, 281] on div "18" at bounding box center [638, 281] width 17 height 17
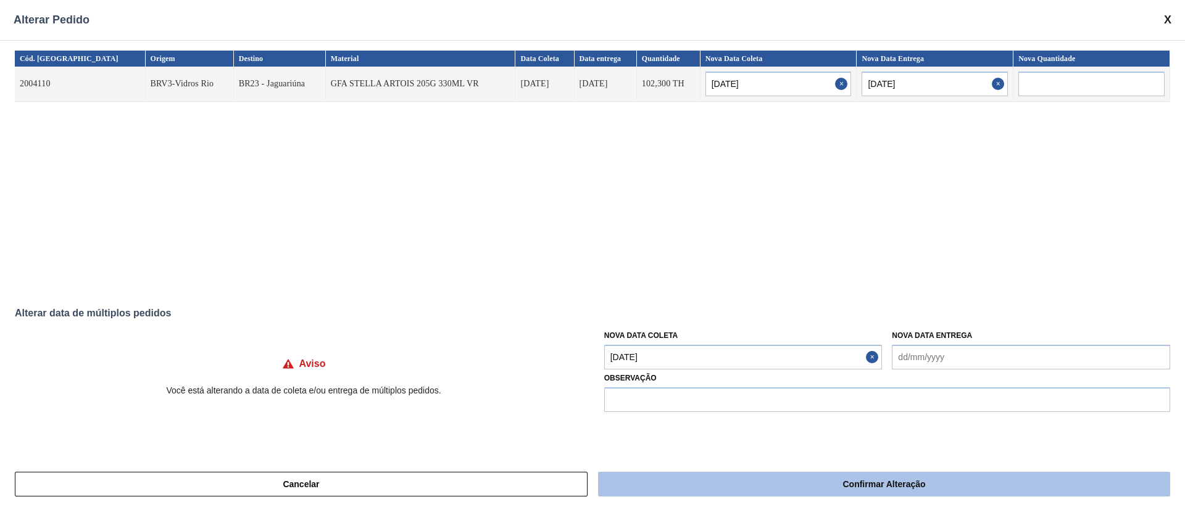
click at [728, 453] on button "Confirmar Alteração" at bounding box center [884, 484] width 572 height 25
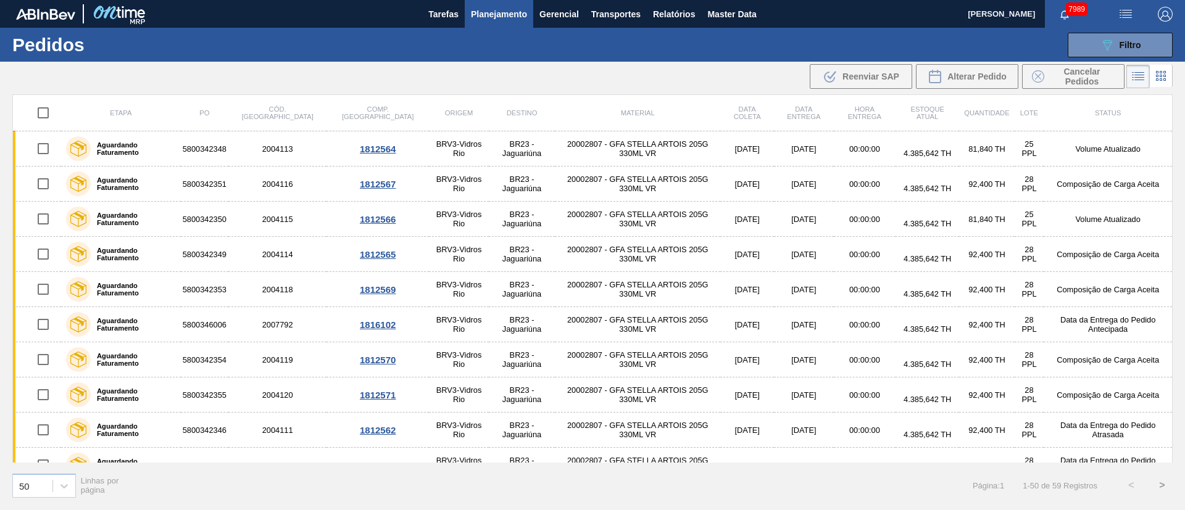
click at [1053, 57] on div "089F7B8B-B2A5-4AFE-B5C0-19BA573D28AC Filtro Código Pedido Portal Códido PO SAP …" at bounding box center [688, 45] width 982 height 37
click at [1053, 40] on div "089F7B8B-B2A5-4AFE-B5C0-19BA573D28AC Filtro" at bounding box center [1120, 45] width 41 height 15
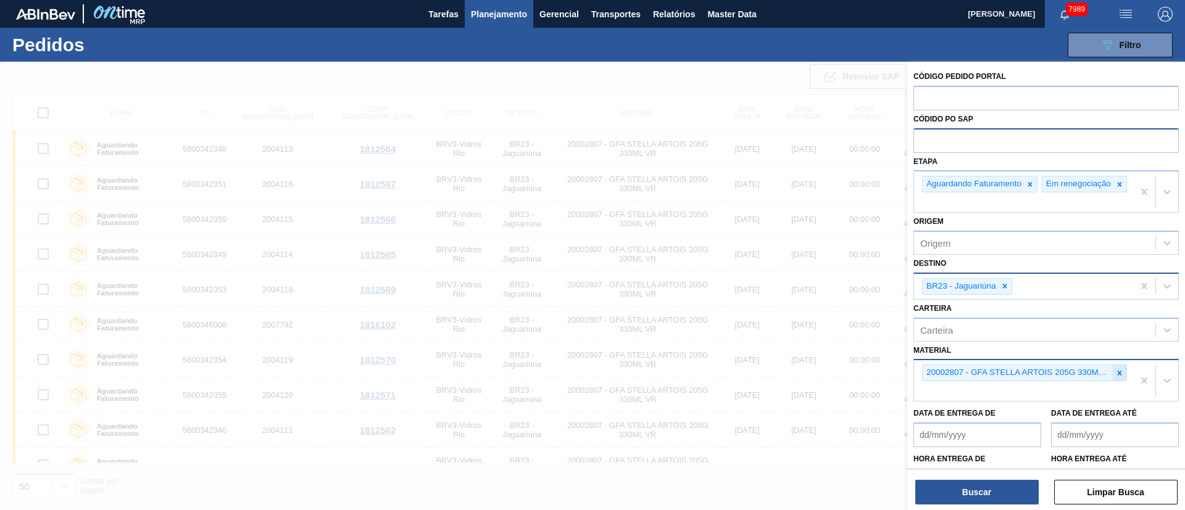
click at [1053, 378] on icon at bounding box center [1119, 373] width 9 height 9
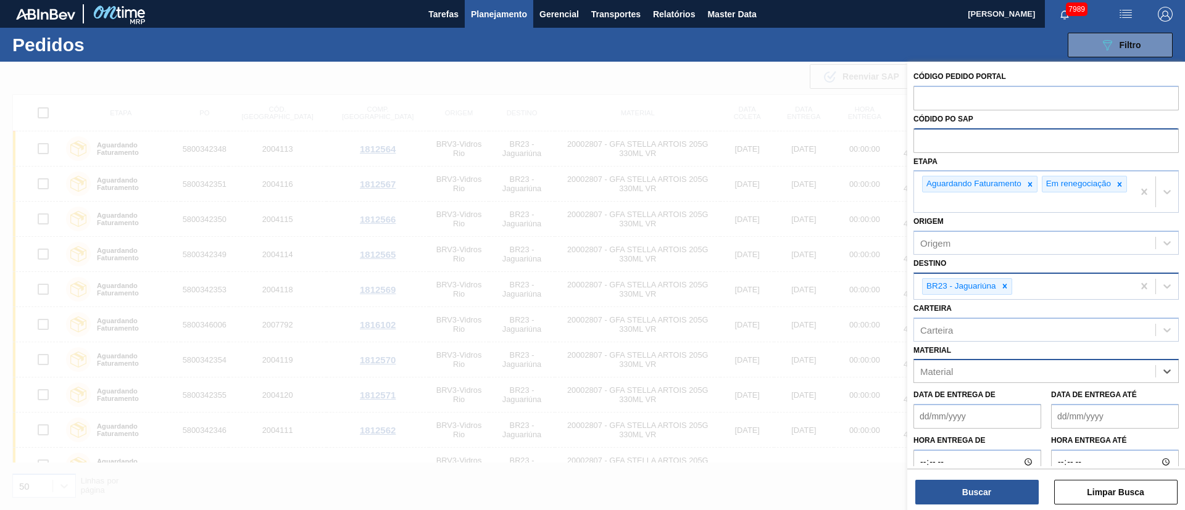
paste input "20004599"
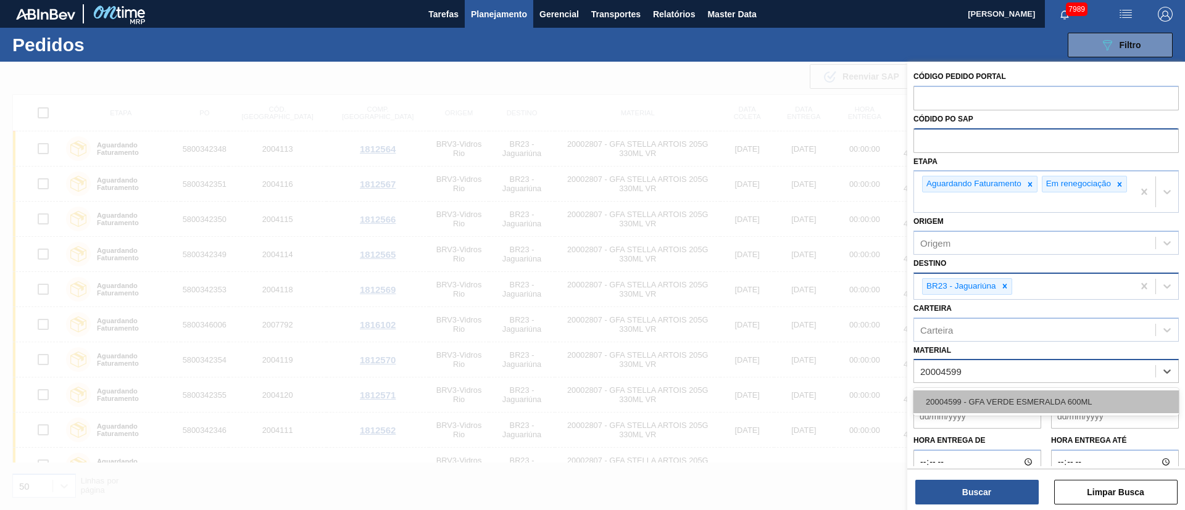
click at [977, 408] on div "20004599 - GFA VERDE ESMERALDA 600ML" at bounding box center [1045, 402] width 265 height 23
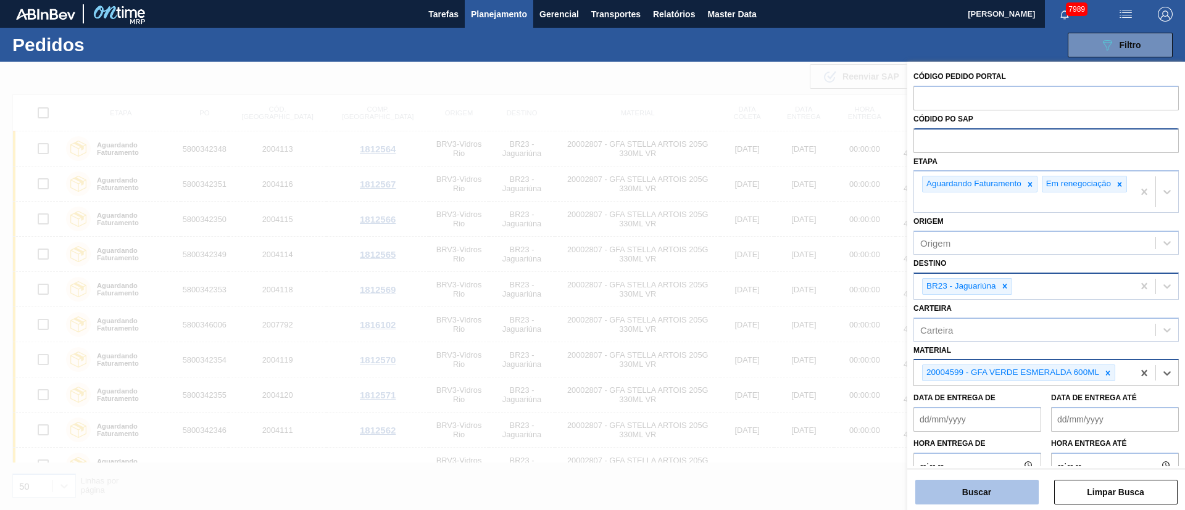
click at [965, 453] on button "Buscar" at bounding box center [976, 492] width 123 height 25
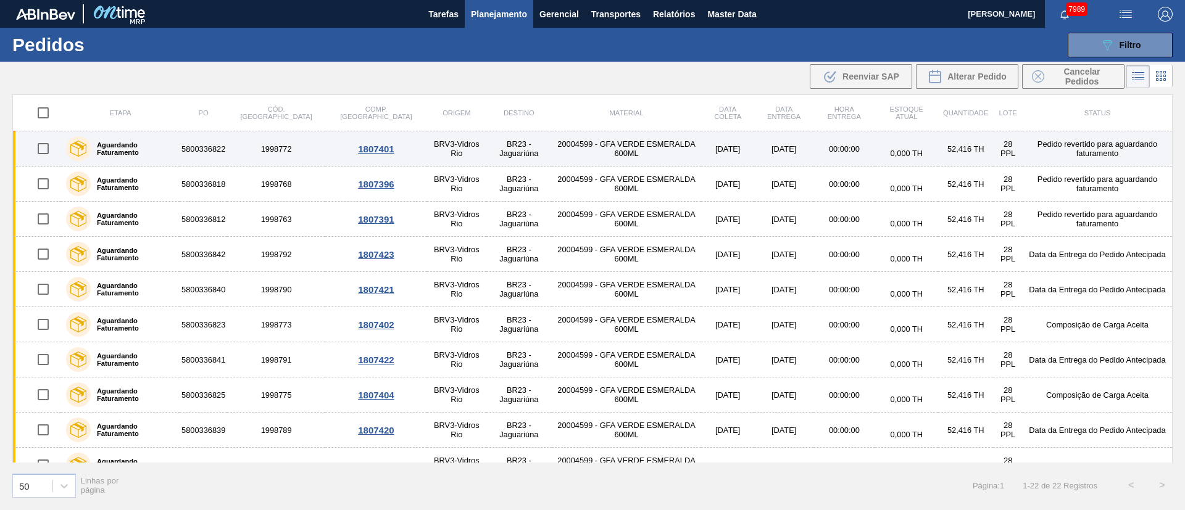
click at [43, 150] on input "checkbox" at bounding box center [43, 149] width 26 height 26
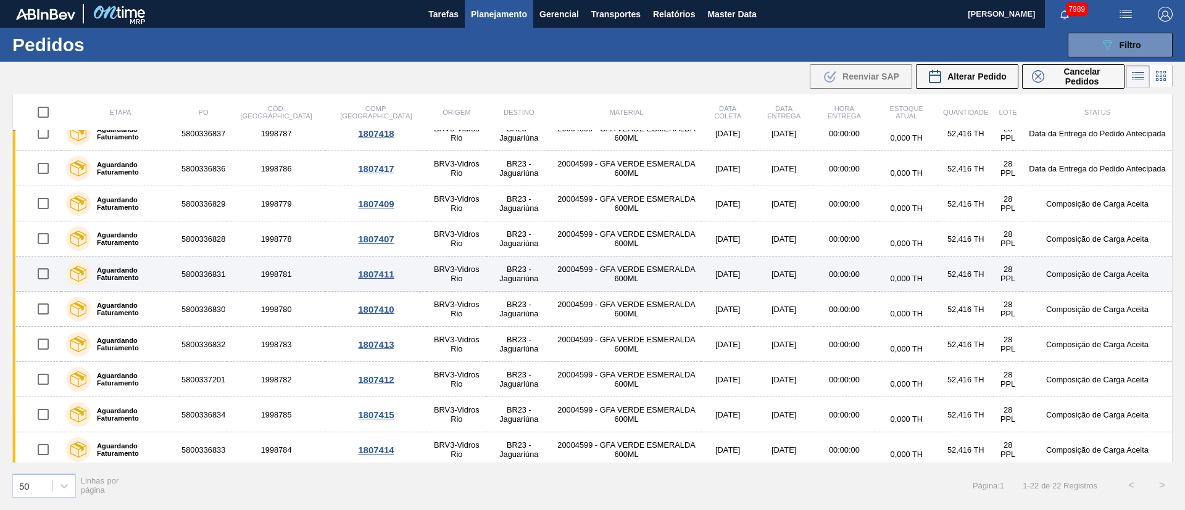
scroll to position [443, 0]
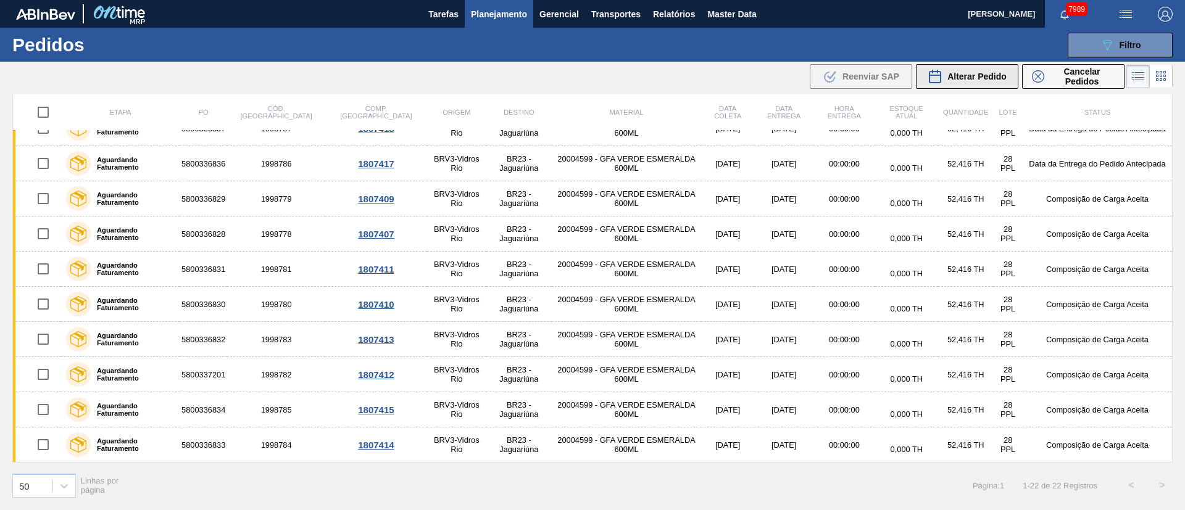
click at [977, 73] on span "Alterar Pedido" at bounding box center [976, 77] width 59 height 10
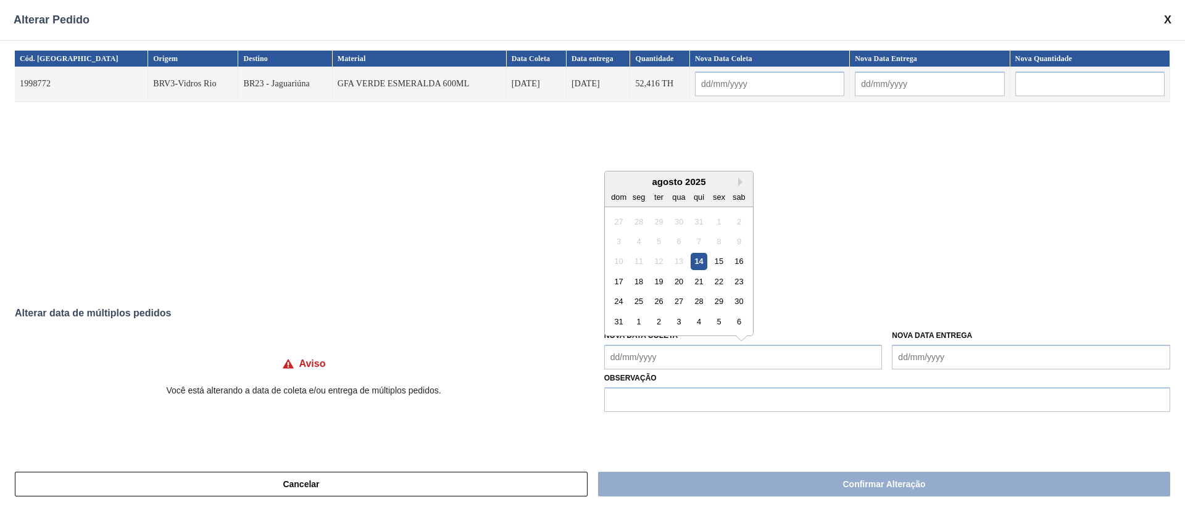
click at [661, 354] on Coleta "Nova Data Coleta" at bounding box center [743, 357] width 278 height 25
click at [643, 280] on div "18" at bounding box center [638, 281] width 17 height 17
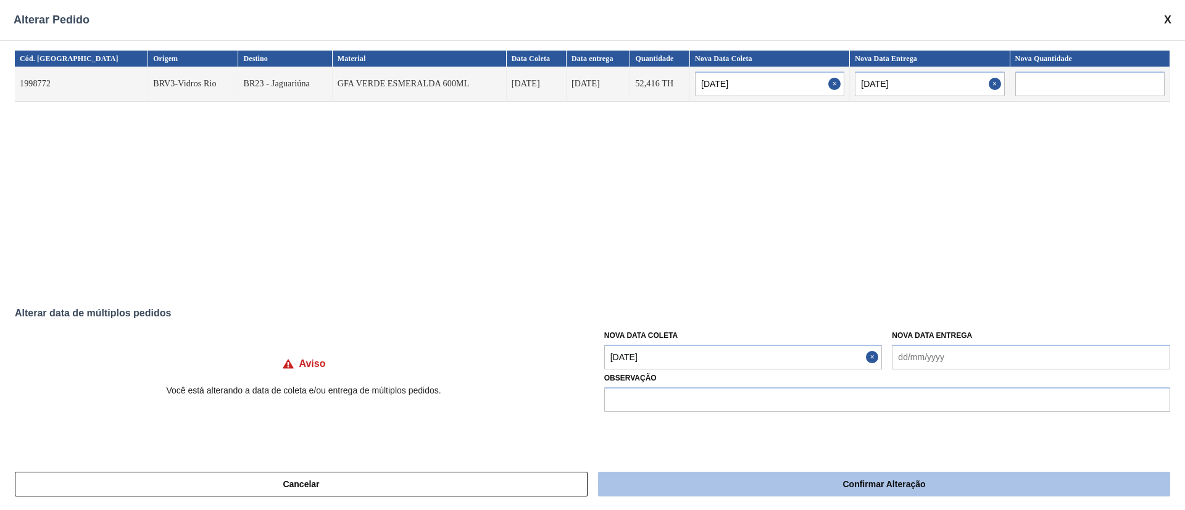
click at [712, 453] on button "Confirmar Alteração" at bounding box center [884, 484] width 572 height 25
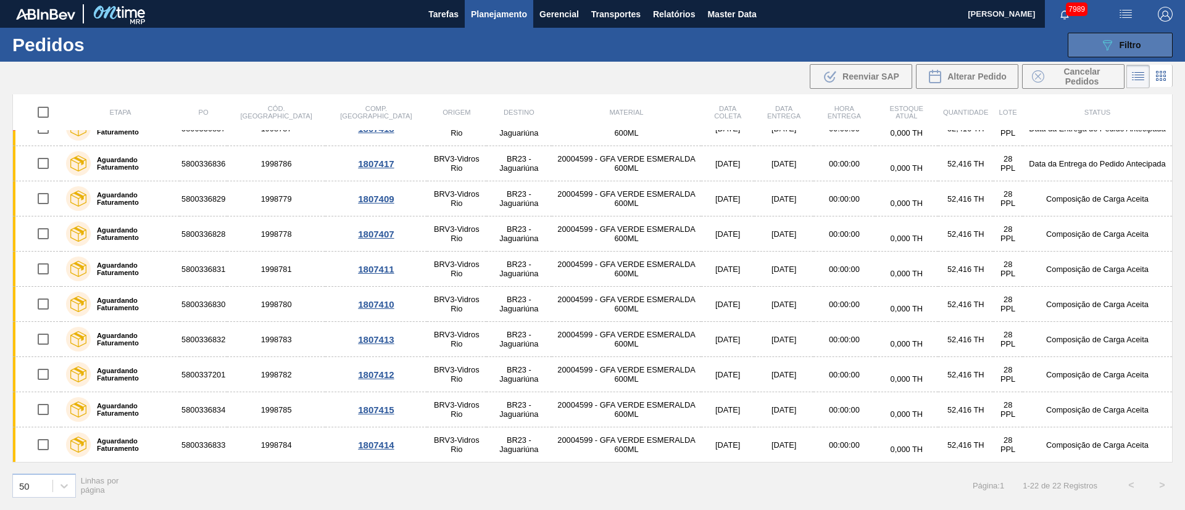
click at [1053, 47] on span "Filtro" at bounding box center [1131, 45] width 22 height 10
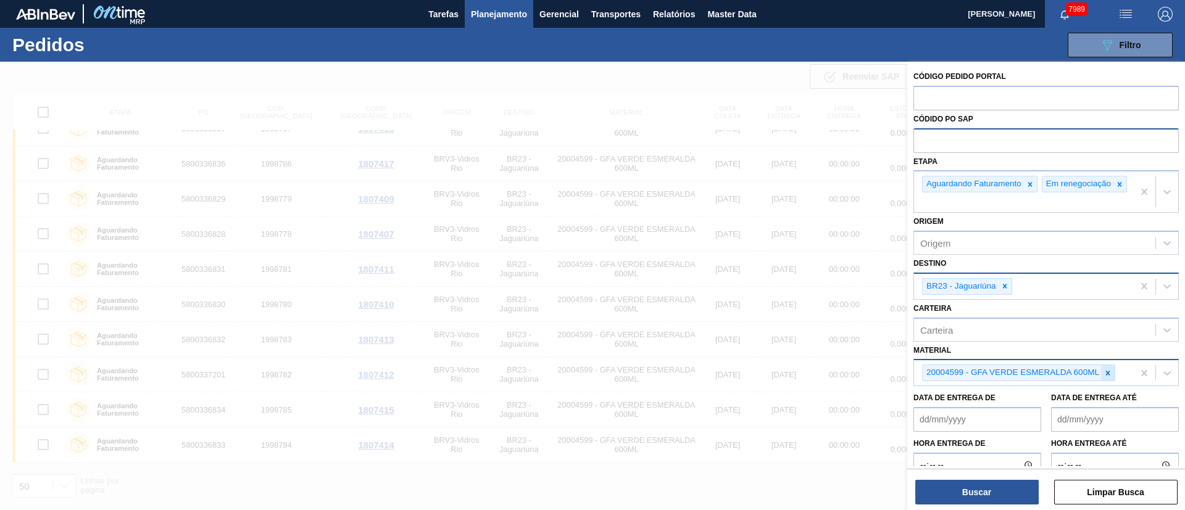
click at [1053, 375] on icon at bounding box center [1108, 373] width 4 height 4
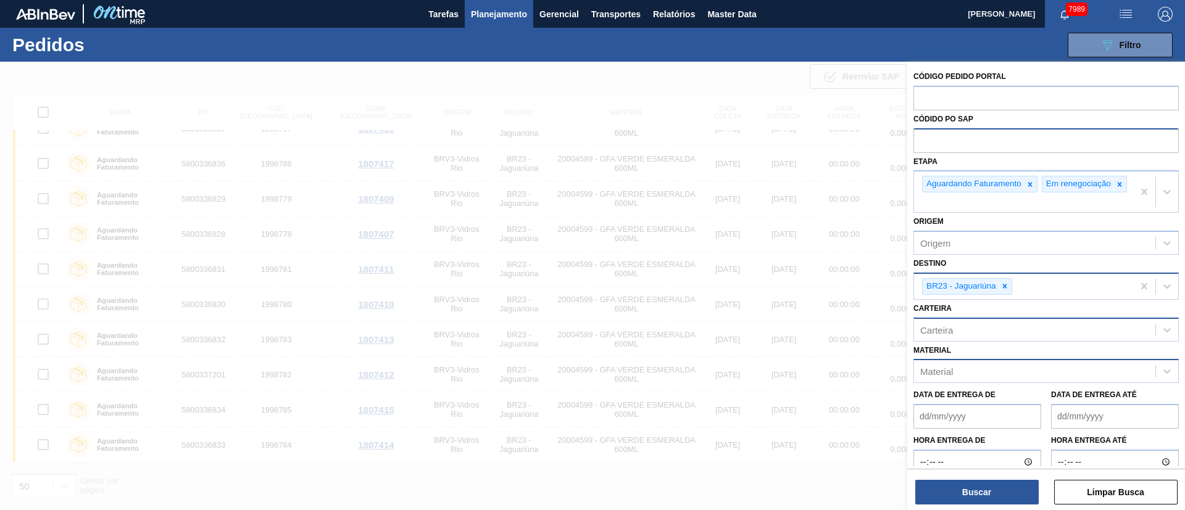
click at [969, 333] on div "Carteira" at bounding box center [1034, 330] width 241 height 18
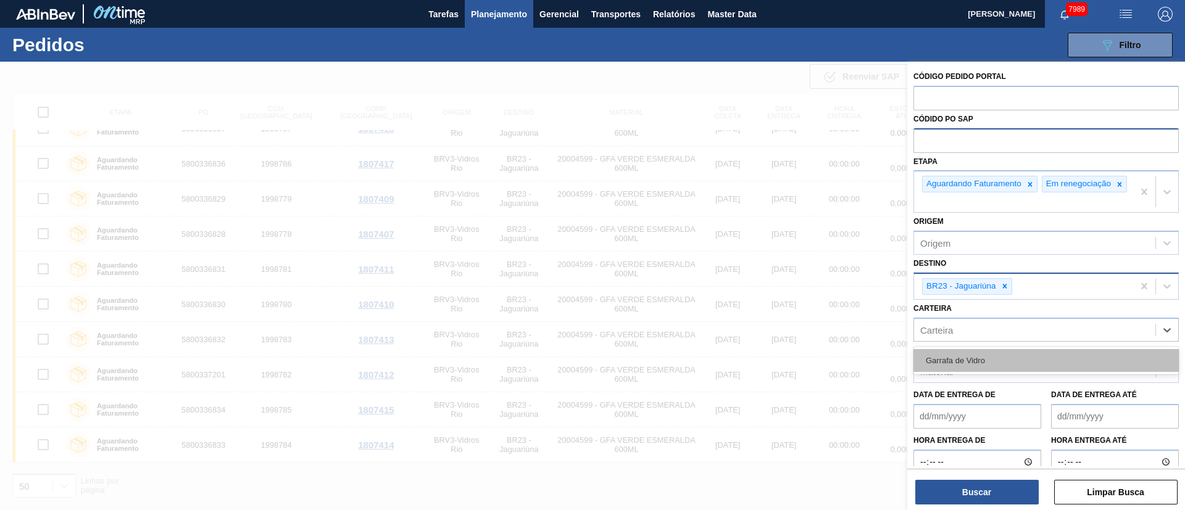
click at [946, 368] on div "Garrafa de Vidro" at bounding box center [1045, 360] width 265 height 23
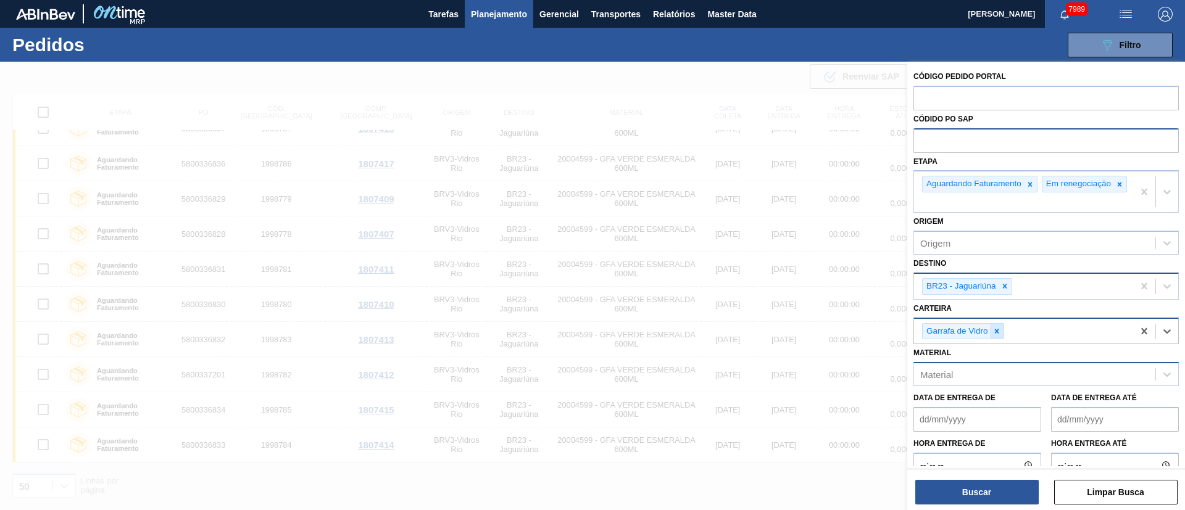
click at [1001, 339] on div at bounding box center [997, 331] width 14 height 15
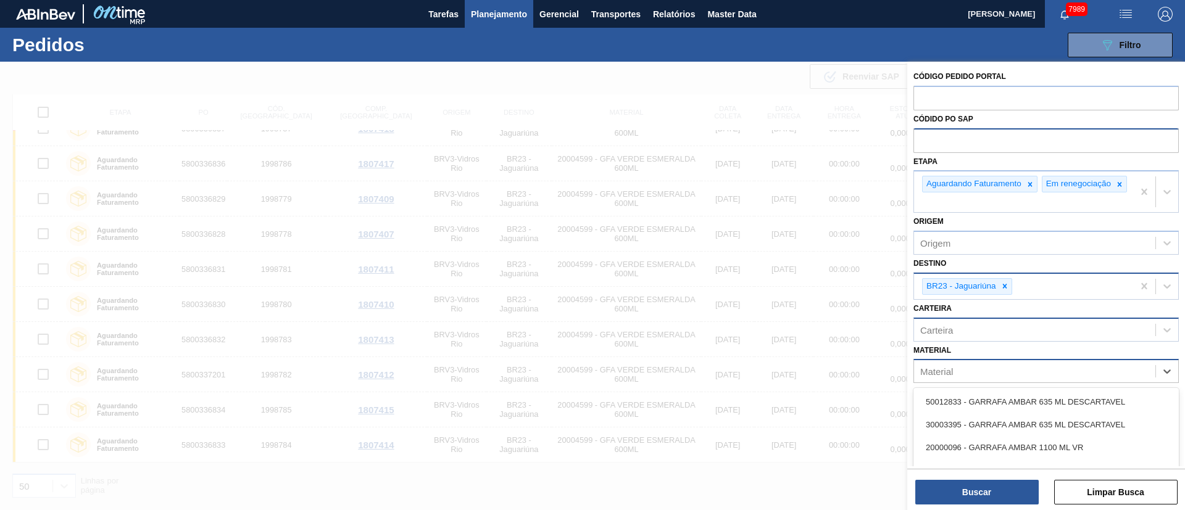
click at [954, 375] on div "Material" at bounding box center [1034, 372] width 241 height 18
drag, startPoint x: 992, startPoint y: 402, endPoint x: 992, endPoint y: 375, distance: 27.2
click at [993, 394] on div "Código Pedido Portal Códido PO SAP Etapa Aguardando Faturamento Em renegociação…" at bounding box center [1046, 279] width 278 height 434
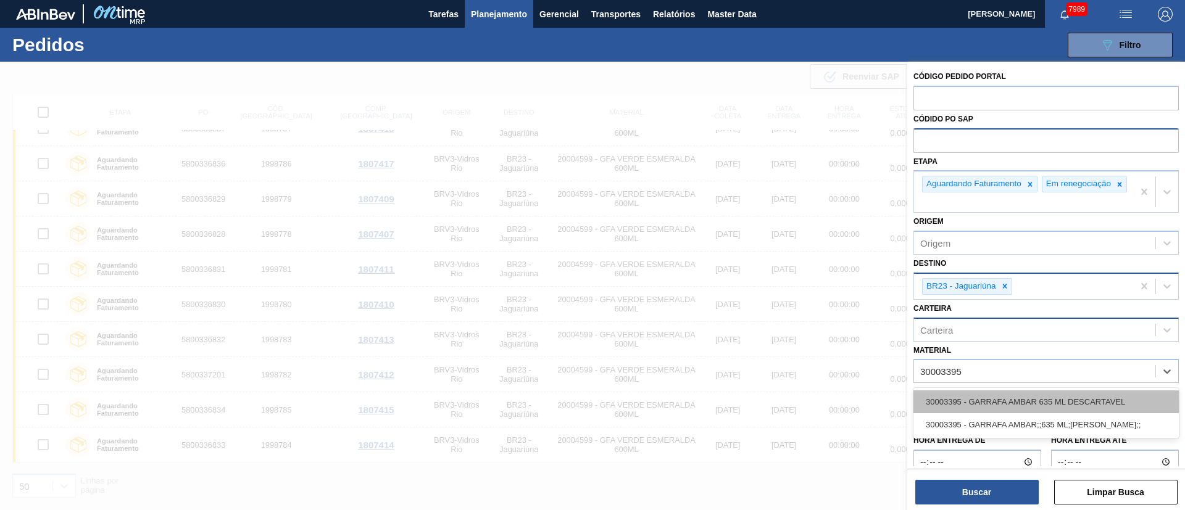
click at [969, 409] on div "30003395 - GARRAFA AMBAR 635 ML DESCARTAVEL" at bounding box center [1045, 402] width 265 height 23
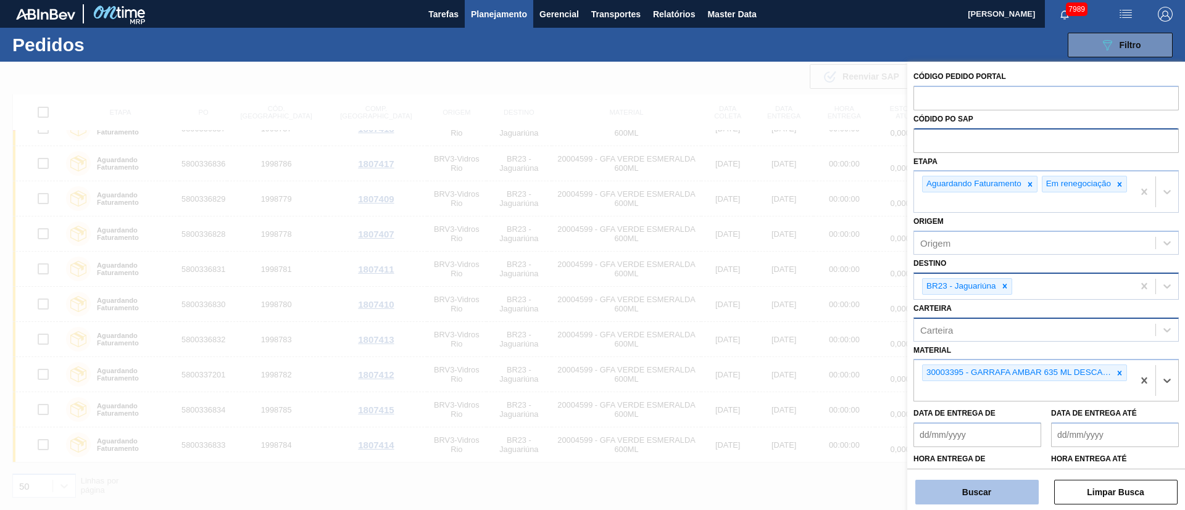
click at [974, 453] on button "Buscar" at bounding box center [976, 492] width 123 height 25
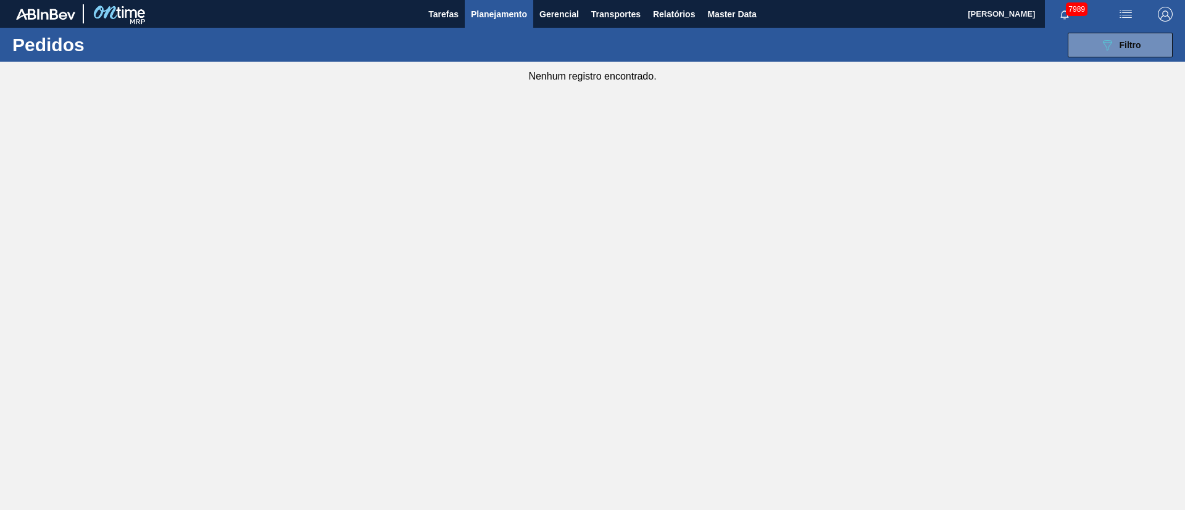
click at [1053, 15] on img "button" at bounding box center [1125, 14] width 15 height 15
click at [1053, 40] on li "Upload de Volumes" at bounding box center [1121, 44] width 107 height 22
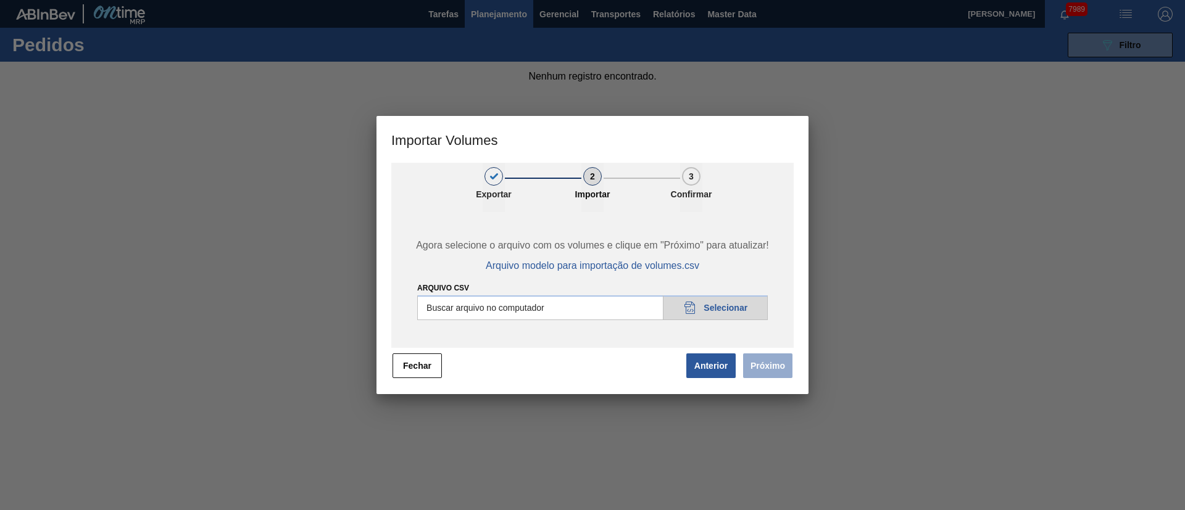
click at [718, 309] on input "Arquivo csv" at bounding box center [592, 308] width 351 height 25
click at [770, 371] on button "Próximo" at bounding box center [767, 366] width 49 height 25
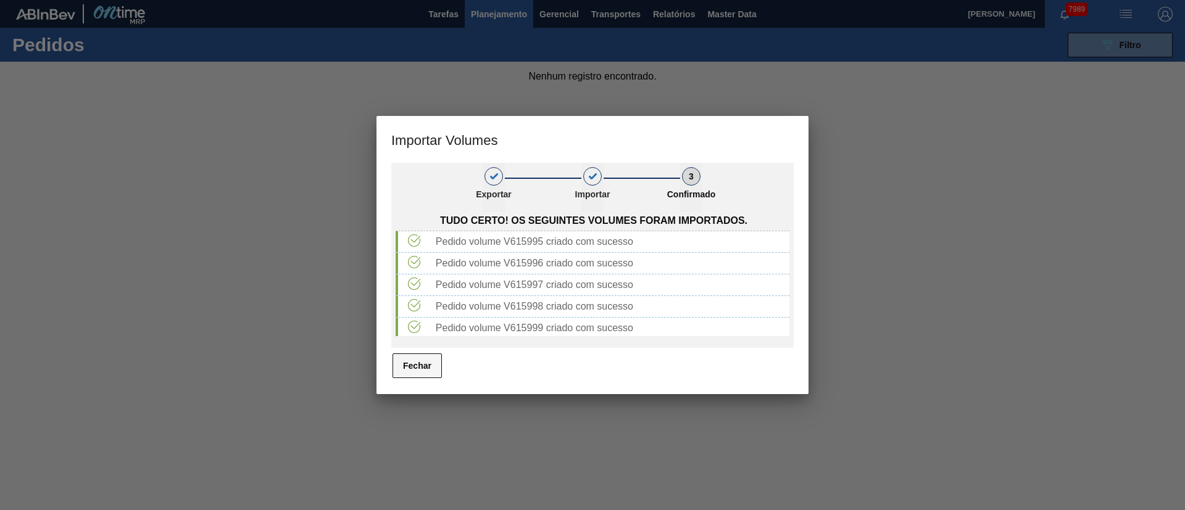
drag, startPoint x: 441, startPoint y: 371, endPoint x: 438, endPoint y: 377, distance: 6.9
click at [439, 377] on button "Fechar" at bounding box center [417, 366] width 49 height 25
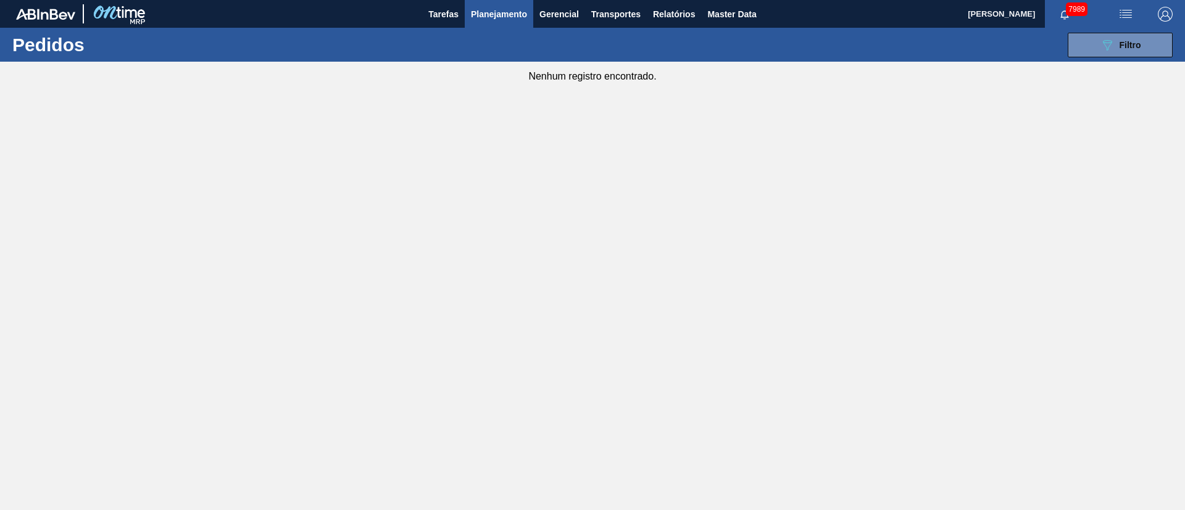
drag, startPoint x: 791, startPoint y: 306, endPoint x: 756, endPoint y: 253, distance: 63.7
click at [793, 306] on main "Tarefas Planejamento Gerencial Transportes Relatórios Master Data [PERSON_NAME]…" at bounding box center [592, 255] width 1185 height 510
click at [607, 15] on span "Transportes" at bounding box center [615, 14] width 49 height 15
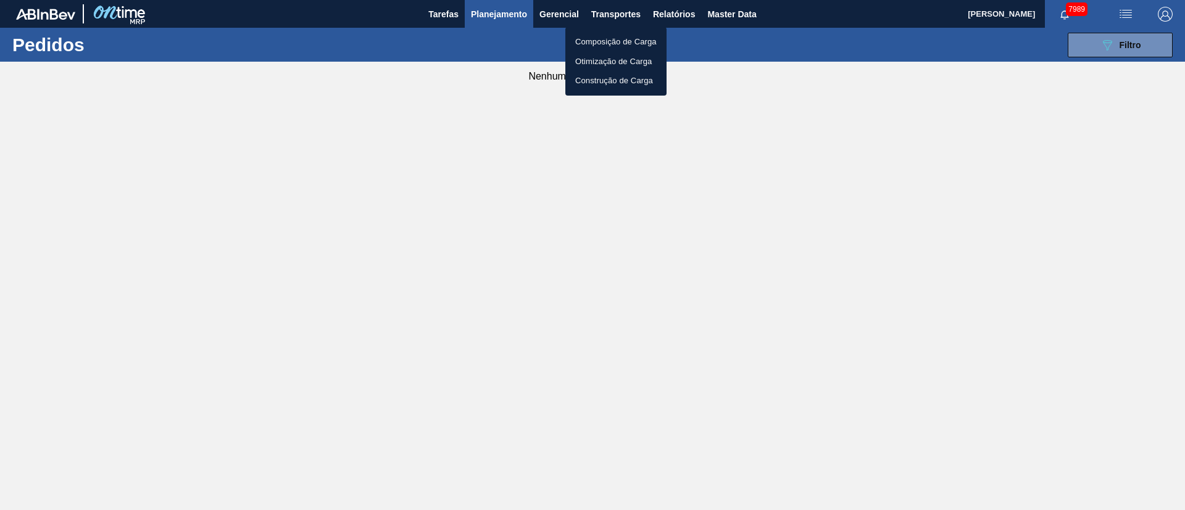
click at [619, 59] on li "Otimização de Carga" at bounding box center [615, 62] width 101 height 20
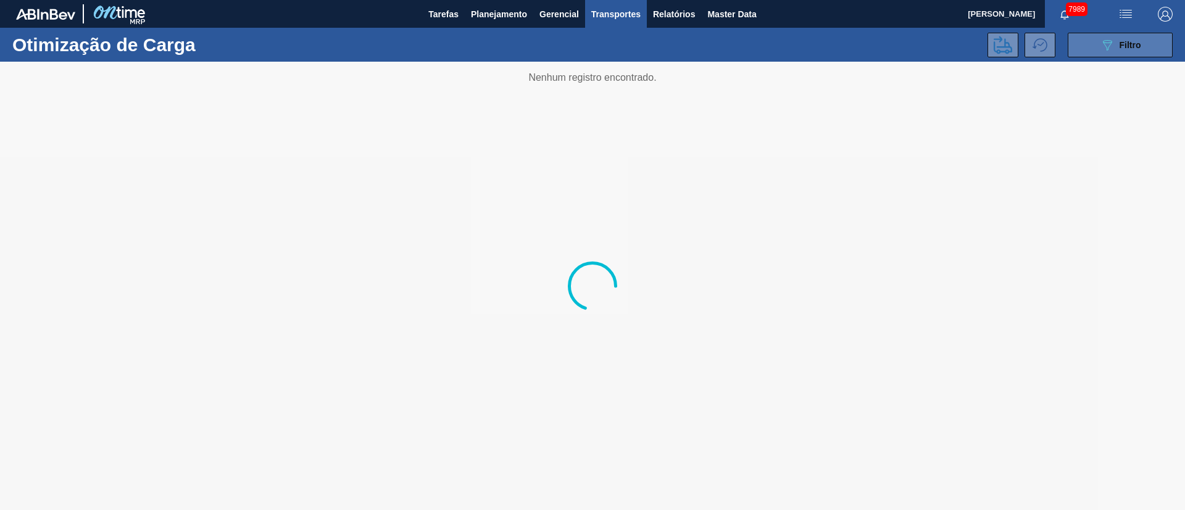
click at [1053, 52] on button "089F7B8B-B2A5-4AFE-B5C0-19BA573D28AC Filtro" at bounding box center [1120, 45] width 105 height 25
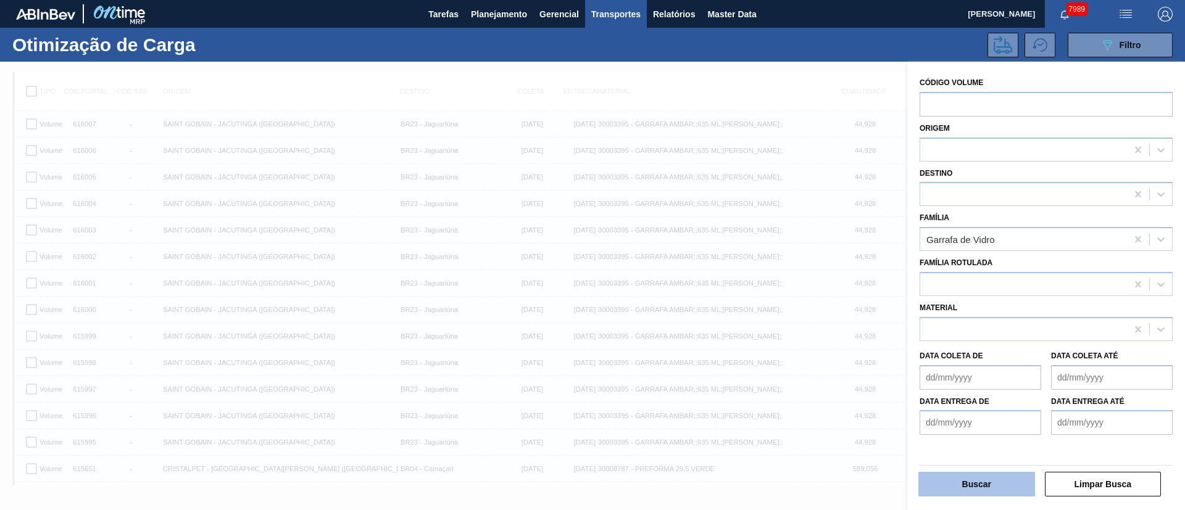
click at [992, 453] on button "Buscar" at bounding box center [976, 484] width 117 height 25
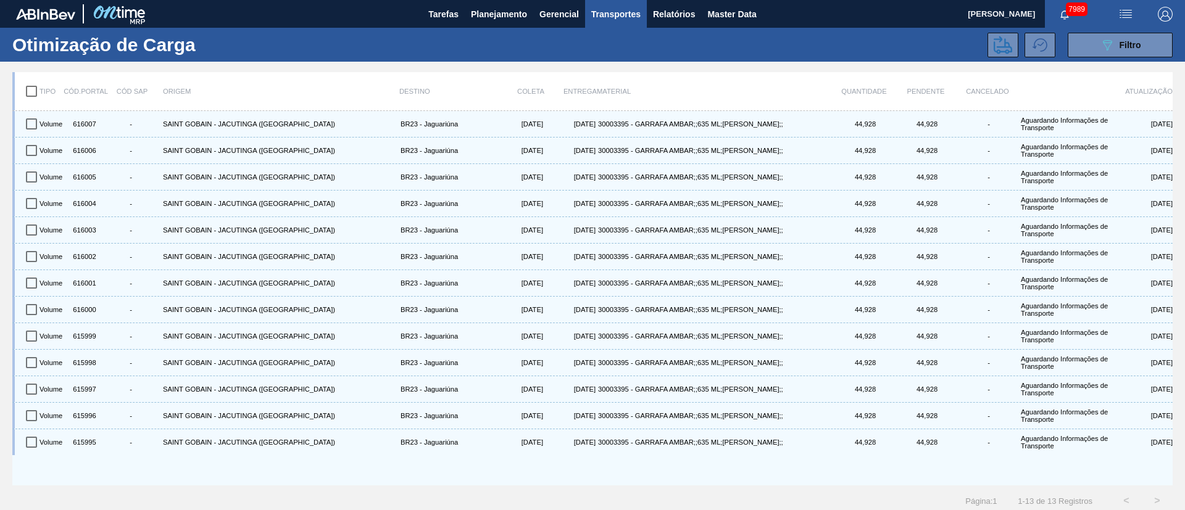
click at [35, 88] on input "checkbox" at bounding box center [32, 91] width 26 height 26
click at [996, 45] on icon at bounding box center [1003, 45] width 19 height 19
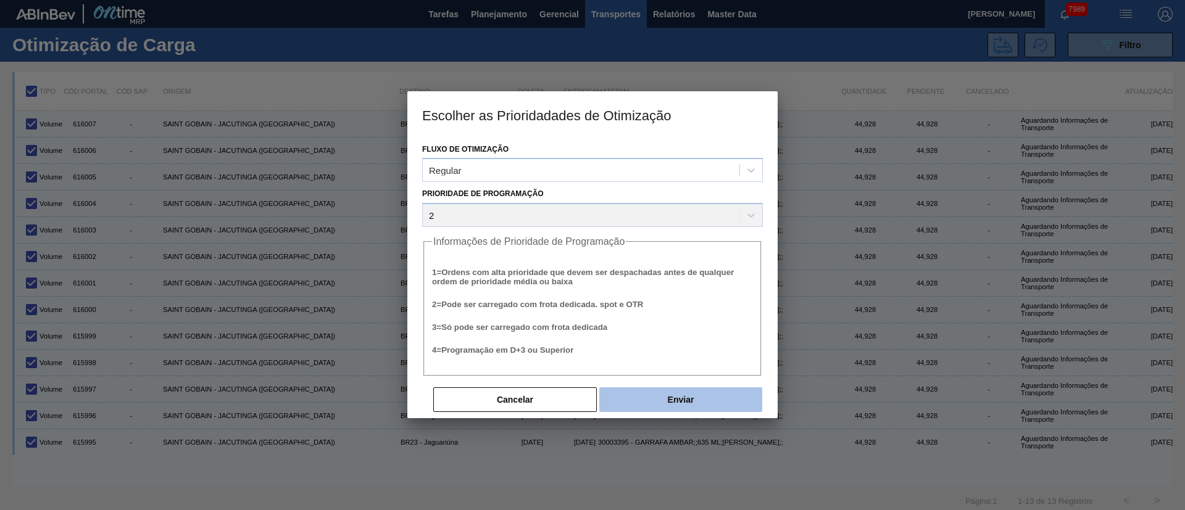
click at [675, 396] on button "Enviar" at bounding box center [680, 400] width 163 height 25
